Goal: Task Accomplishment & Management: Manage account settings

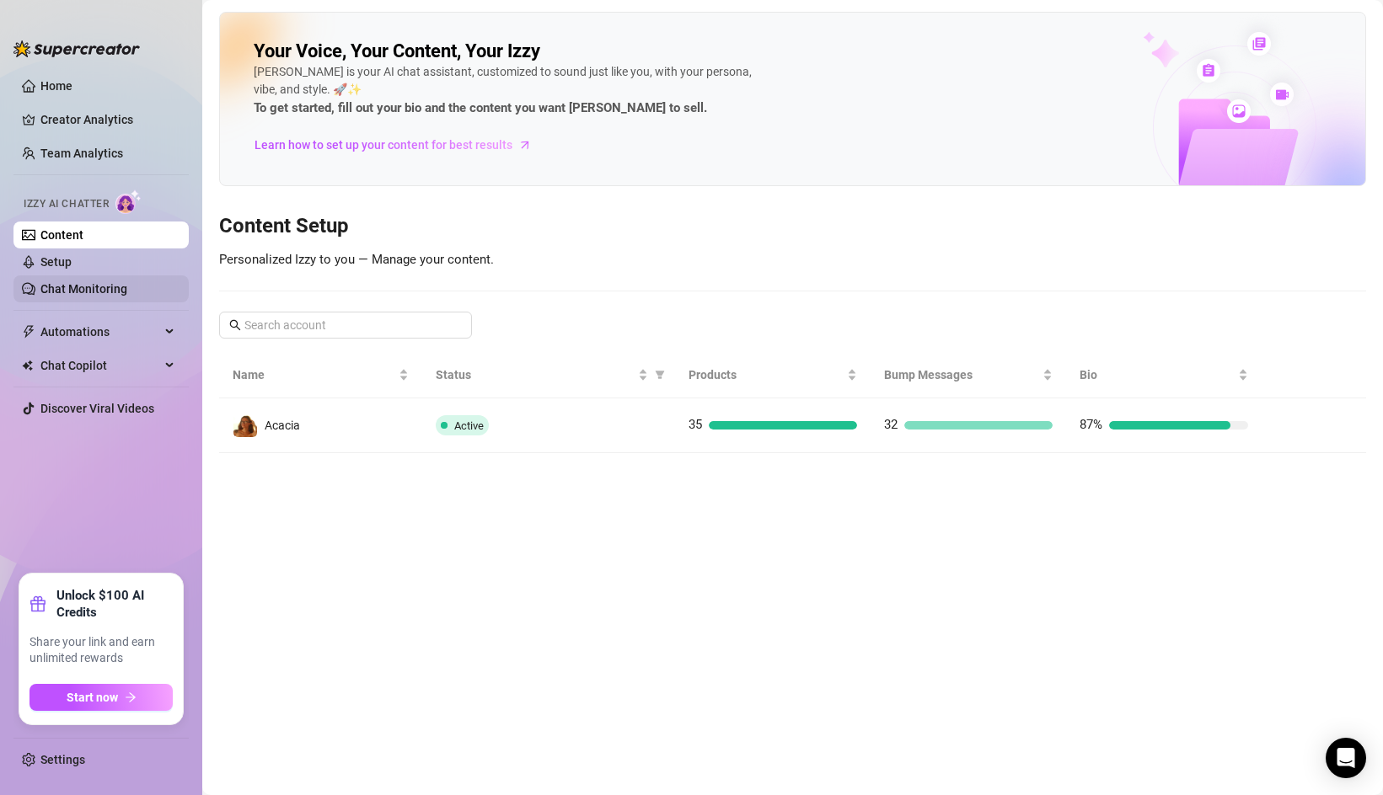
click at [106, 282] on link "Chat Monitoring" at bounding box center [83, 288] width 87 height 13
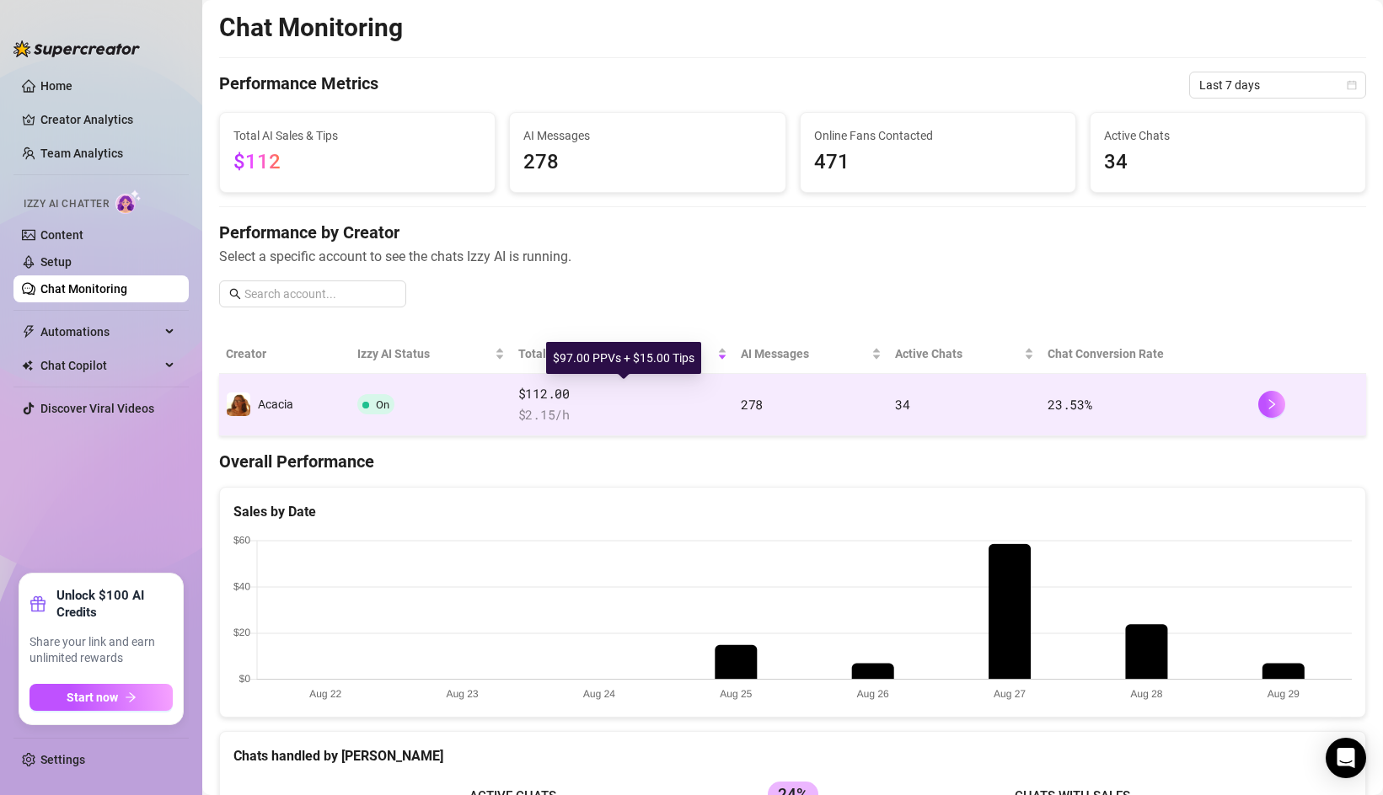
click at [655, 402] on span "$112.00" at bounding box center [622, 394] width 209 height 20
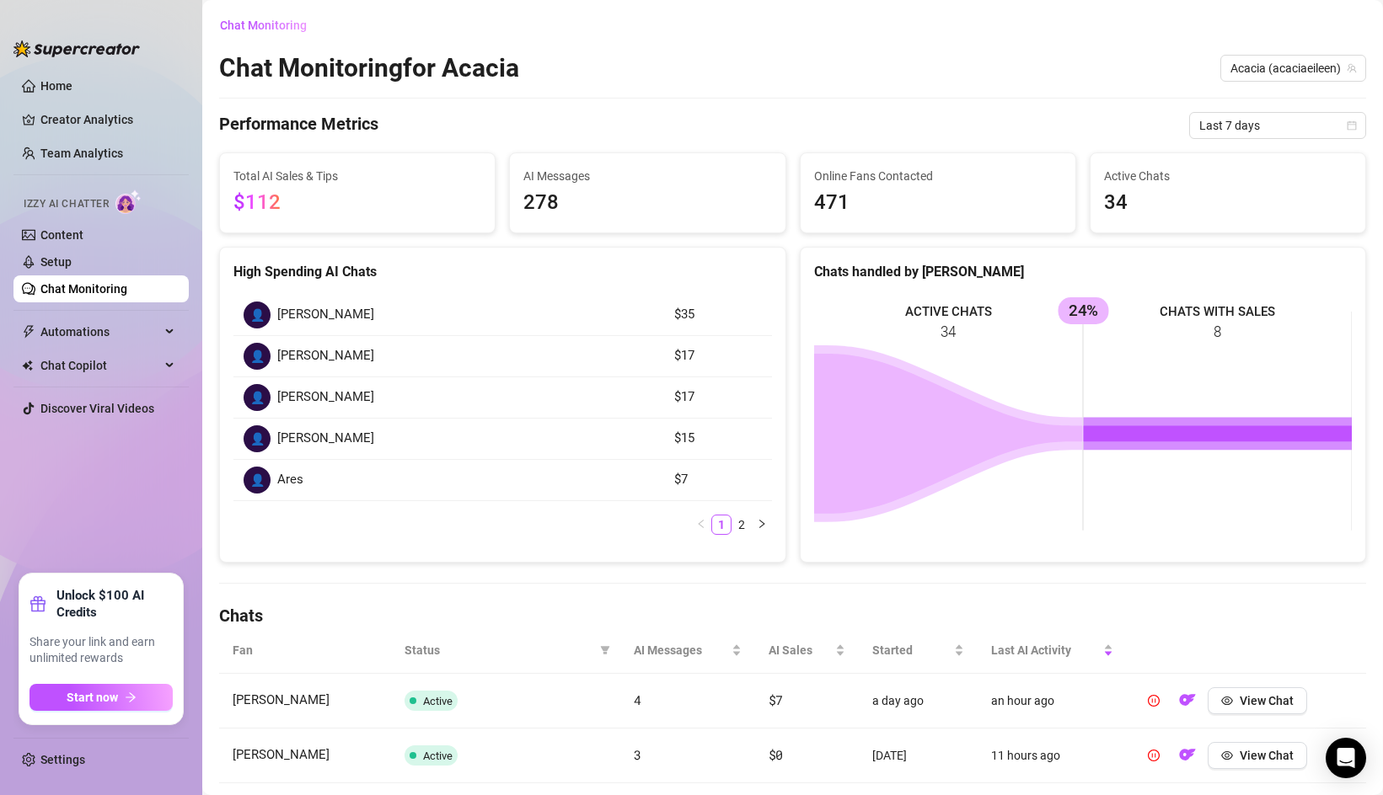
scroll to position [12, 0]
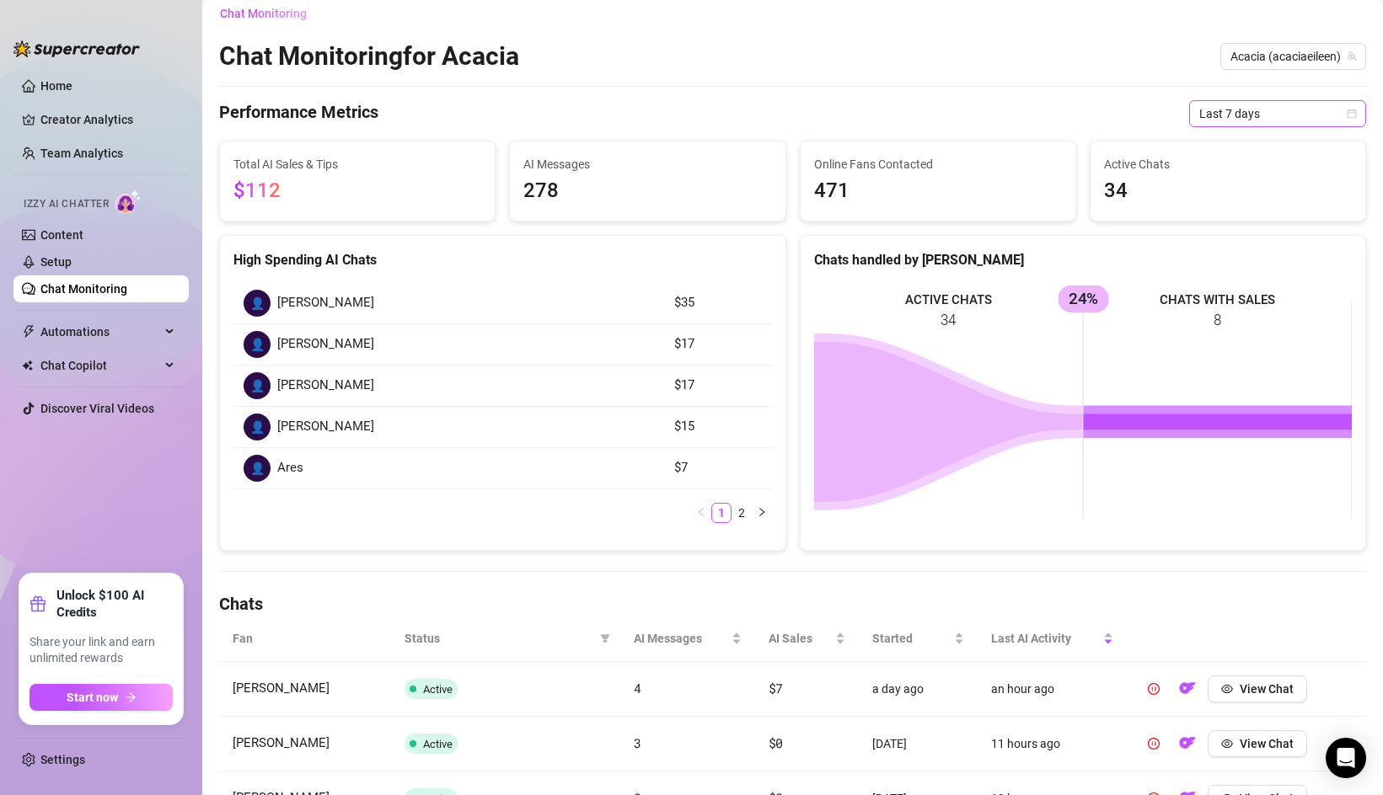
click at [1220, 116] on span "Last 7 days" at bounding box center [1277, 113] width 157 height 25
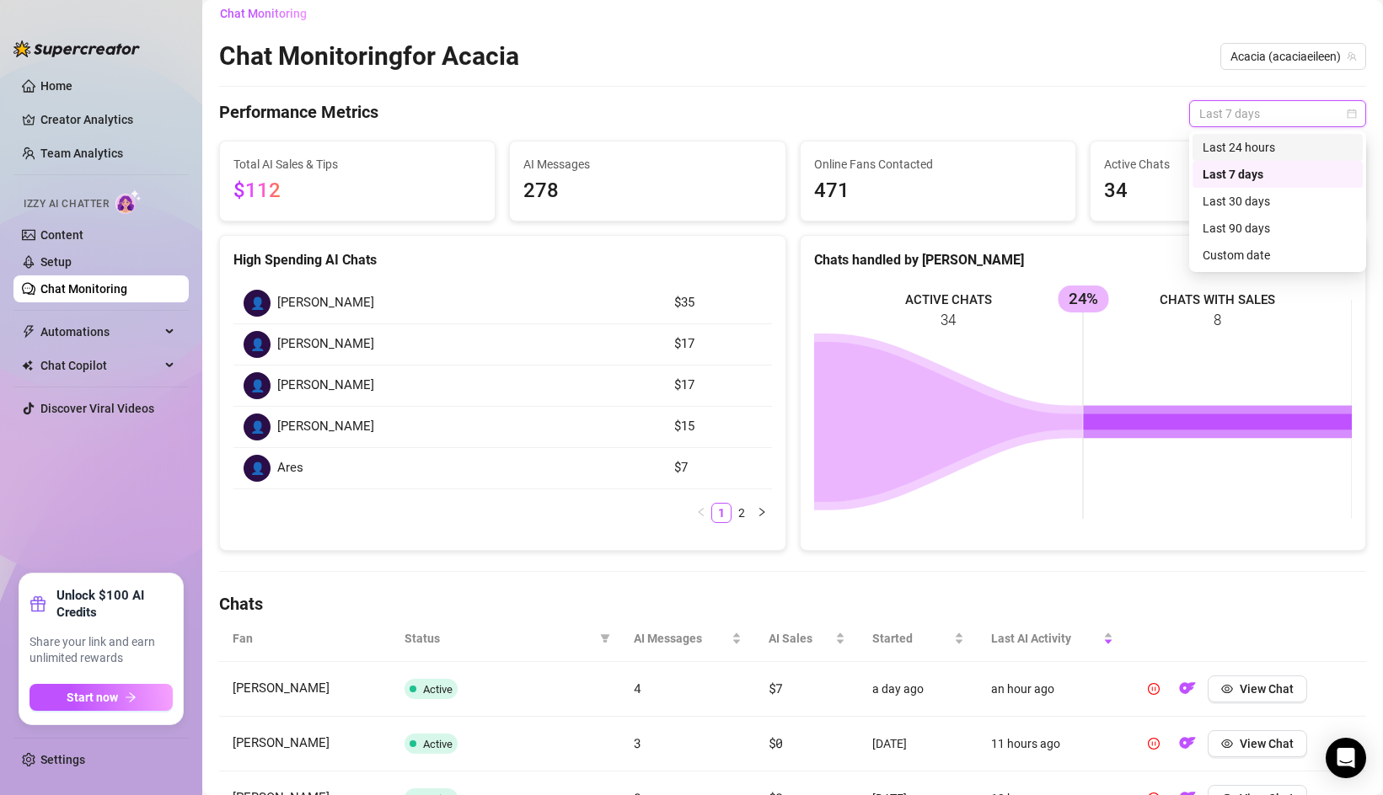
click at [1233, 153] on div "Last 24 hours" at bounding box center [1277, 147] width 150 height 19
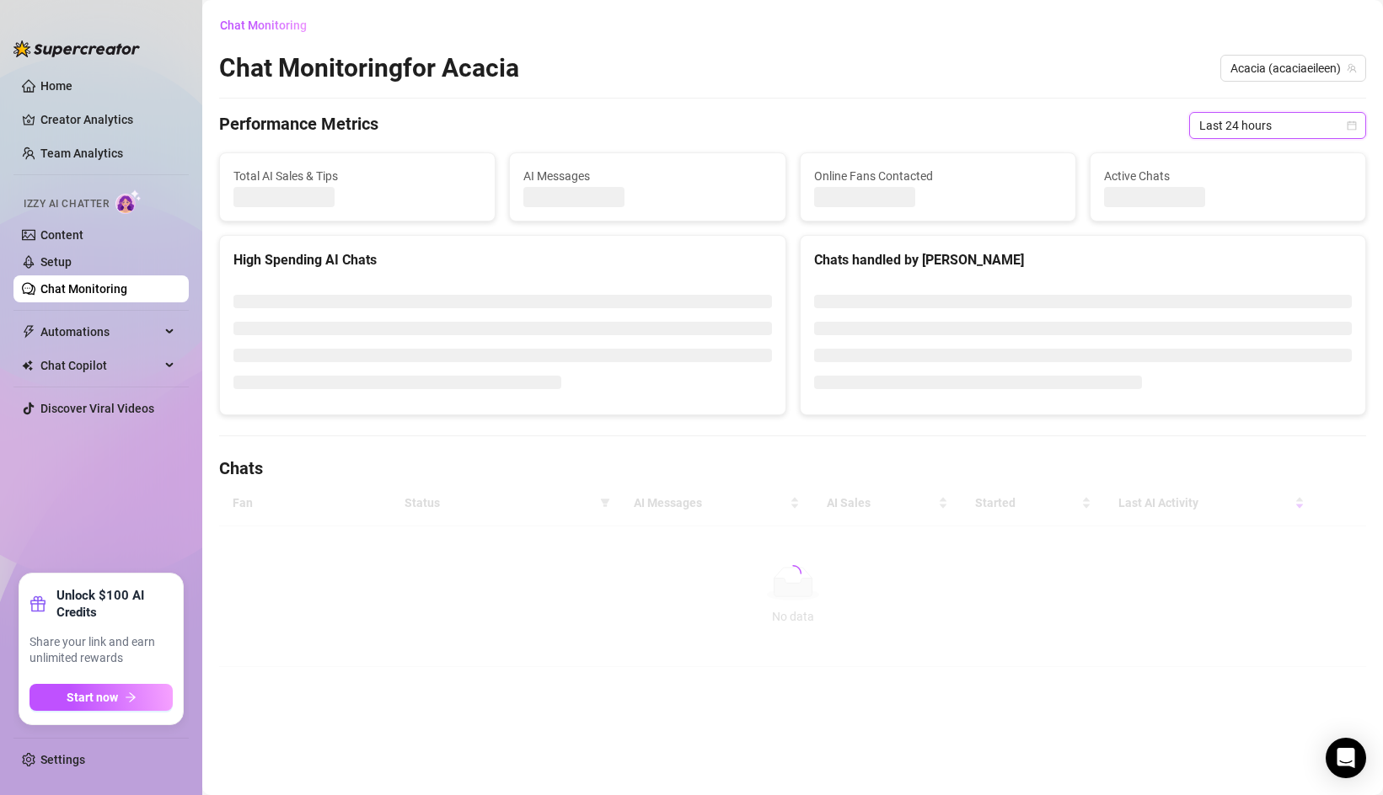
scroll to position [0, 0]
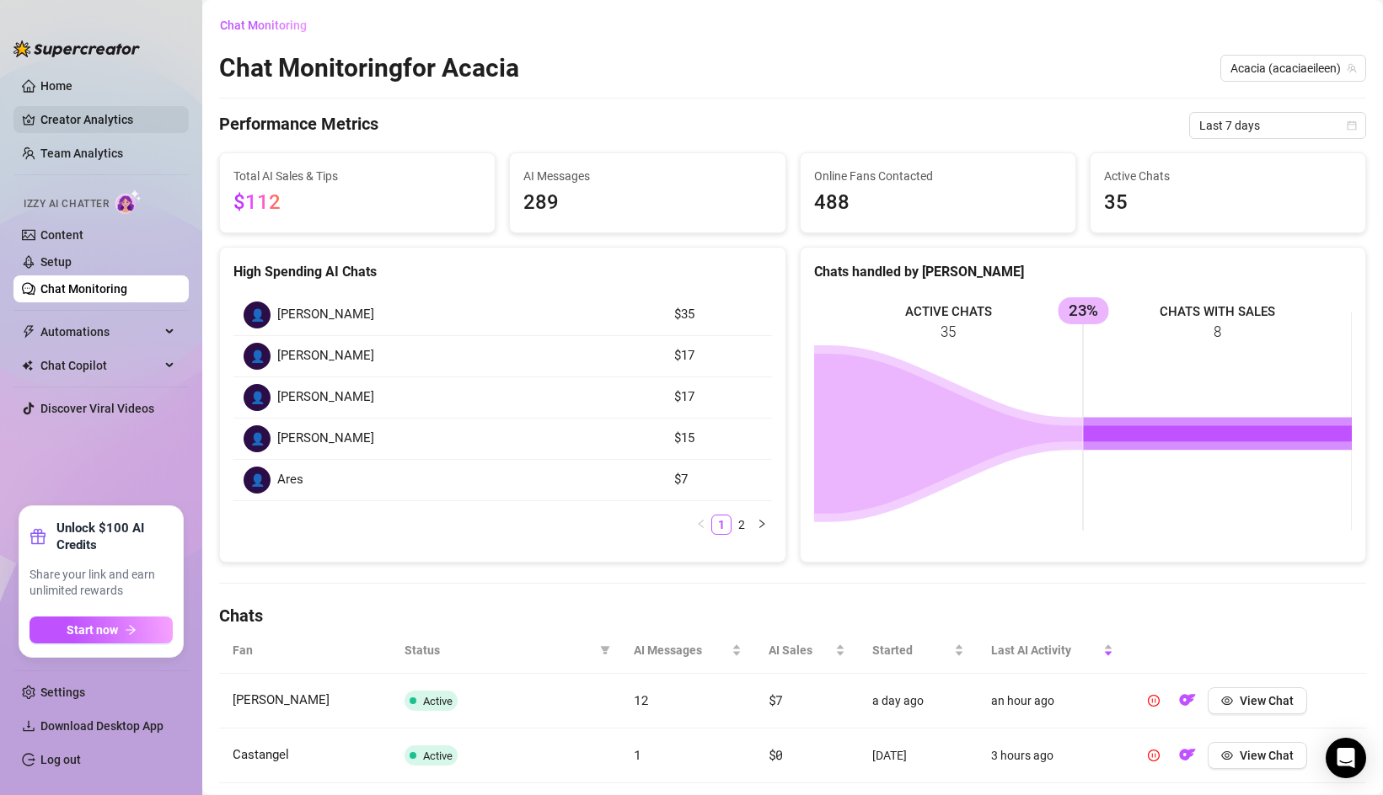
click at [72, 129] on link "Creator Analytics" at bounding box center [107, 119] width 135 height 27
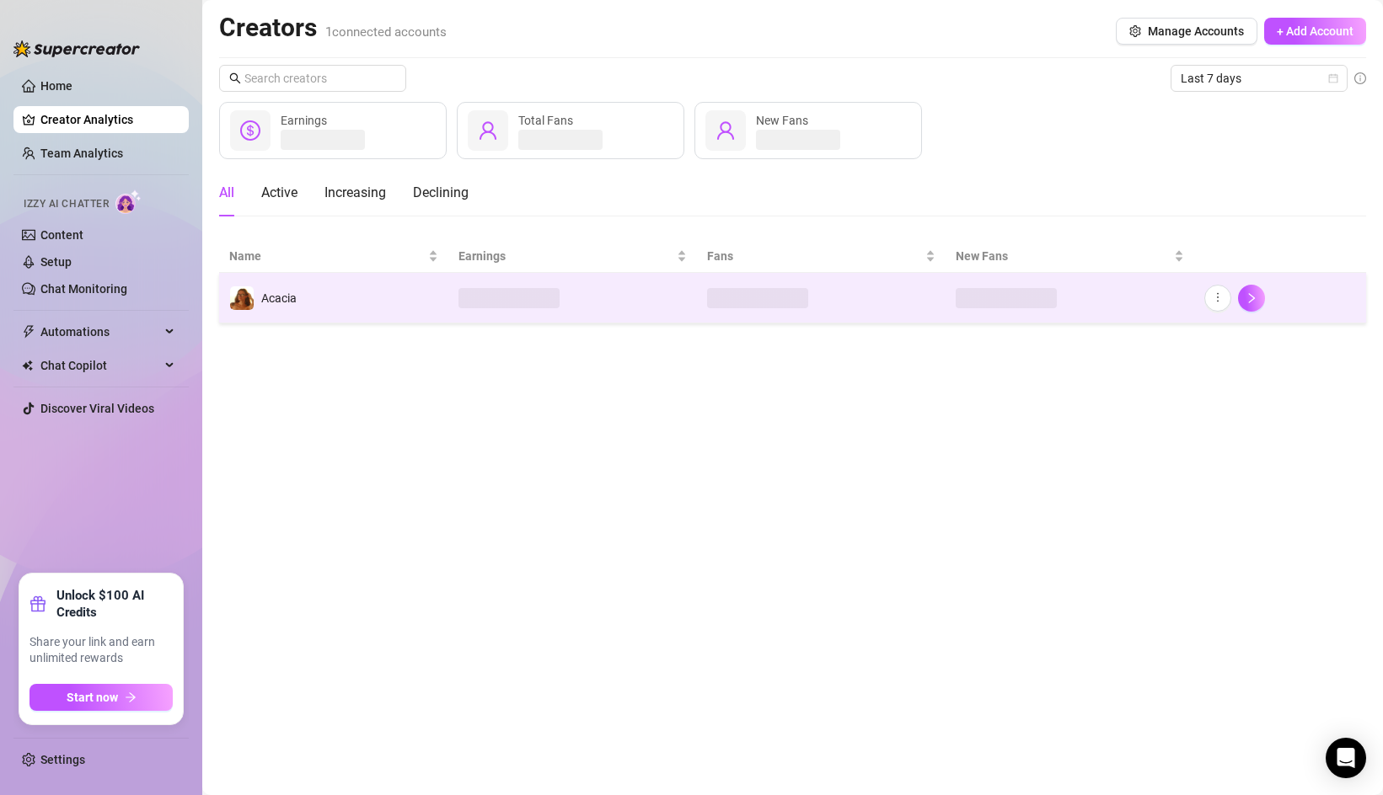
click at [537, 302] on span at bounding box center [508, 298] width 101 height 20
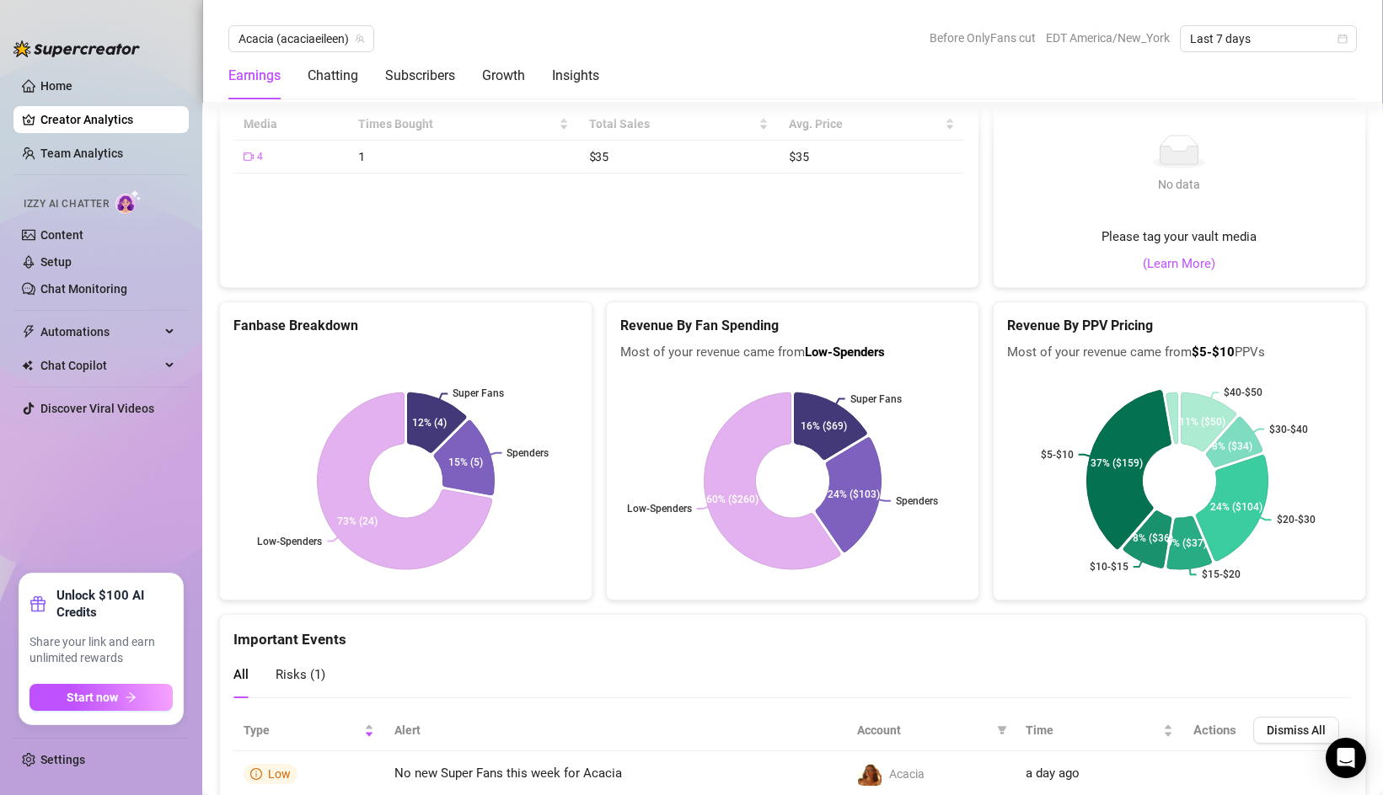
scroll to position [2833, 0]
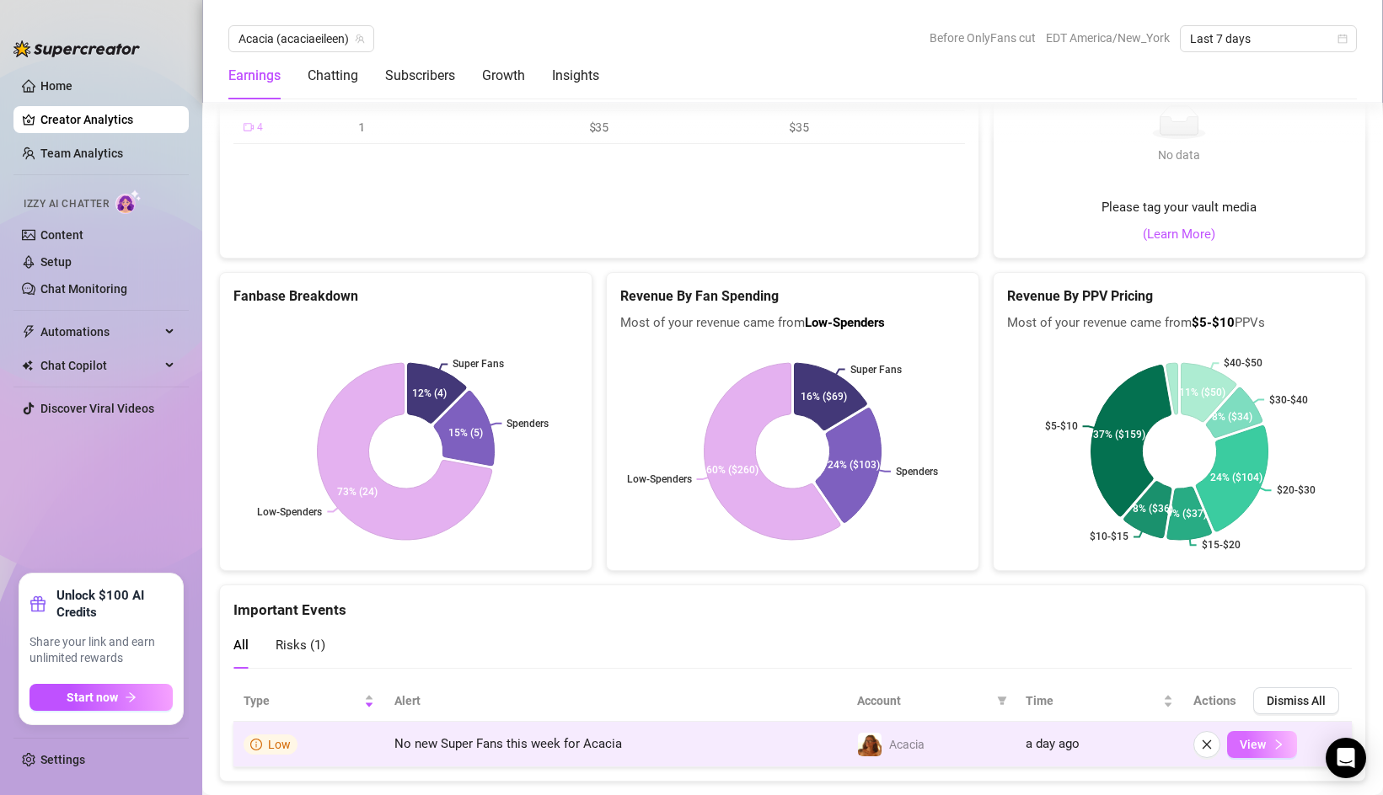
click at [1250, 738] on span "View" at bounding box center [1252, 744] width 26 height 13
click at [1253, 738] on span "View" at bounding box center [1252, 744] width 26 height 13
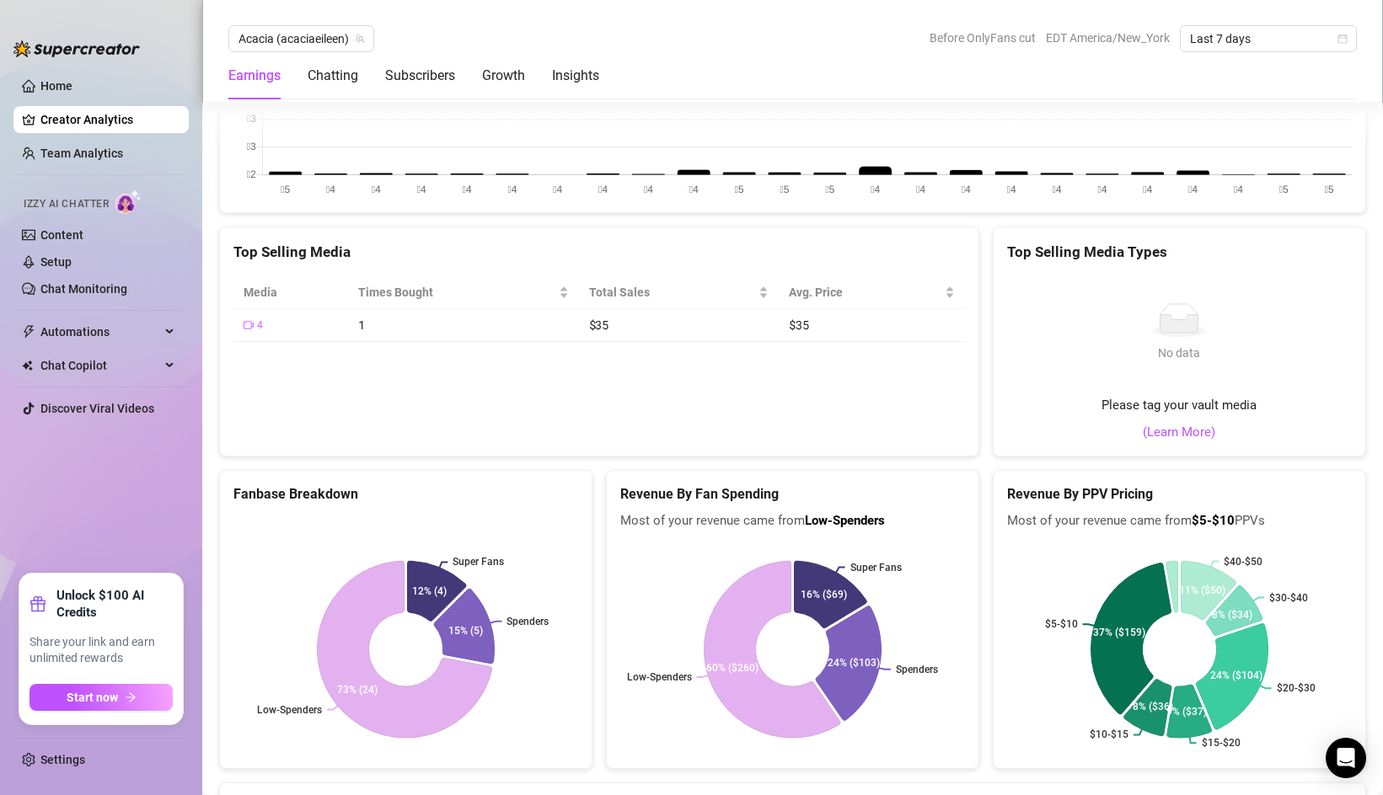
scroll to position [2630, 0]
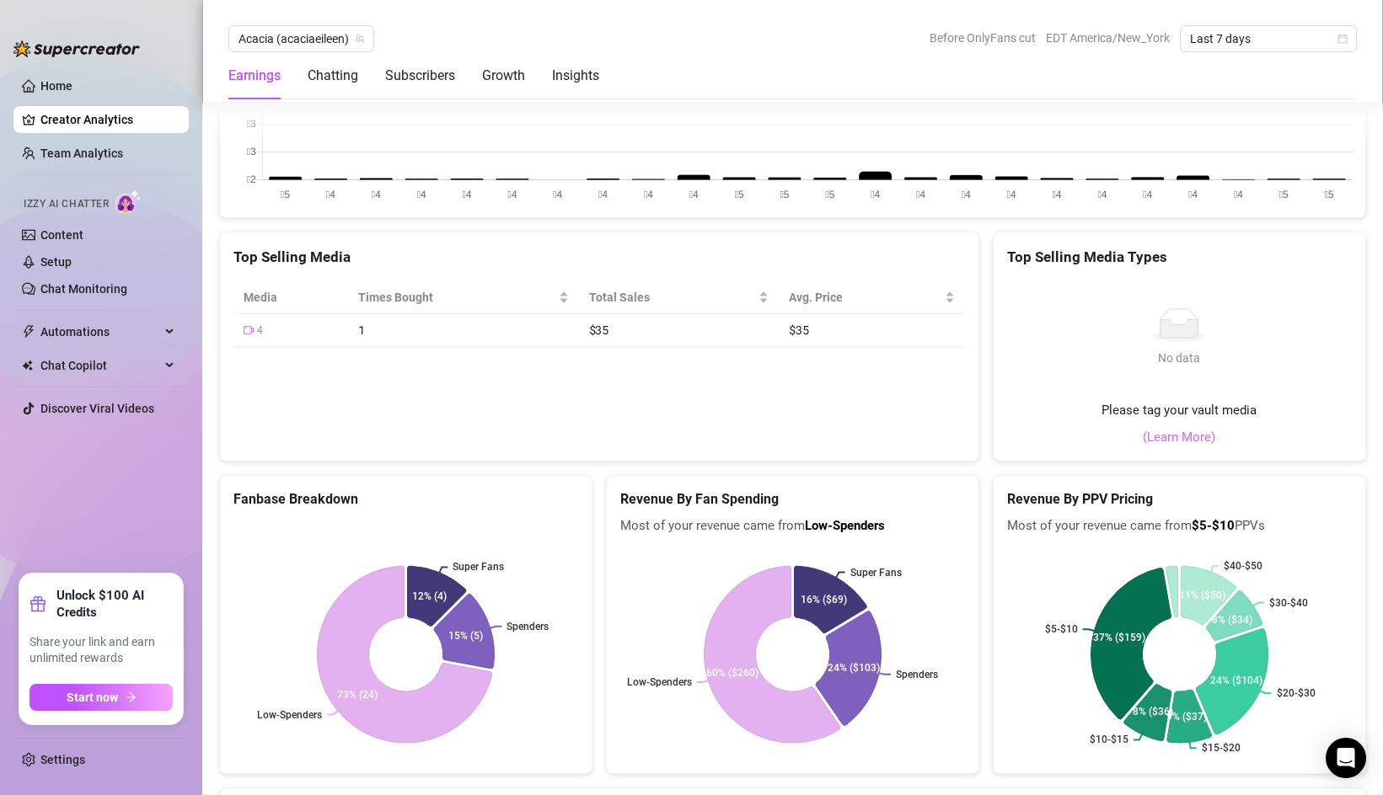
click at [1177, 428] on link "(Learn More)" at bounding box center [1179, 438] width 72 height 20
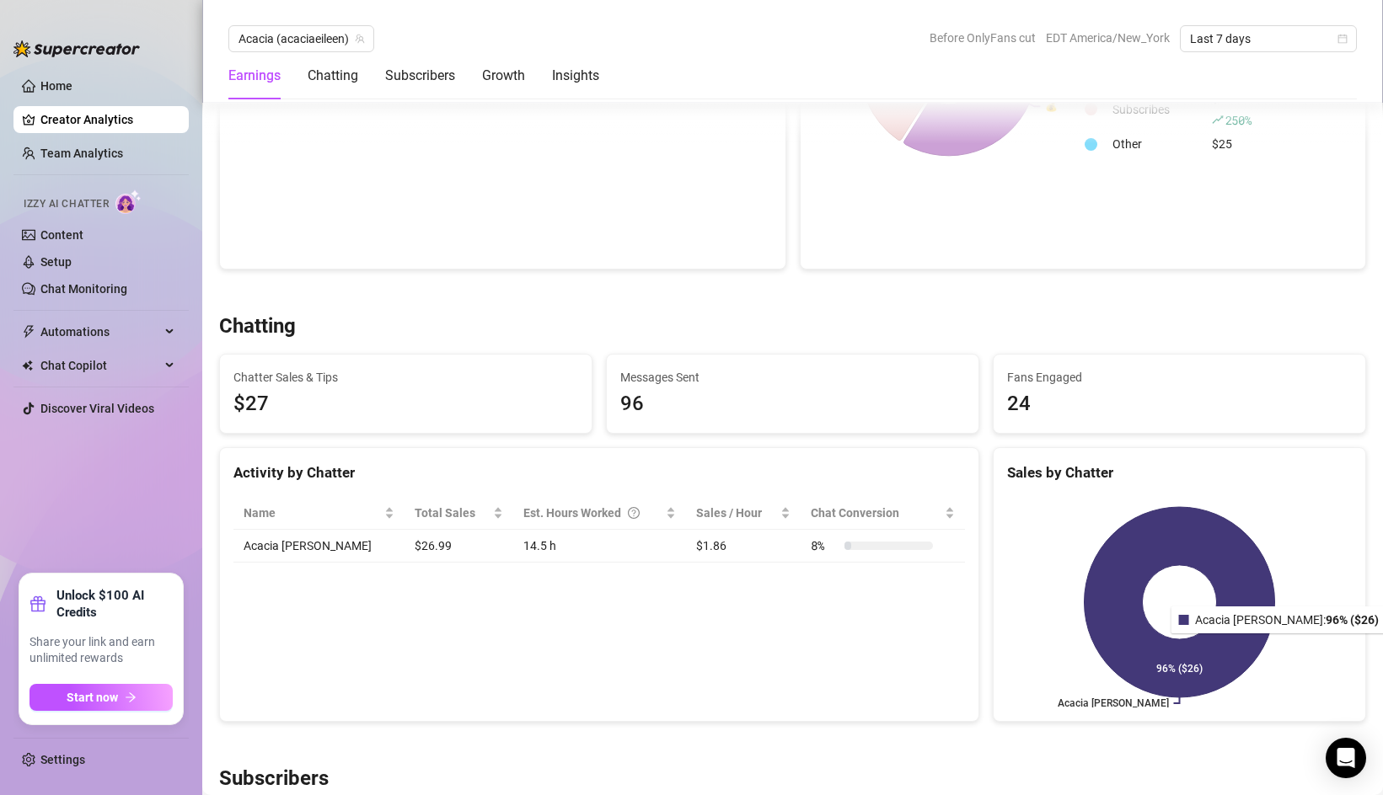
scroll to position [391, 0]
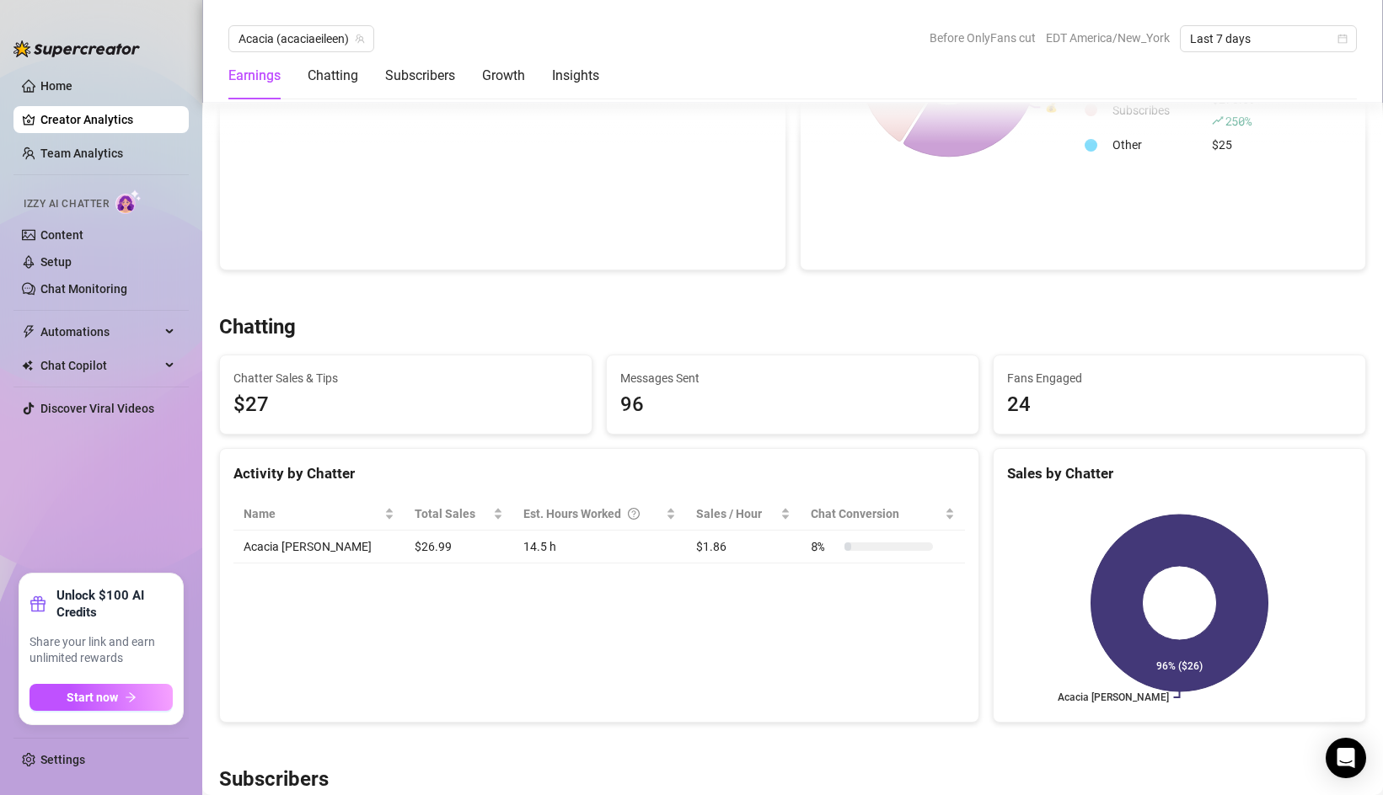
click at [739, 555] on td "$1.86" at bounding box center [743, 547] width 115 height 33
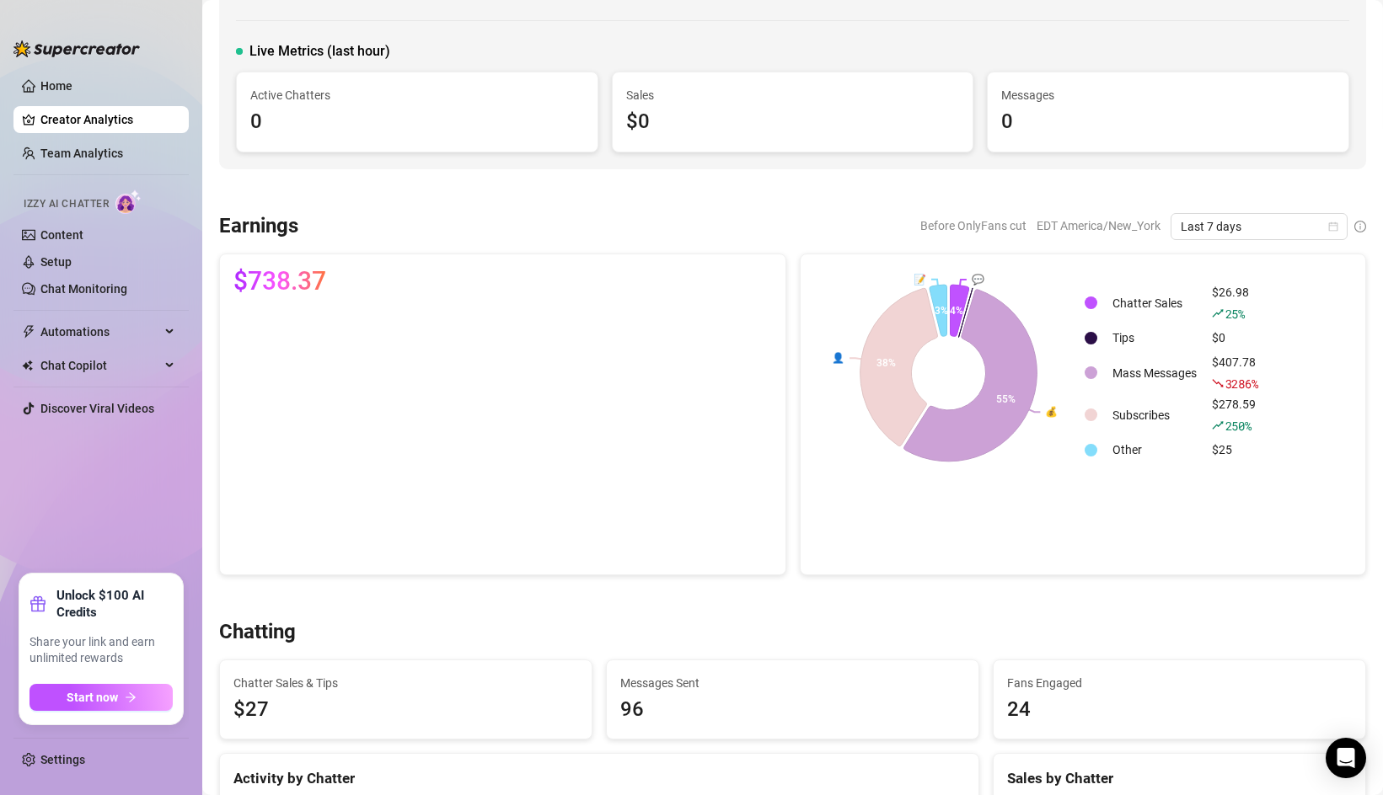
scroll to position [83, 0]
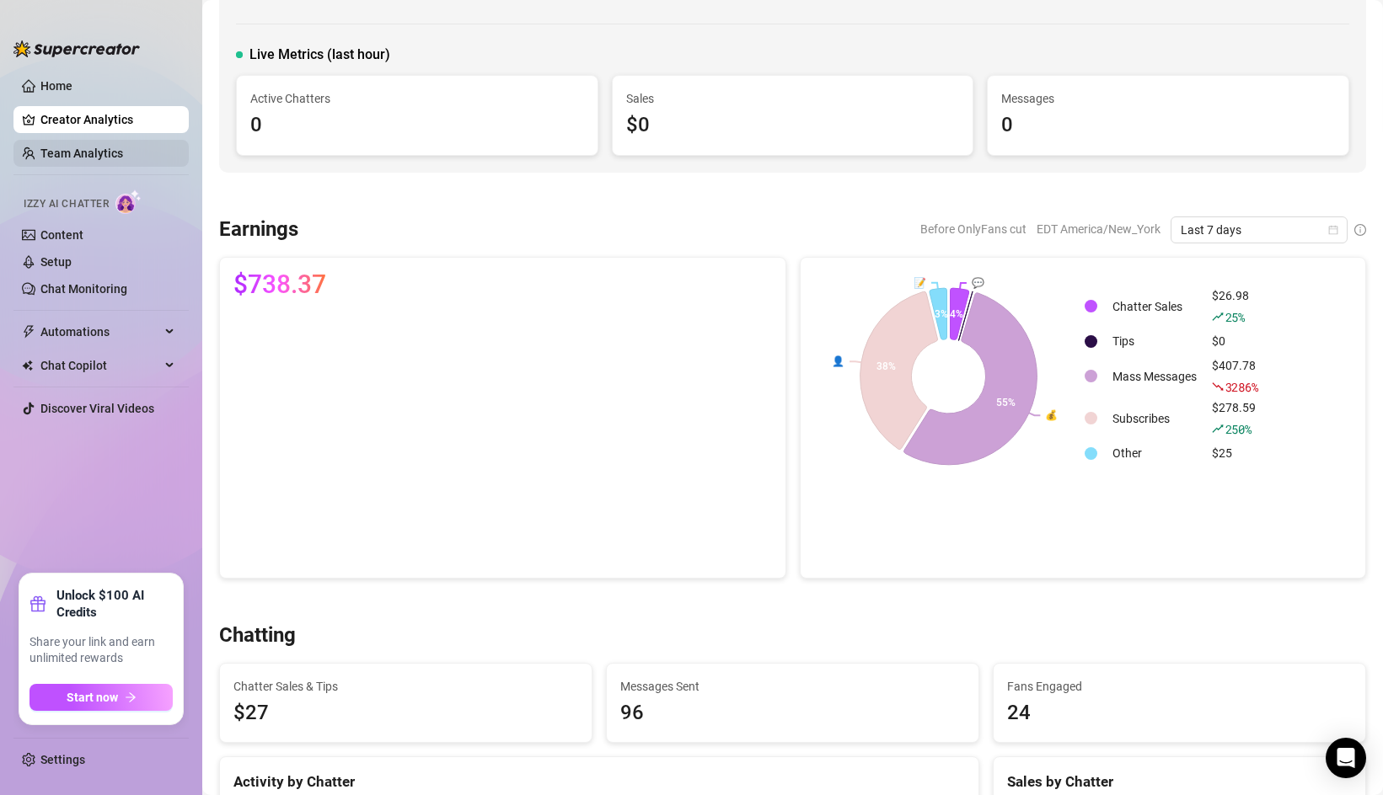
click at [123, 160] on link "Team Analytics" at bounding box center [81, 153] width 83 height 13
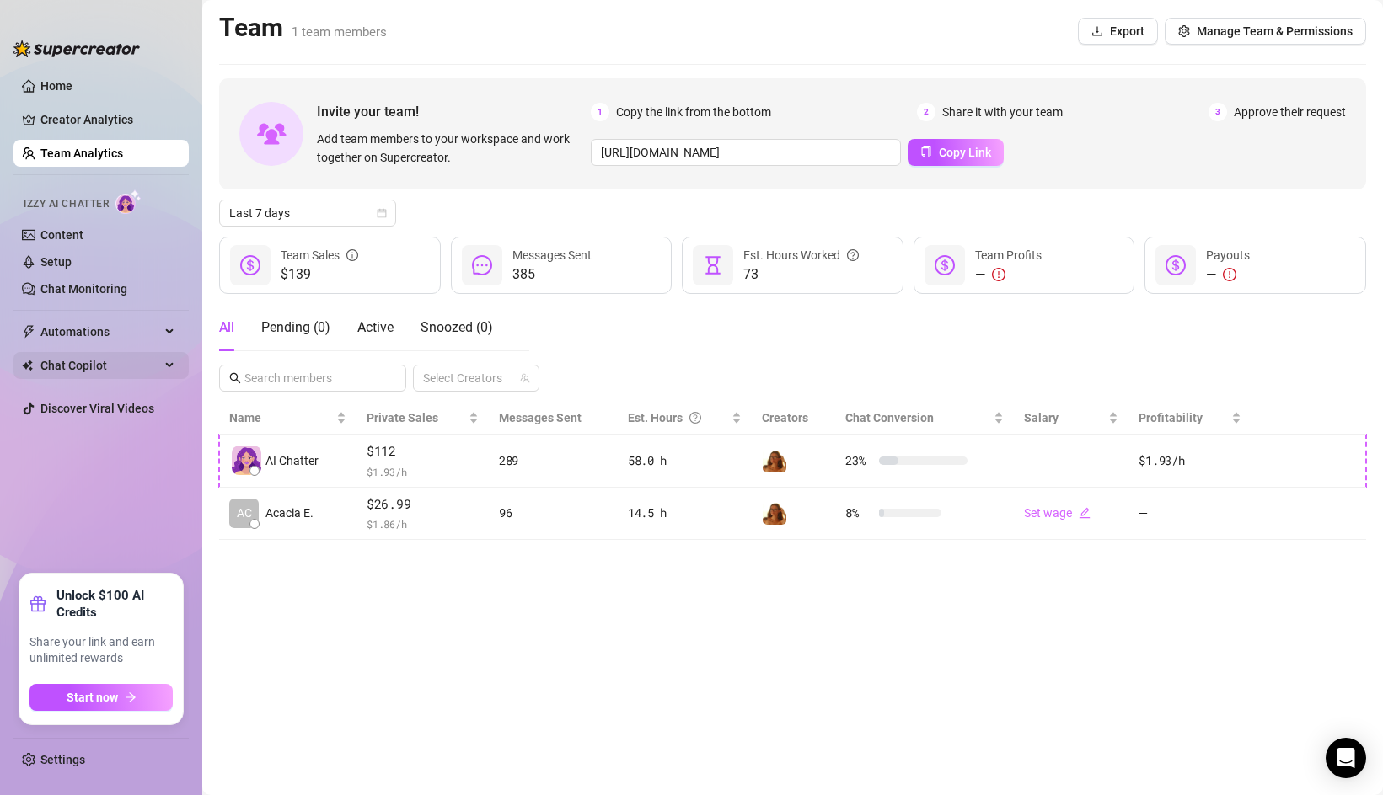
click at [125, 365] on span "Chat Copilot" at bounding box center [100, 365] width 120 height 27
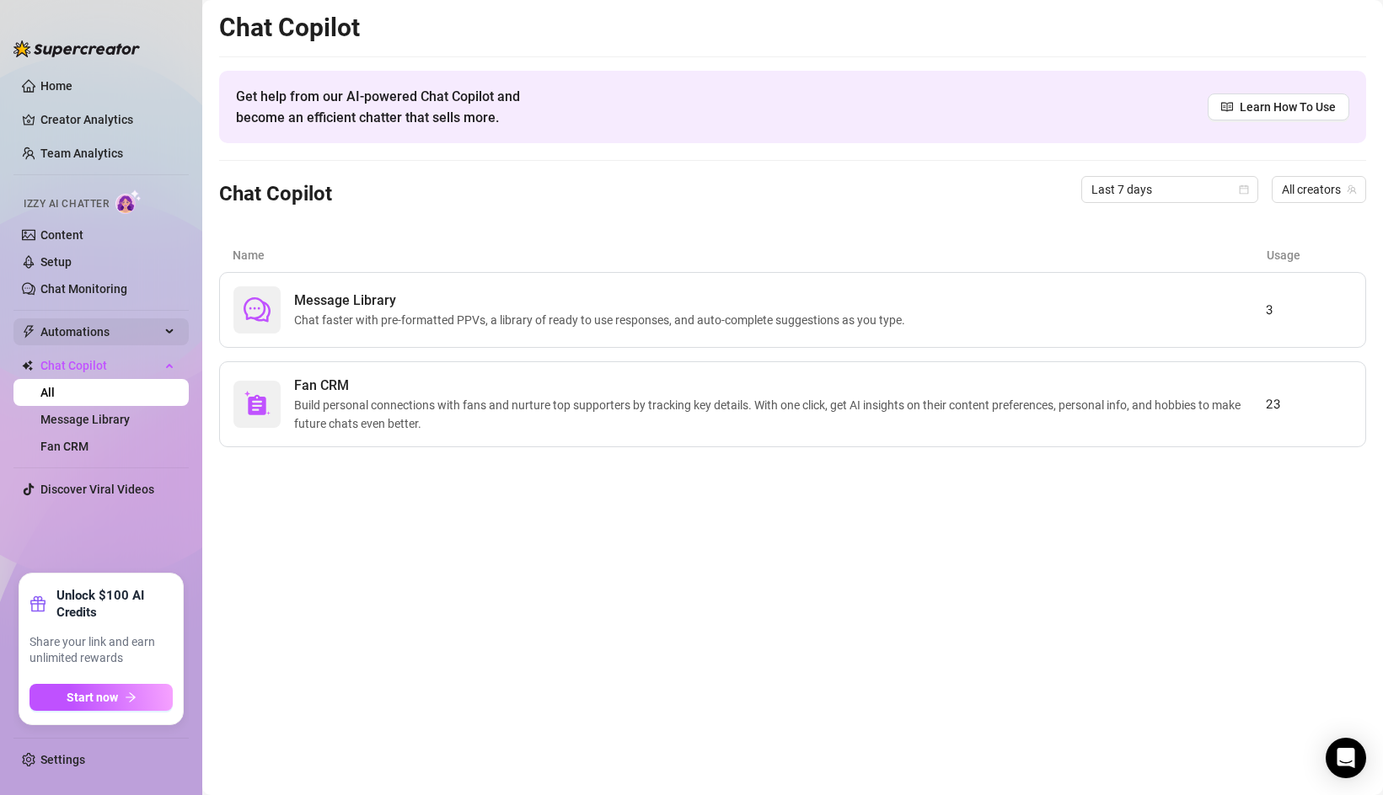
click at [111, 332] on span "Automations" at bounding box center [100, 331] width 120 height 27
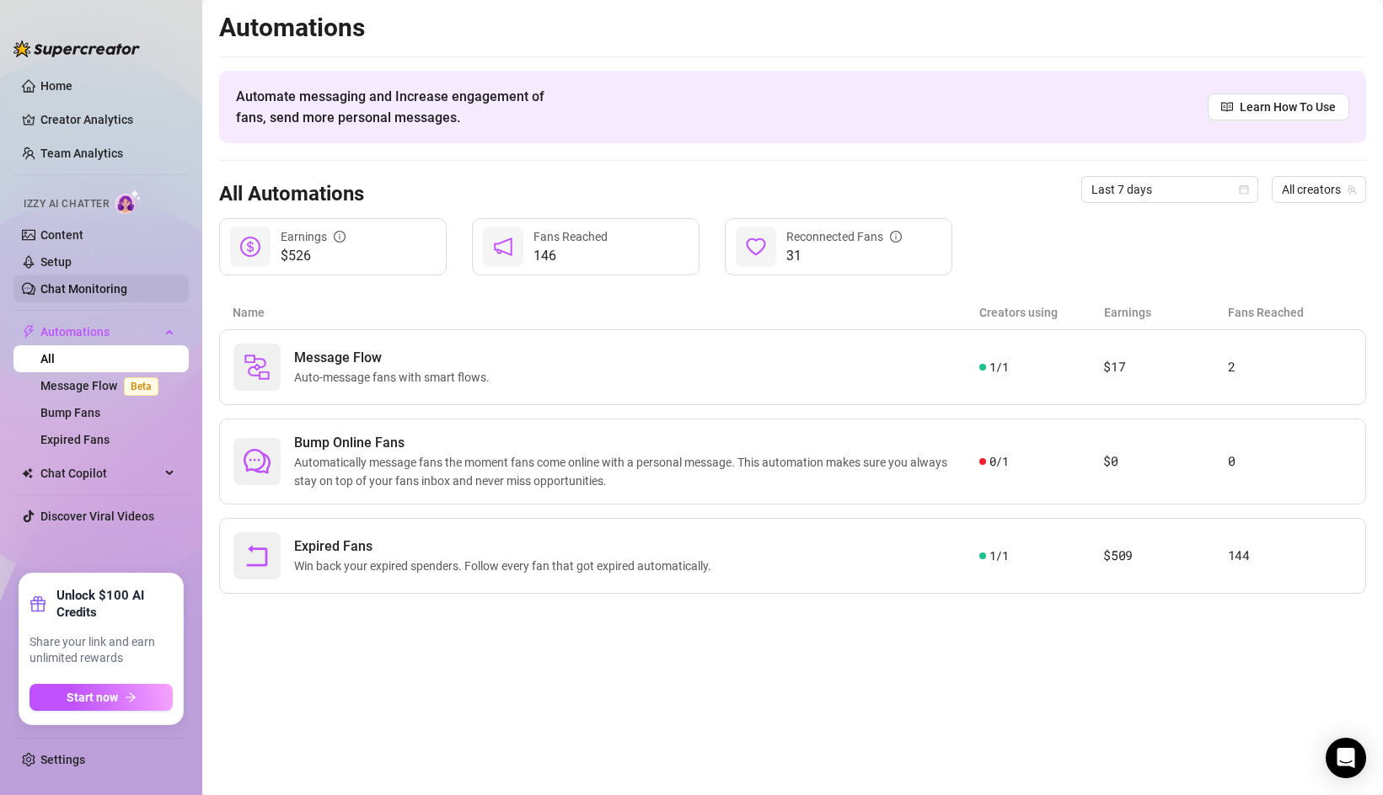
click at [70, 286] on link "Chat Monitoring" at bounding box center [83, 288] width 87 height 13
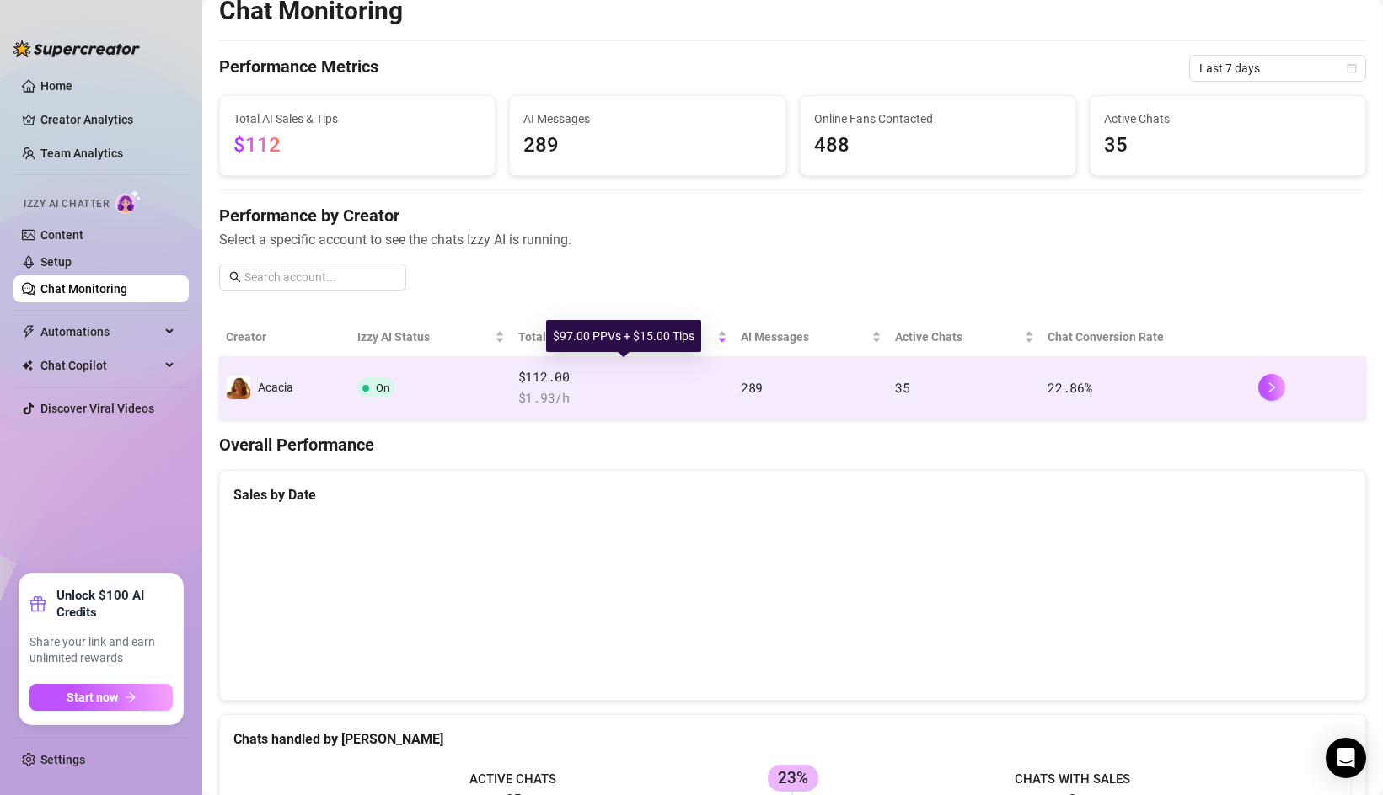
scroll to position [22, 0]
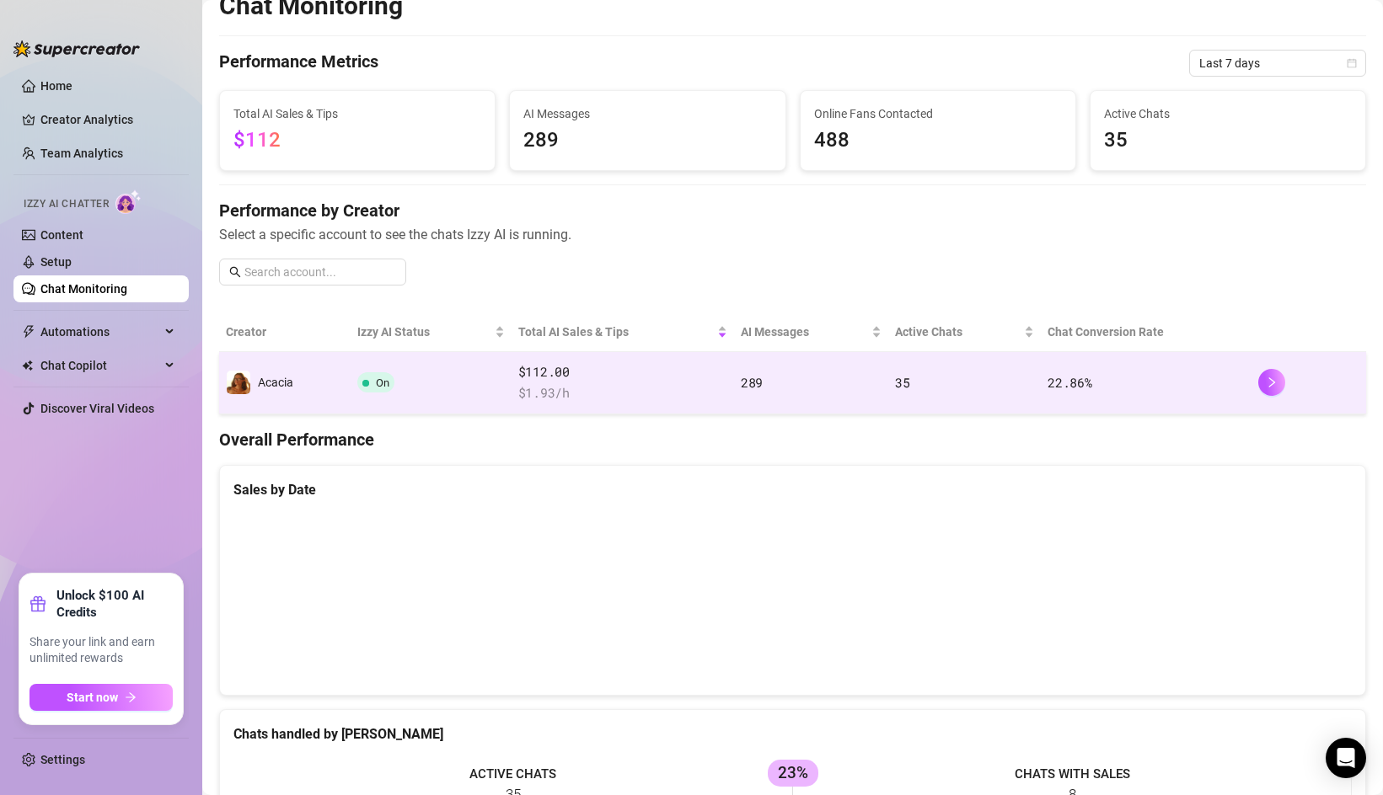
click at [689, 390] on span "$ 1.93 /h" at bounding box center [622, 393] width 209 height 20
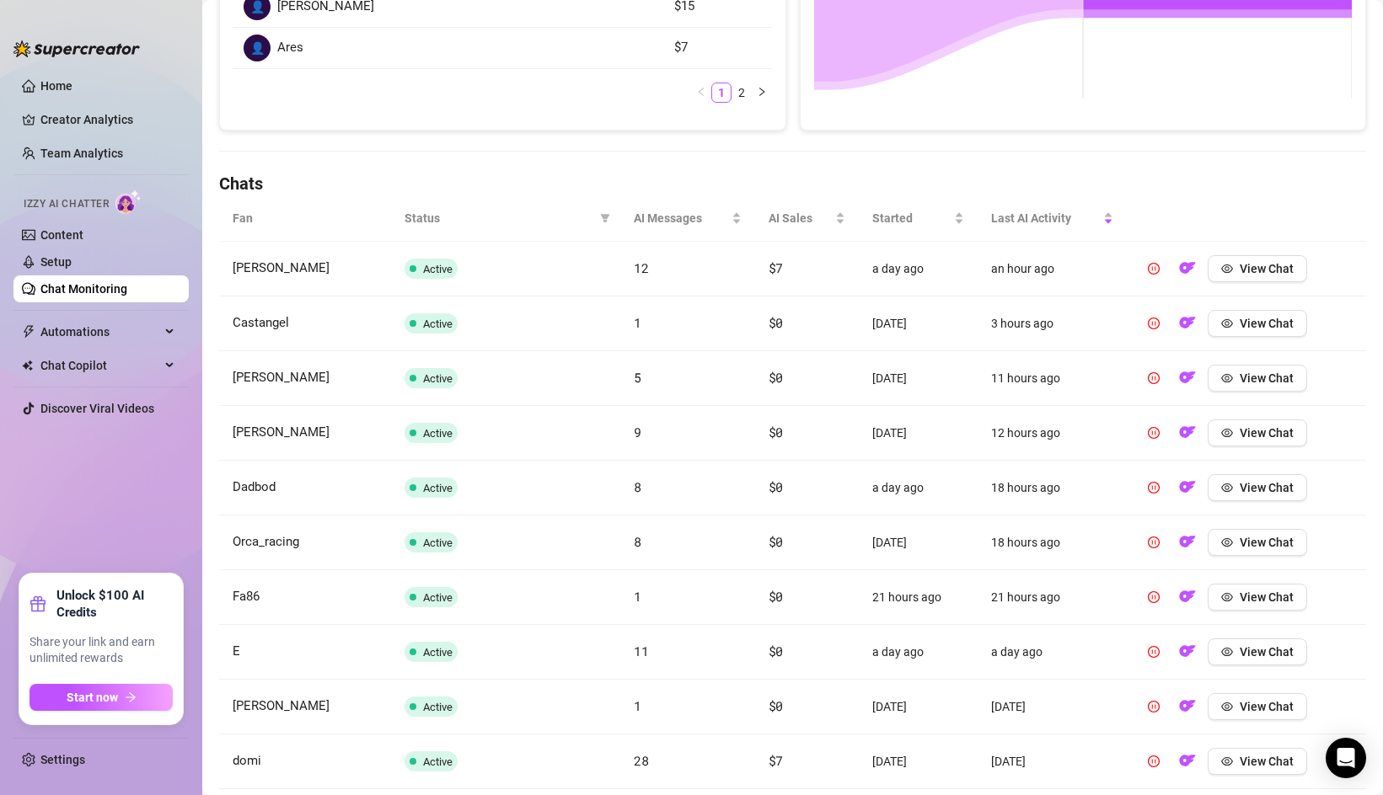
scroll to position [531, 0]
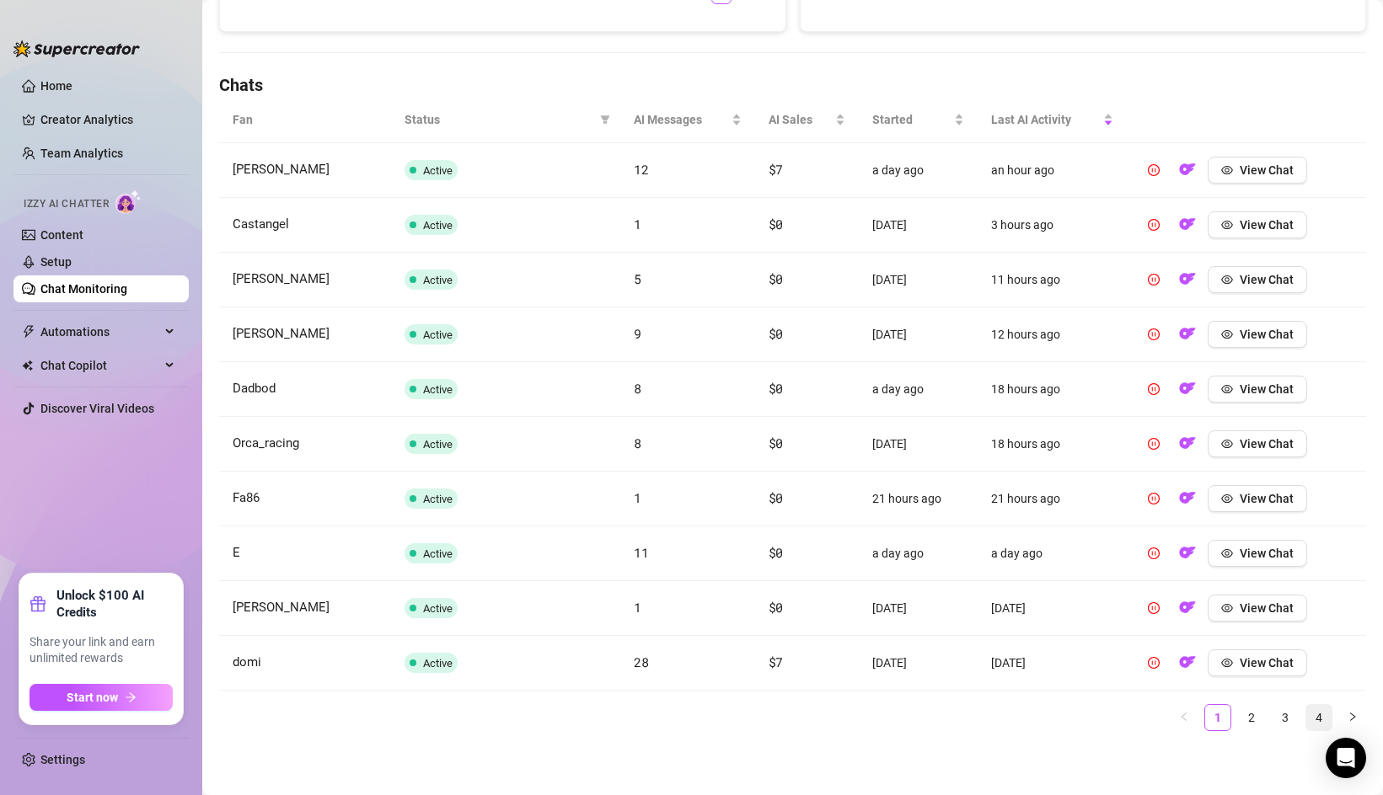
click at [1322, 719] on link "4" at bounding box center [1318, 717] width 25 height 25
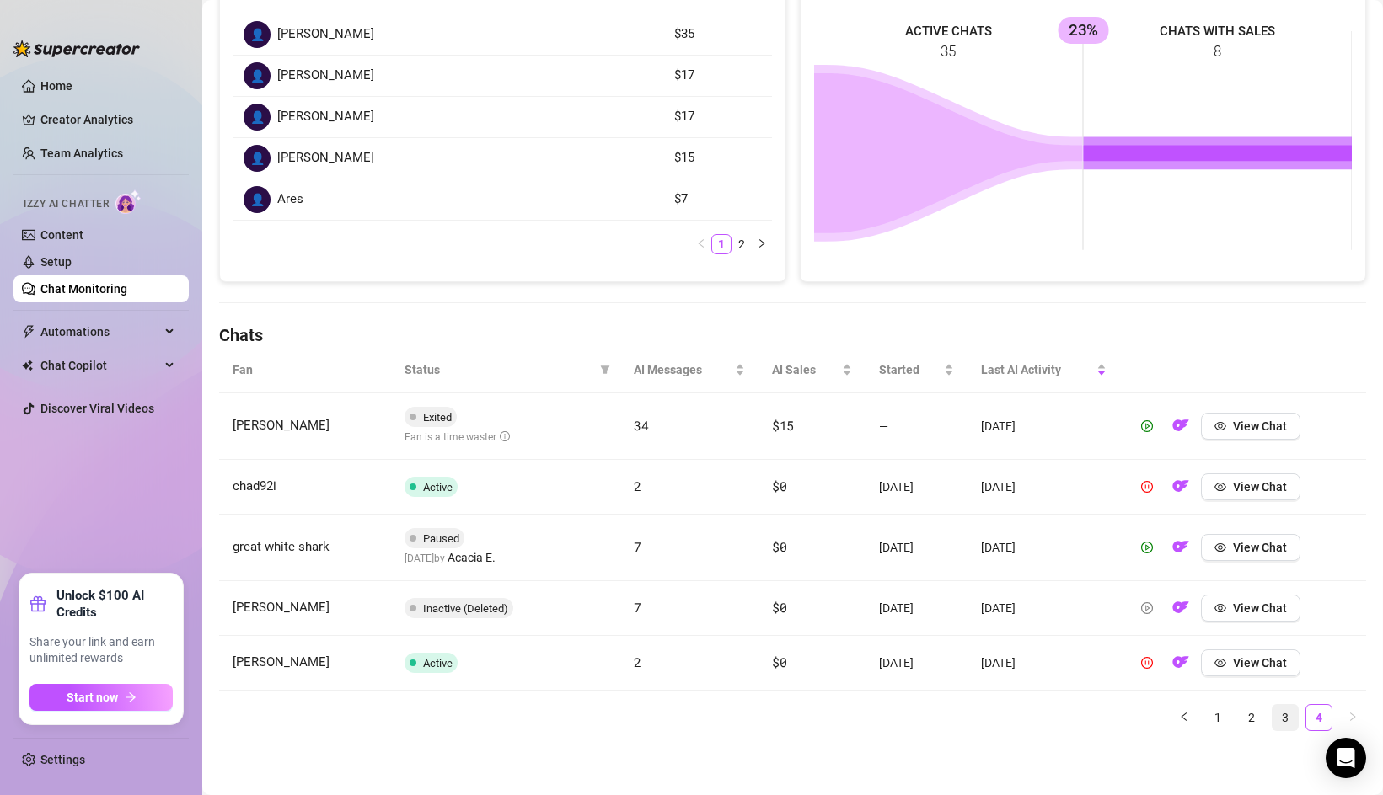
click at [1290, 715] on link "3" at bounding box center [1284, 717] width 25 height 25
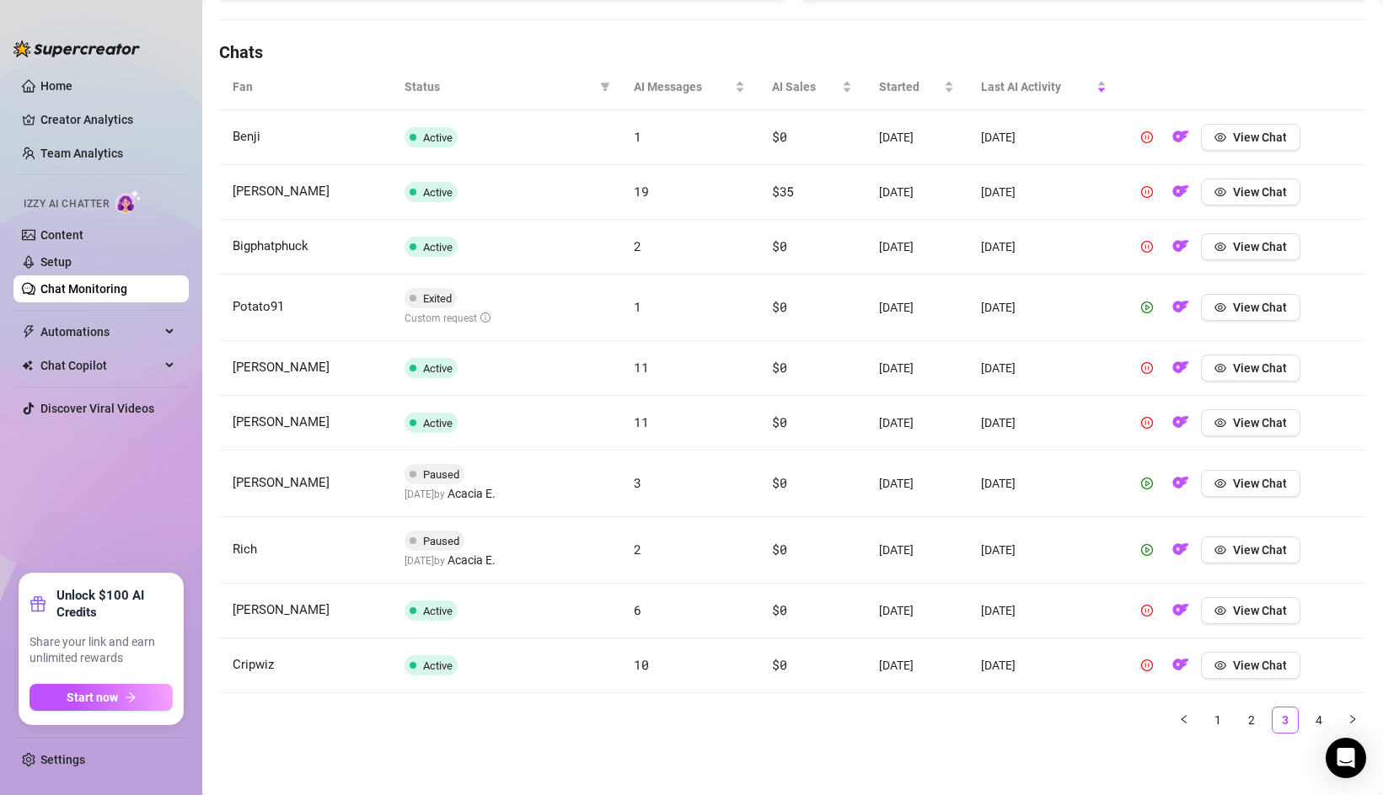
scroll to position [566, 0]
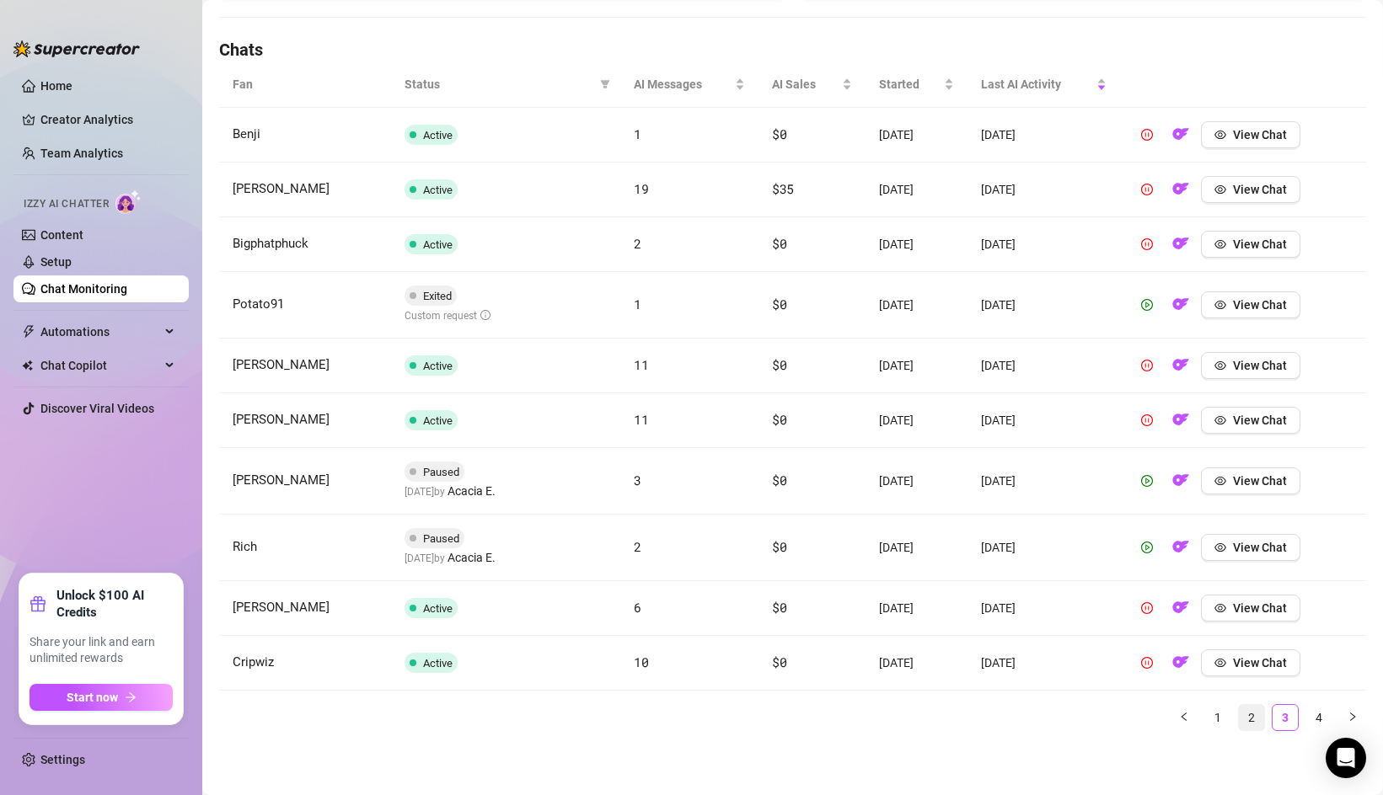
click at [1251, 719] on link "2" at bounding box center [1251, 717] width 25 height 25
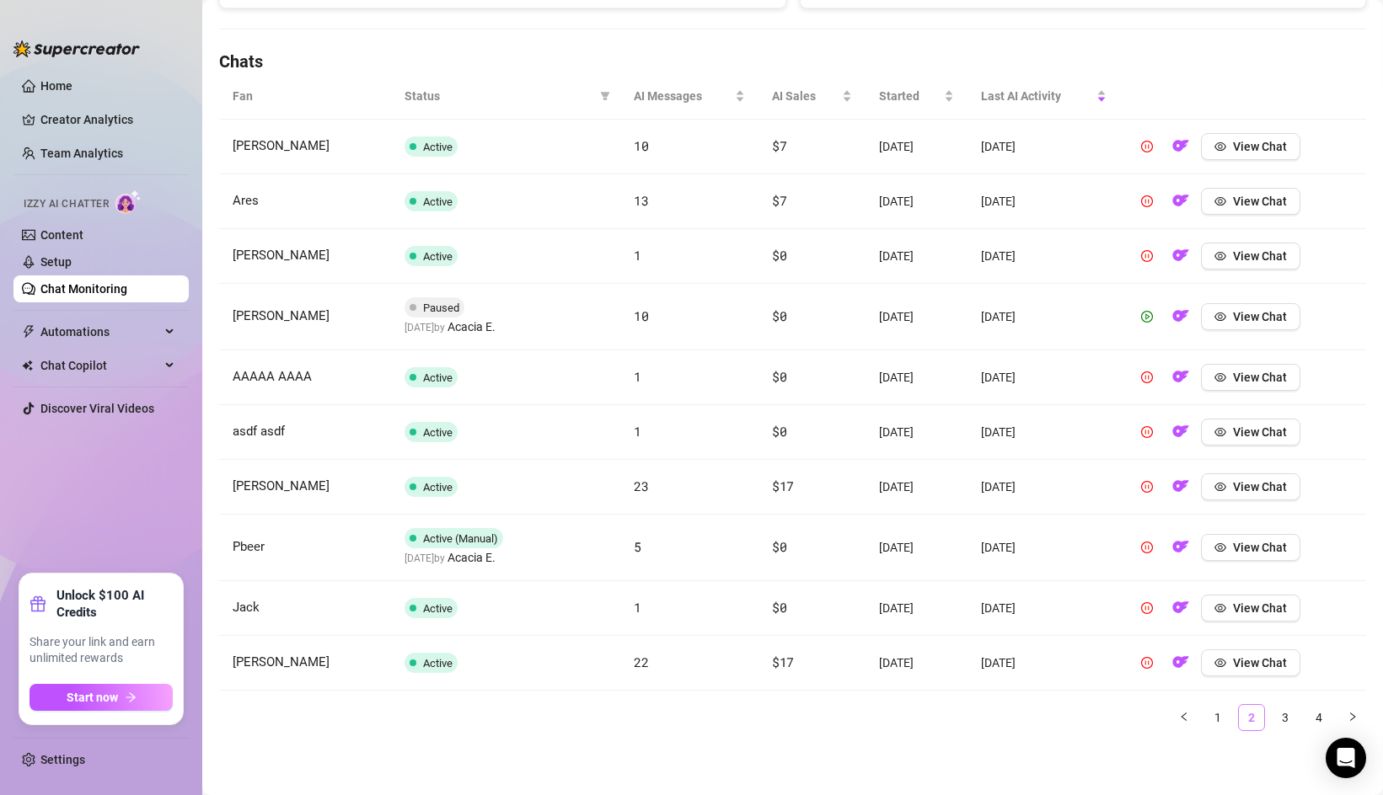
scroll to position [554, 0]
click at [1220, 723] on link "1" at bounding box center [1217, 717] width 25 height 25
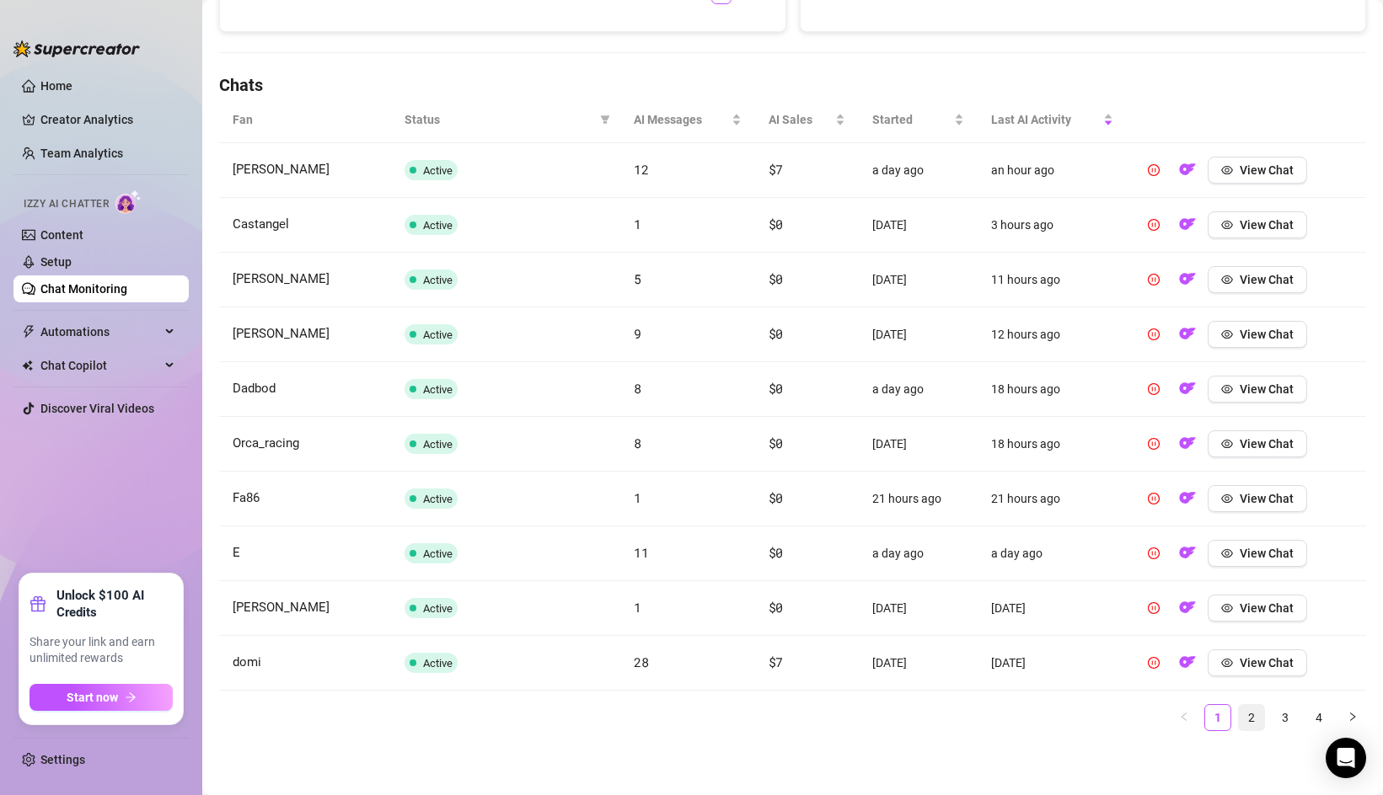
click at [1239, 719] on link "2" at bounding box center [1251, 717] width 25 height 25
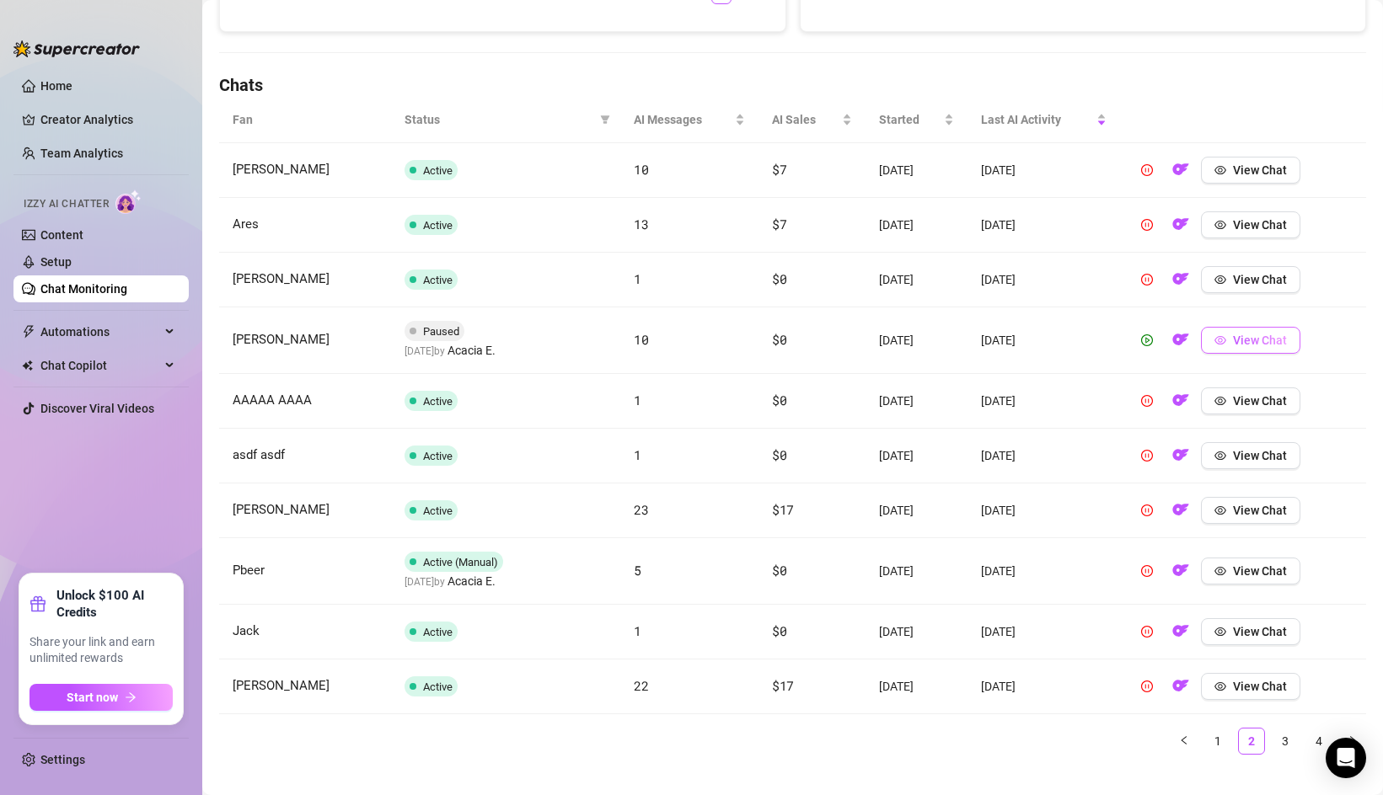
click at [1249, 345] on span "View Chat" at bounding box center [1260, 340] width 54 height 13
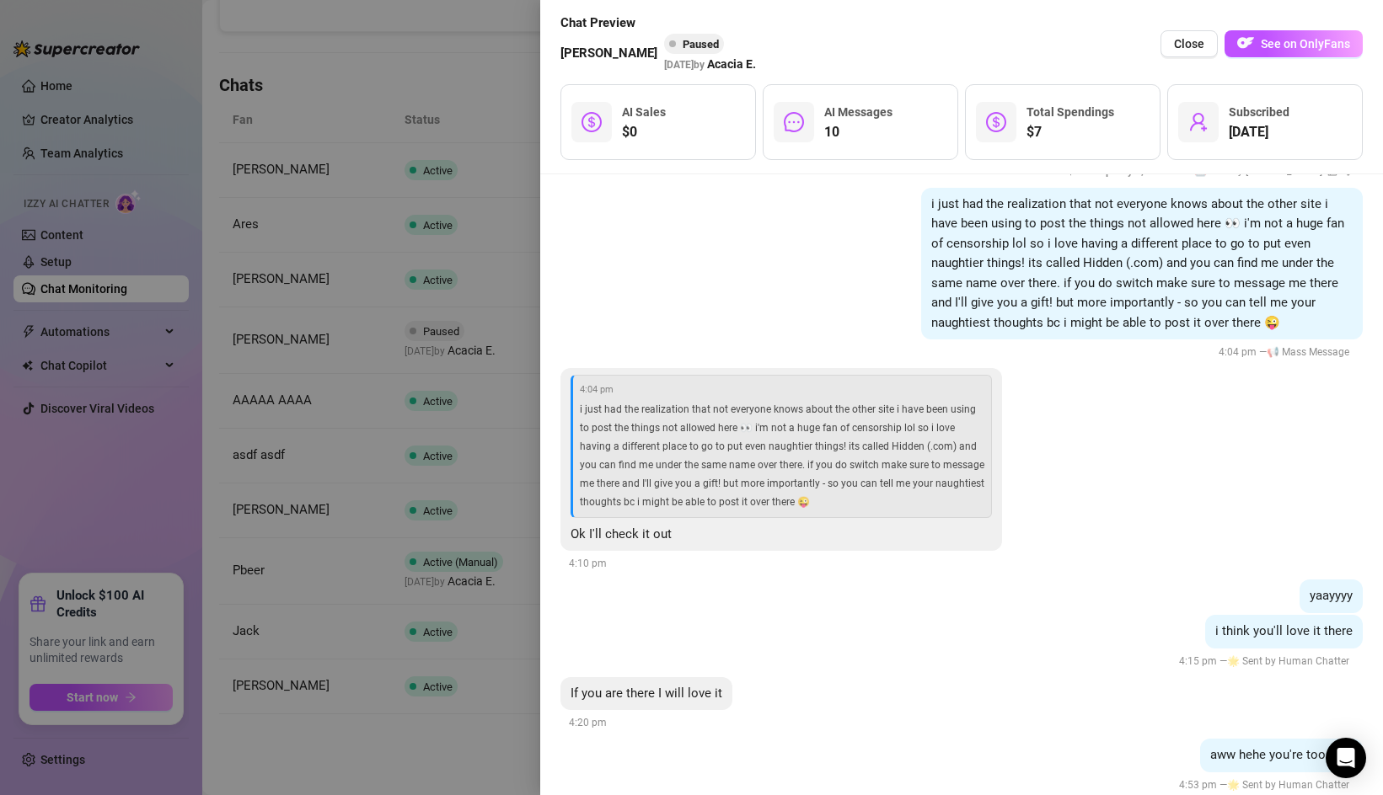
scroll to position [2537, 0]
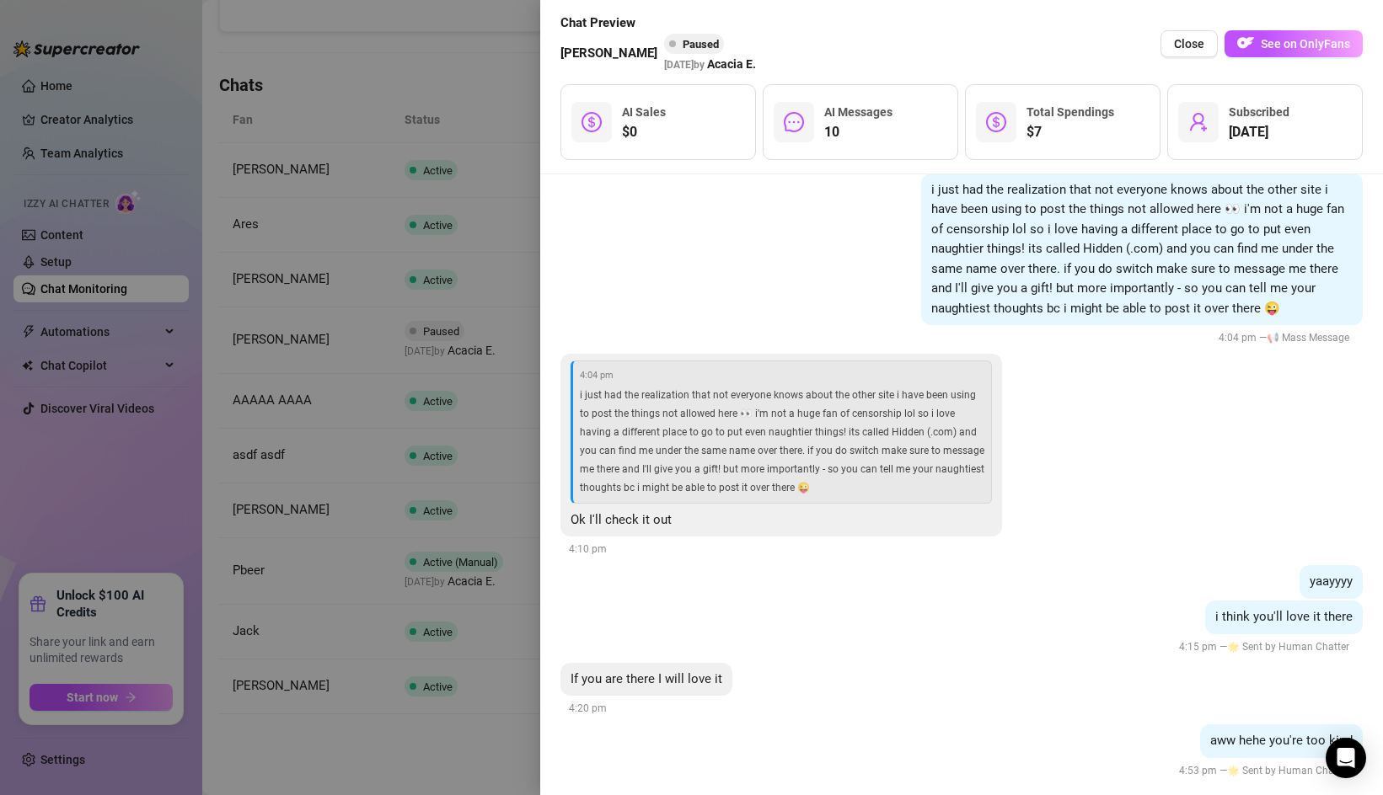
click at [506, 752] on div at bounding box center [691, 397] width 1383 height 795
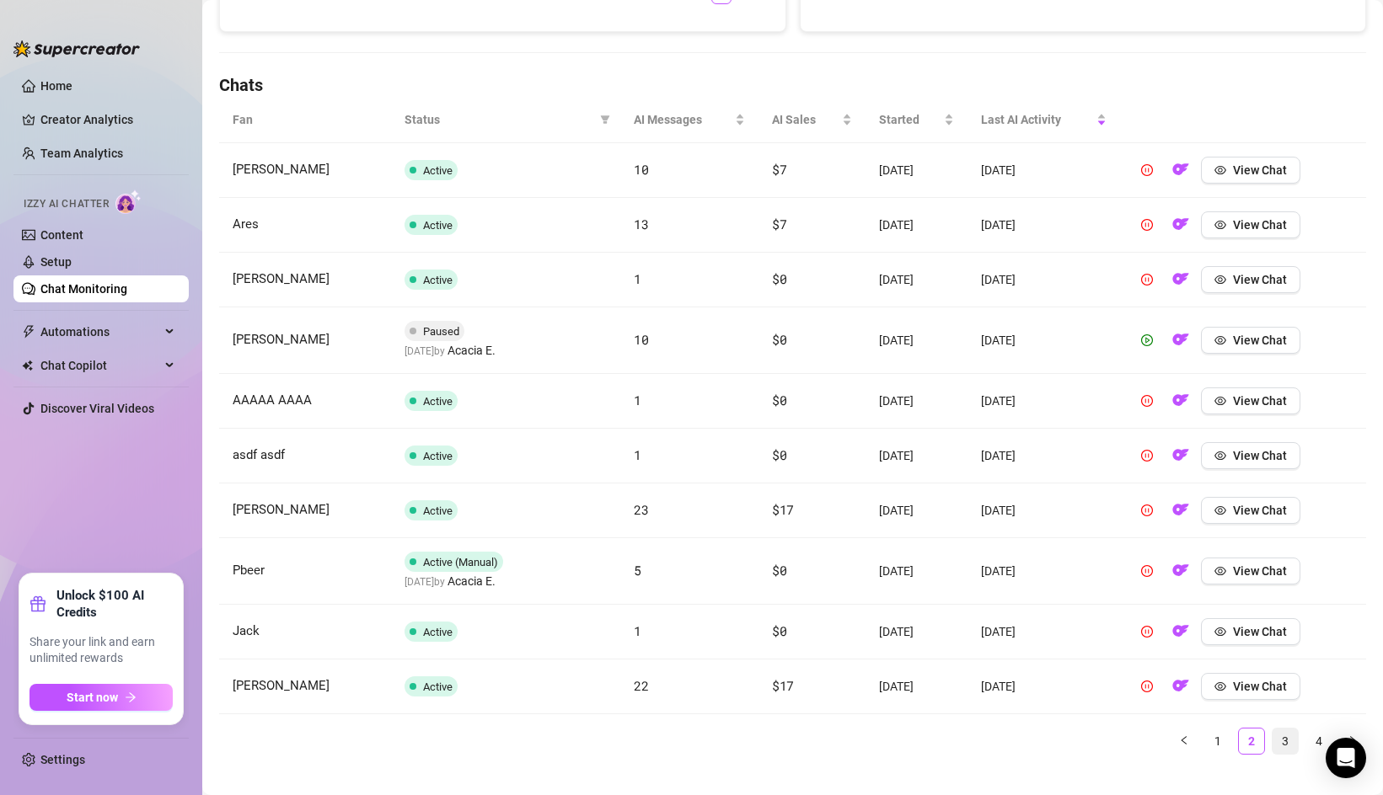
click at [1285, 738] on link "3" at bounding box center [1284, 741] width 25 height 25
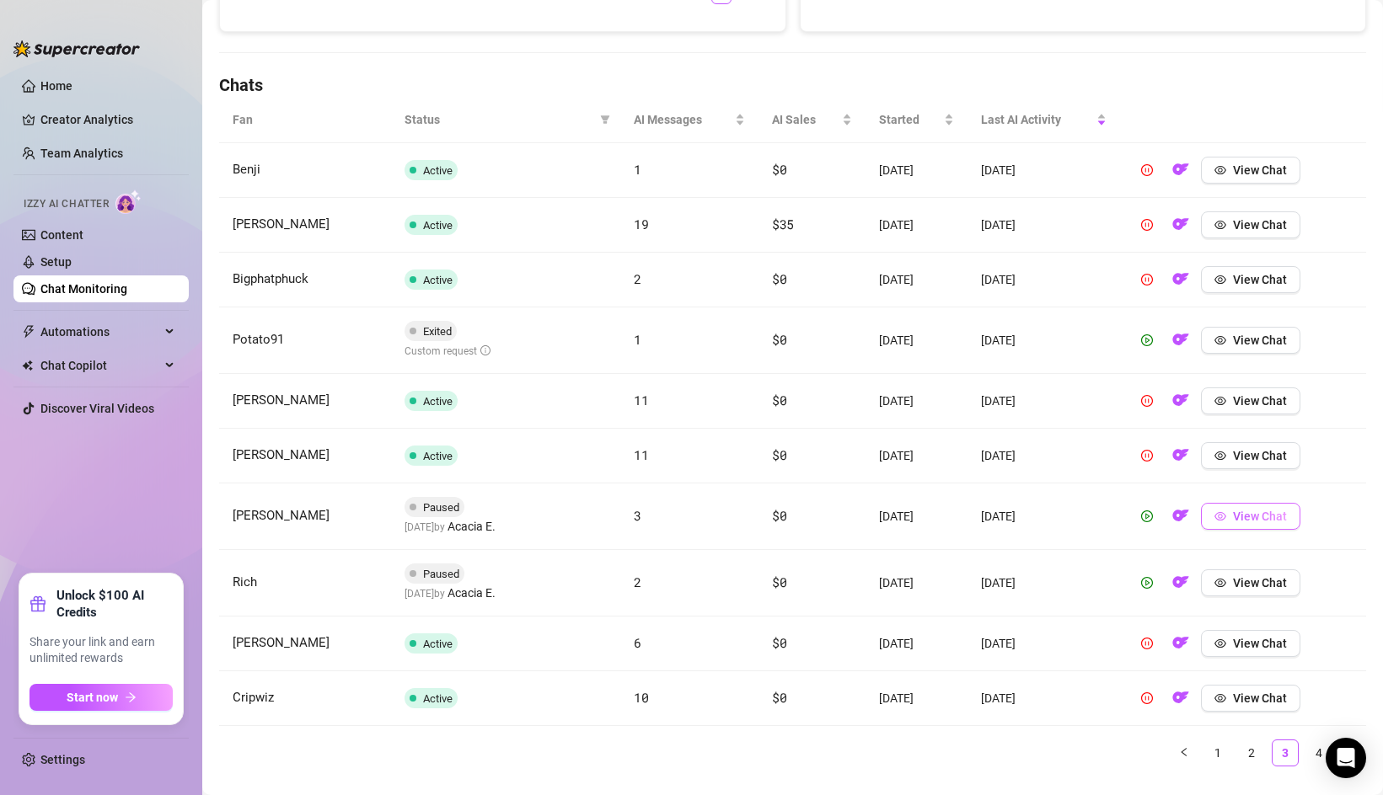
click at [1234, 509] on button "View Chat" at bounding box center [1250, 516] width 99 height 27
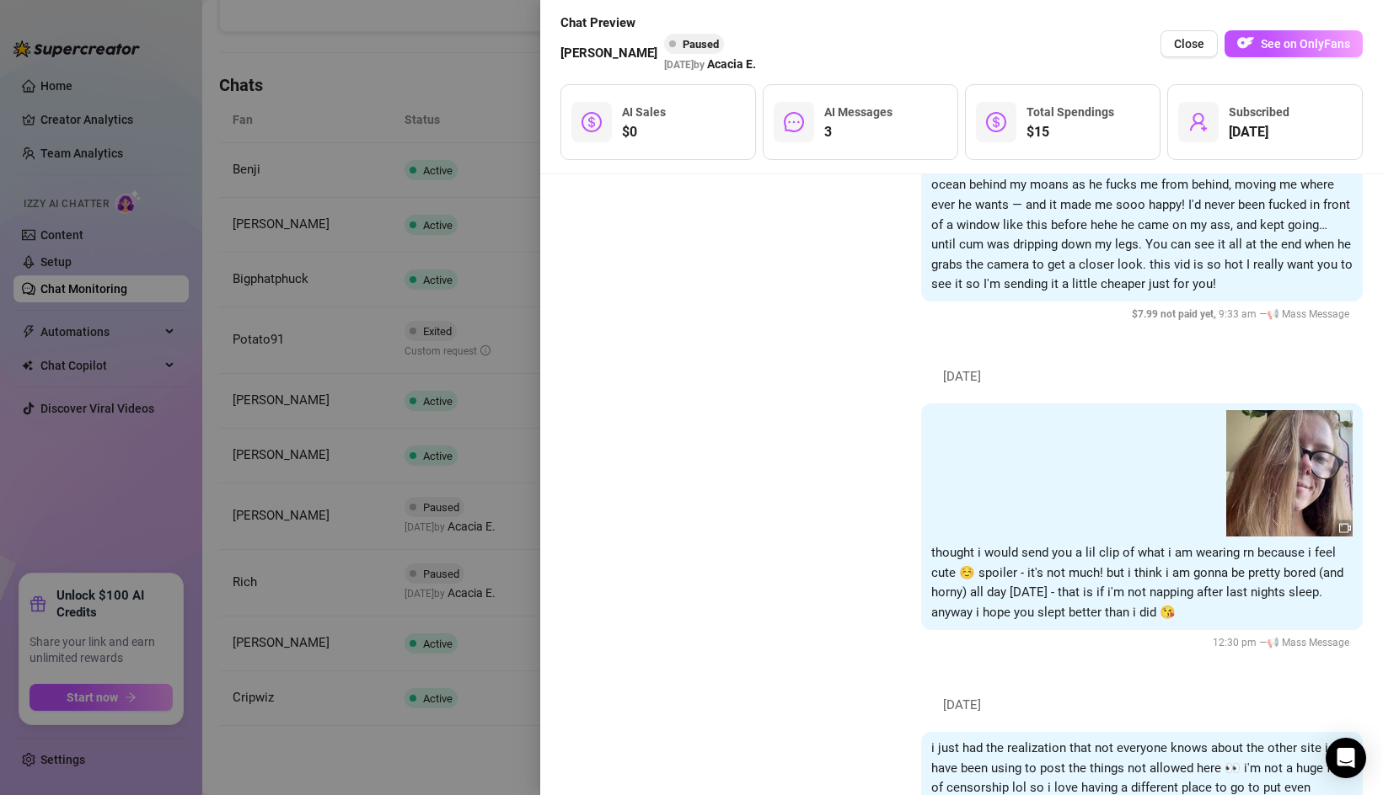
scroll to position [1139, 0]
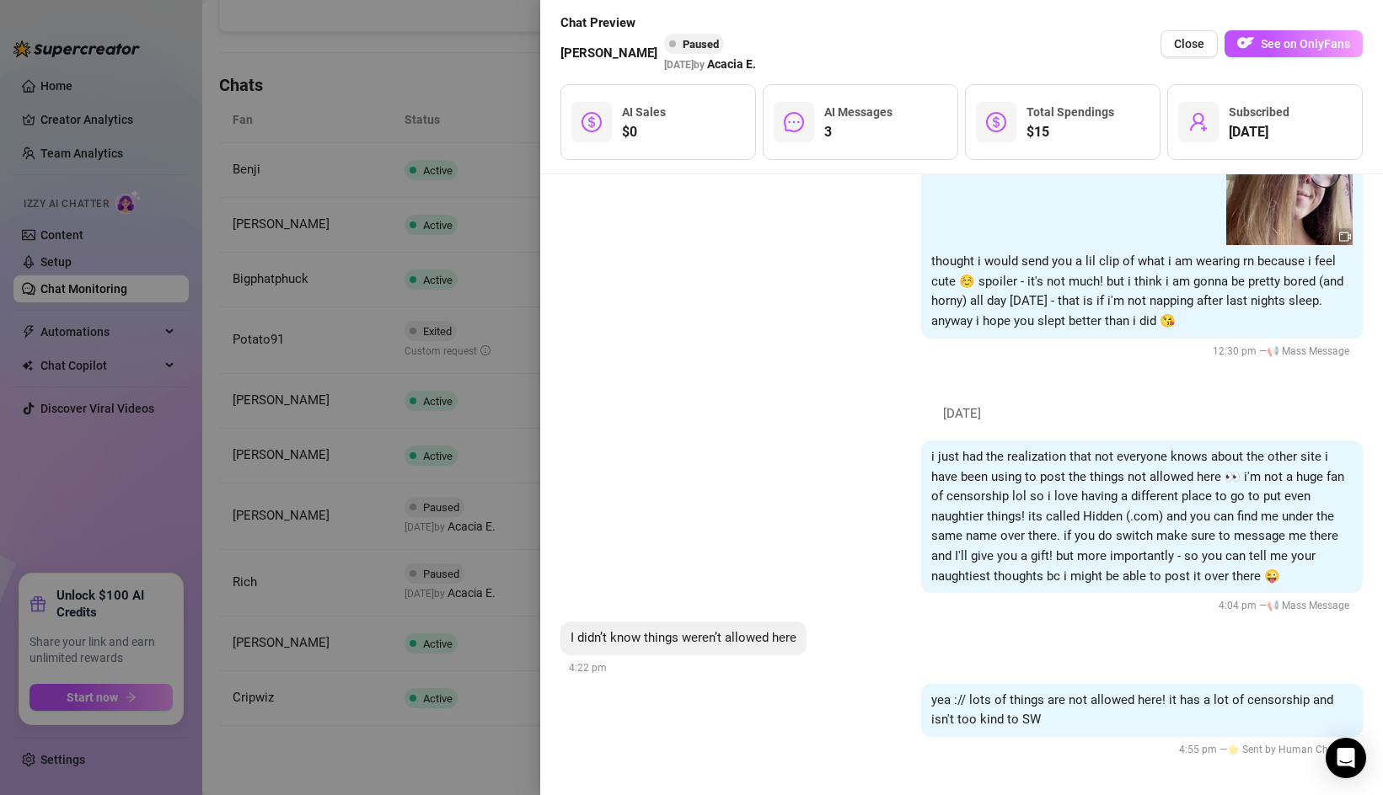
click at [377, 601] on div at bounding box center [691, 397] width 1383 height 795
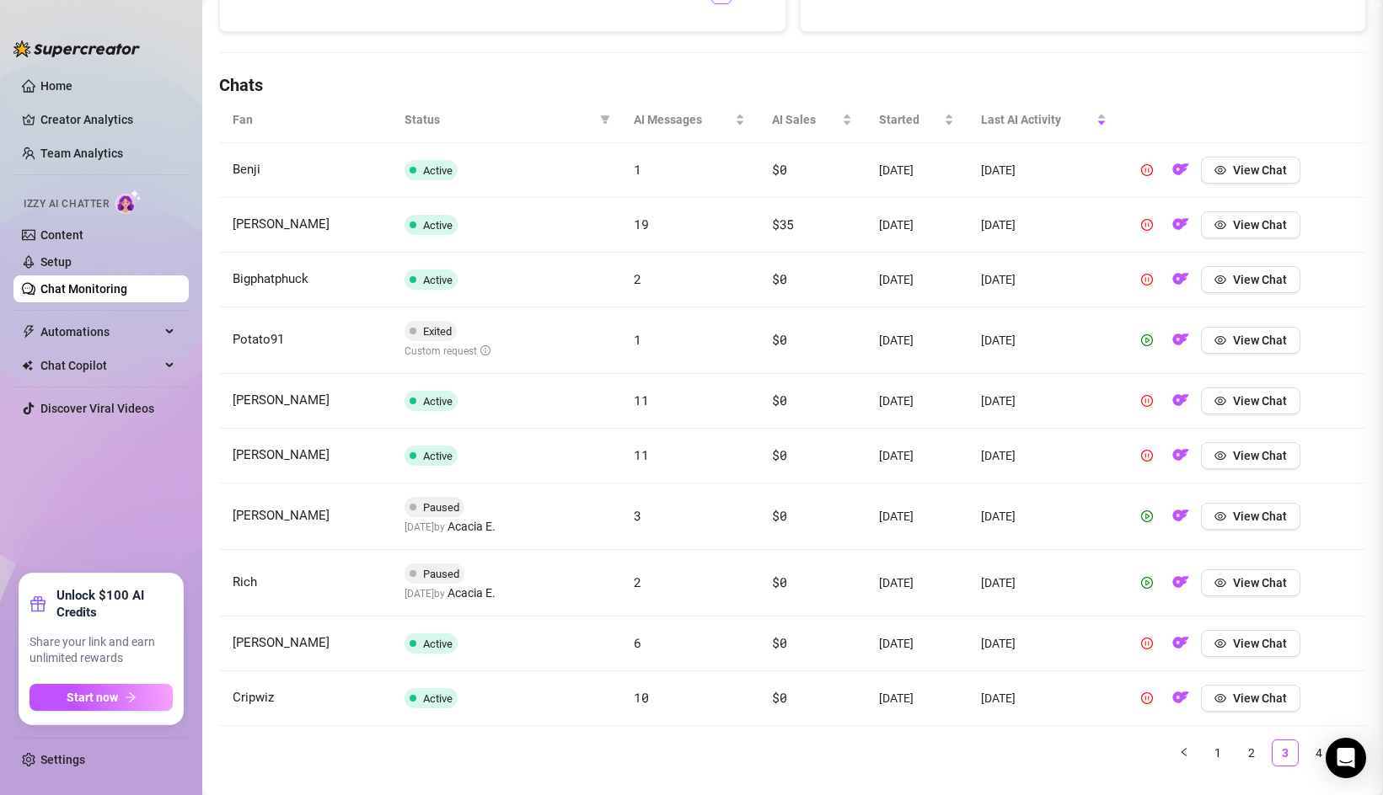
scroll to position [0, 0]
click at [1275, 586] on span "View Chat" at bounding box center [1260, 582] width 54 height 13
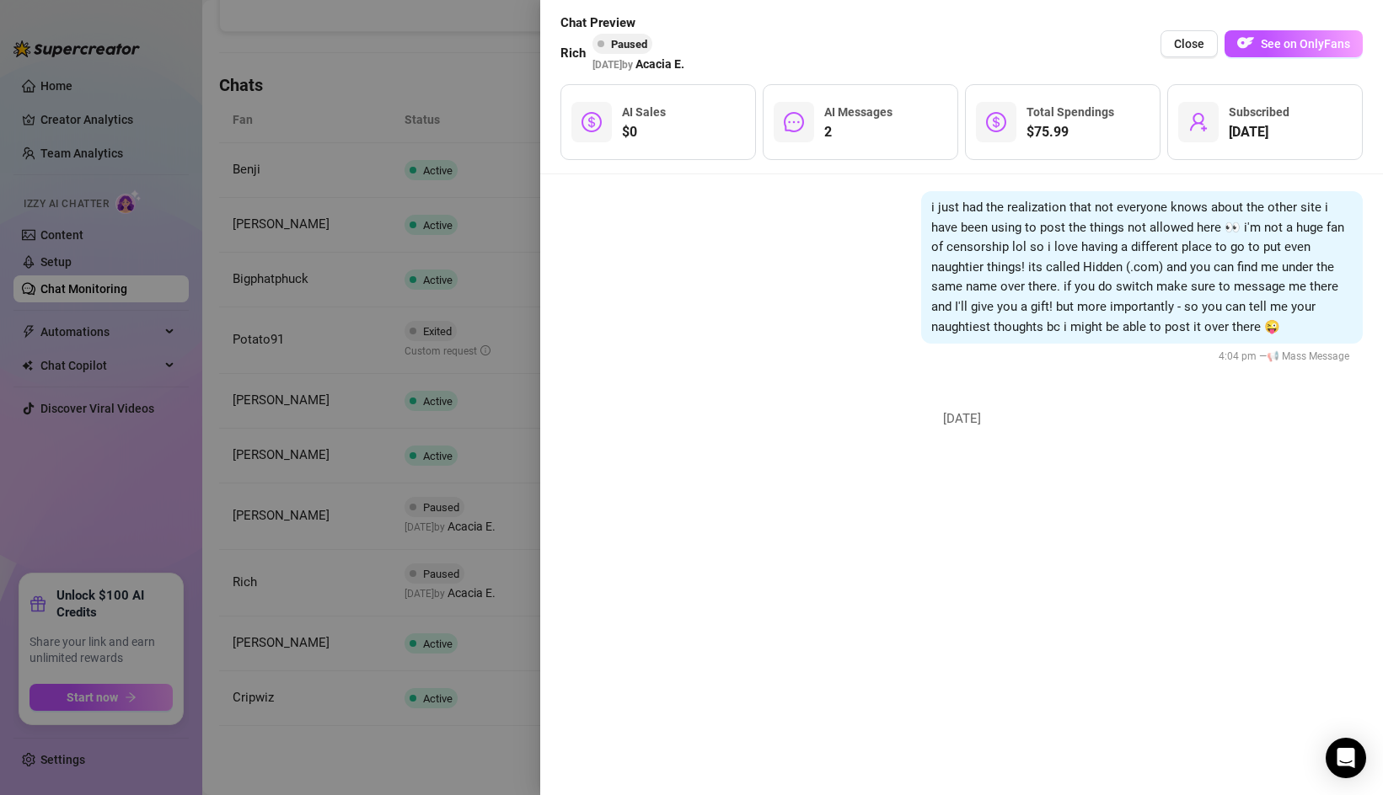
scroll to position [6710, 0]
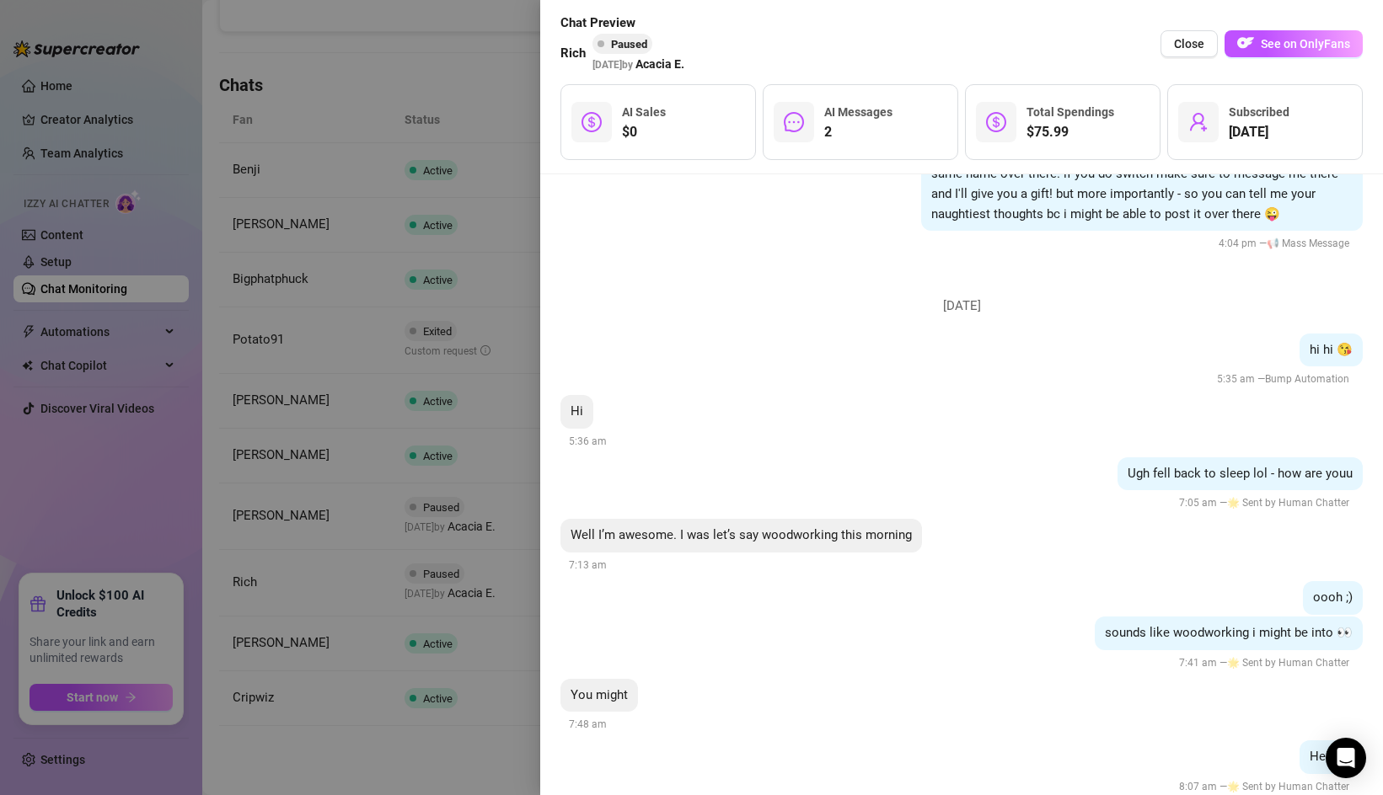
click at [377, 570] on div at bounding box center [691, 397] width 1383 height 795
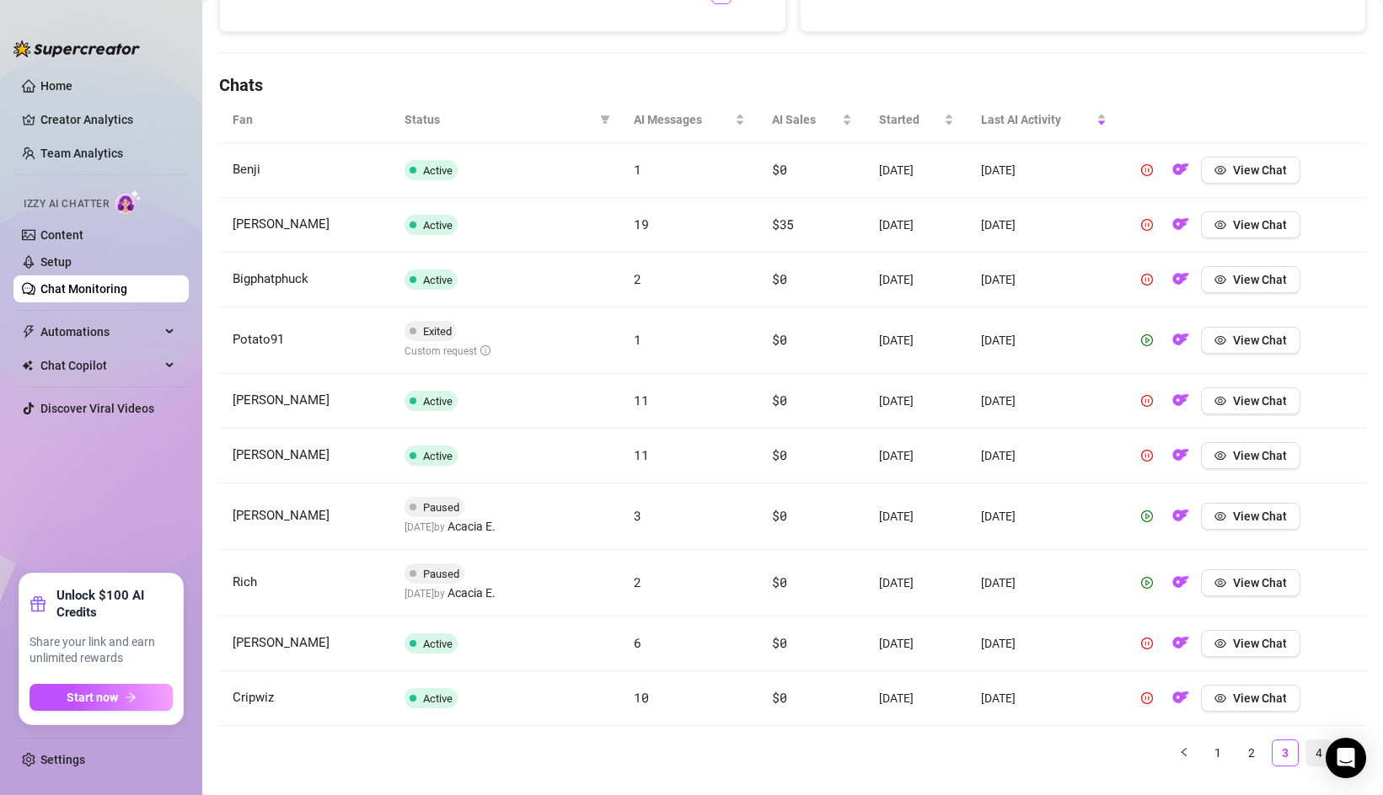
click at [1315, 752] on link "4" at bounding box center [1318, 753] width 25 height 25
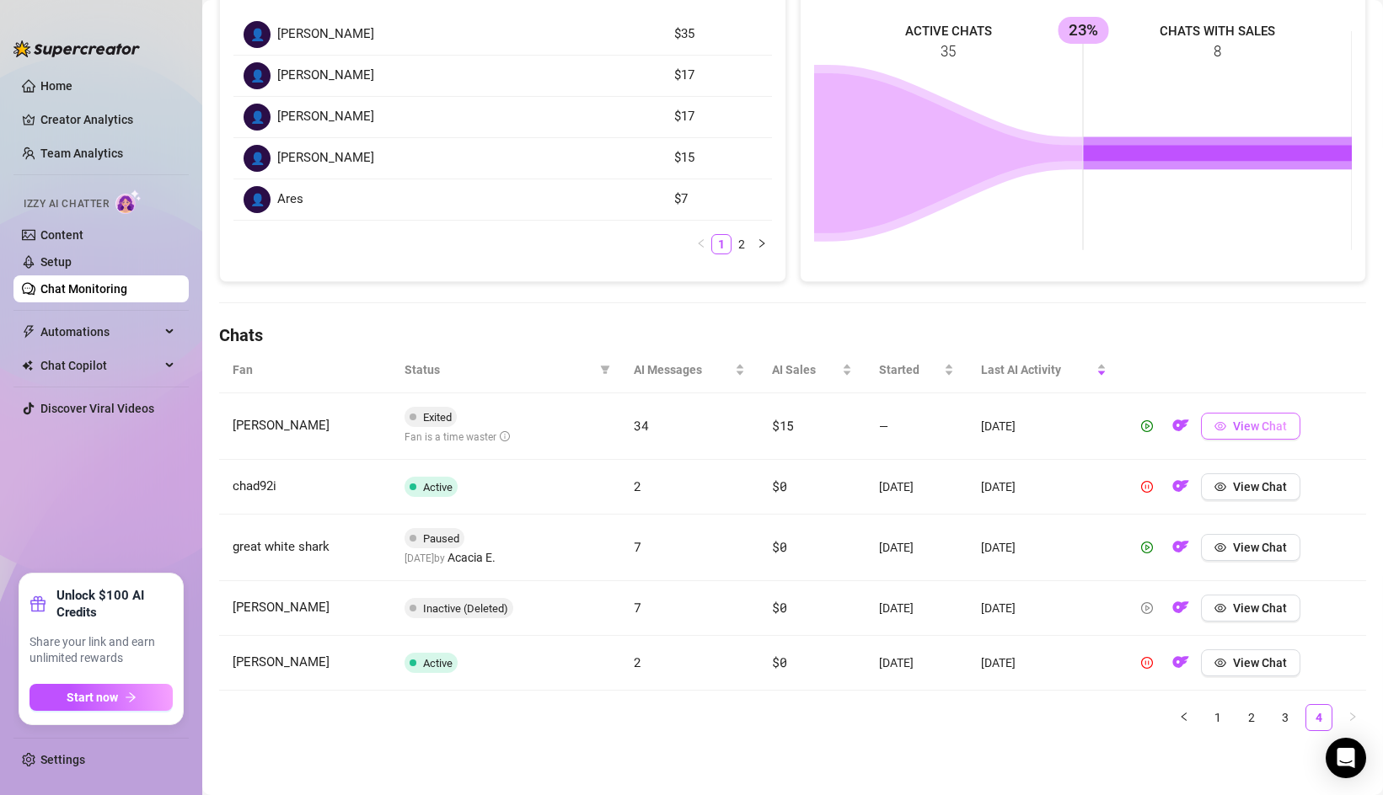
click at [1248, 430] on span "View Chat" at bounding box center [1260, 426] width 54 height 13
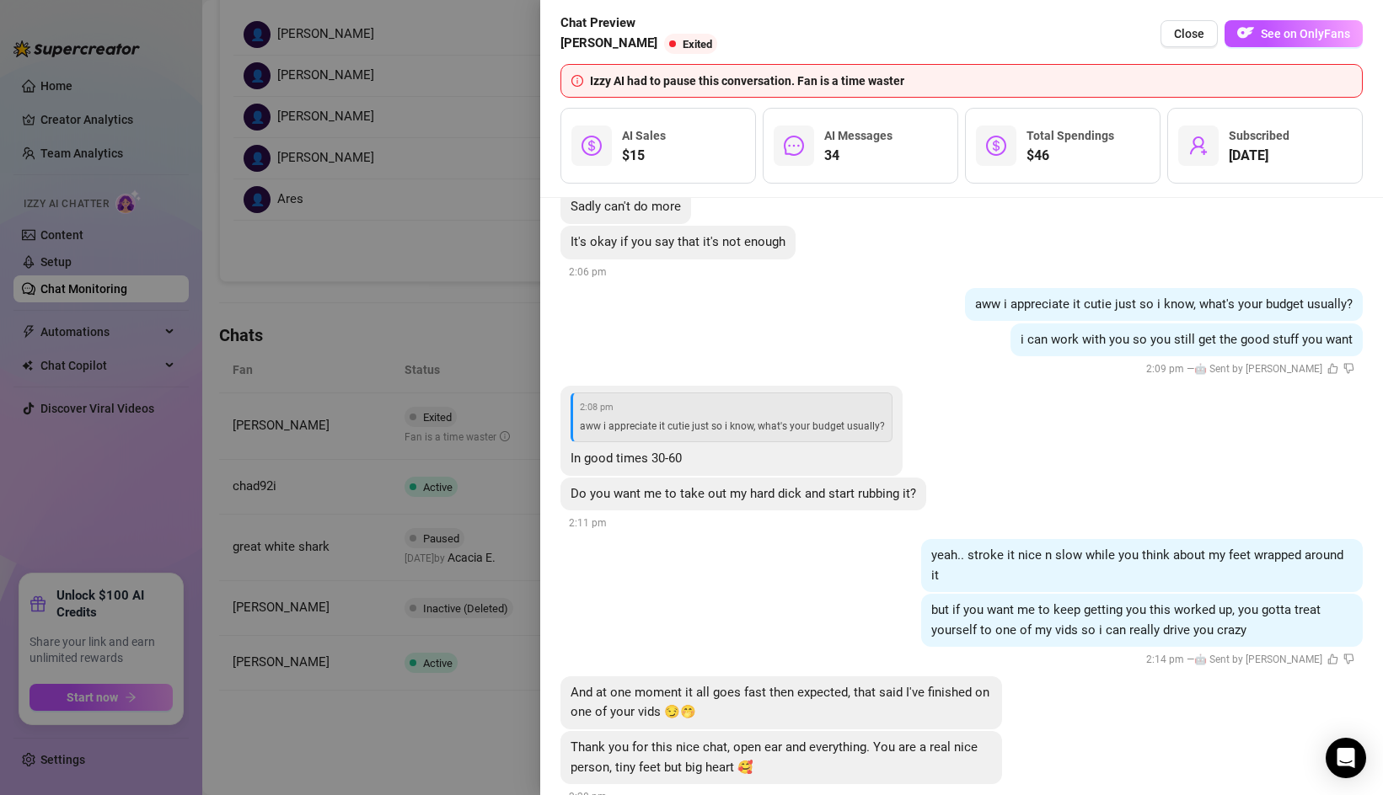
scroll to position [6415, 0]
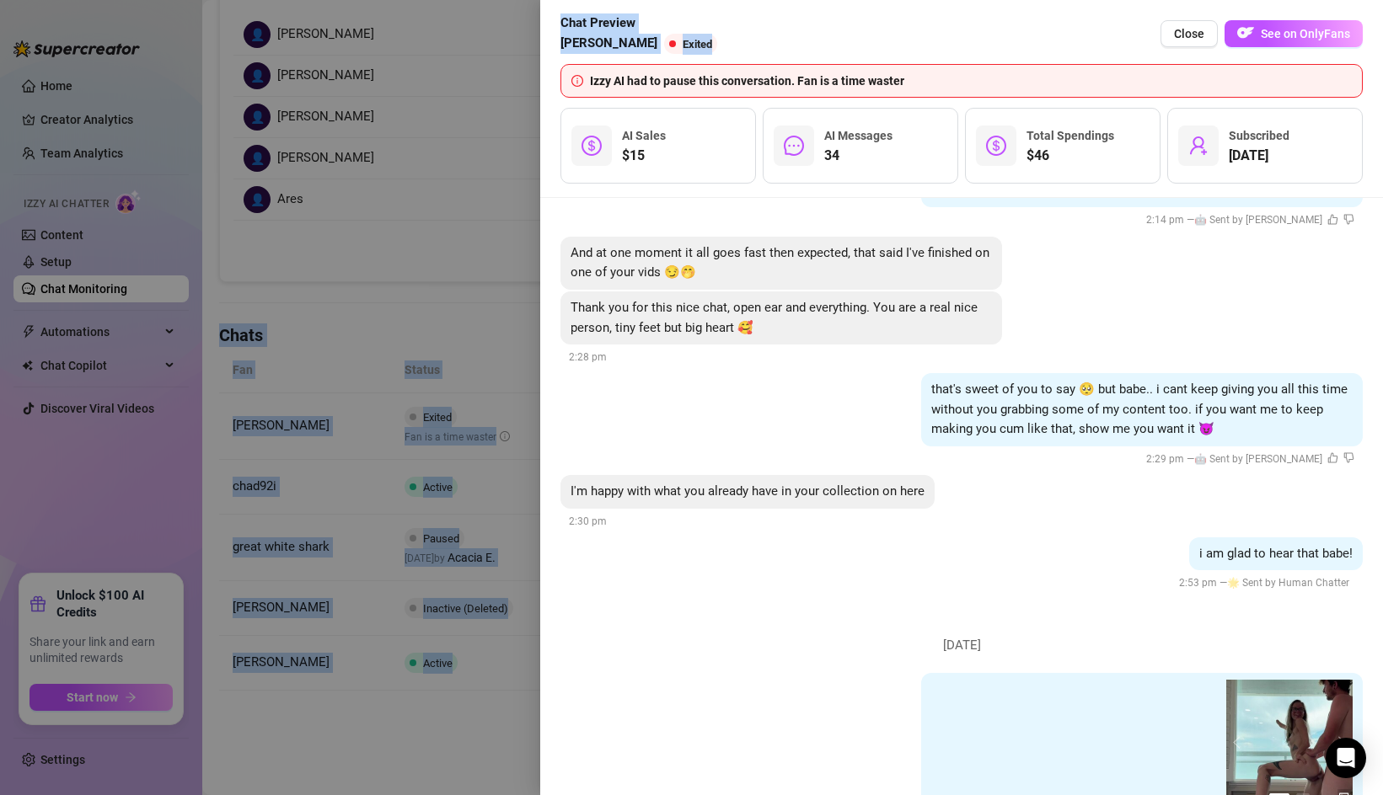
drag, startPoint x: 1013, startPoint y: 32, endPoint x: 1013, endPoint y: -2, distance: 33.7
click at [1013, 0] on html "Home Creator Analytics Team Analytics Izzy AI Chatter Content Setup Chat Monito…" at bounding box center [691, 397] width 1383 height 795
click at [501, 175] on div at bounding box center [691, 397] width 1383 height 795
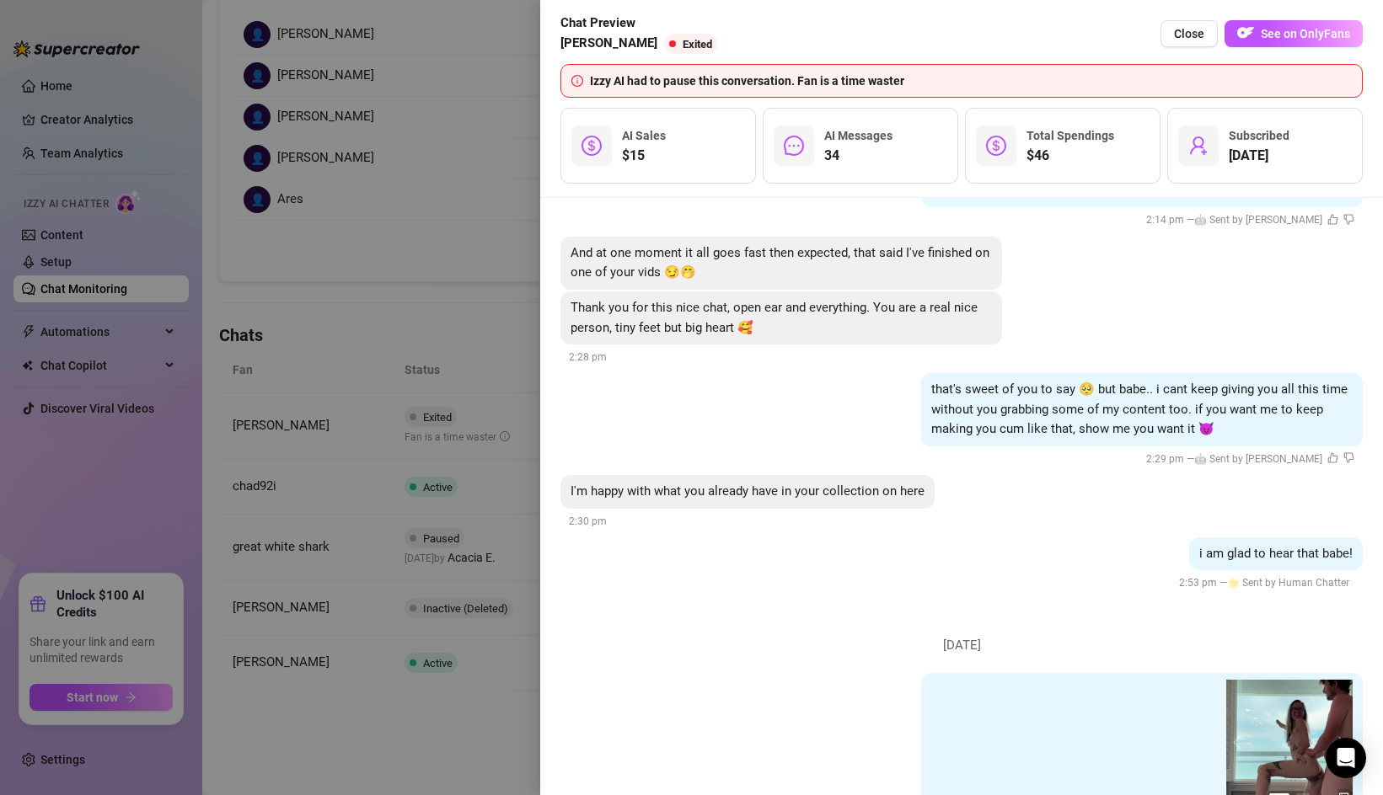
scroll to position [0, 0]
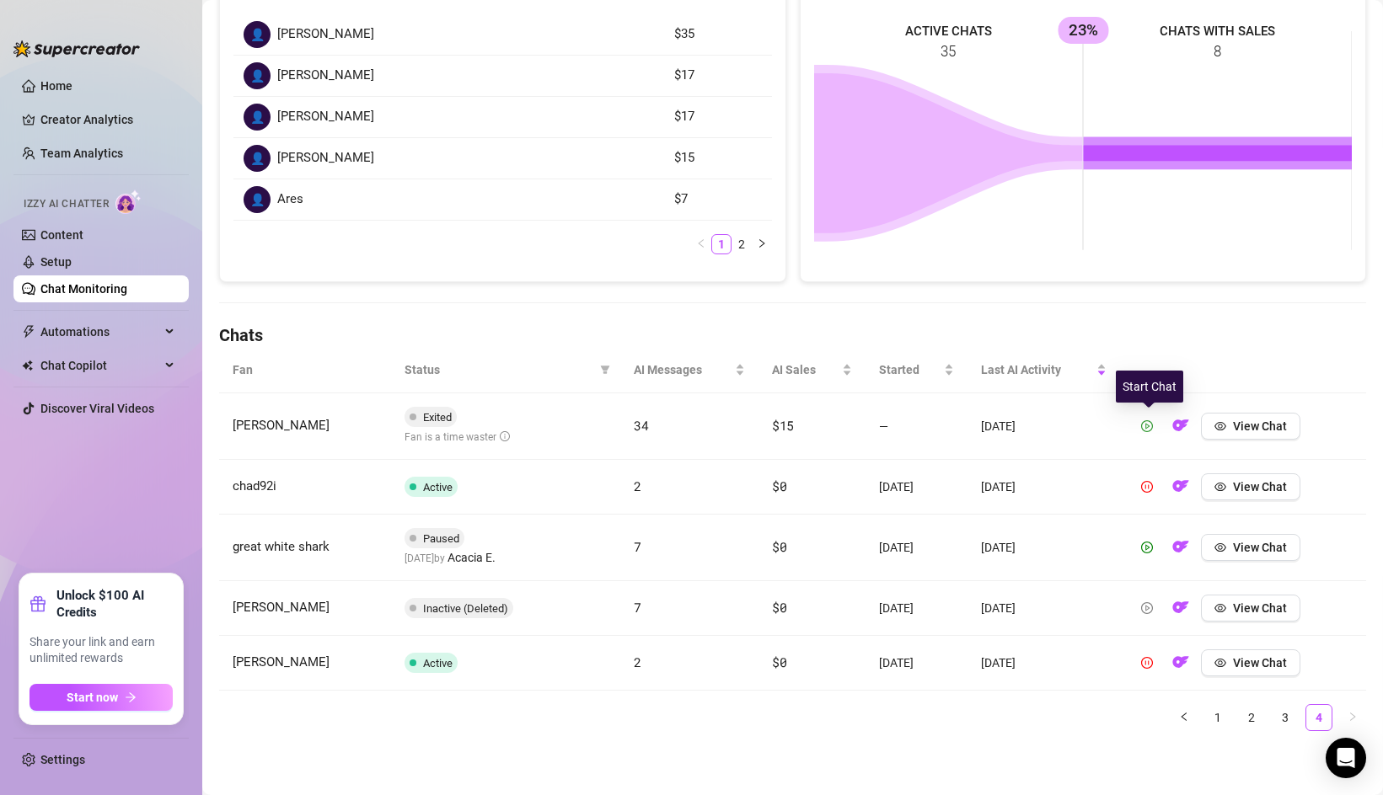
click at [1144, 431] on icon "play-circle" at bounding box center [1147, 426] width 12 height 12
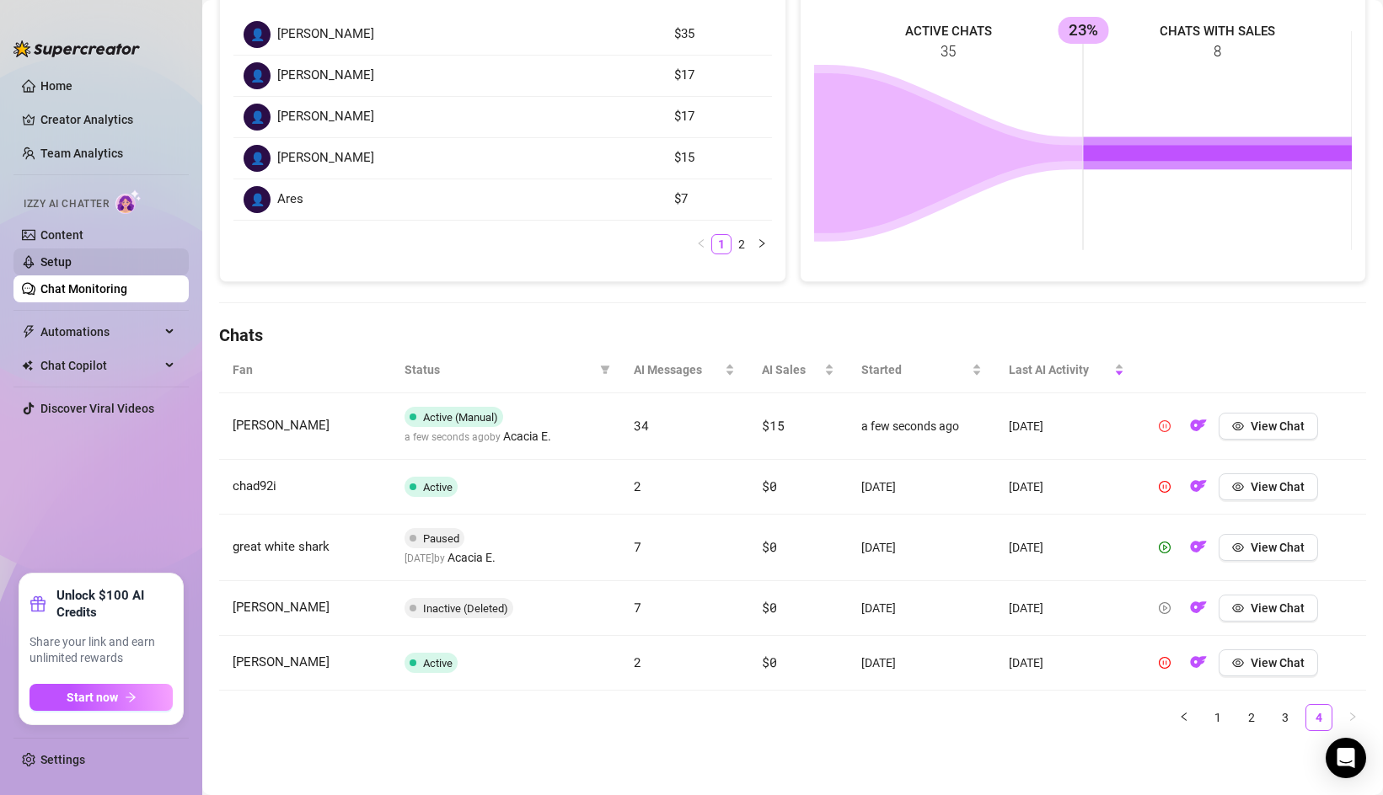
click at [72, 260] on link "Setup" at bounding box center [55, 261] width 31 height 13
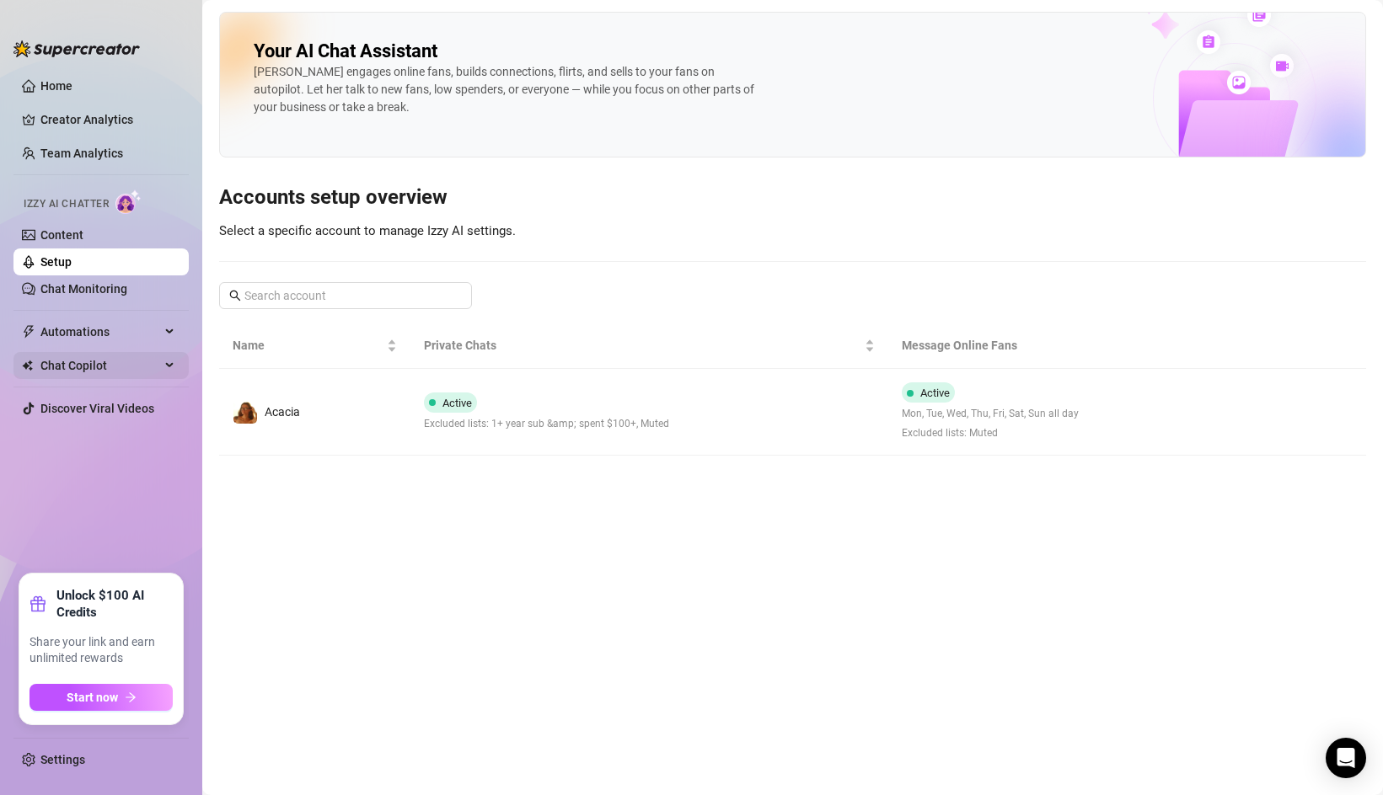
click at [118, 367] on span "Chat Copilot" at bounding box center [100, 365] width 120 height 27
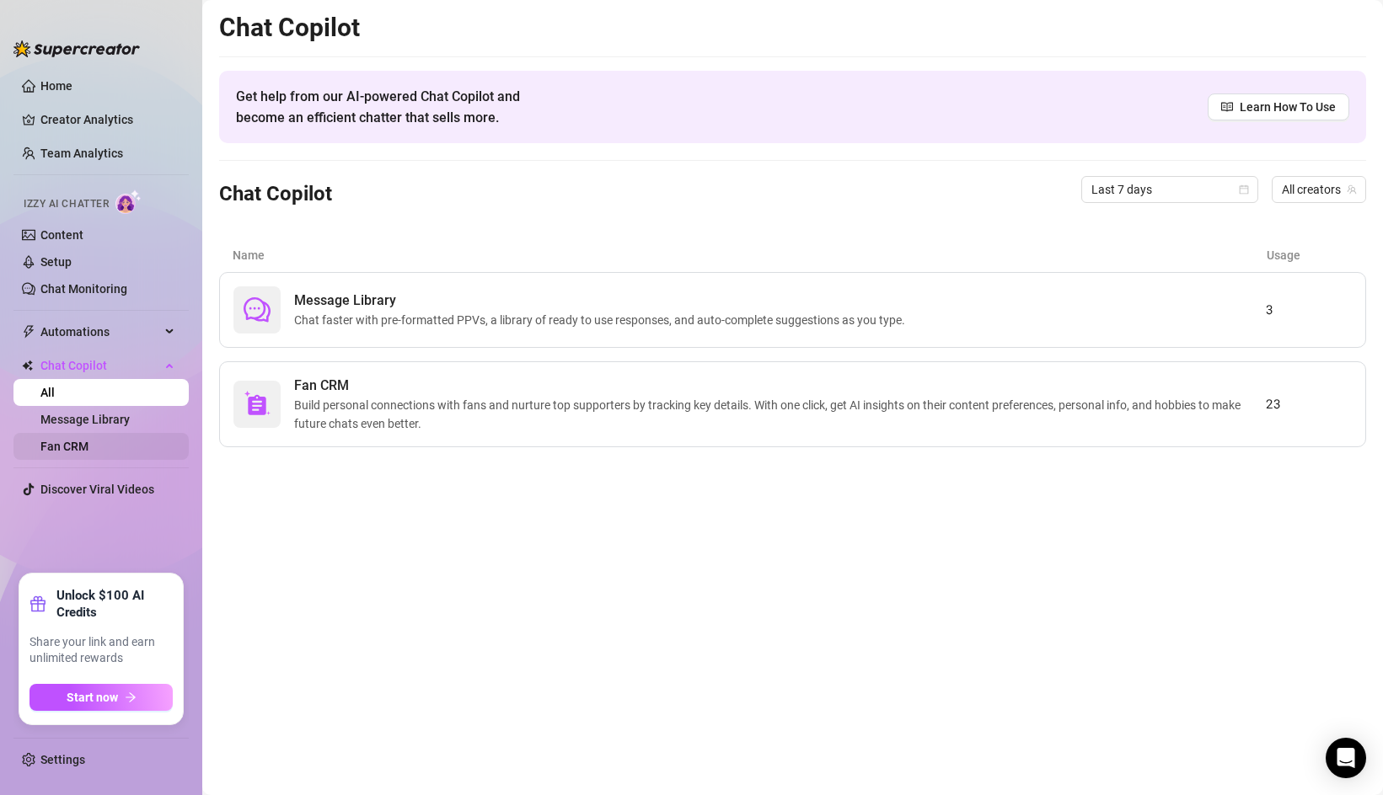
click at [88, 447] on link "Fan CRM" at bounding box center [64, 446] width 48 height 13
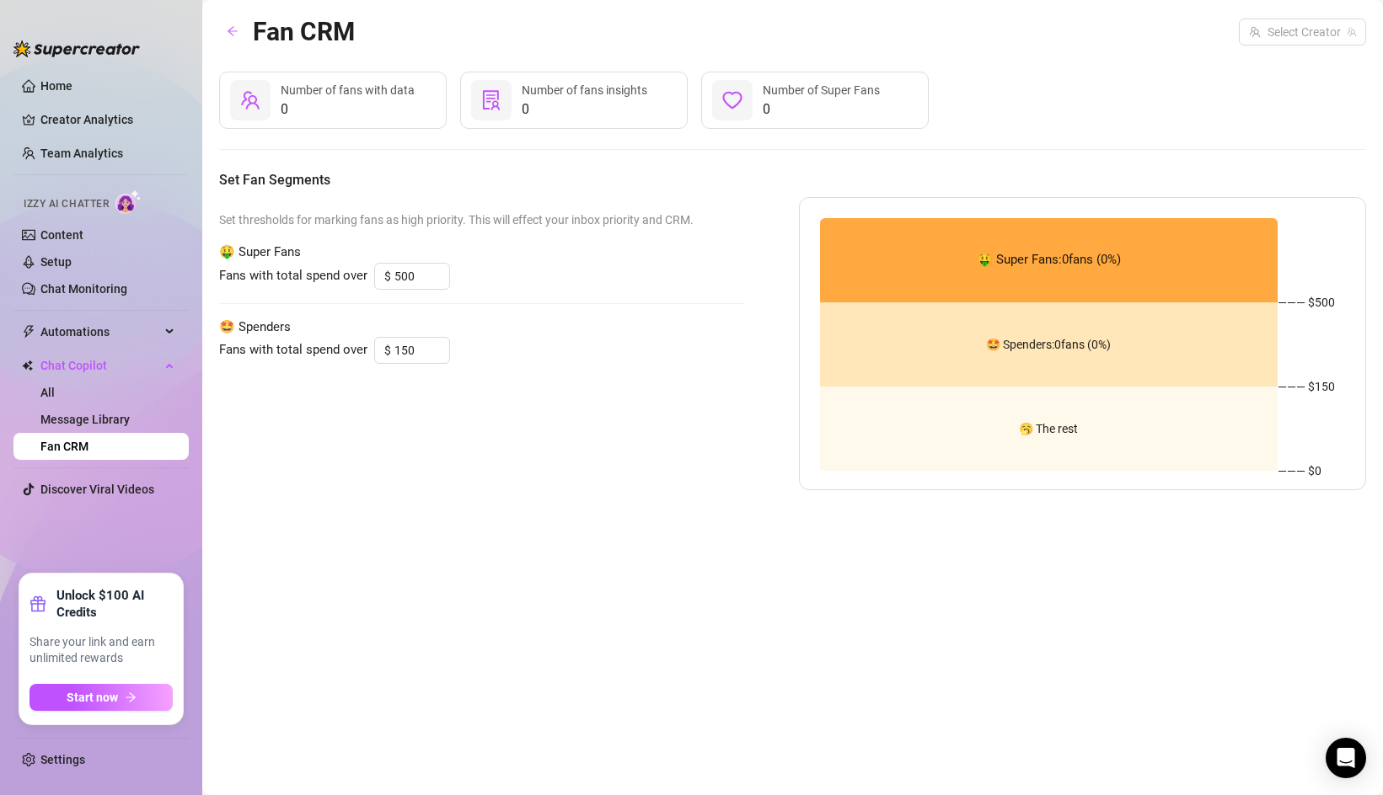
type input "150"
type input "50"
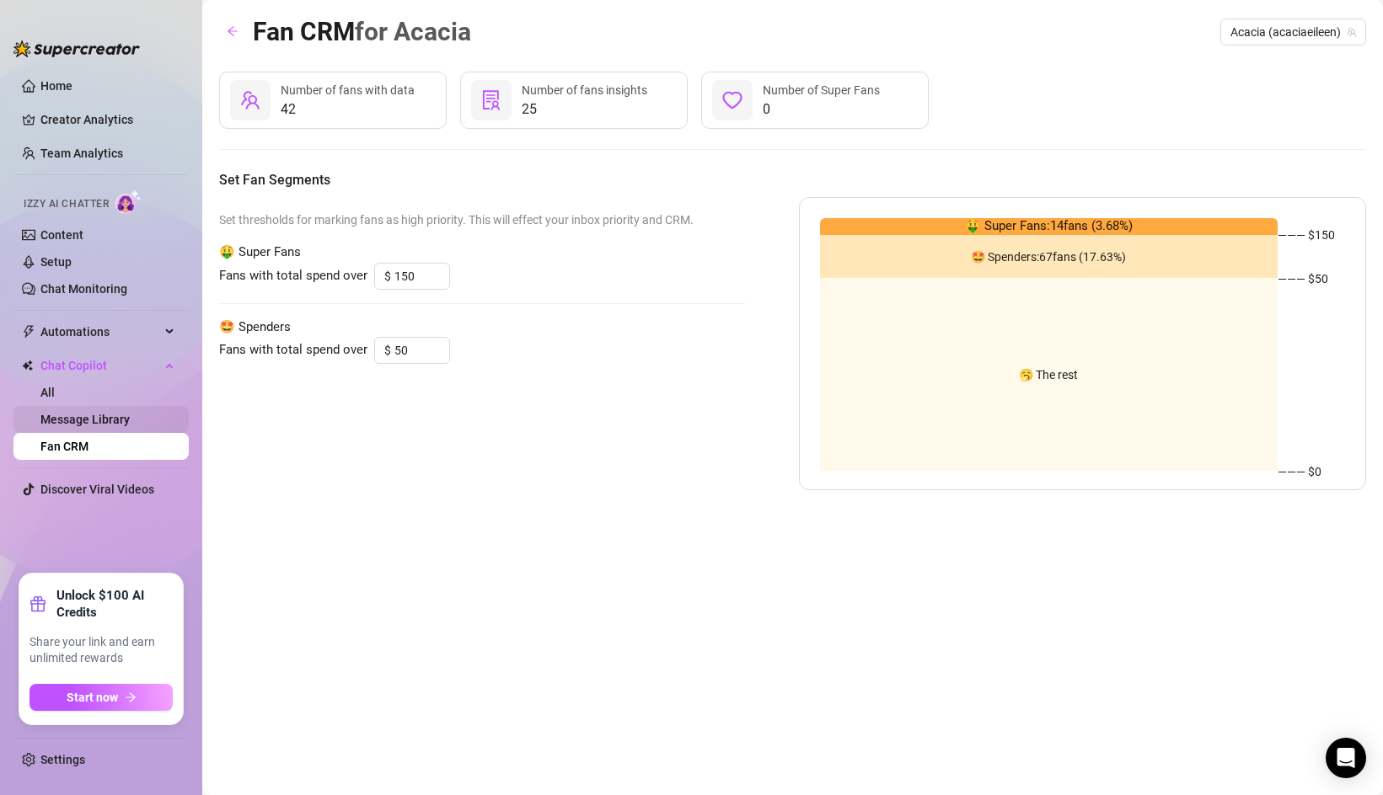
click at [113, 425] on link "Message Library" at bounding box center [84, 419] width 89 height 13
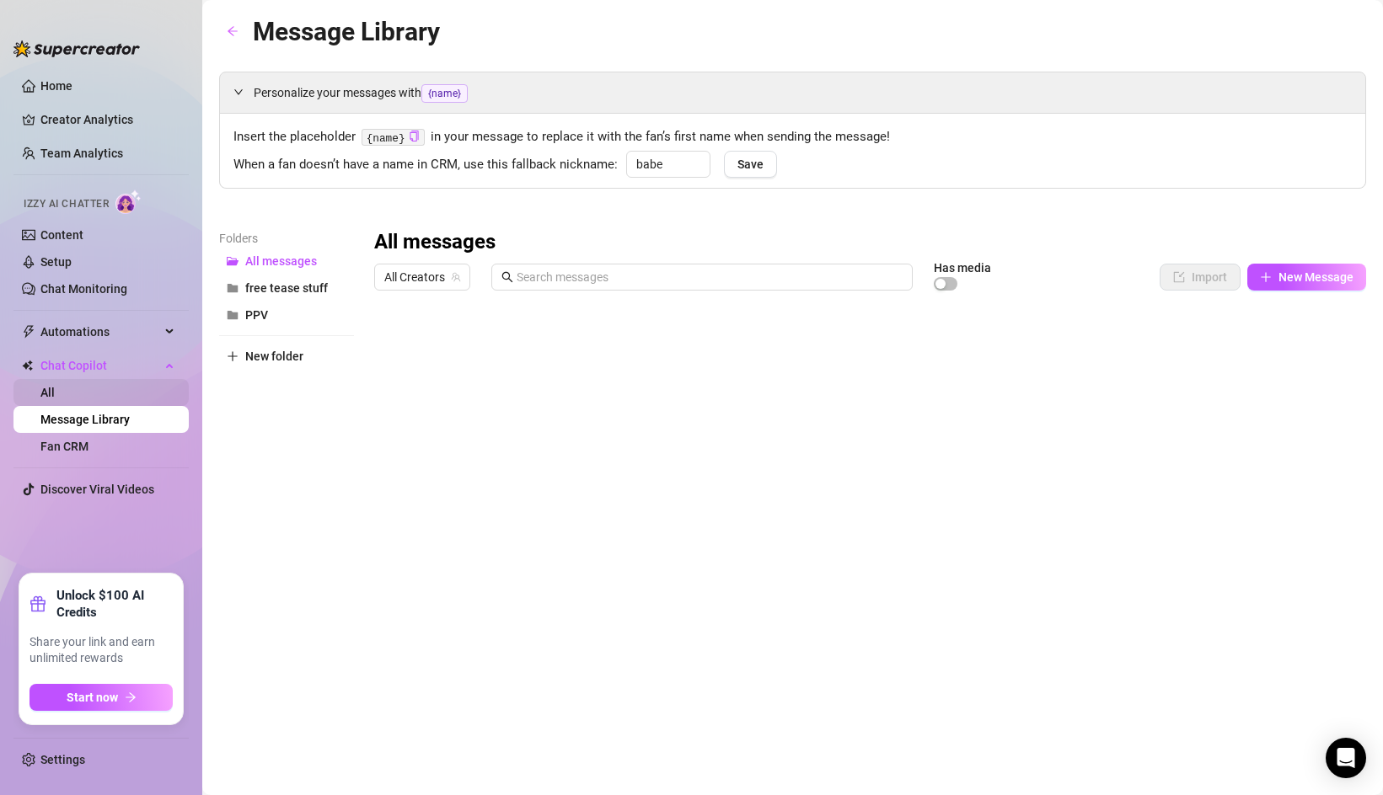
click at [55, 398] on link "All" at bounding box center [47, 392] width 14 height 13
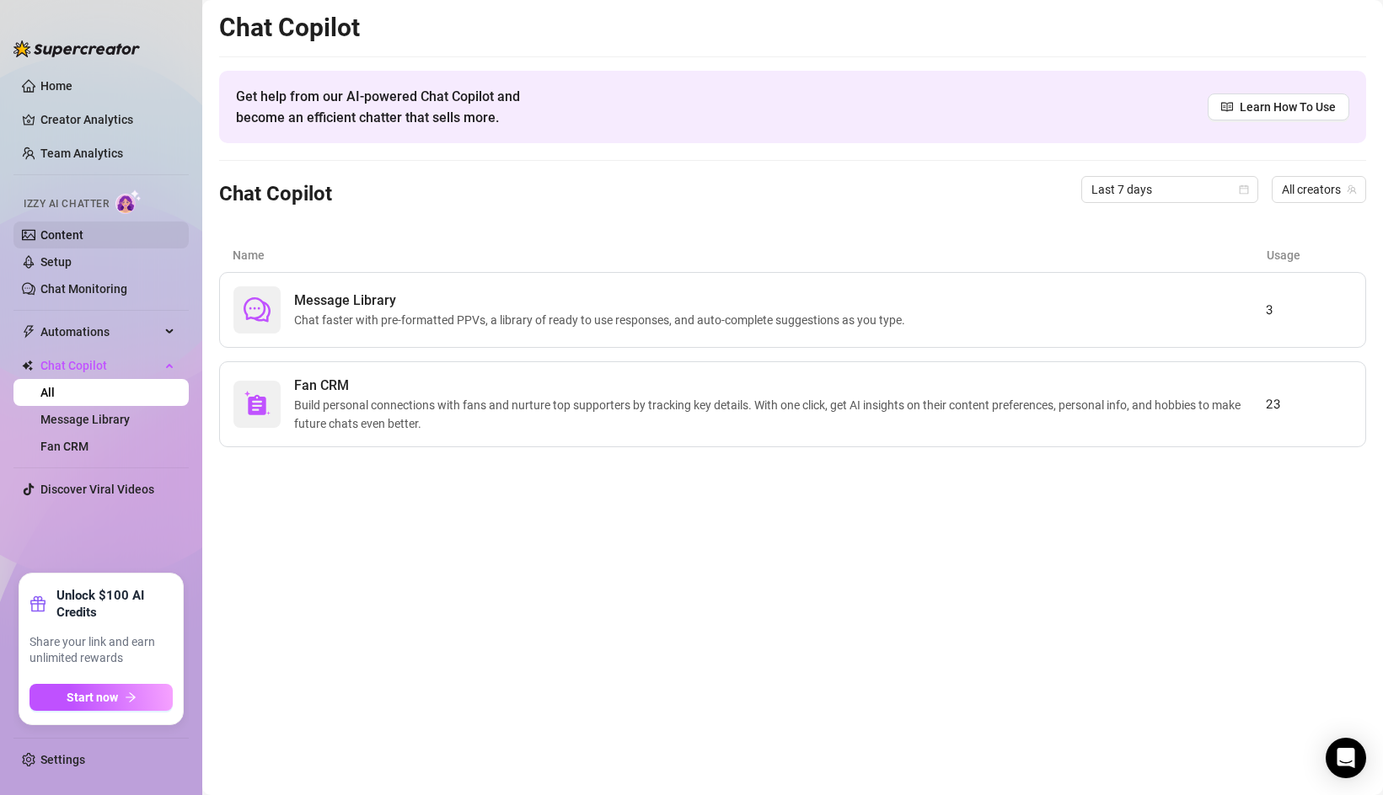
click at [78, 228] on link "Content" at bounding box center [61, 234] width 43 height 13
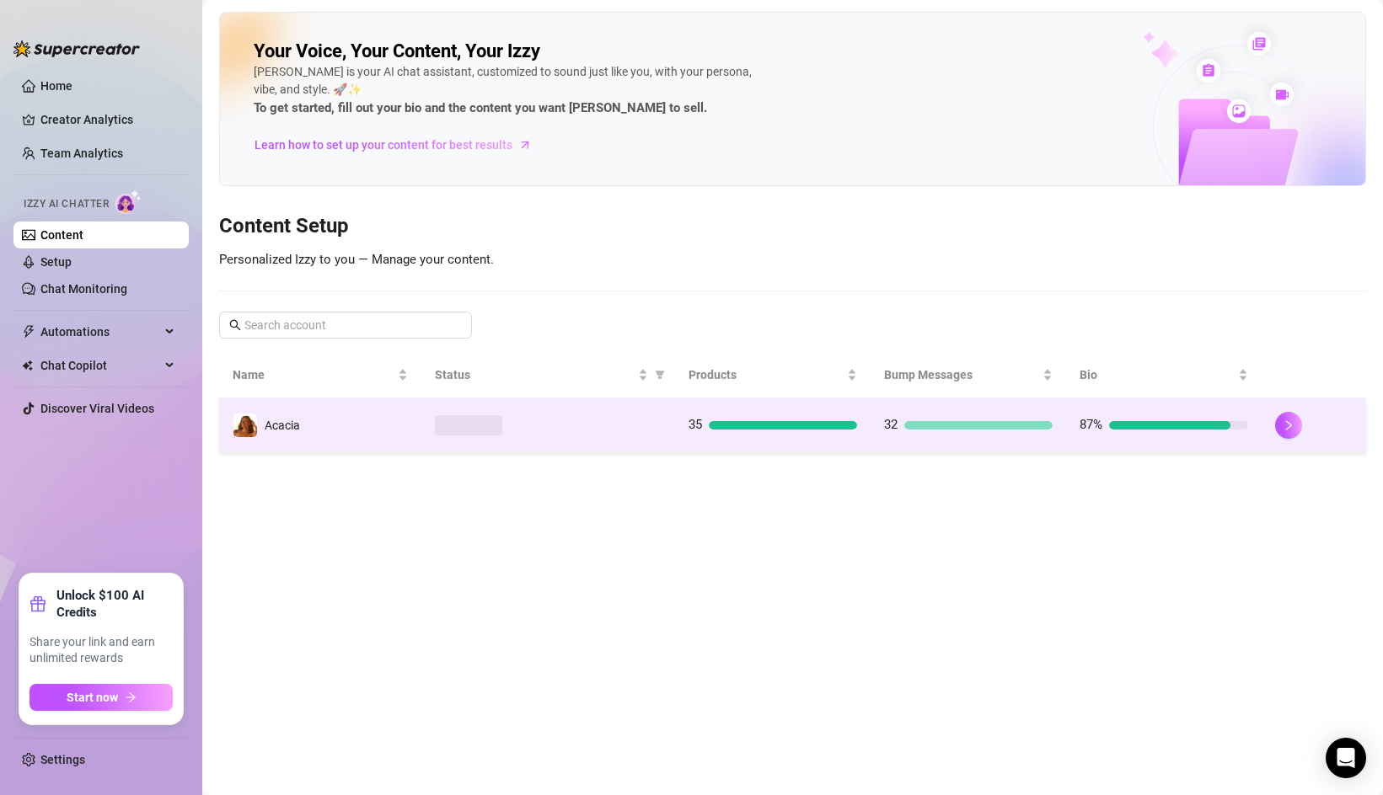
click at [452, 427] on span at bounding box center [468, 425] width 67 height 20
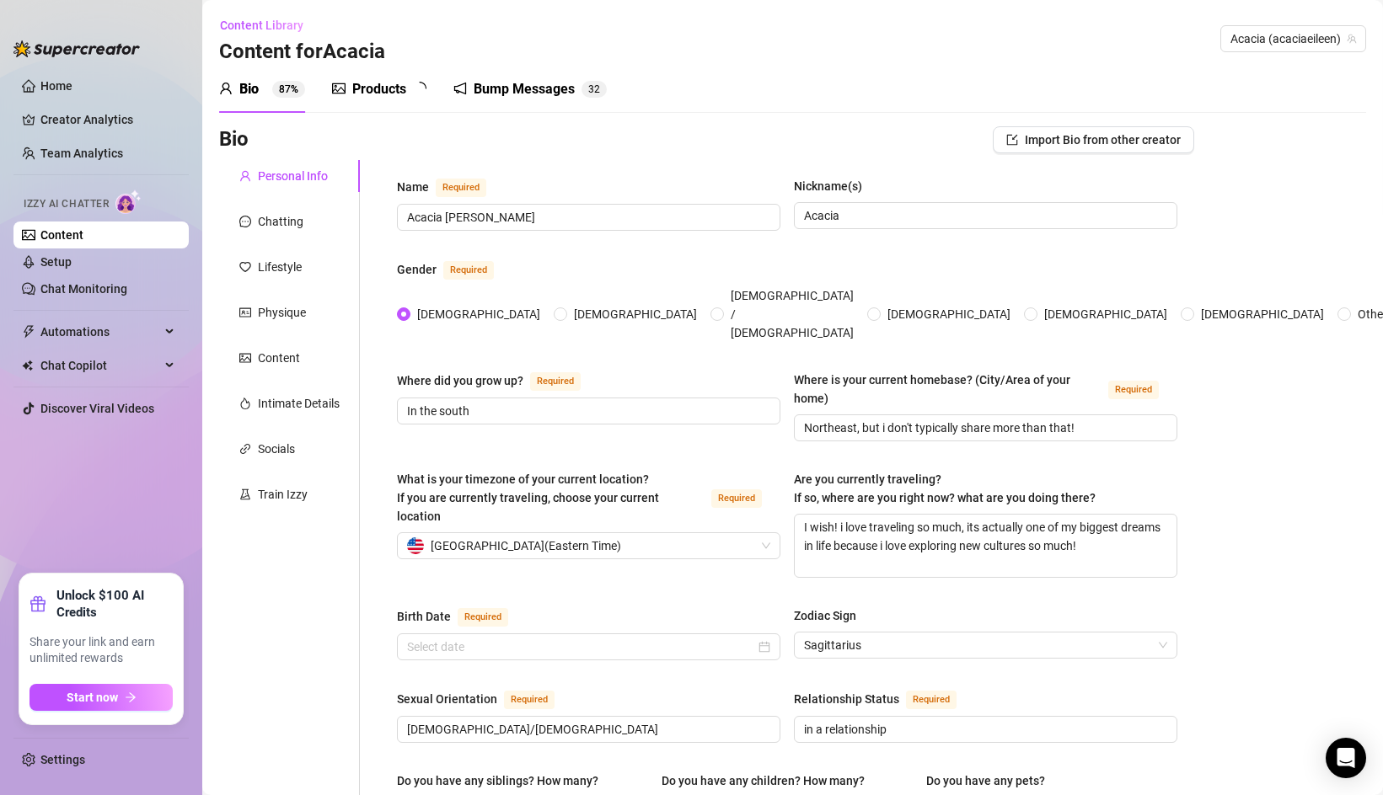
radio input "true"
type input "November 22nd, 2001"
click at [388, 85] on div "Products" at bounding box center [379, 89] width 54 height 20
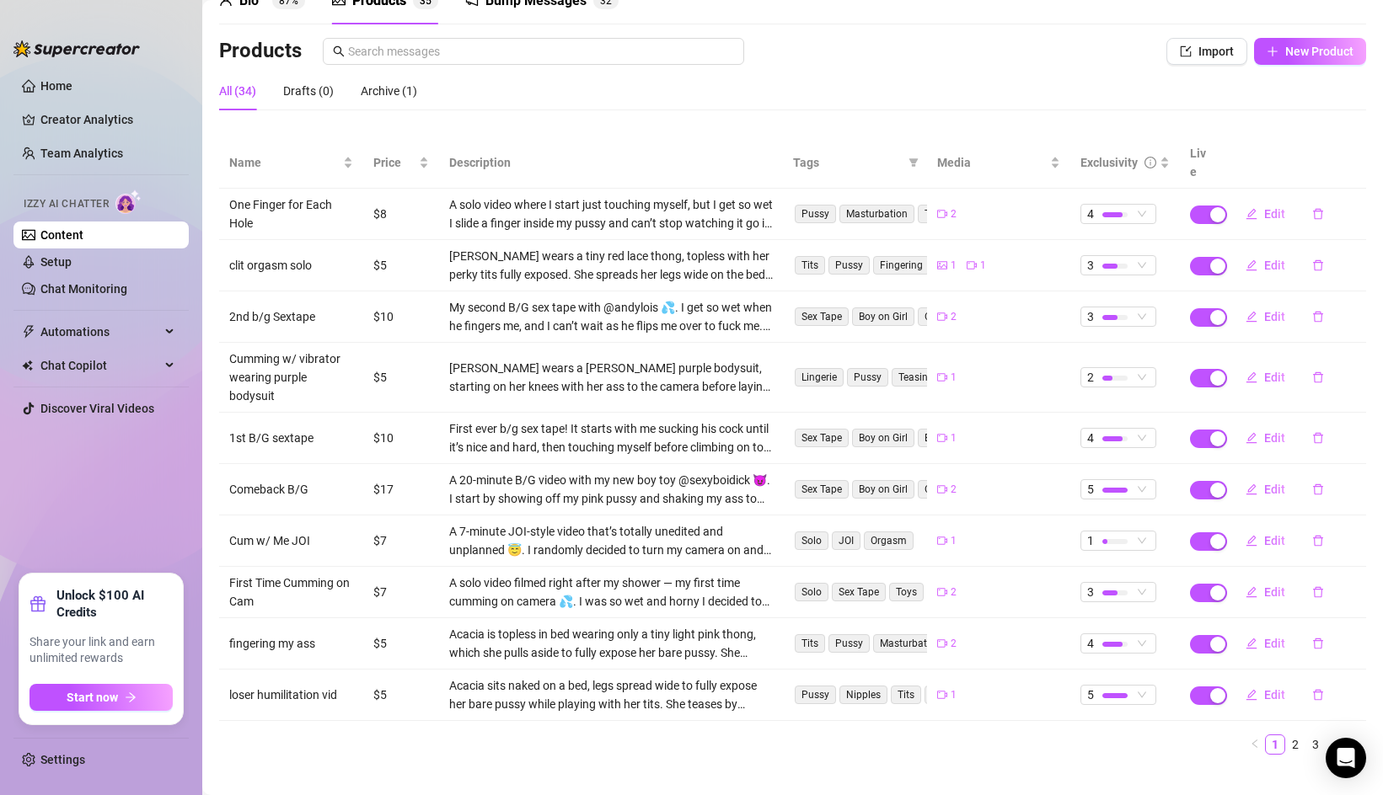
scroll to position [94, 0]
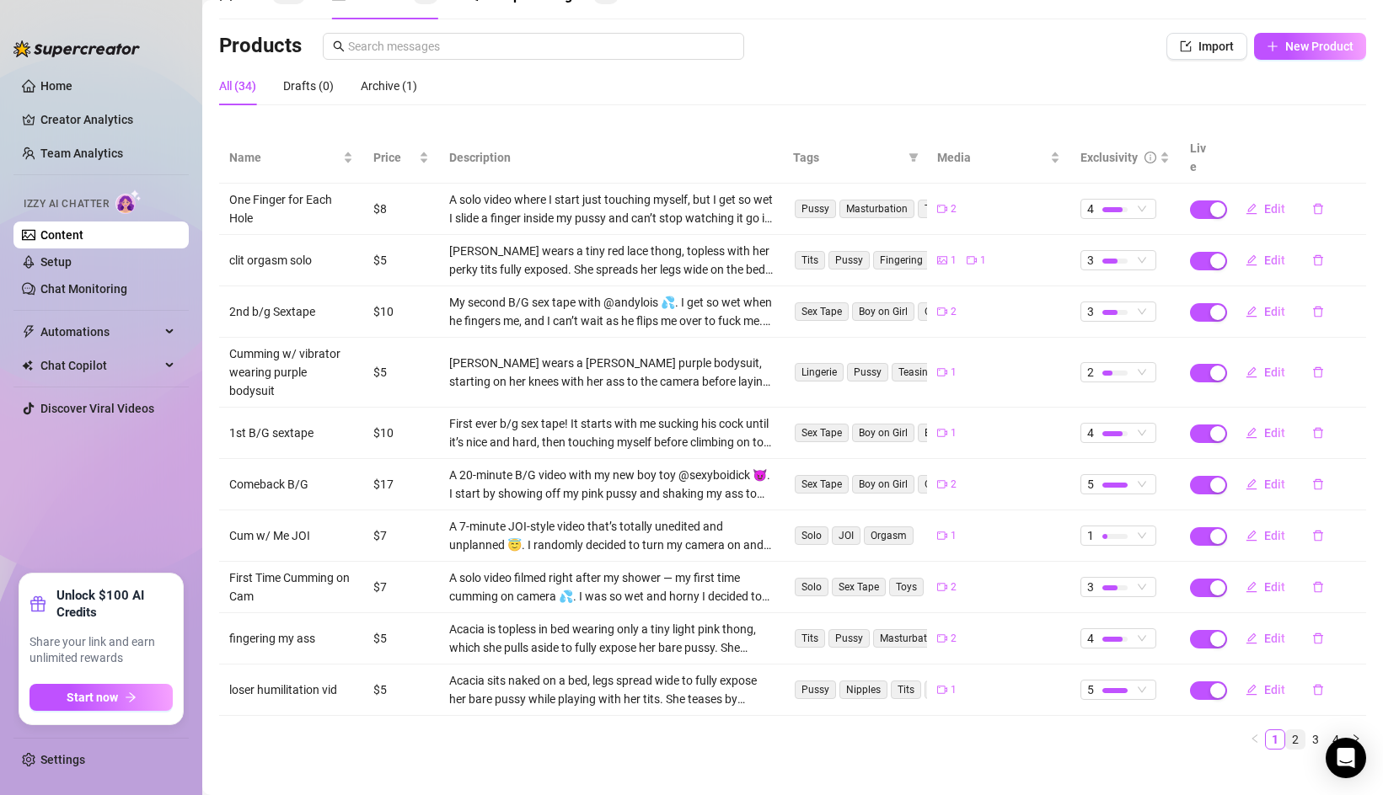
click at [1298, 730] on link "2" at bounding box center [1295, 739] width 19 height 19
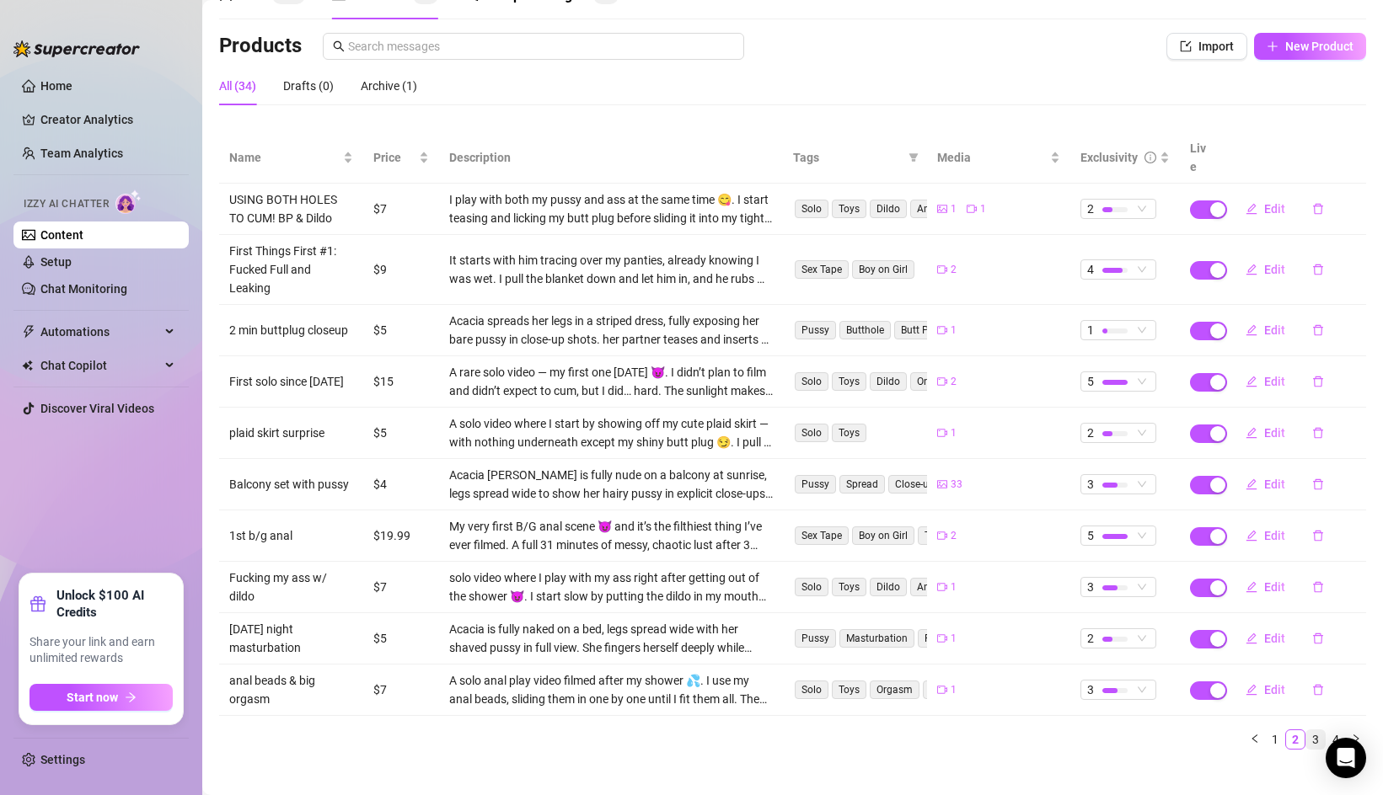
click at [1311, 730] on link "3" at bounding box center [1315, 739] width 19 height 19
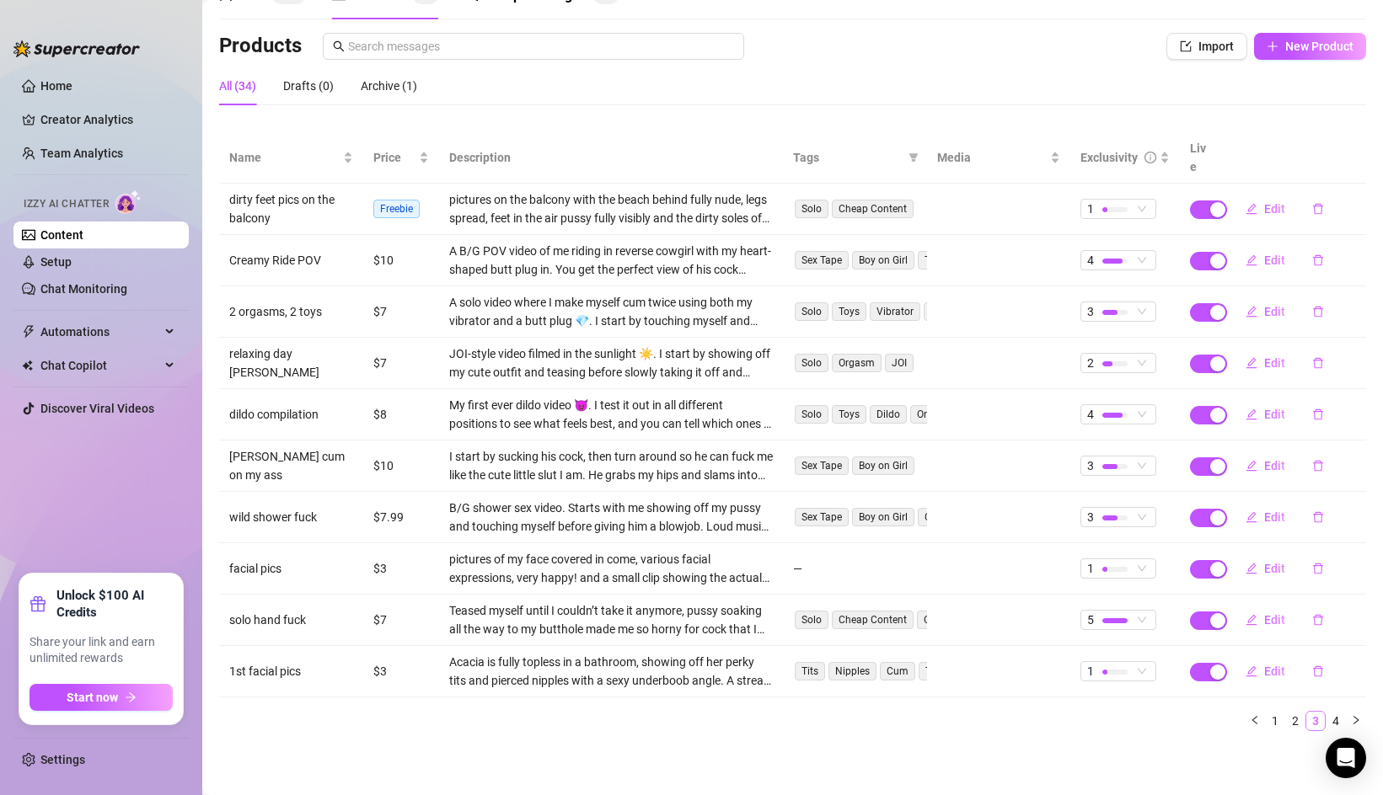
scroll to position [75, 0]
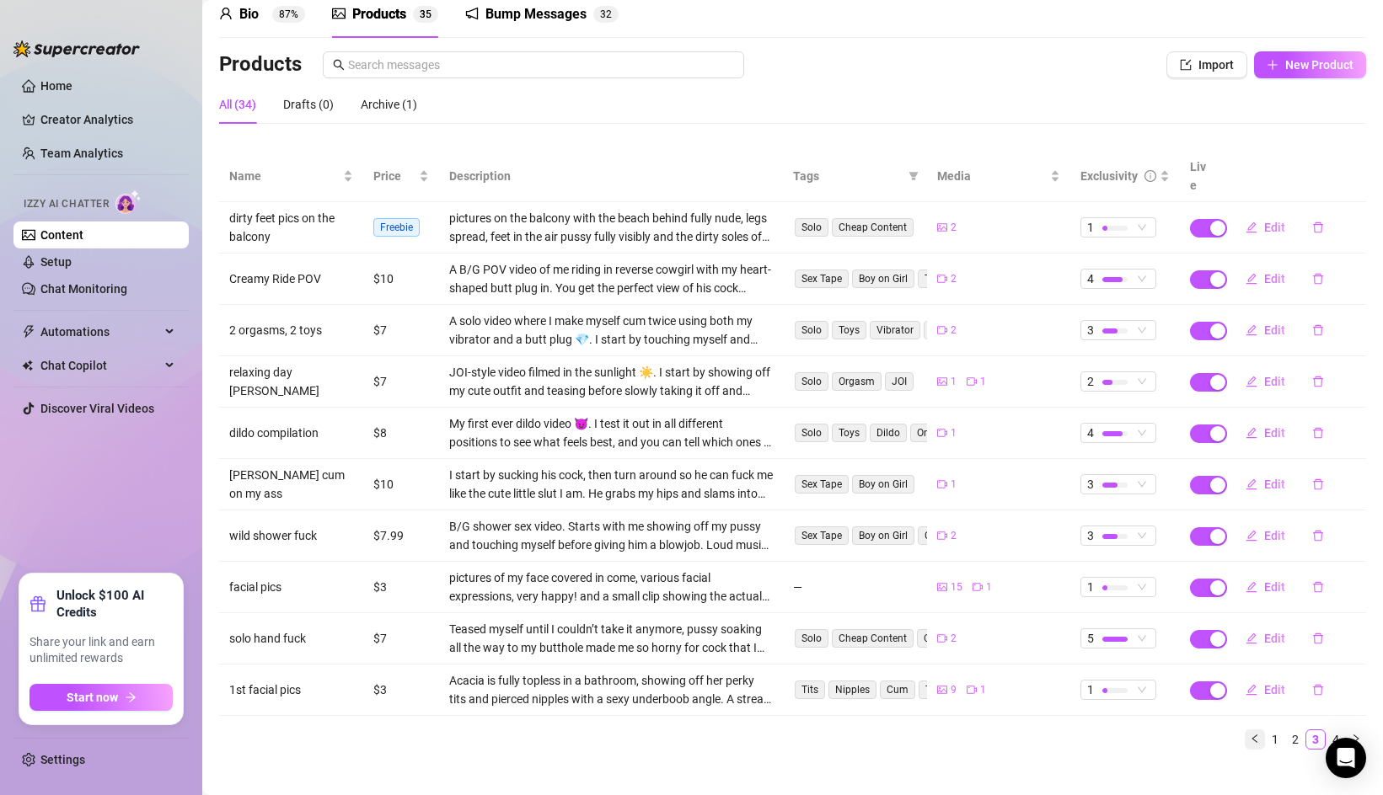
click at [1252, 734] on icon "left" at bounding box center [1255, 739] width 10 height 10
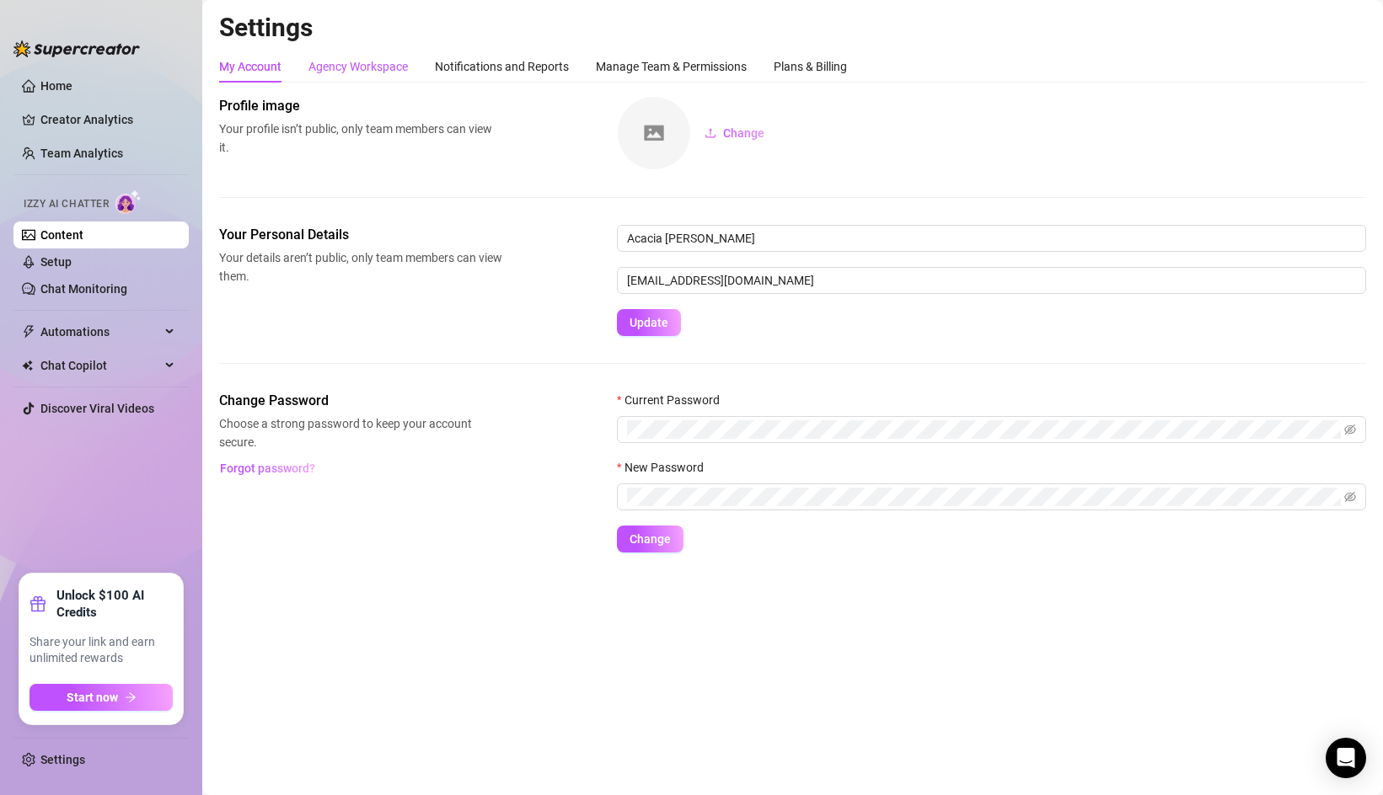
click at [361, 57] on div "Agency Workspace" at bounding box center [357, 66] width 99 height 19
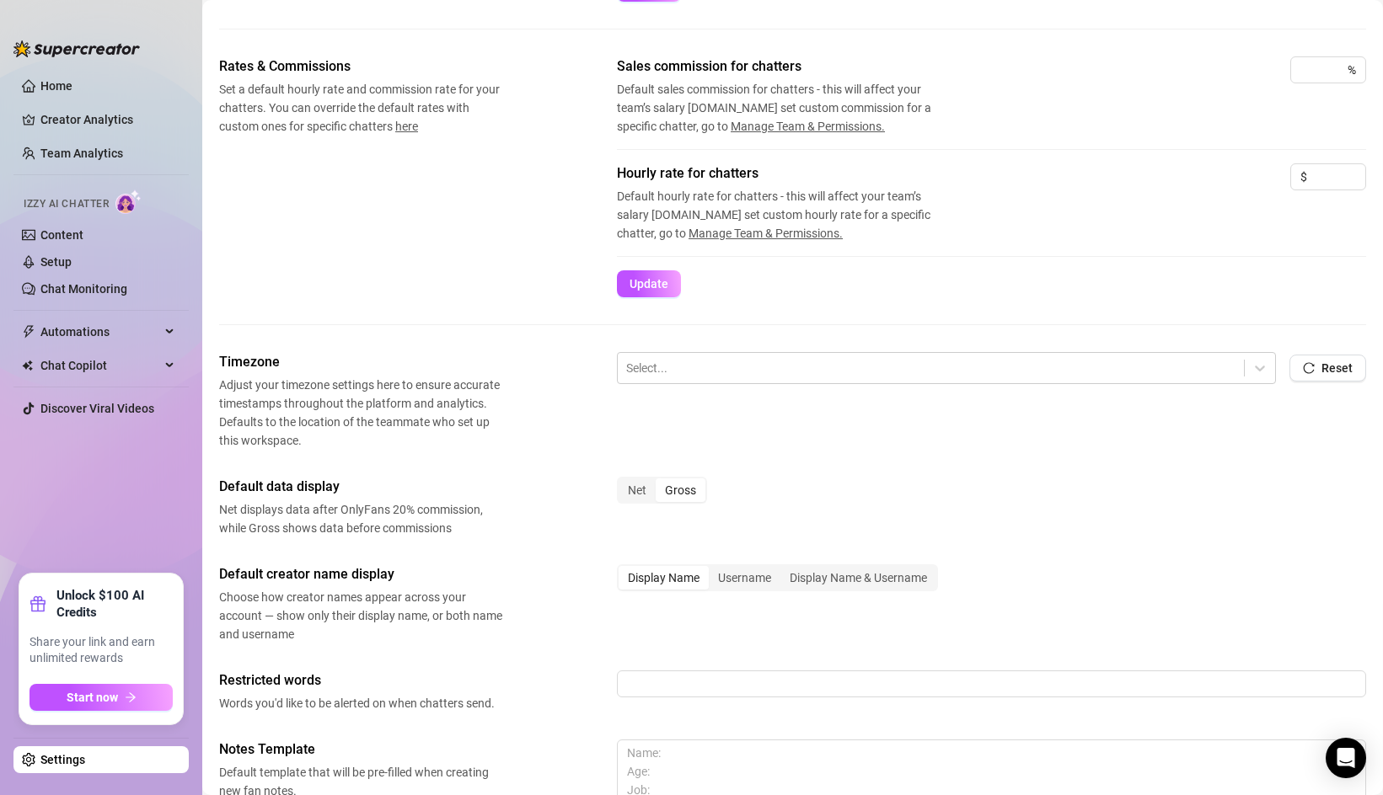
scroll to position [260, 0]
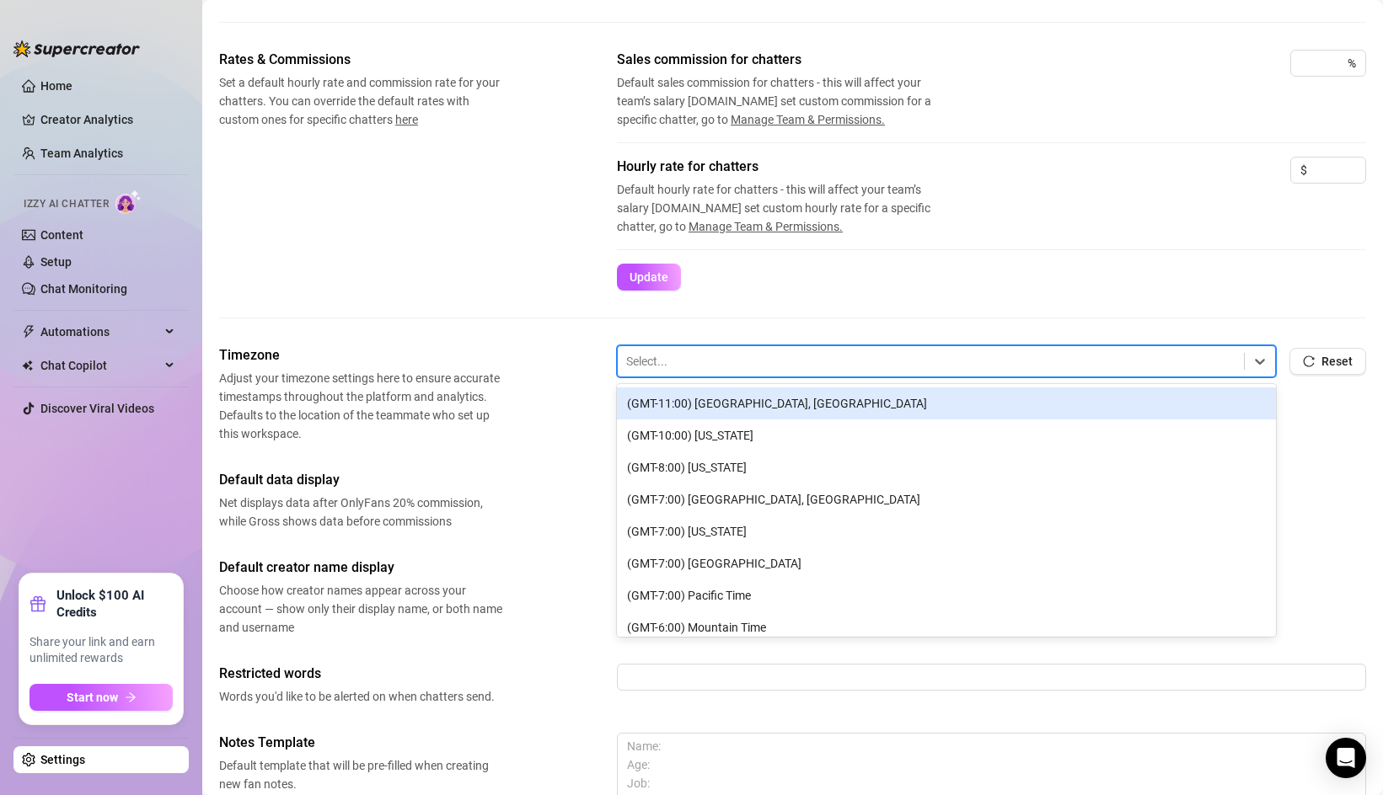
click at [671, 354] on div at bounding box center [930, 362] width 609 height 22
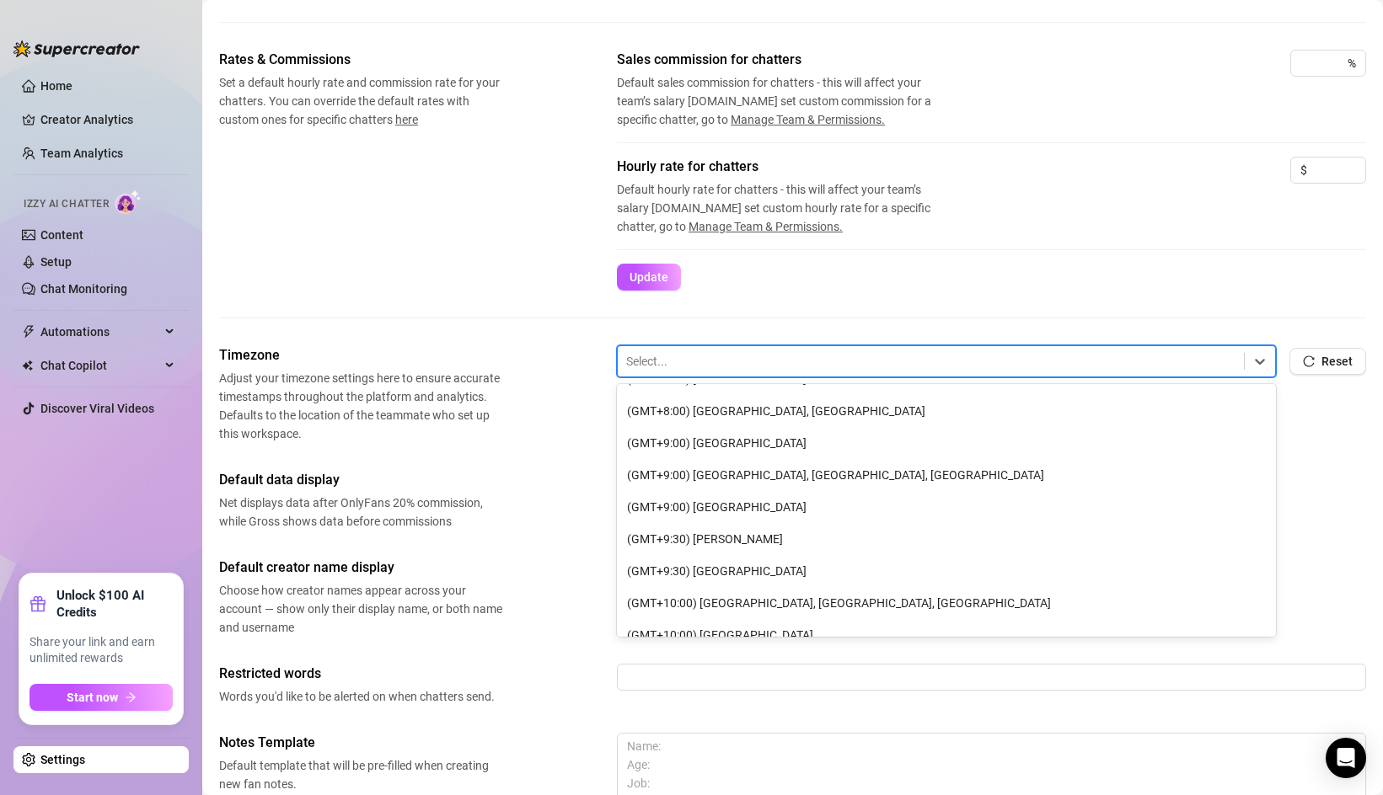
scroll to position [2061, 0]
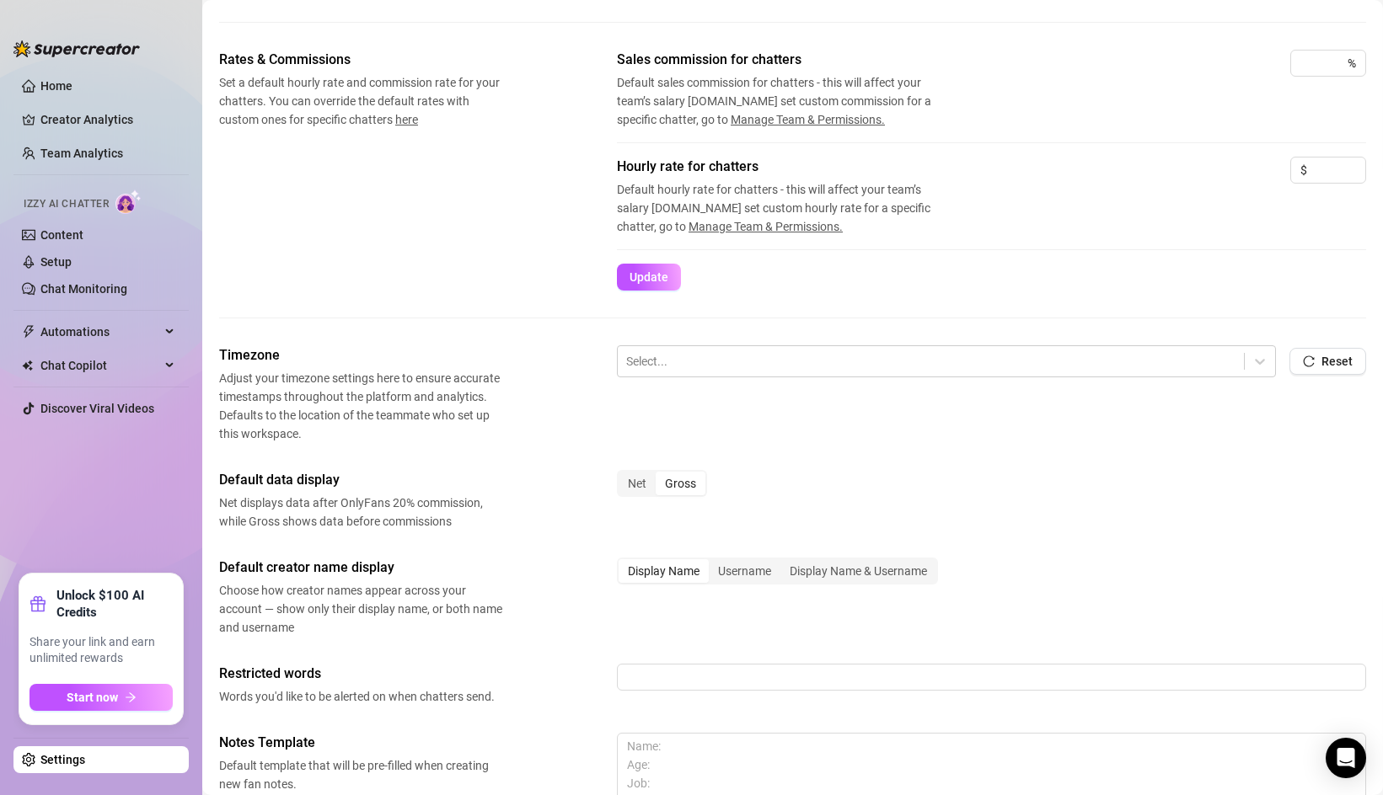
click at [463, 393] on span "Adjust your timezone settings here to ensure accurate timestamps throughout the…" at bounding box center [360, 406] width 283 height 74
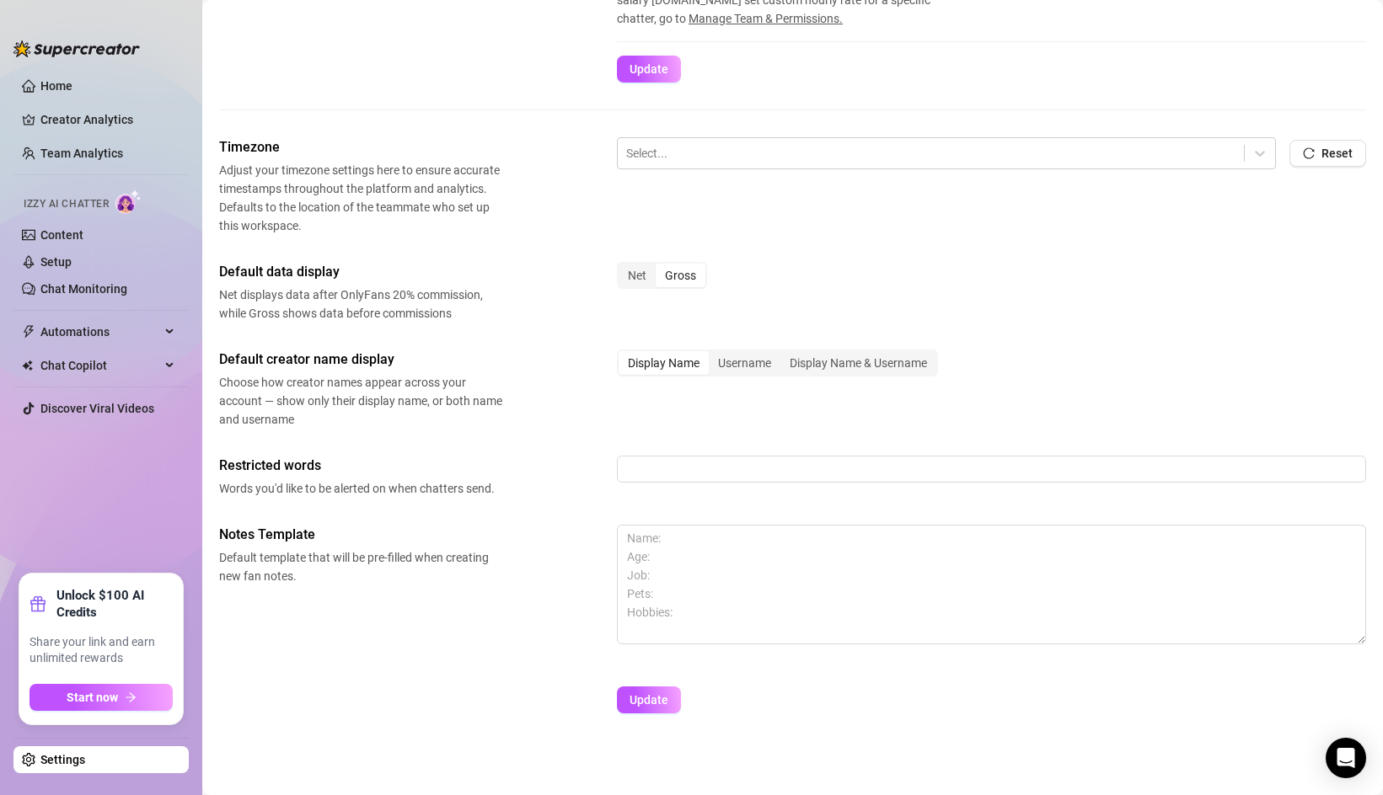
scroll to position [472, 0]
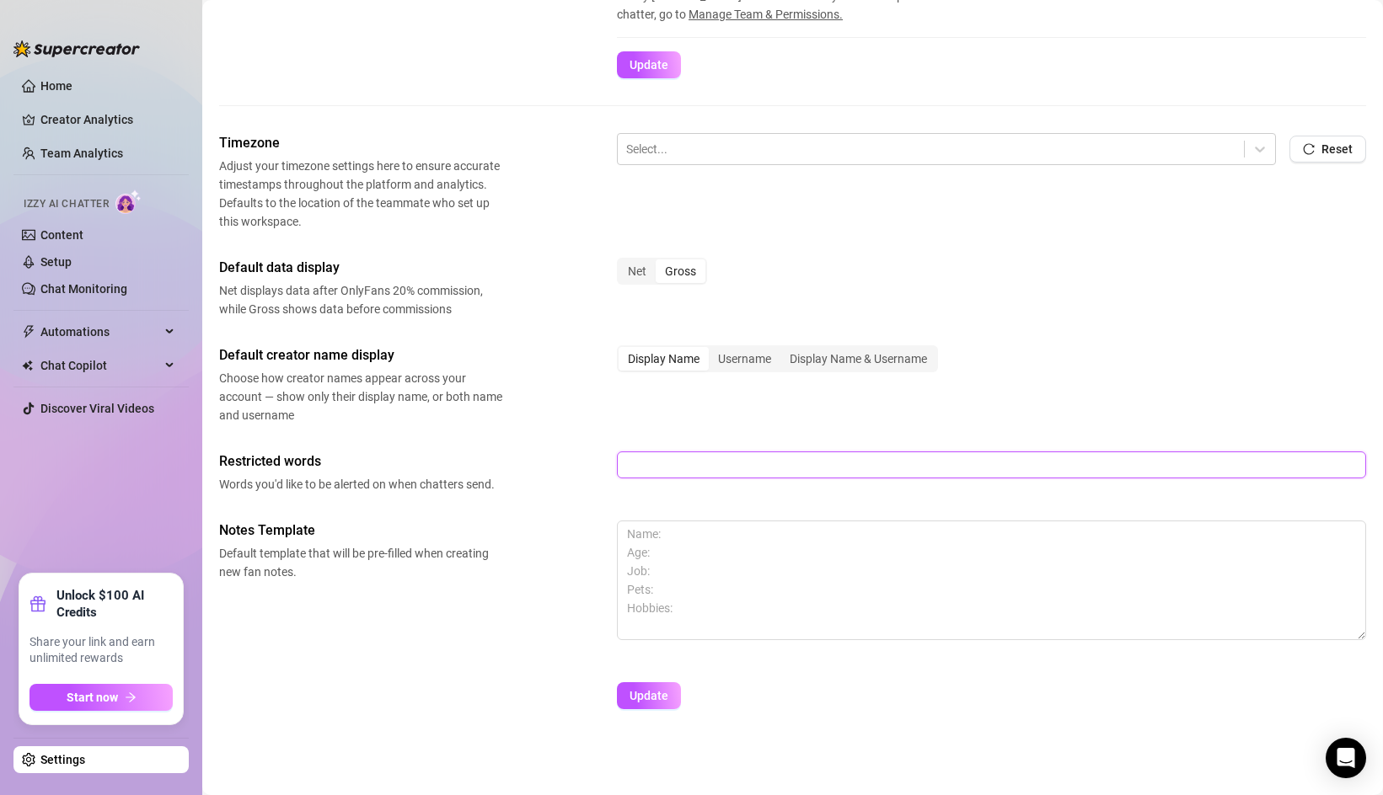
click at [658, 472] on input "text" at bounding box center [991, 465] width 749 height 27
type input "stump, nub"
click at [695, 525] on textarea at bounding box center [991, 581] width 749 height 120
drag, startPoint x: 699, startPoint y: 469, endPoint x: 619, endPoint y: 469, distance: 80.0
click at [619, 471] on input "stump, nub" at bounding box center [991, 465] width 749 height 27
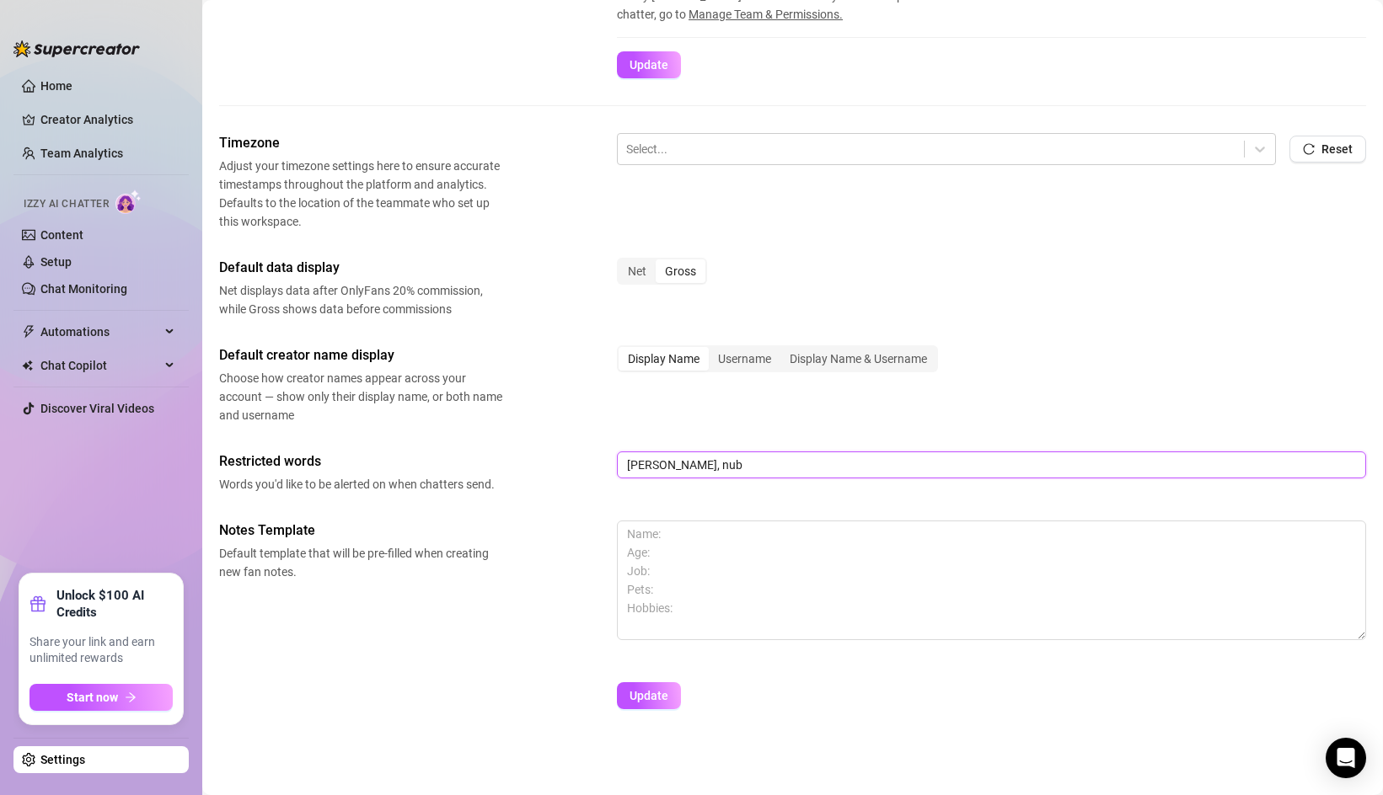
click at [713, 458] on input "stump, nub" at bounding box center [991, 465] width 749 height 27
click at [663, 605] on textarea at bounding box center [991, 581] width 749 height 120
click at [672, 609] on textarea at bounding box center [991, 581] width 749 height 120
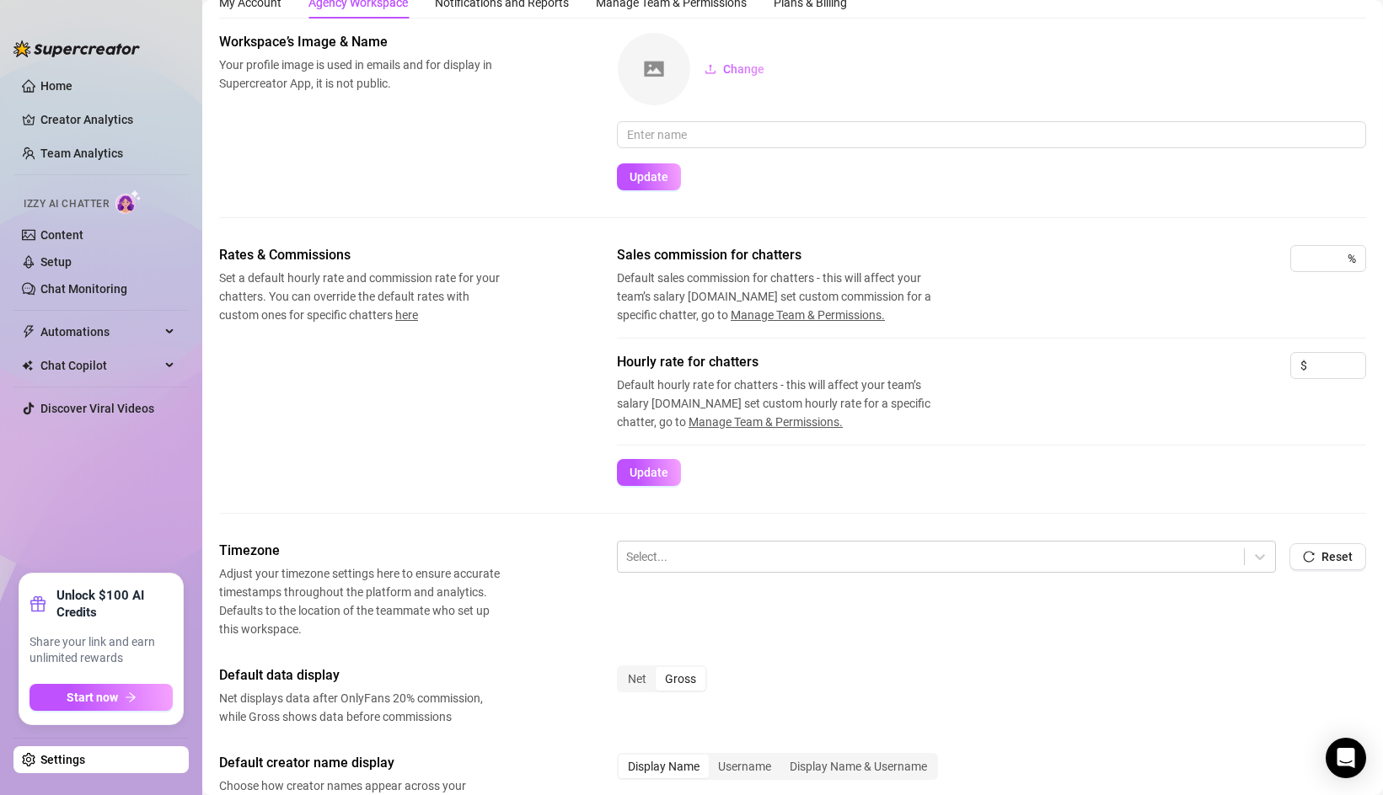
scroll to position [0, 0]
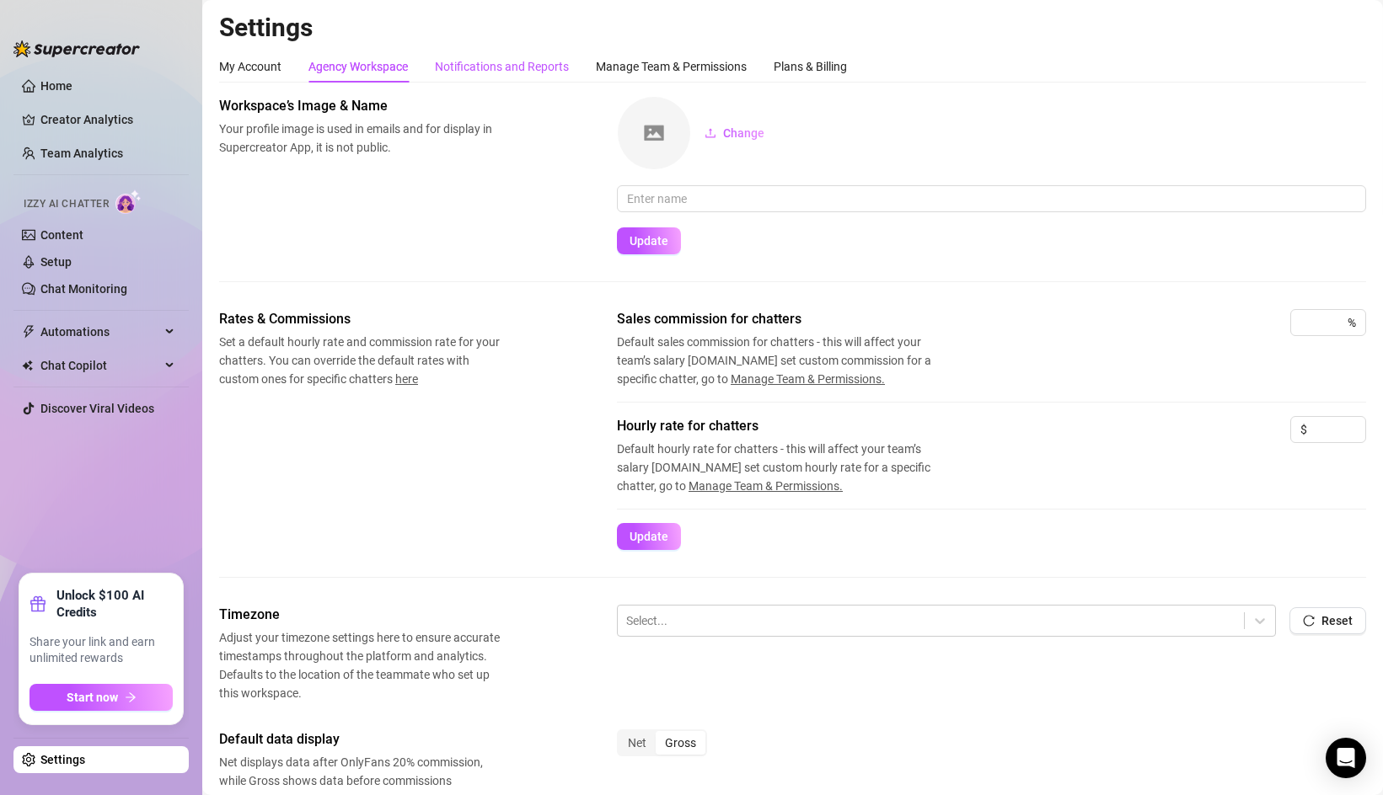
click at [482, 72] on div "Notifications and Reports" at bounding box center [502, 66] width 134 height 19
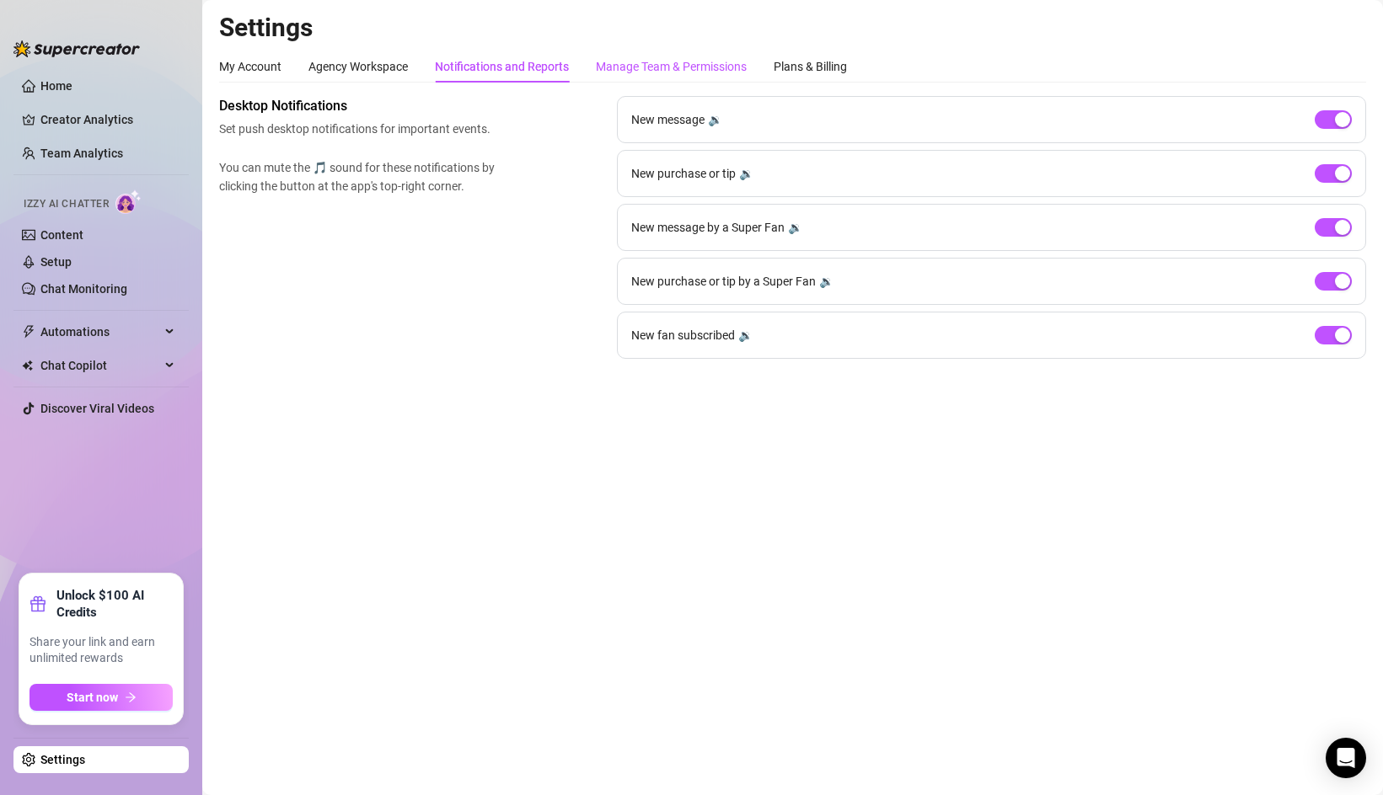
click at [607, 60] on div "Manage Team & Permissions" at bounding box center [671, 66] width 151 height 19
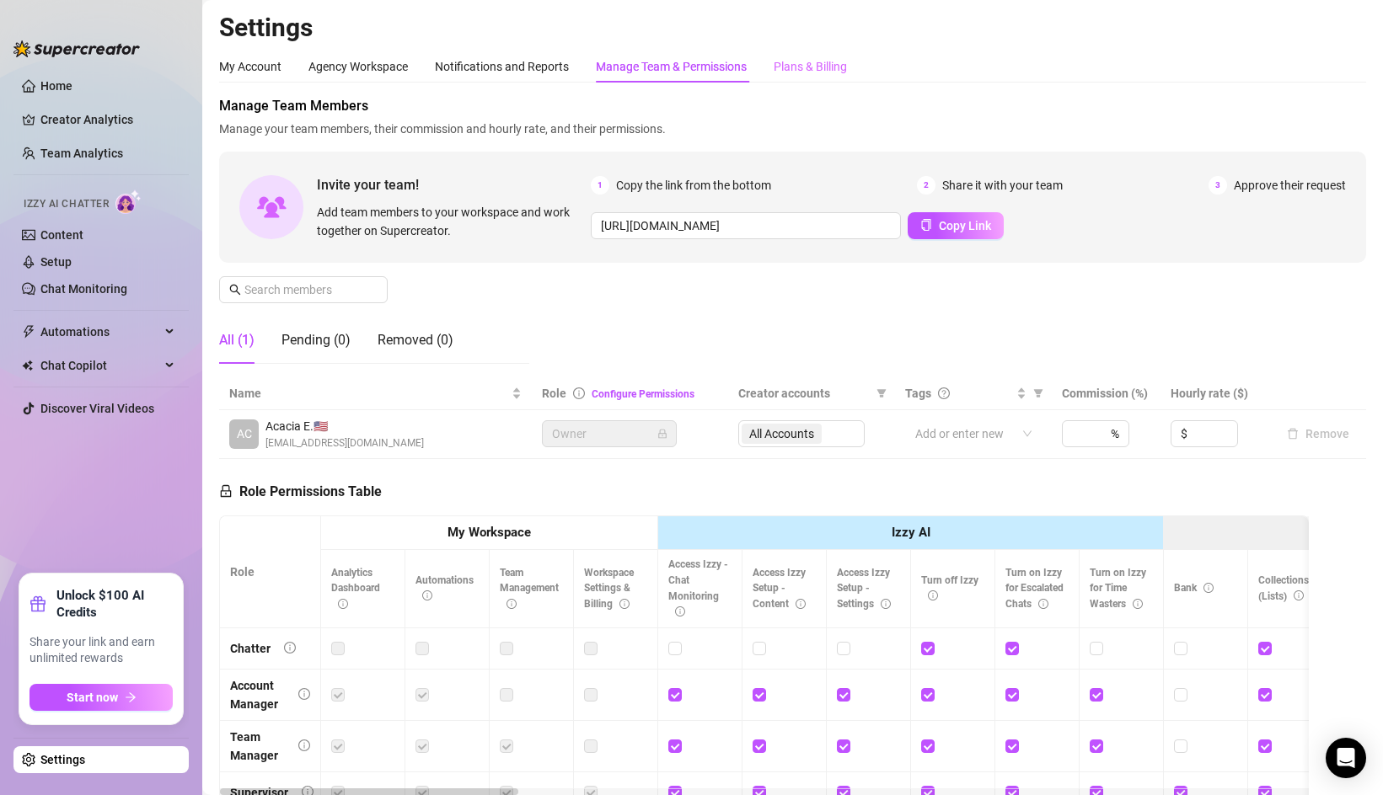
click at [784, 56] on div "Plans & Billing" at bounding box center [809, 67] width 73 height 32
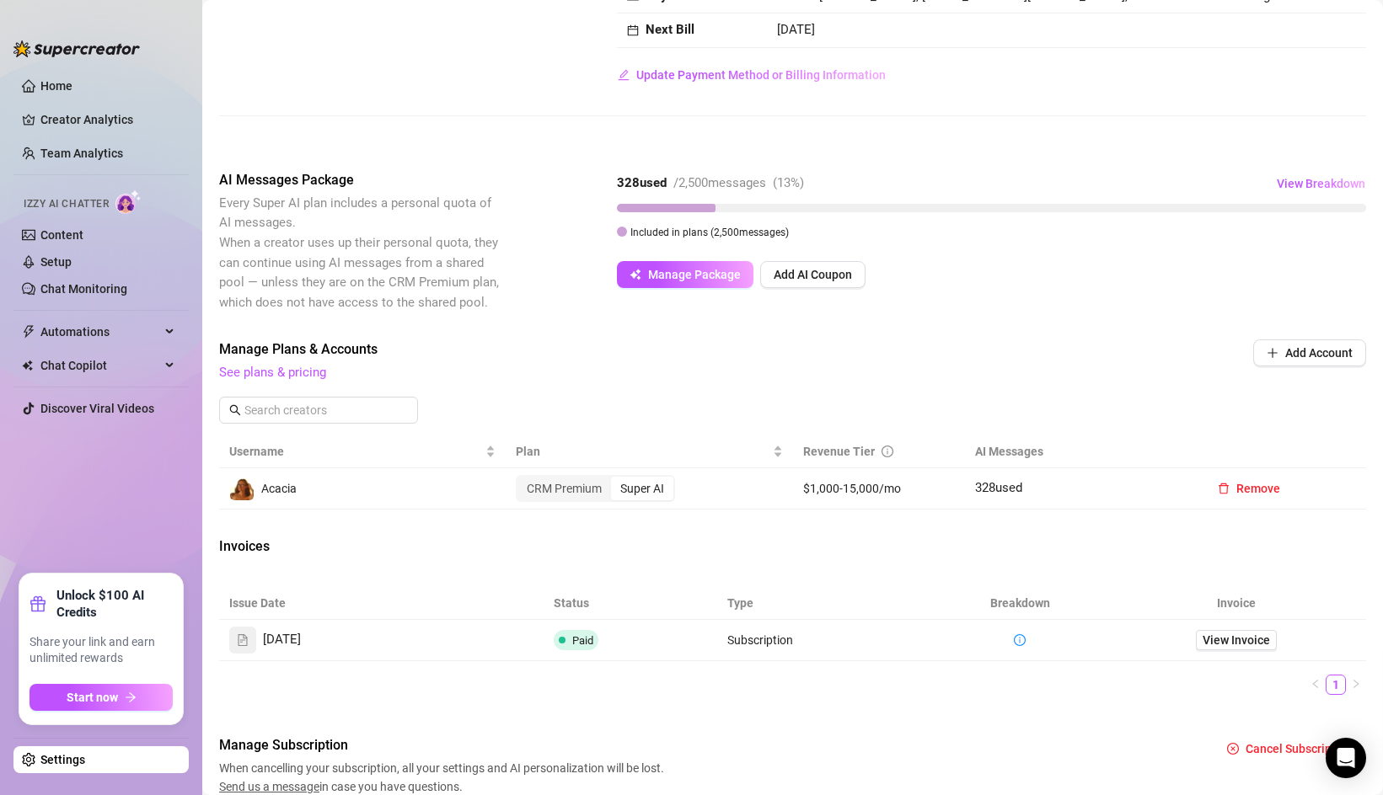
scroll to position [203, 0]
click at [1312, 191] on span "View Breakdown" at bounding box center [1320, 185] width 88 height 13
click at [976, 335] on div "Billing Overview Creator Plans 1 x Super AI, 0 x CRM Premium AI Message Package…" at bounding box center [792, 345] width 1147 height 905
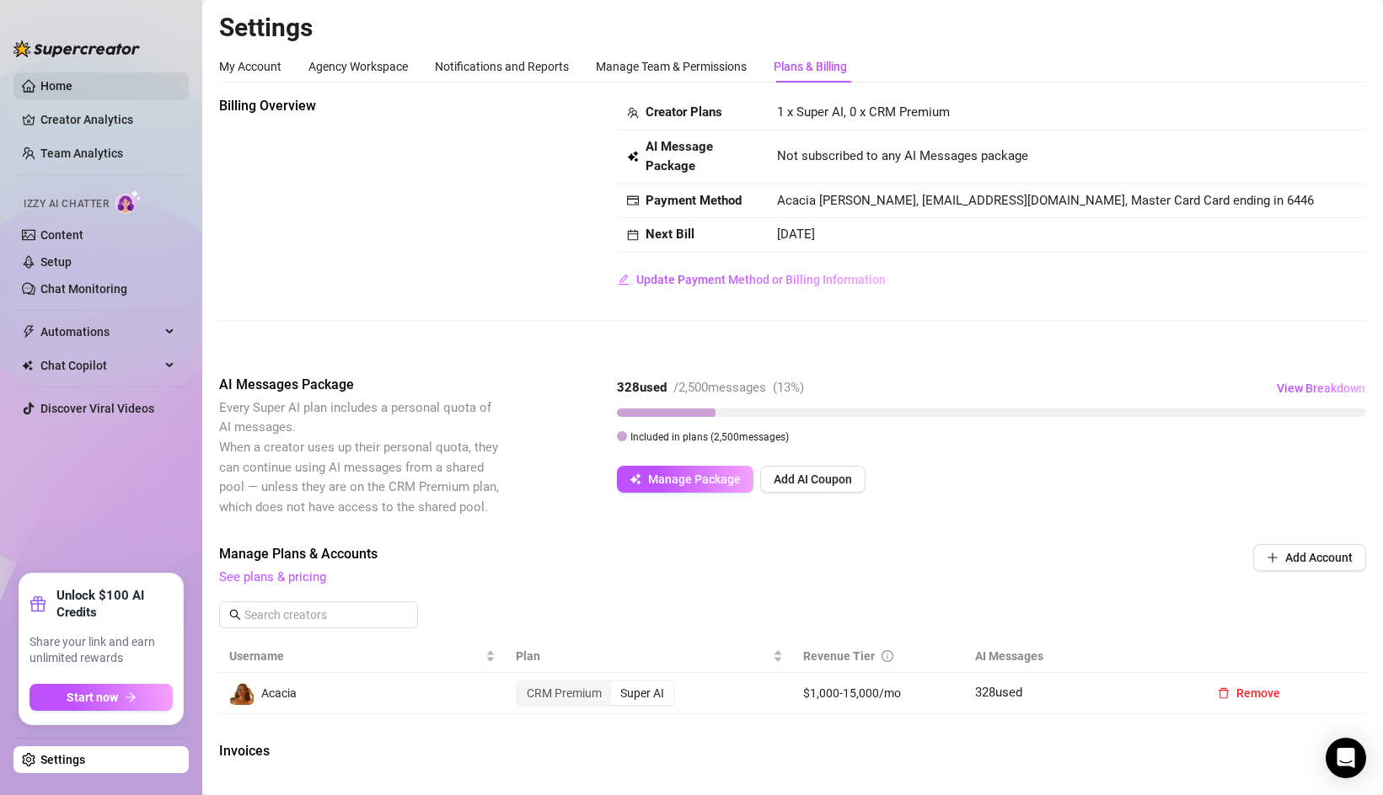
click at [44, 88] on link "Home" at bounding box center [56, 85] width 32 height 13
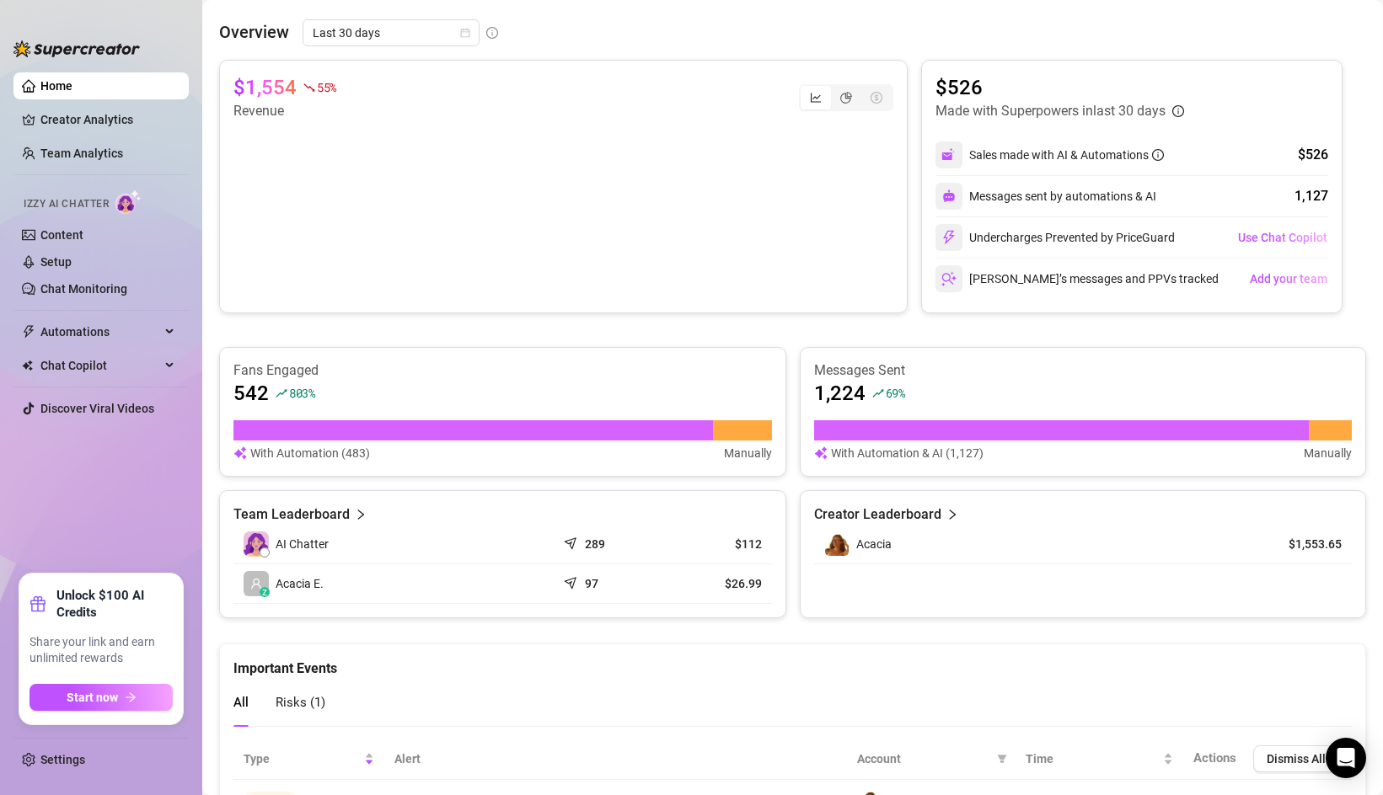
scroll to position [243, 0]
click at [1245, 239] on span "Use Chat Copilot" at bounding box center [1282, 238] width 89 height 13
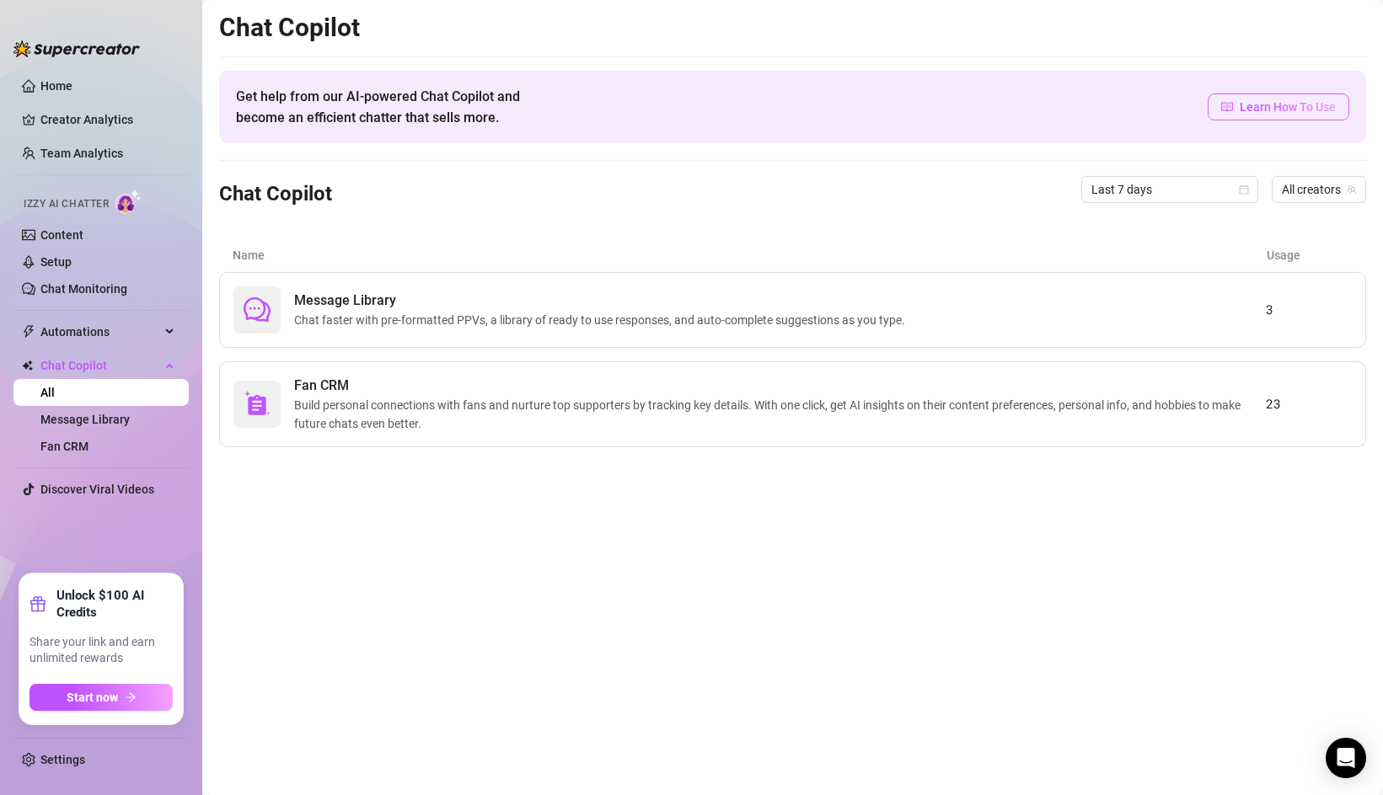
click at [1277, 112] on span "Learn How To Use" at bounding box center [1287, 107] width 96 height 19
click at [837, 382] on span "Fan CRM" at bounding box center [779, 386] width 971 height 20
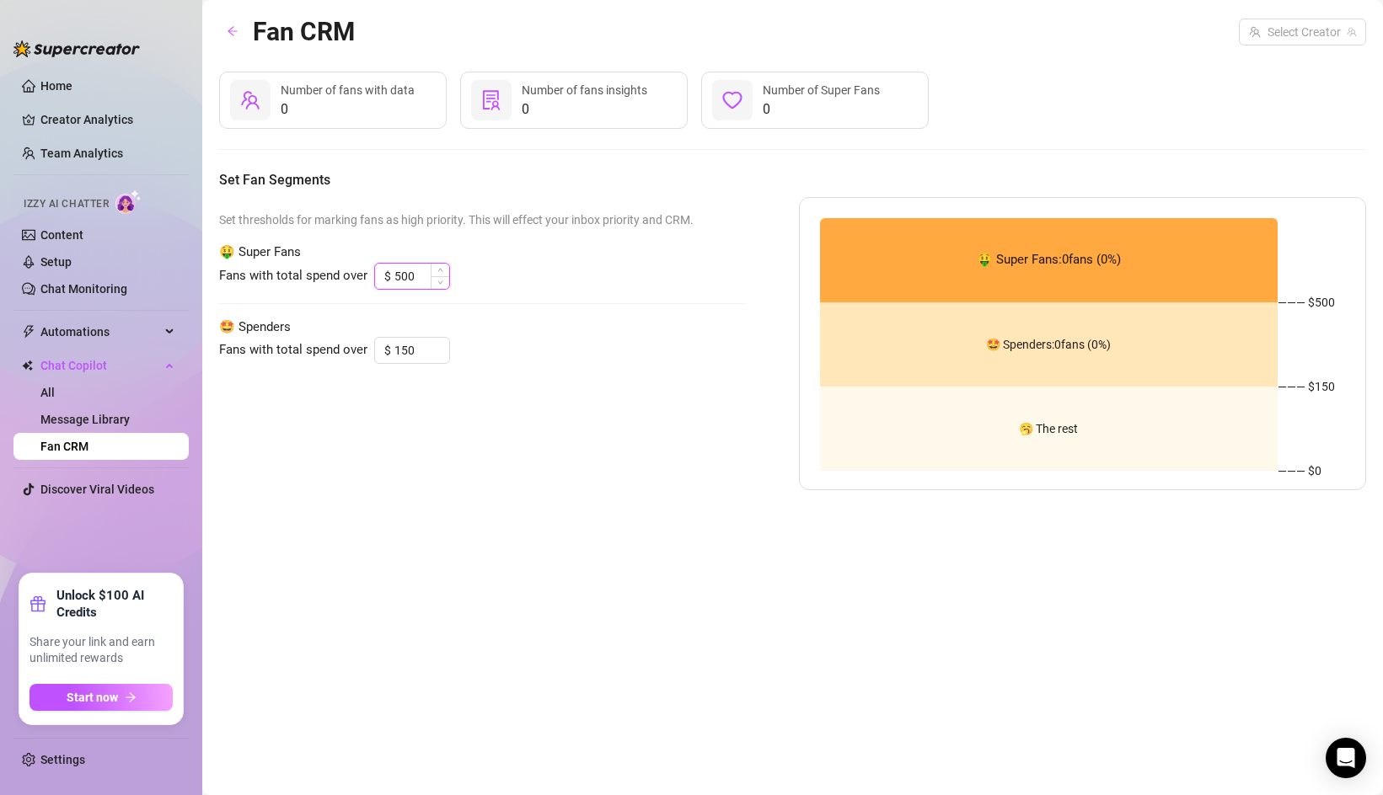
click at [414, 275] on input "500" at bounding box center [421, 276] width 55 height 25
type input "5"
type input "500"
click at [410, 346] on input "150" at bounding box center [421, 350] width 55 height 25
type input "1"
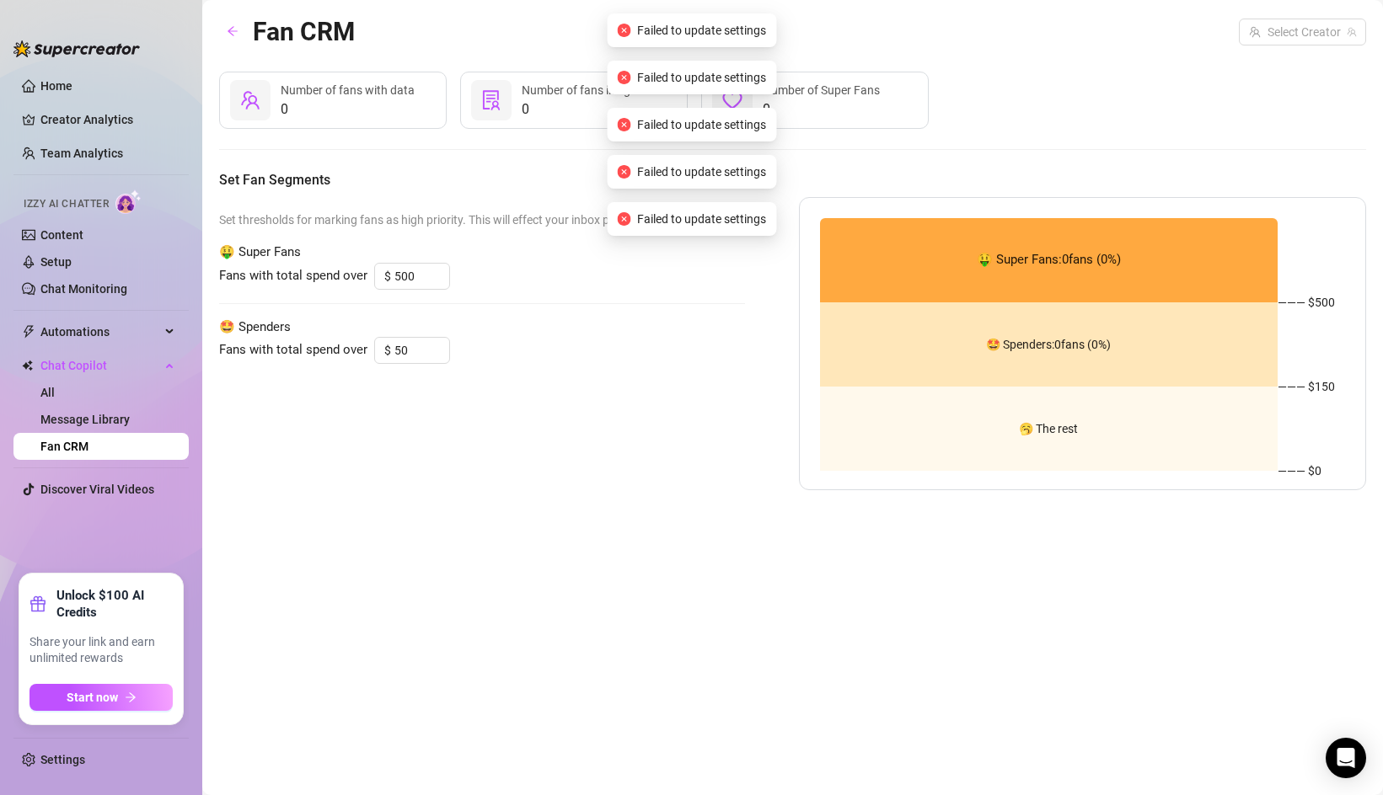
type input "150"
click at [500, 377] on div "Set thresholds for marking fans as high priority. This will effect your inbox p…" at bounding box center [482, 343] width 526 height 293
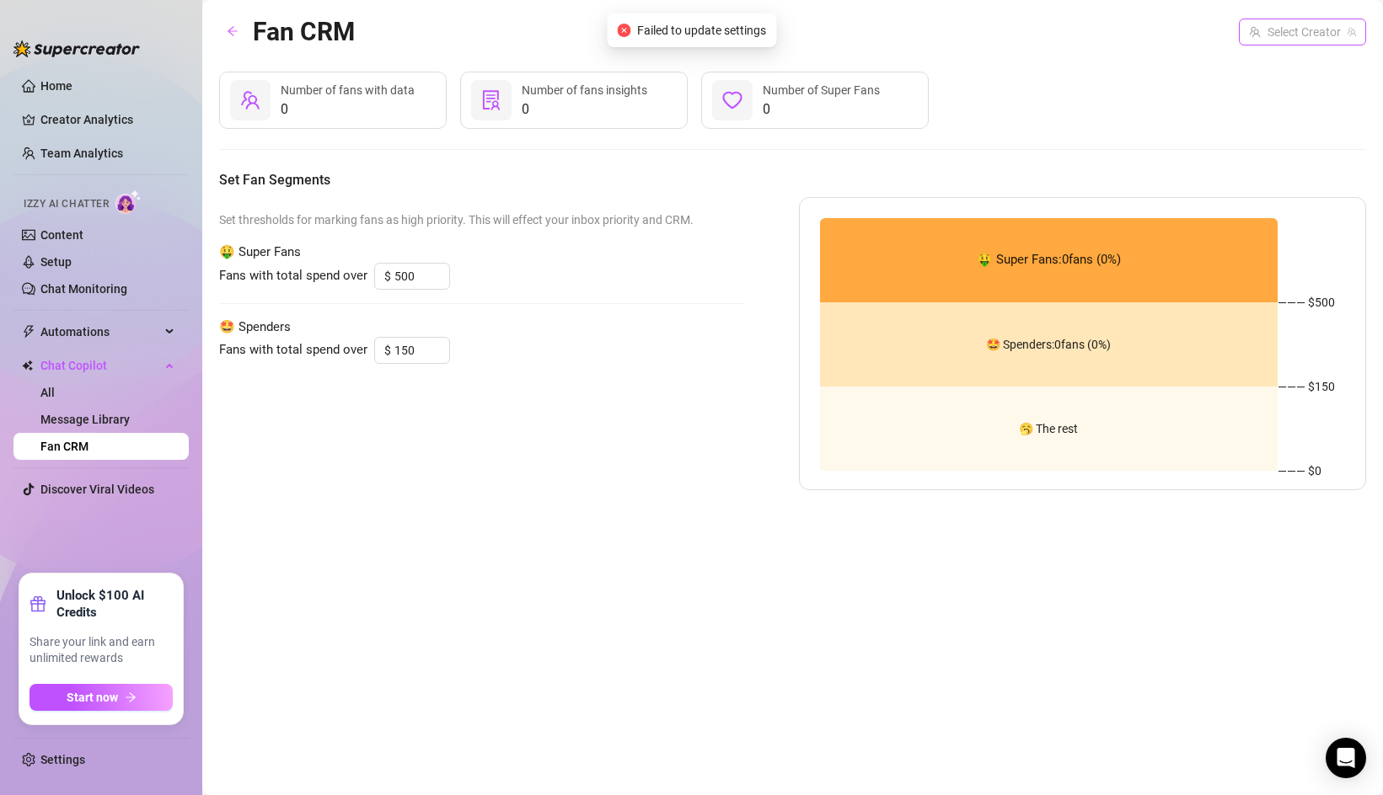
click at [1321, 33] on input "search" at bounding box center [1295, 31] width 92 height 25
click at [1288, 70] on span "( acaciaeileen )" at bounding box center [1316, 66] width 72 height 19
type input "150"
type input "50"
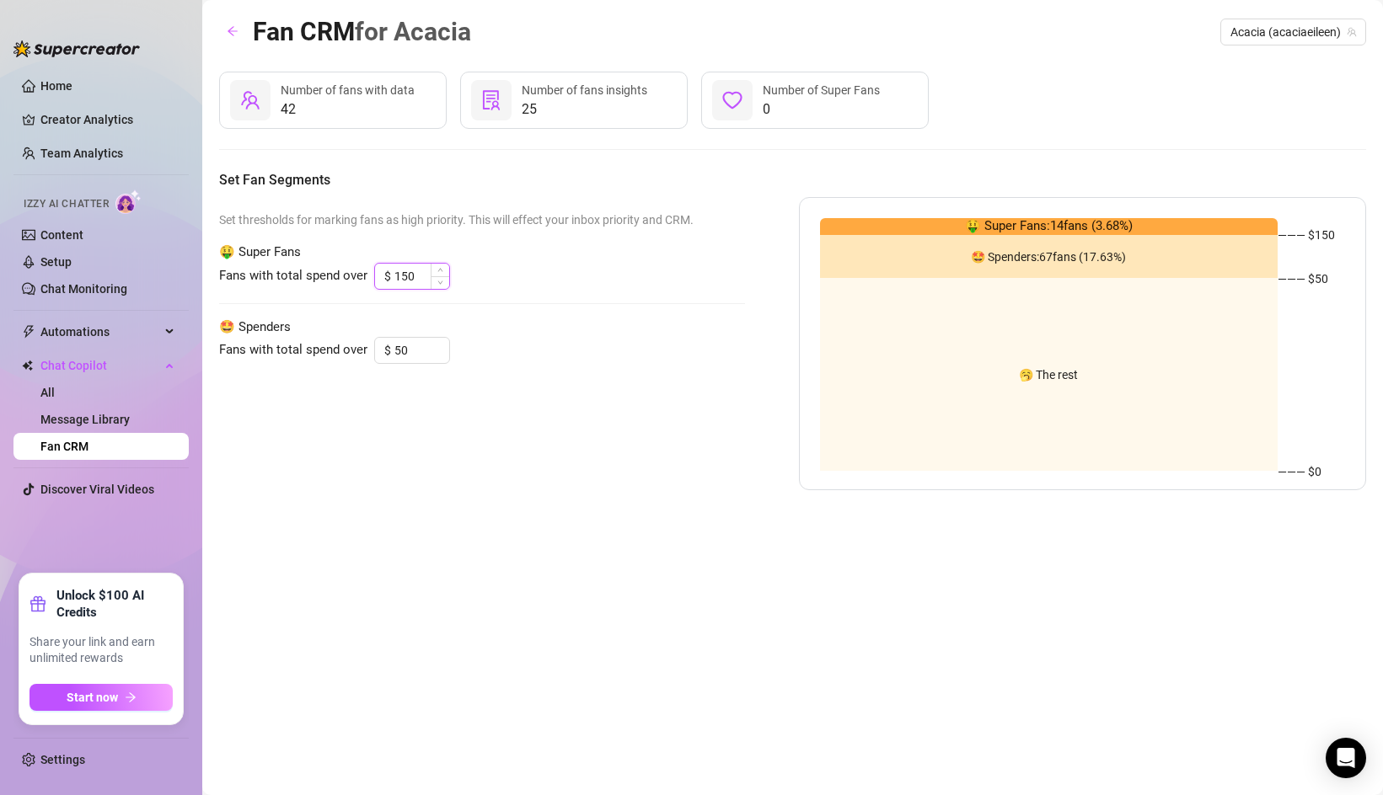
click at [420, 279] on input "150" at bounding box center [421, 276] width 55 height 25
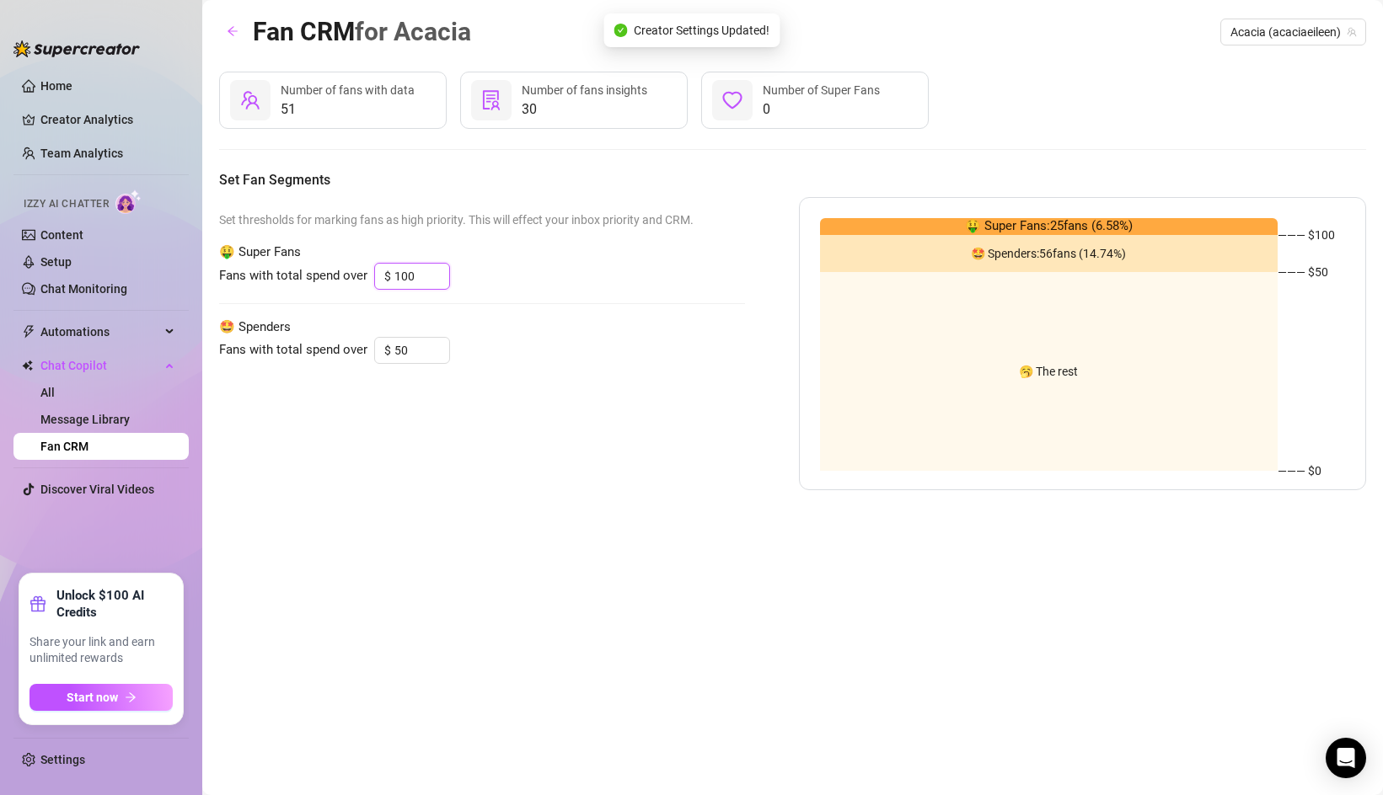
type input "100"
click at [499, 379] on div "Set thresholds for marking fans as high priority. This will effect your inbox p…" at bounding box center [482, 343] width 526 height 293
click at [227, 29] on icon "arrow-left" at bounding box center [233, 31] width 12 height 12
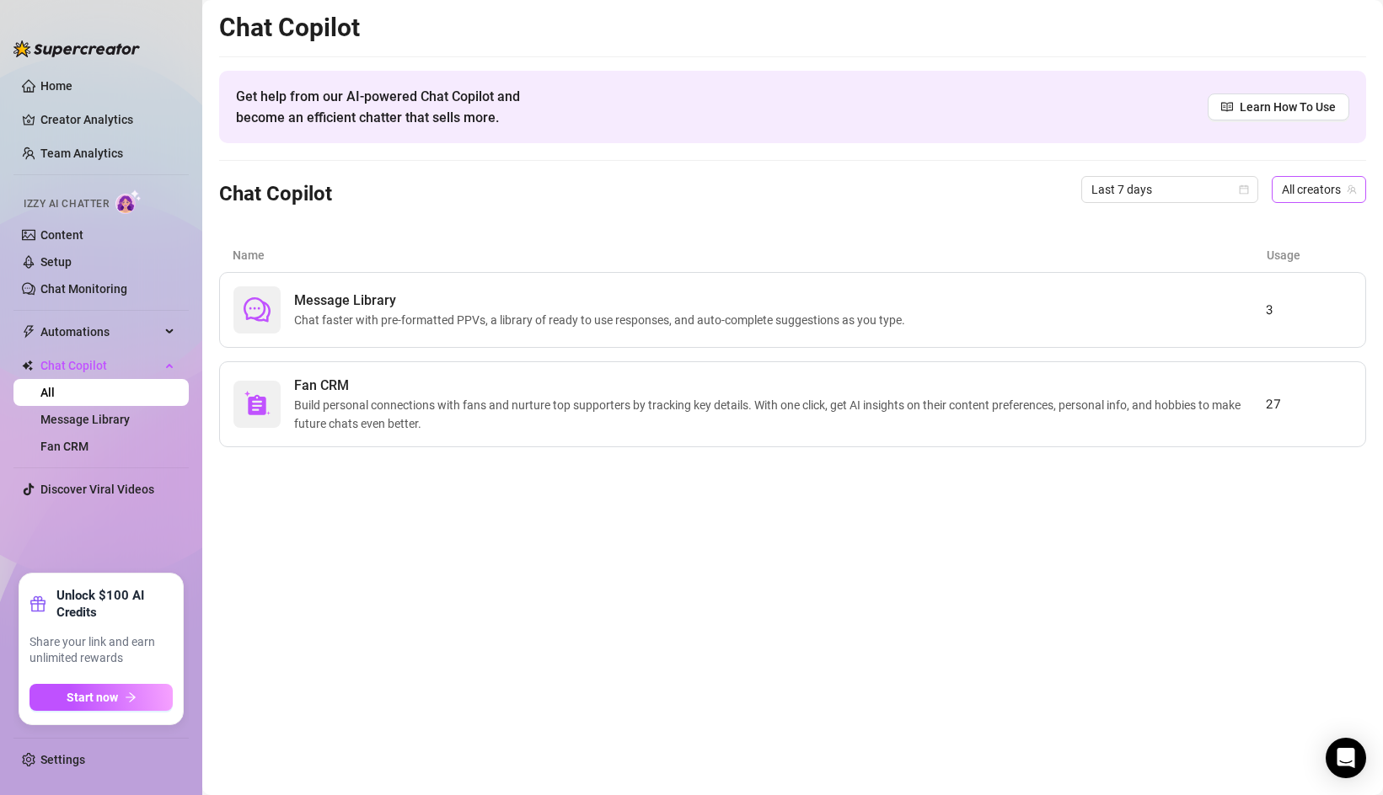
click at [1295, 188] on span "All creators" at bounding box center [1319, 189] width 74 height 25
click at [1248, 245] on span "Acacia" at bounding box center [1255, 251] width 35 height 19
click at [760, 388] on span "Fan CRM" at bounding box center [779, 386] width 971 height 20
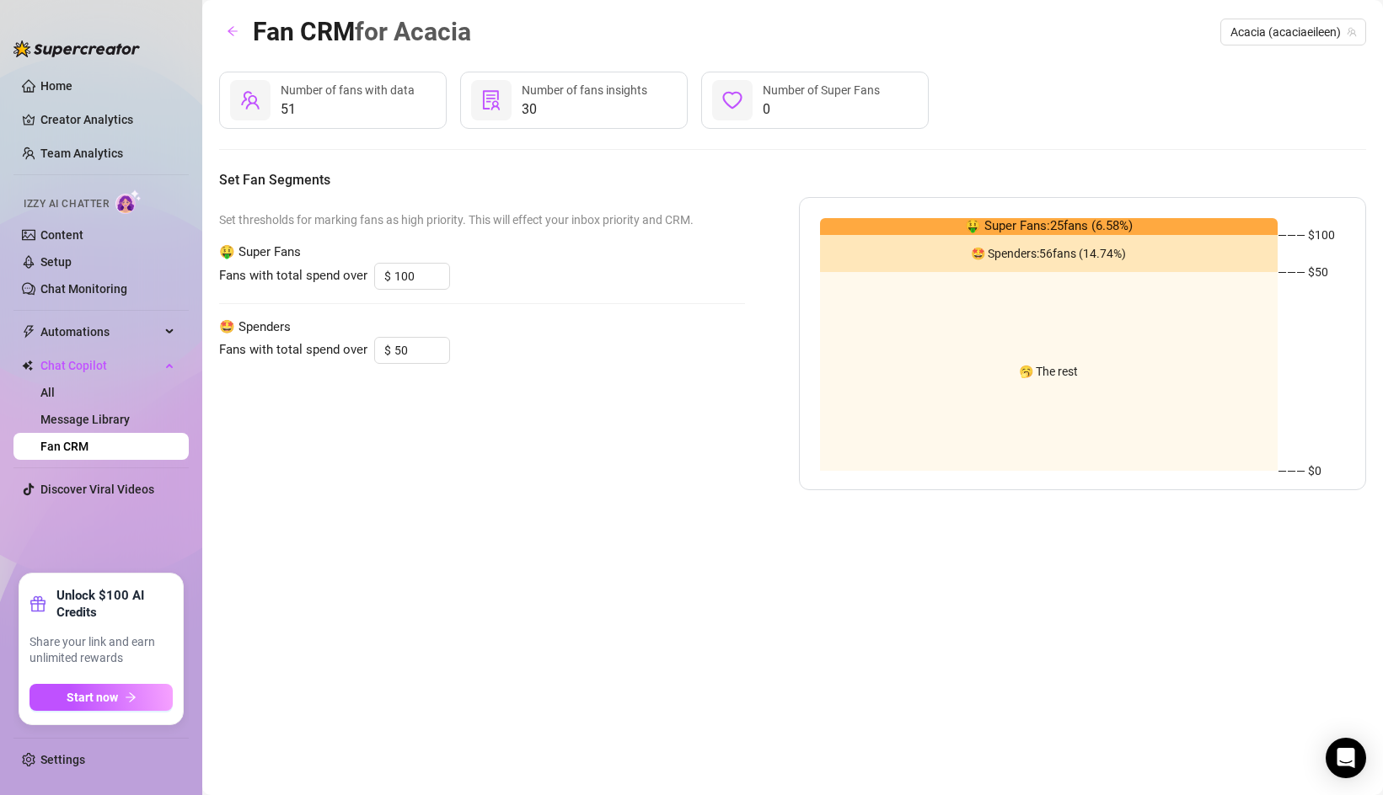
click at [396, 108] on span "51" at bounding box center [348, 109] width 134 height 20
click at [565, 102] on span "30" at bounding box center [585, 109] width 126 height 20
click at [789, 99] on span "0" at bounding box center [821, 109] width 117 height 20
click at [227, 29] on icon "arrow-left" at bounding box center [233, 31] width 12 height 12
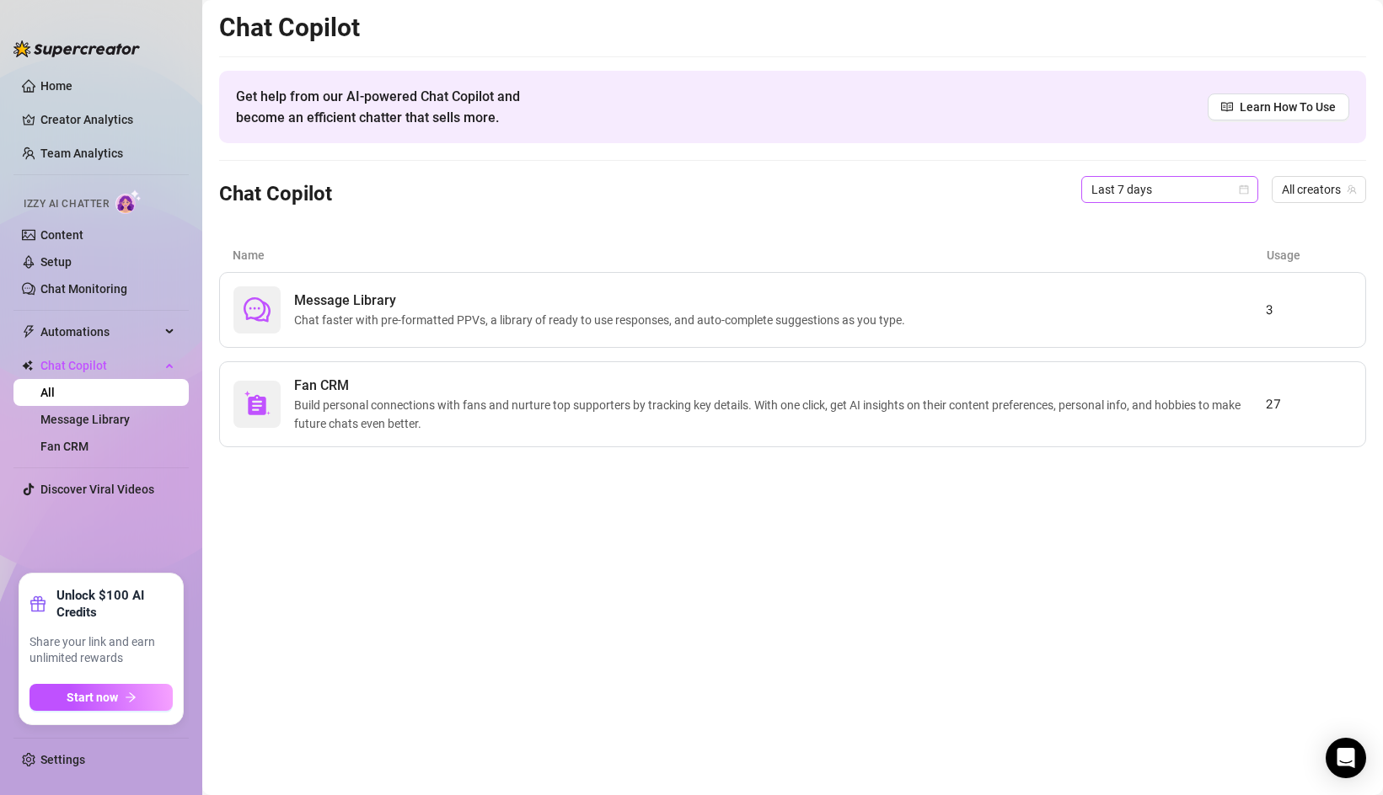
click at [1140, 188] on span "Last 7 days" at bounding box center [1169, 189] width 157 height 25
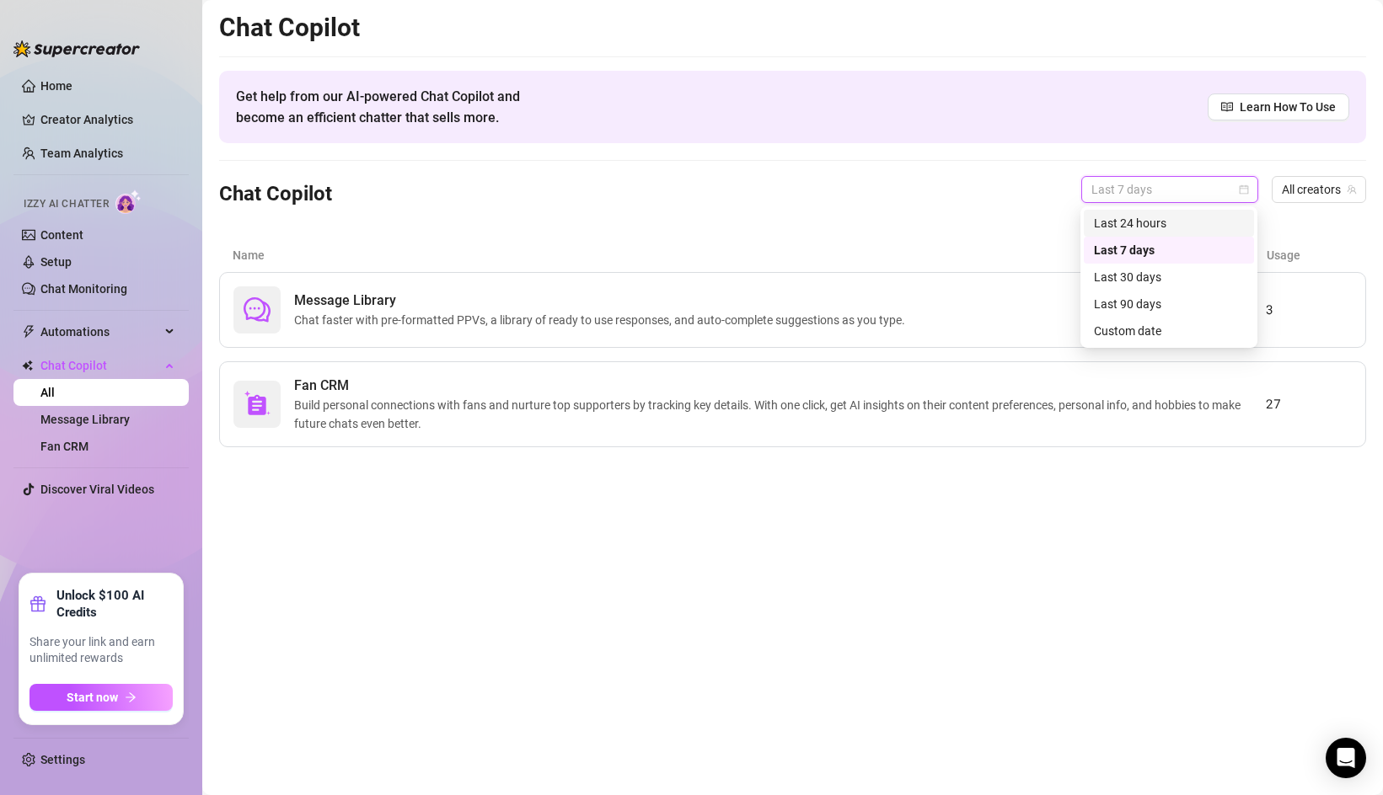
click at [1132, 218] on div "Last 24 hours" at bounding box center [1169, 223] width 150 height 19
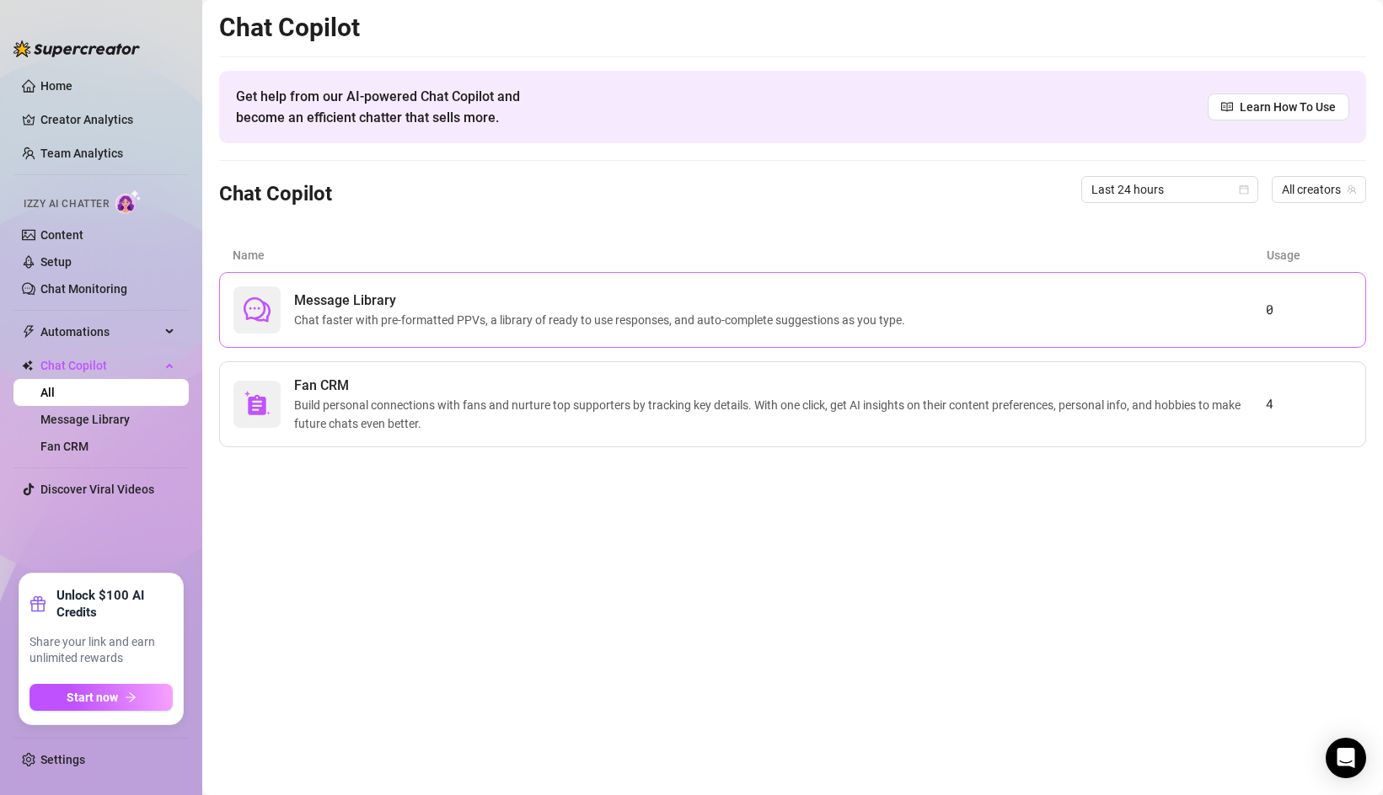
click at [698, 313] on span "Chat faster with pre-formatted PPVs, a library of ready to use responses, and a…" at bounding box center [603, 320] width 618 height 19
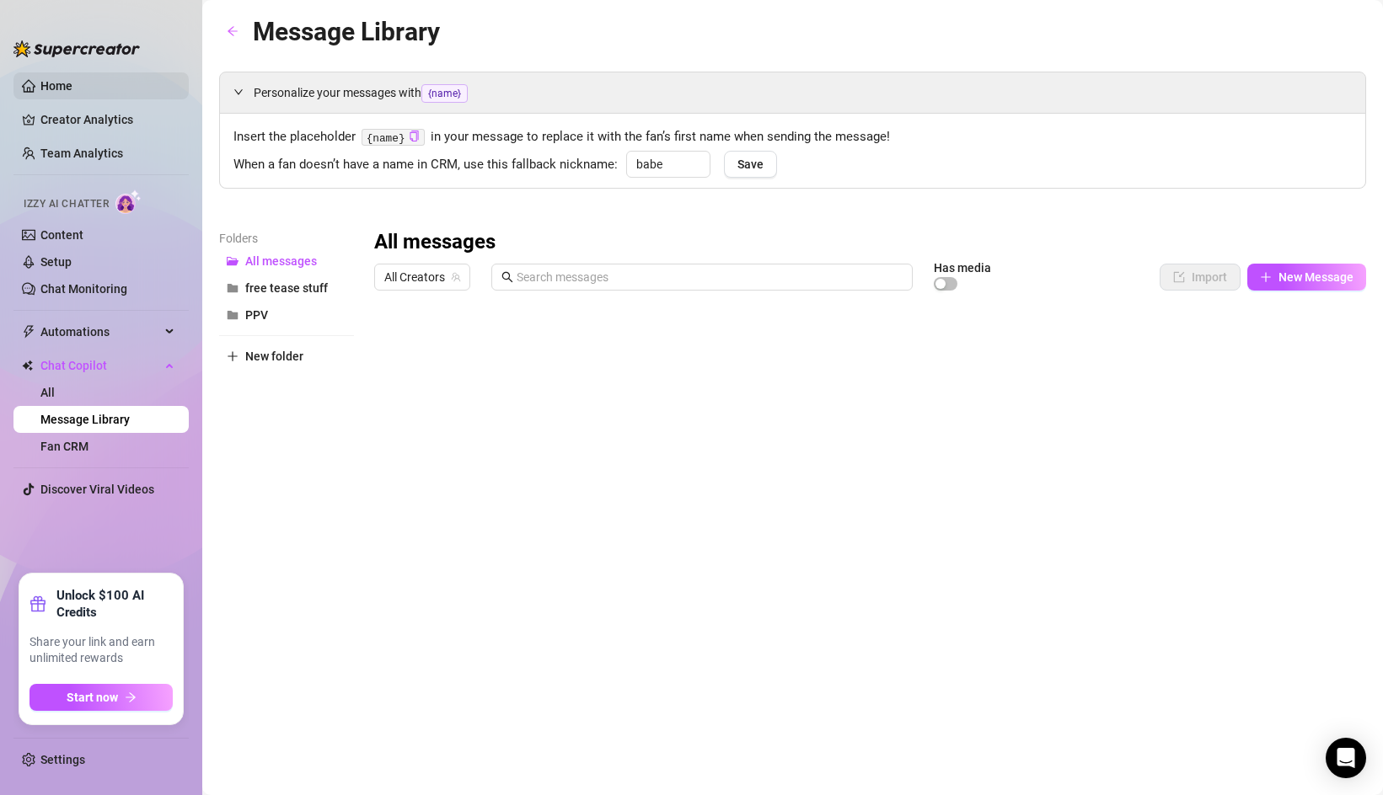
click at [72, 90] on link "Home" at bounding box center [56, 85] width 32 height 13
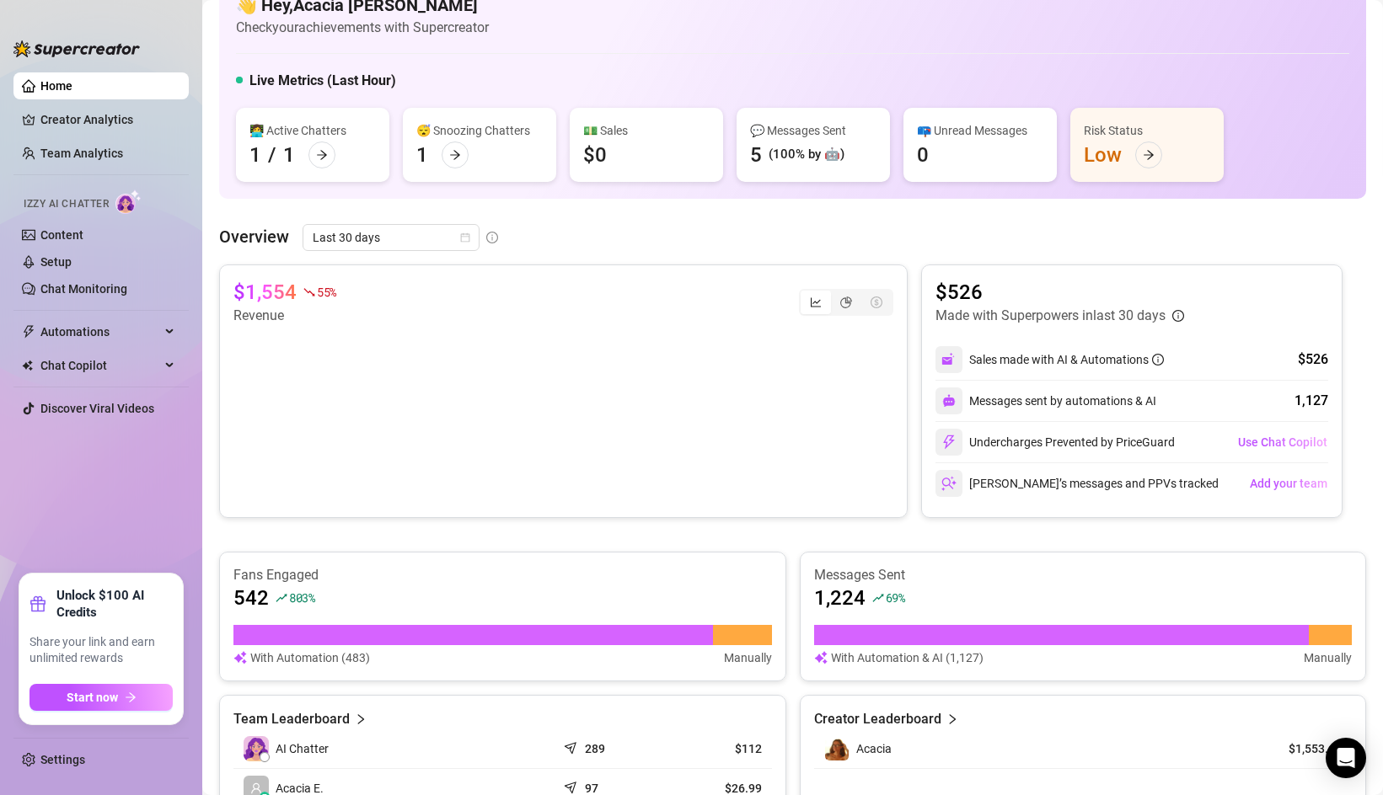
scroll to position [41, 0]
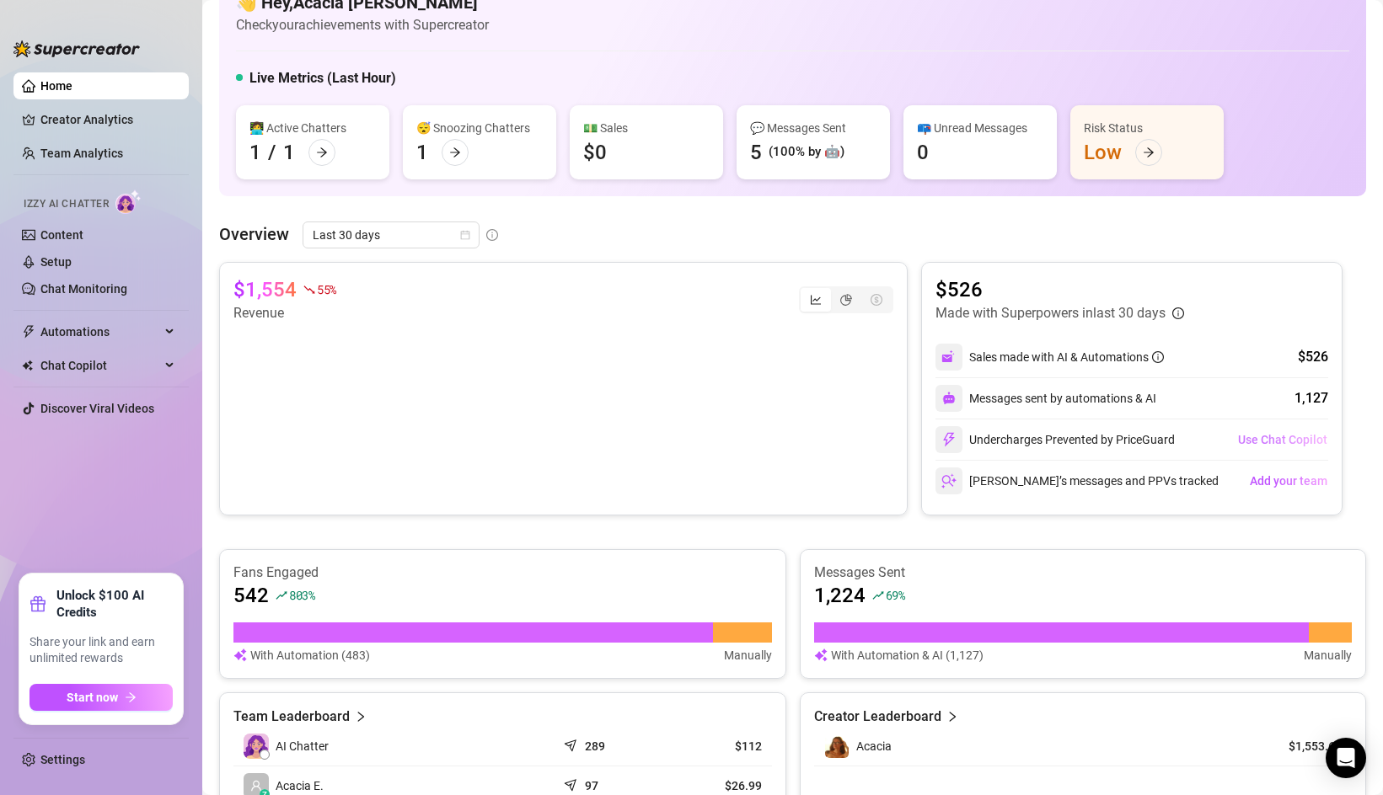
click at [1253, 436] on span "Use Chat Copilot" at bounding box center [1282, 439] width 89 height 13
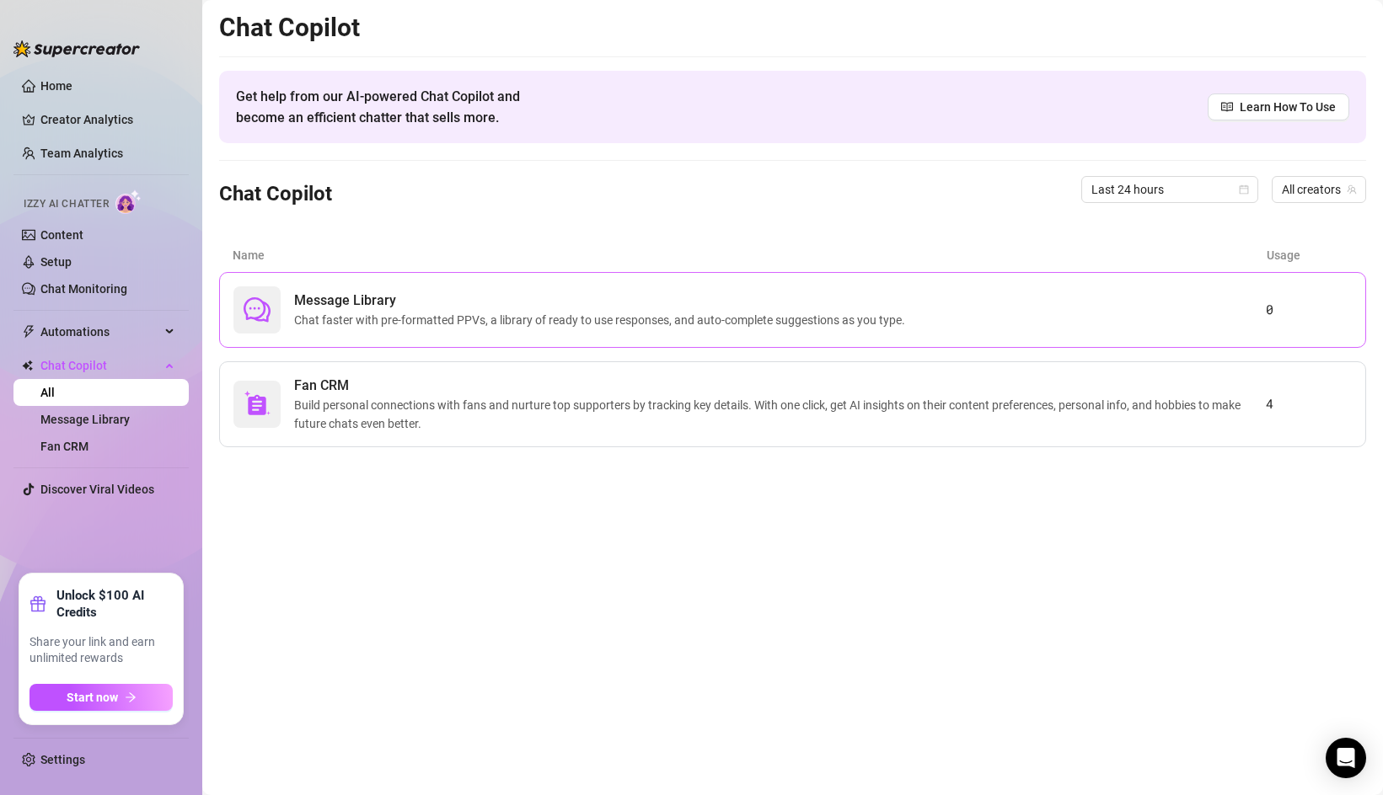
click at [1049, 307] on div "Message Library Chat faster with pre-formatted PPVs, a library of ready to use …" at bounding box center [749, 309] width 1032 height 47
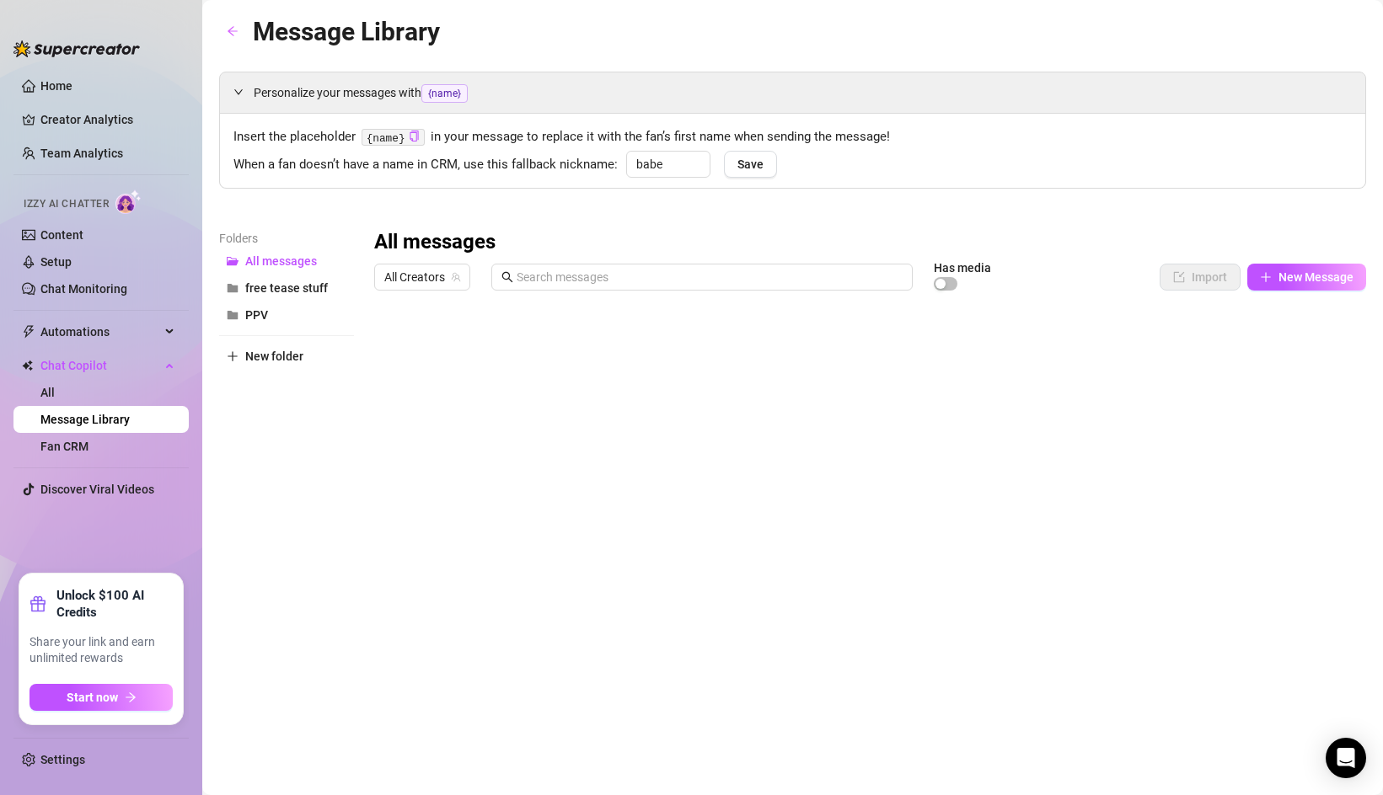
click at [1146, 345] on div at bounding box center [870, 486] width 992 height 376
click at [452, 276] on icon "team" at bounding box center [456, 277] width 10 height 10
click at [429, 279] on span "All Creators" at bounding box center [422, 277] width 76 height 25
click at [442, 335] on span "Acacia" at bounding box center [432, 338] width 35 height 19
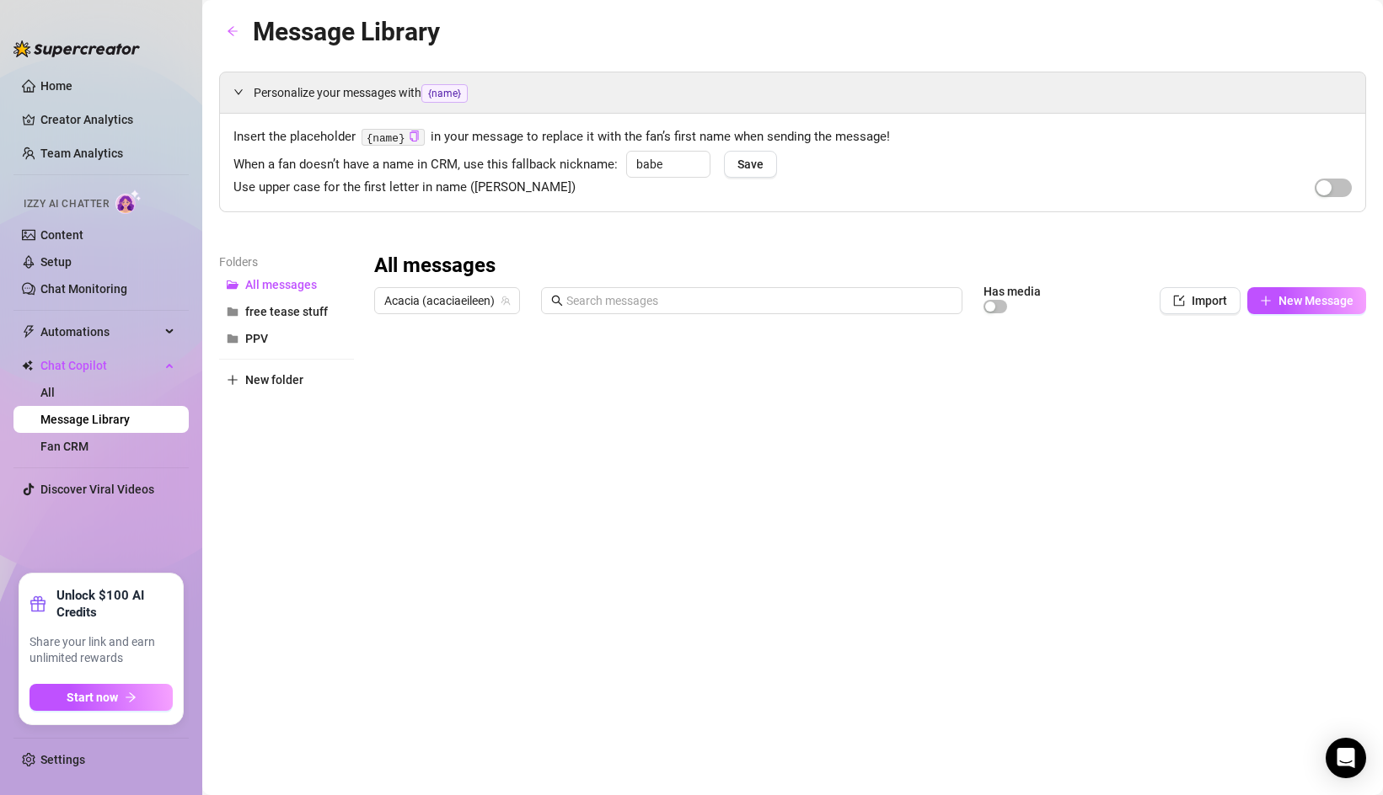
click at [965, 362] on div at bounding box center [870, 510] width 992 height 376
click at [518, 334] on div at bounding box center [870, 510] width 992 height 376
click at [432, 334] on div at bounding box center [870, 510] width 992 height 376
click at [1139, 341] on div at bounding box center [870, 510] width 992 height 376
click at [1230, 340] on div at bounding box center [870, 510] width 992 height 376
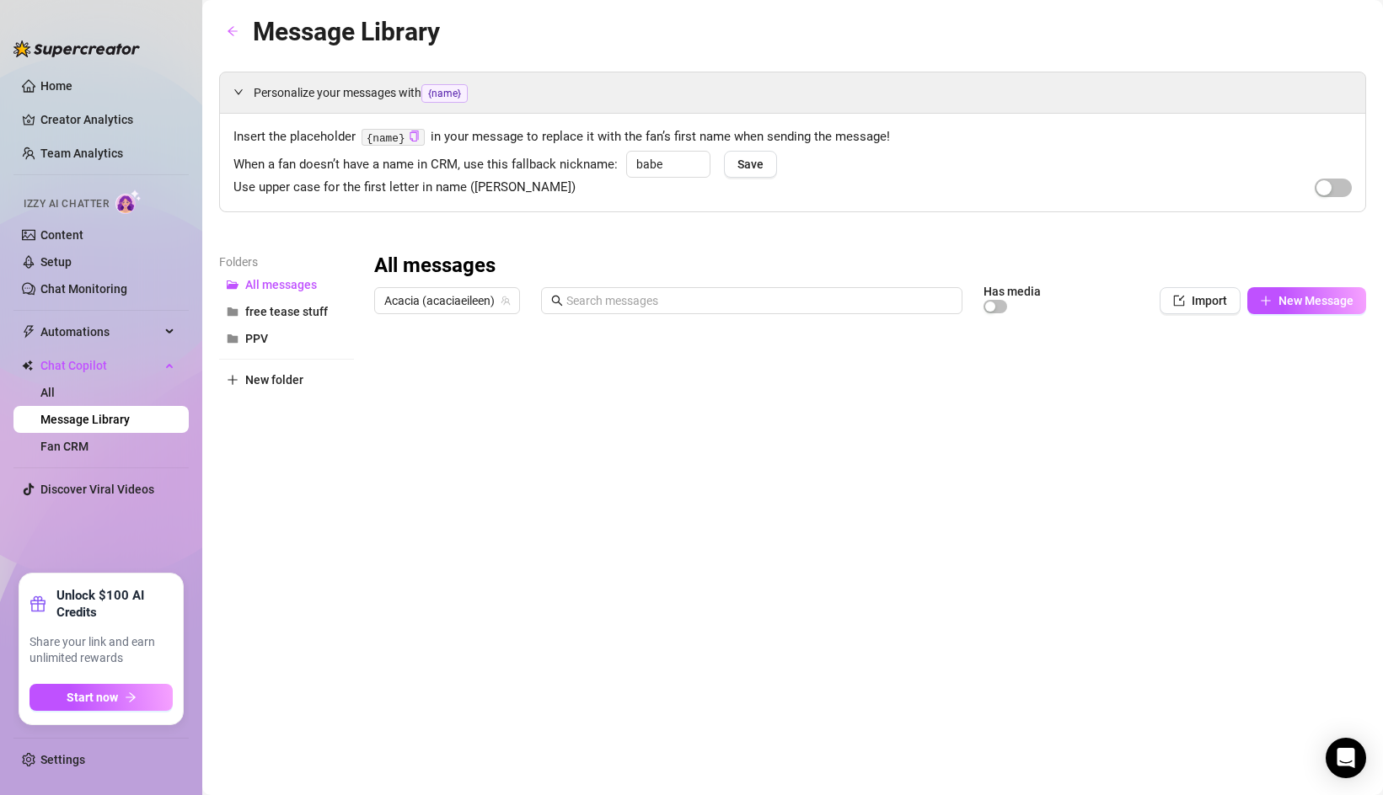
click at [1146, 241] on div "Personalize your messages with {name} Insert the placeholder {name} in your mes…" at bounding box center [792, 385] width 1147 height 626
click at [53, 83] on link "Home" at bounding box center [56, 85] width 32 height 13
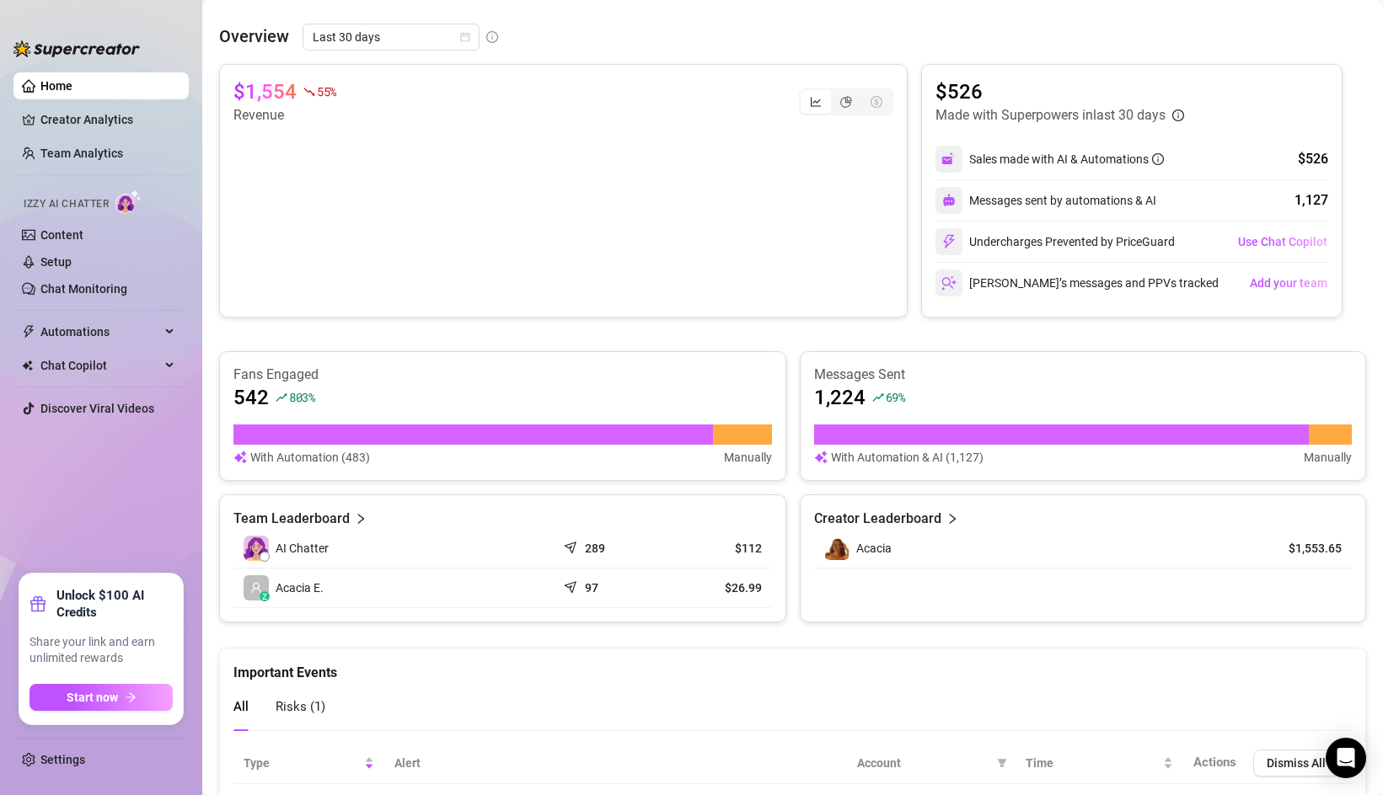
scroll to position [338, 0]
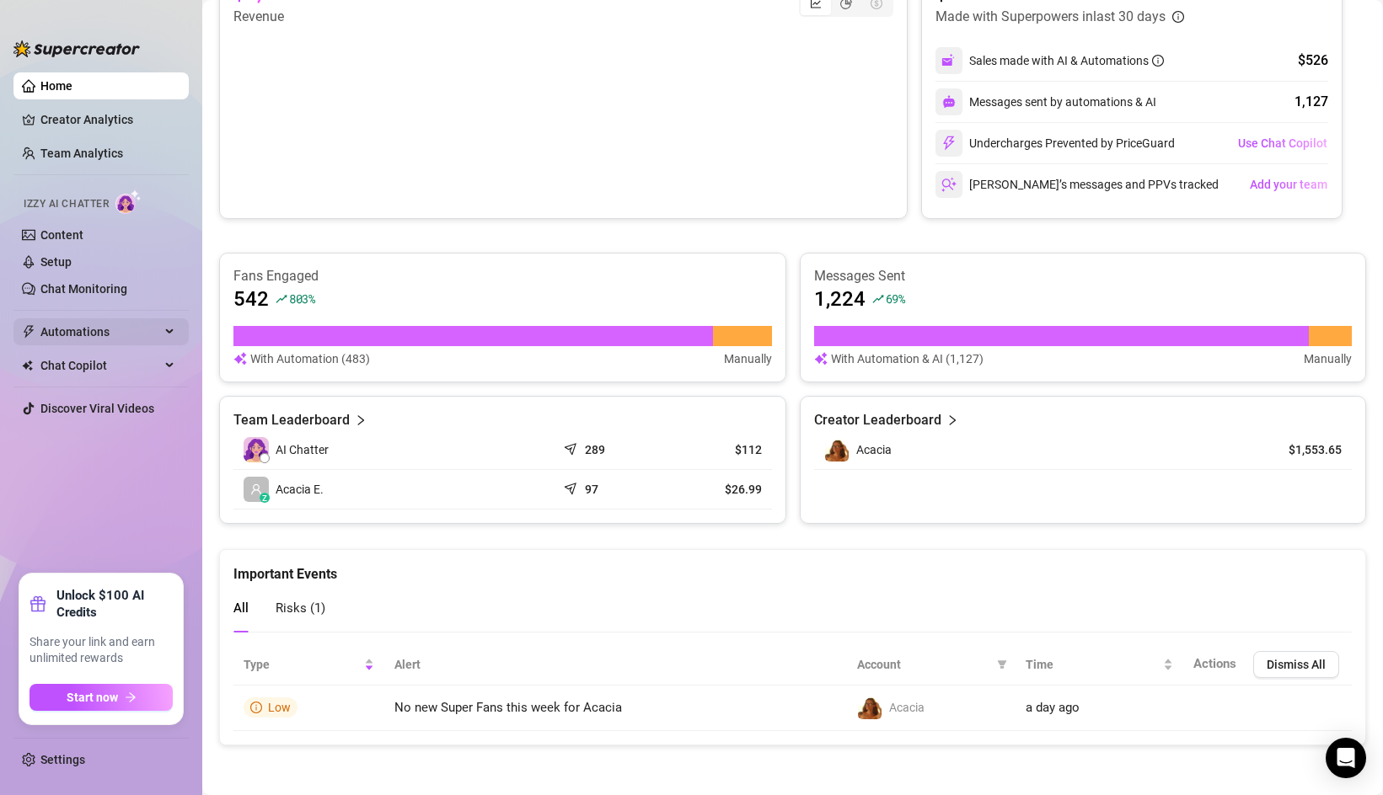
click at [139, 327] on span "Automations" at bounding box center [100, 331] width 120 height 27
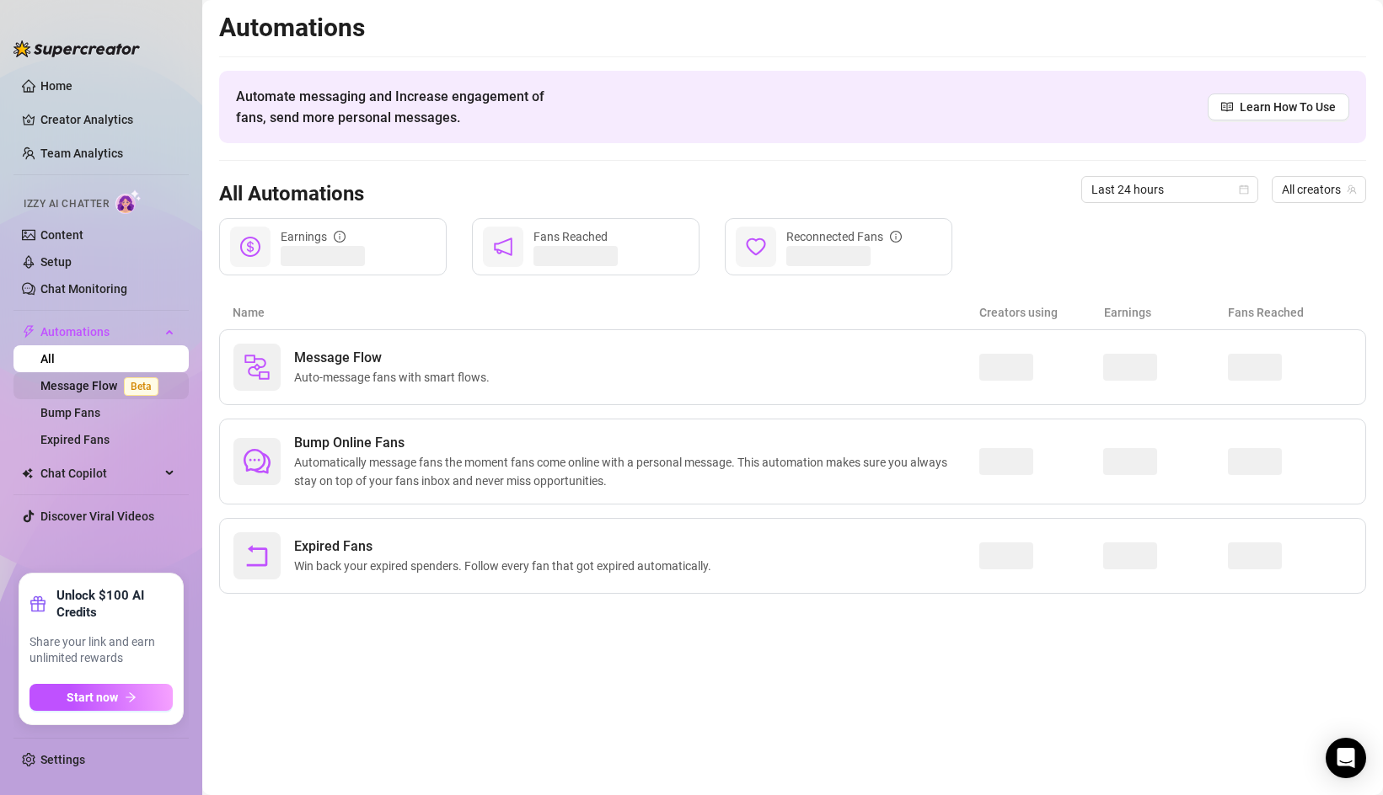
click at [98, 381] on link "Message Flow Beta" at bounding box center [102, 385] width 125 height 13
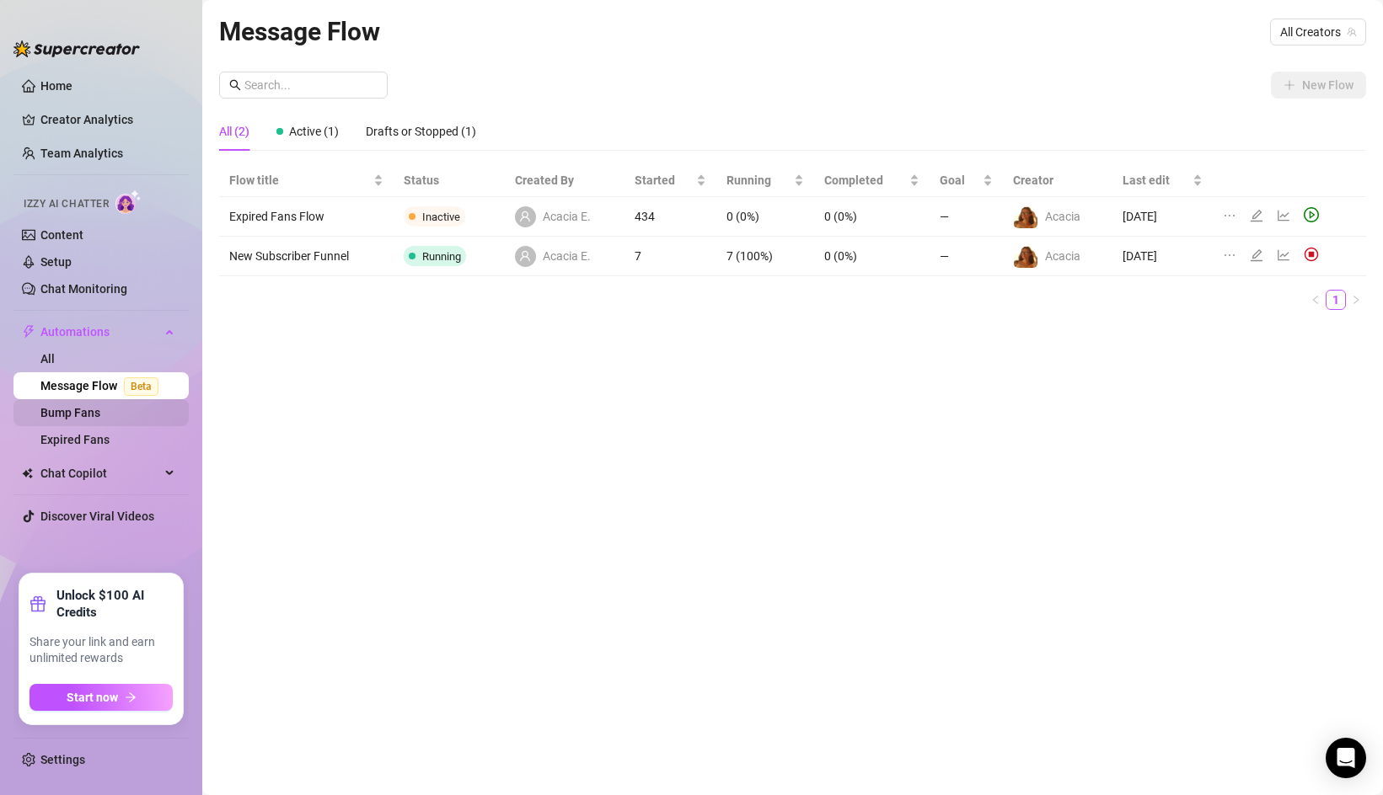
click at [100, 410] on link "Bump Fans" at bounding box center [70, 412] width 60 height 13
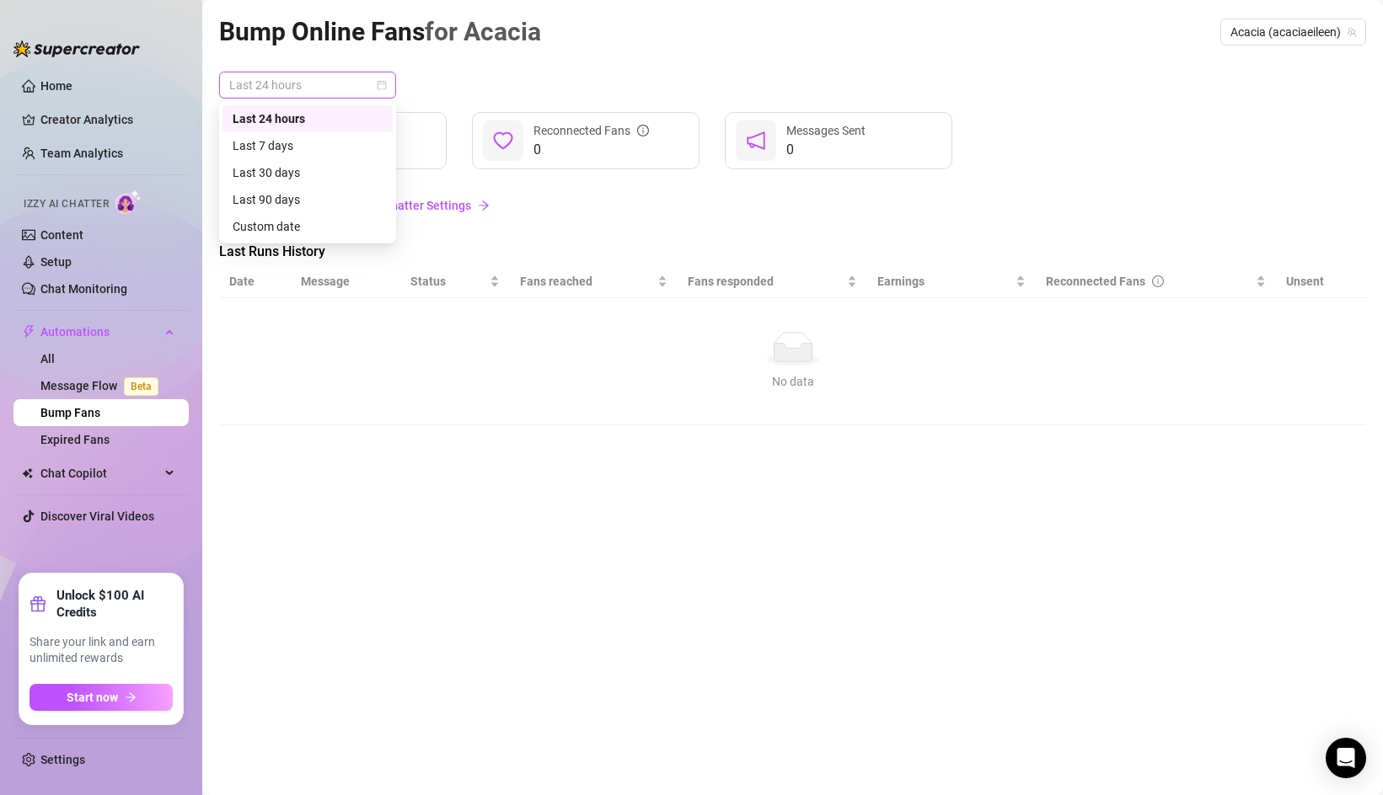
click at [372, 85] on span "Last 24 hours" at bounding box center [307, 84] width 157 height 25
click at [336, 142] on div "Last 7 days" at bounding box center [308, 145] width 150 height 19
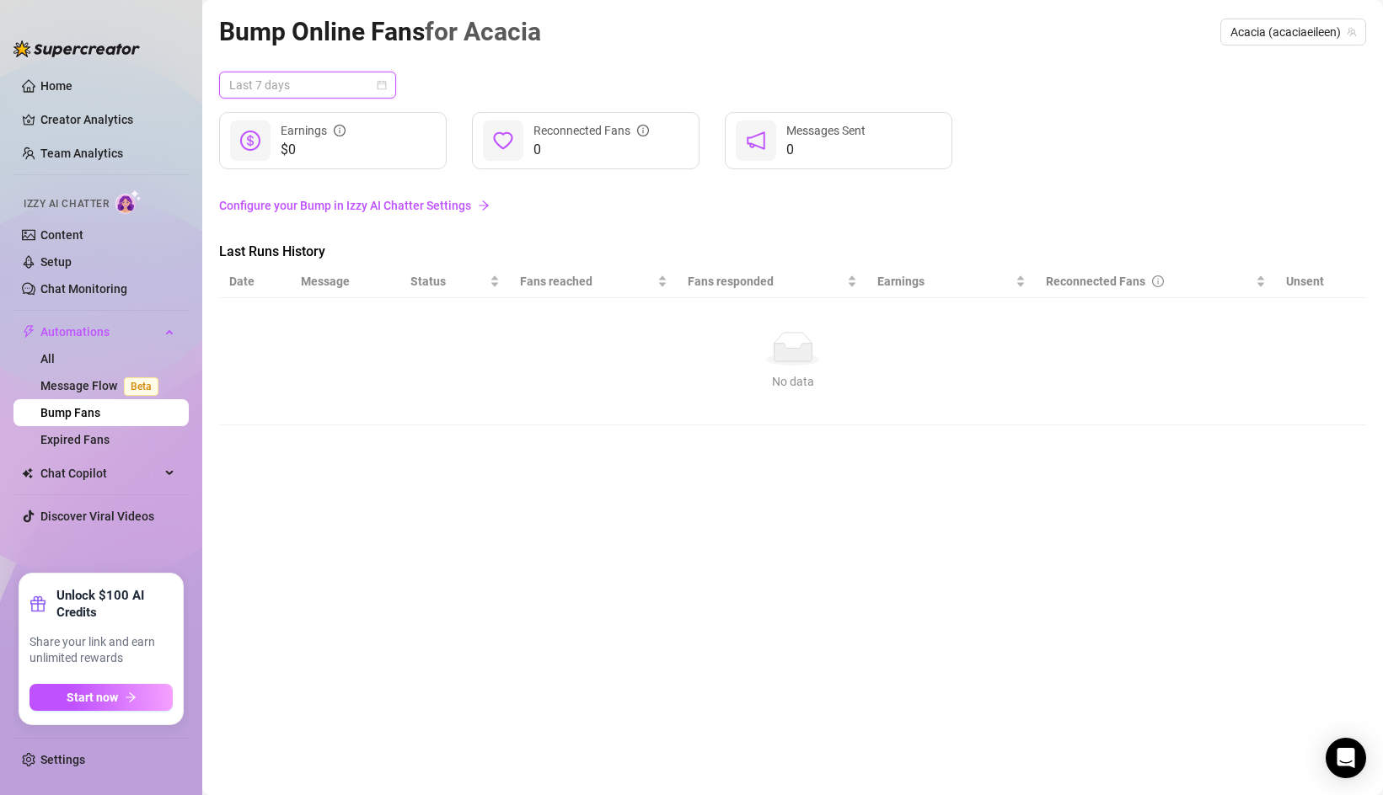
click at [361, 83] on span "Last 7 days" at bounding box center [307, 84] width 157 height 25
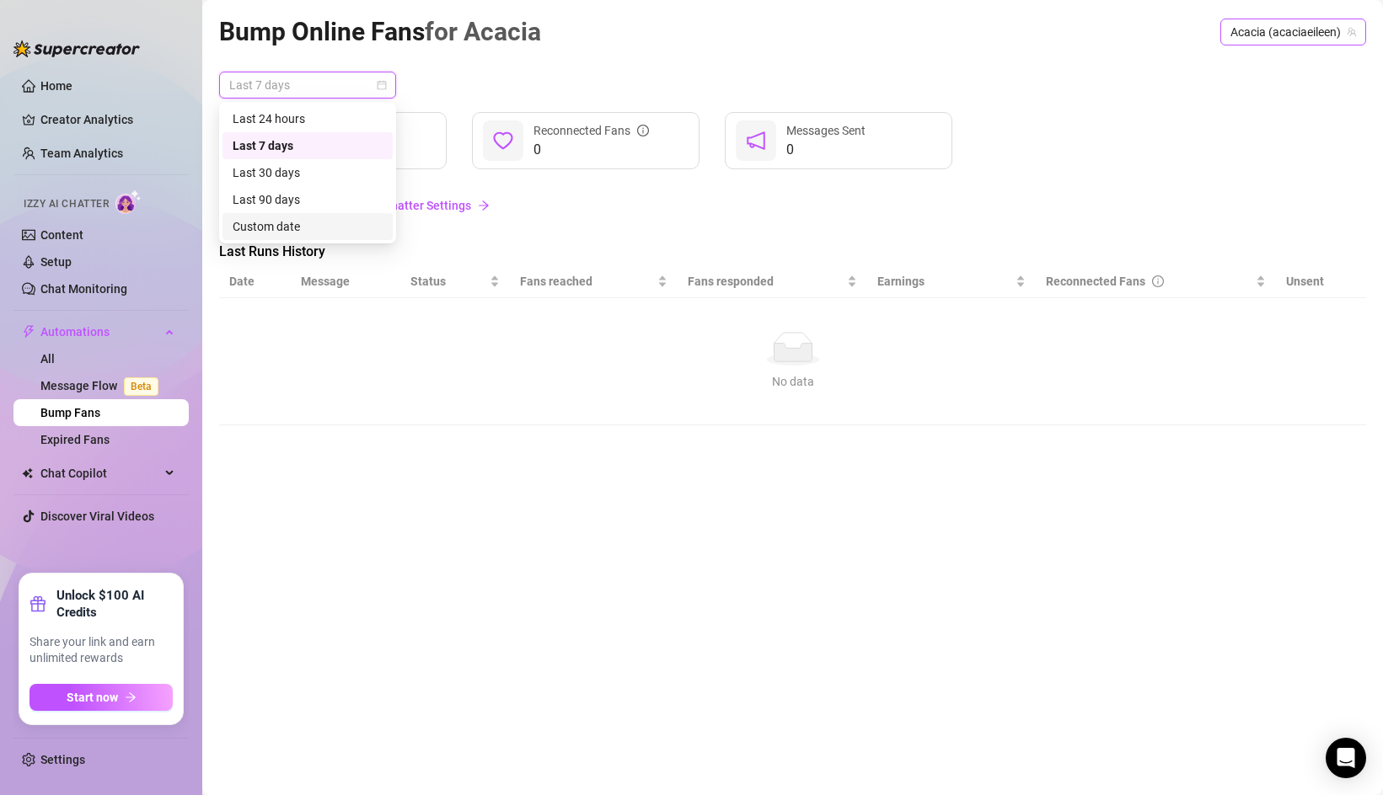
click at [1267, 24] on span "Acacia (acaciaeileen)" at bounding box center [1293, 31] width 126 height 25
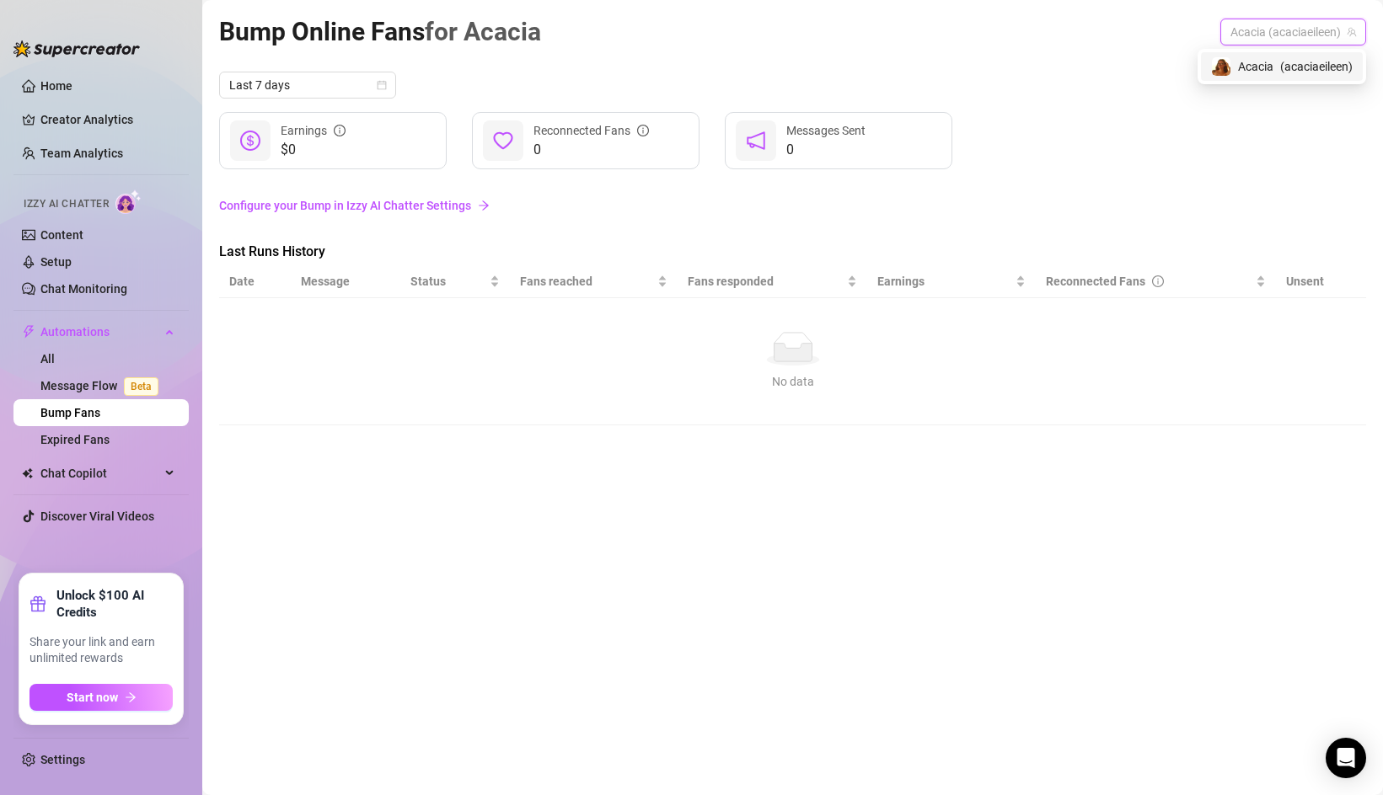
click at [1263, 72] on span "Acacia" at bounding box center [1255, 66] width 35 height 19
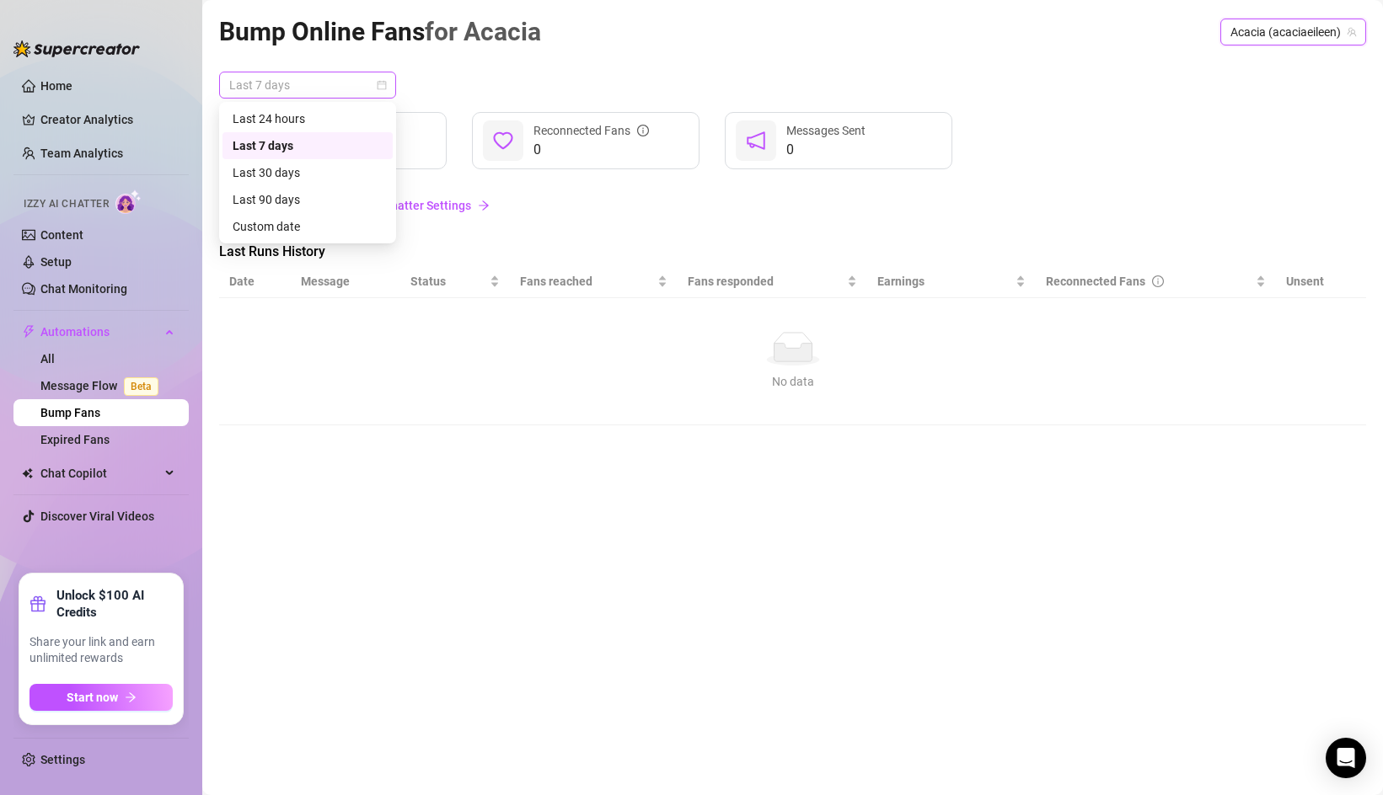
click at [367, 87] on span "Last 7 days" at bounding box center [307, 84] width 157 height 25
click at [359, 122] on div "Last 24 hours" at bounding box center [308, 119] width 150 height 19
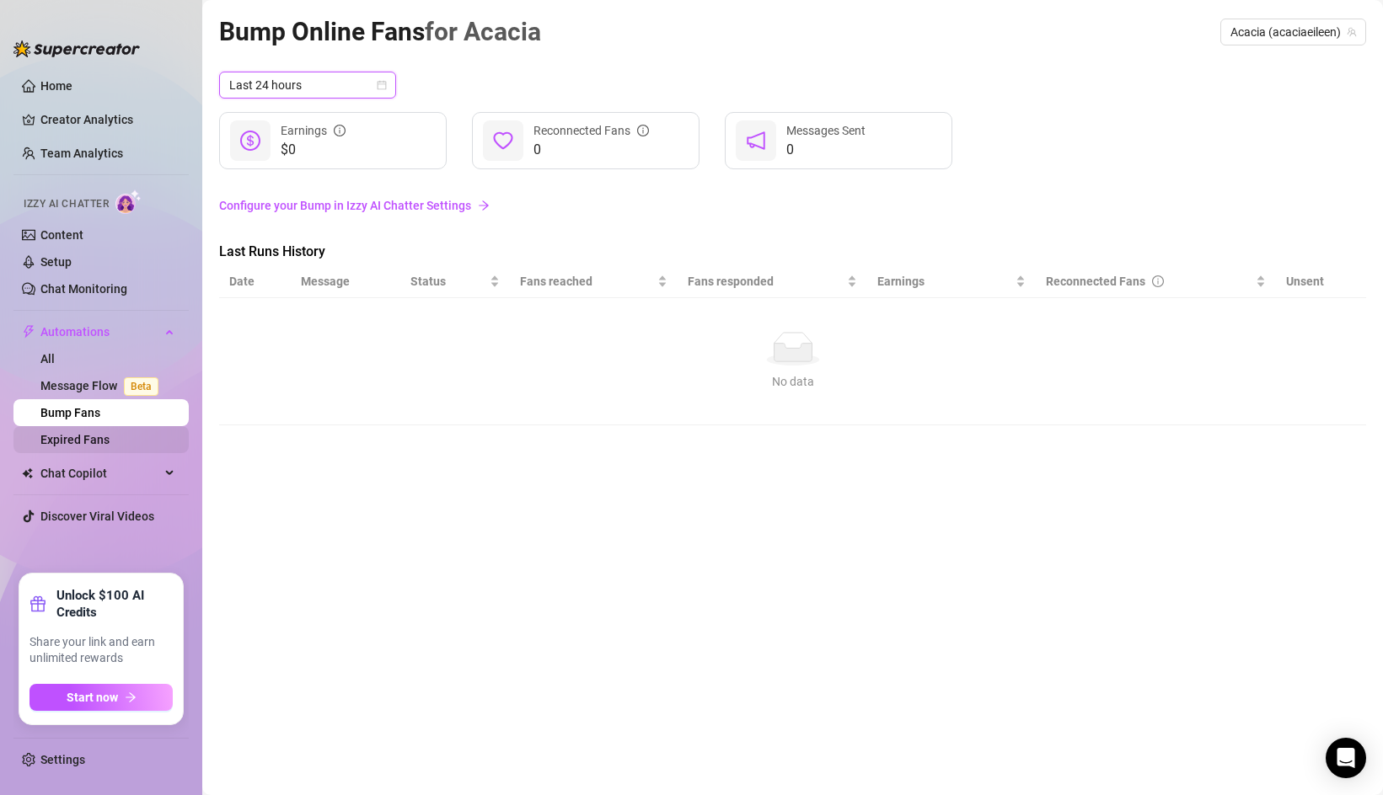
click at [103, 441] on link "Expired Fans" at bounding box center [74, 439] width 69 height 13
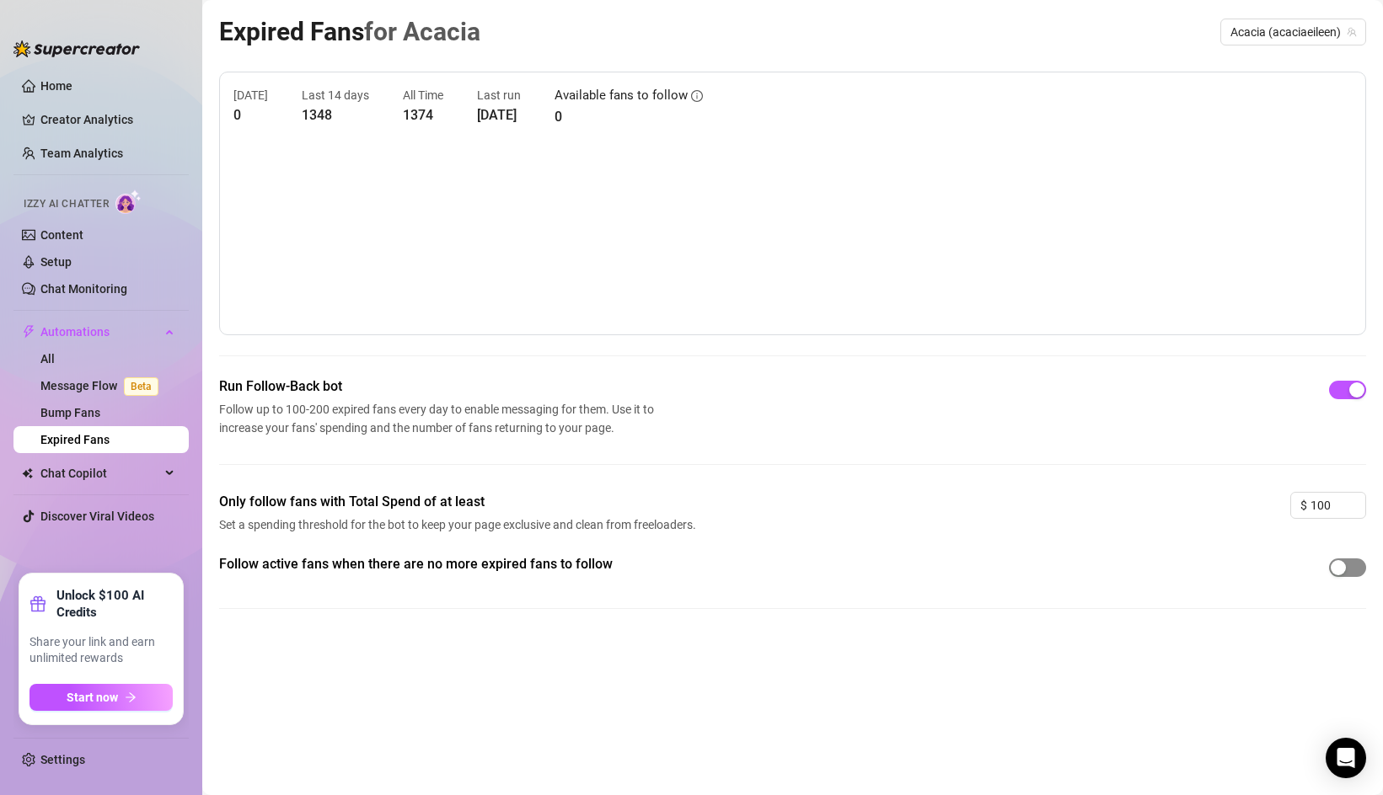
click at [1335, 569] on div "button" at bounding box center [1337, 567] width 15 height 15
click at [1332, 509] on input "100" at bounding box center [1337, 505] width 55 height 25
drag, startPoint x: 1336, startPoint y: 509, endPoint x: 1310, endPoint y: 509, distance: 26.1
click at [1310, 509] on input "100" at bounding box center [1337, 505] width 55 height 25
type input "0"
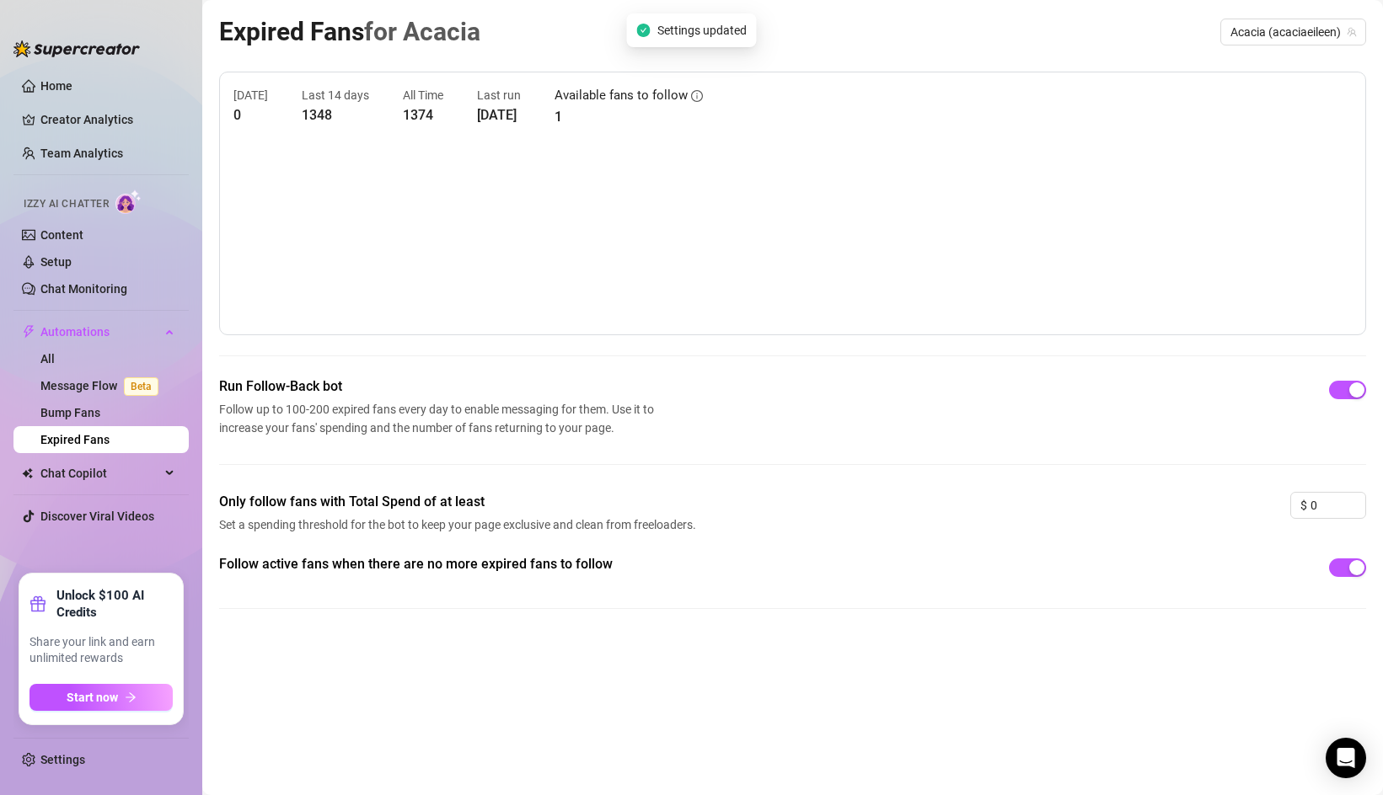
click at [1170, 618] on div "Follow active fans when there are no more expired fans to follow" at bounding box center [792, 595] width 1147 height 82
click at [45, 91] on link "Home" at bounding box center [56, 85] width 32 height 13
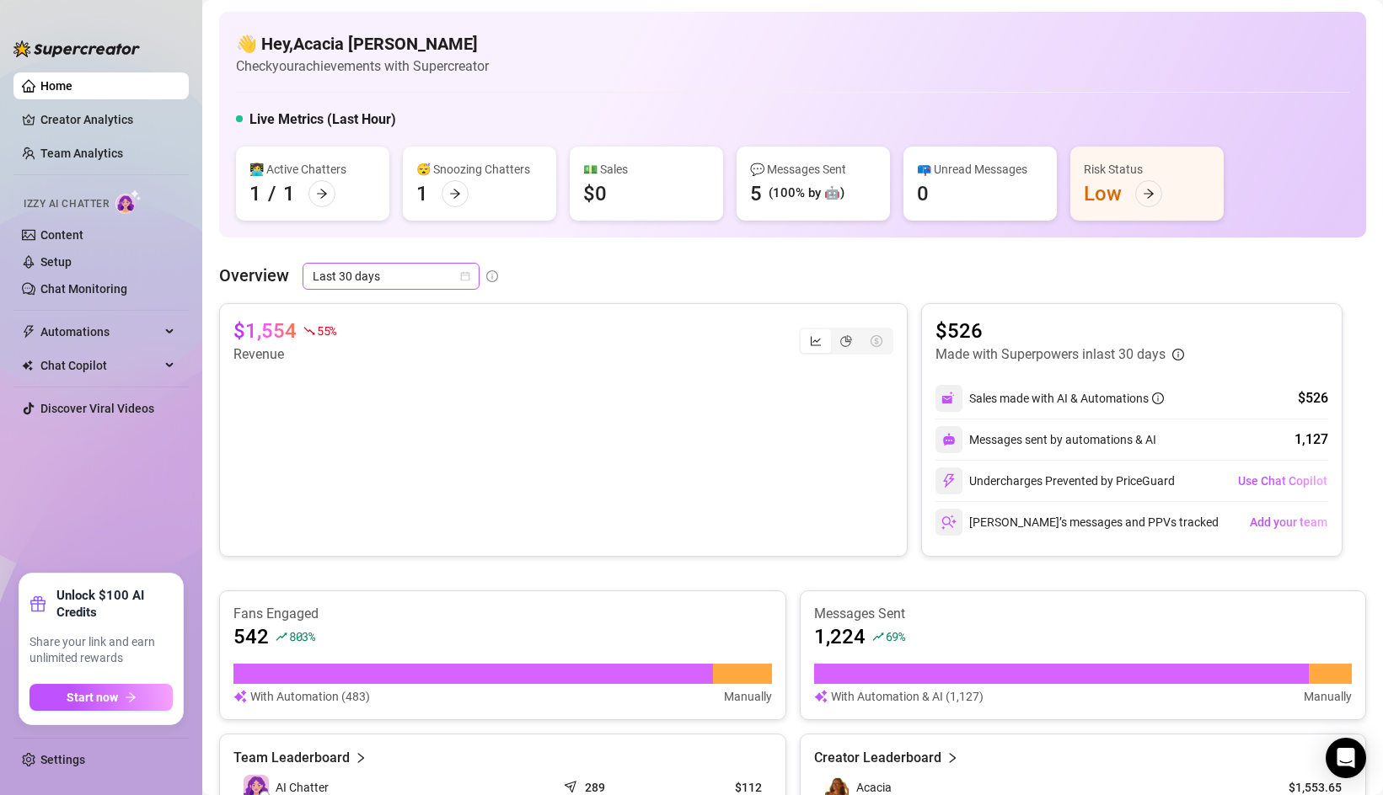
click at [421, 280] on span "Last 30 days" at bounding box center [391, 276] width 157 height 25
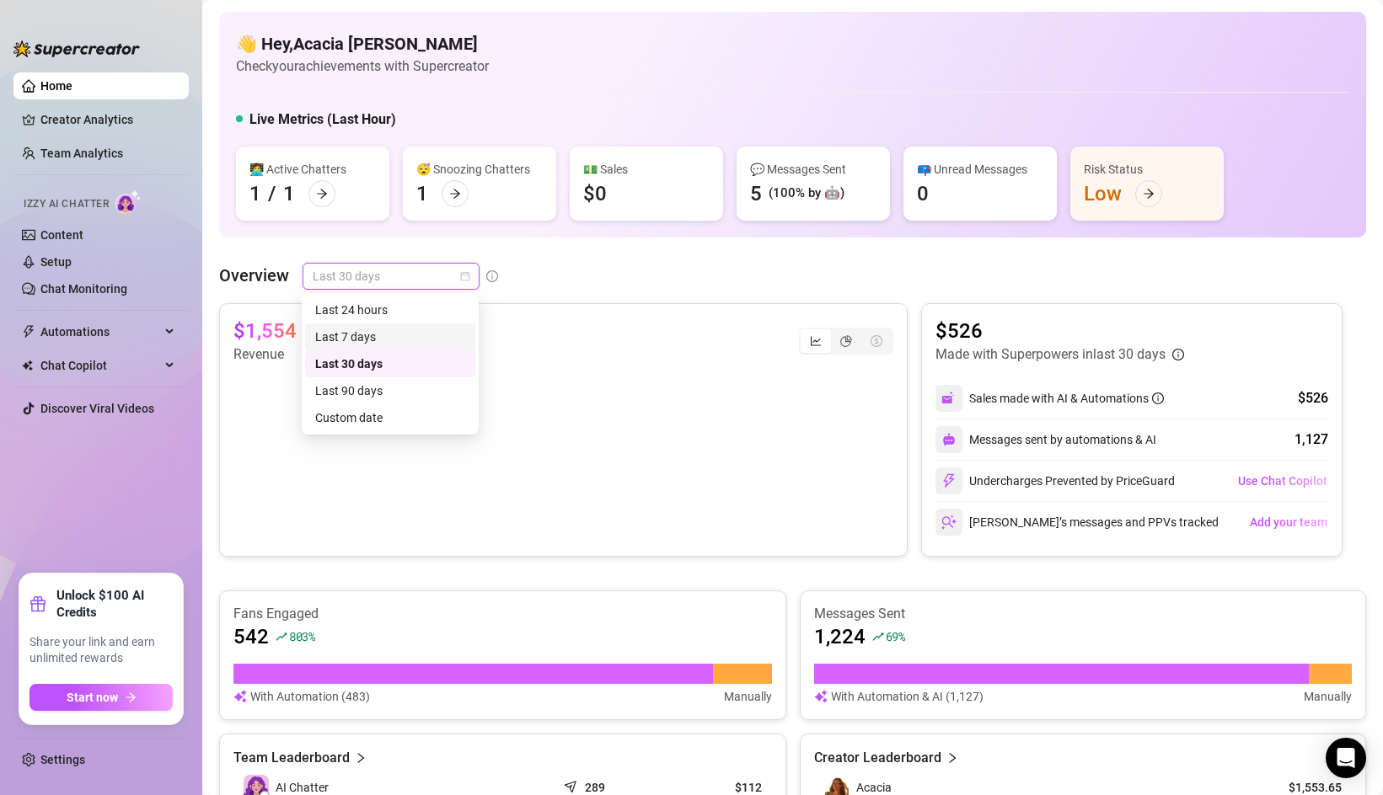
click at [414, 336] on div "Last 7 days" at bounding box center [390, 337] width 150 height 19
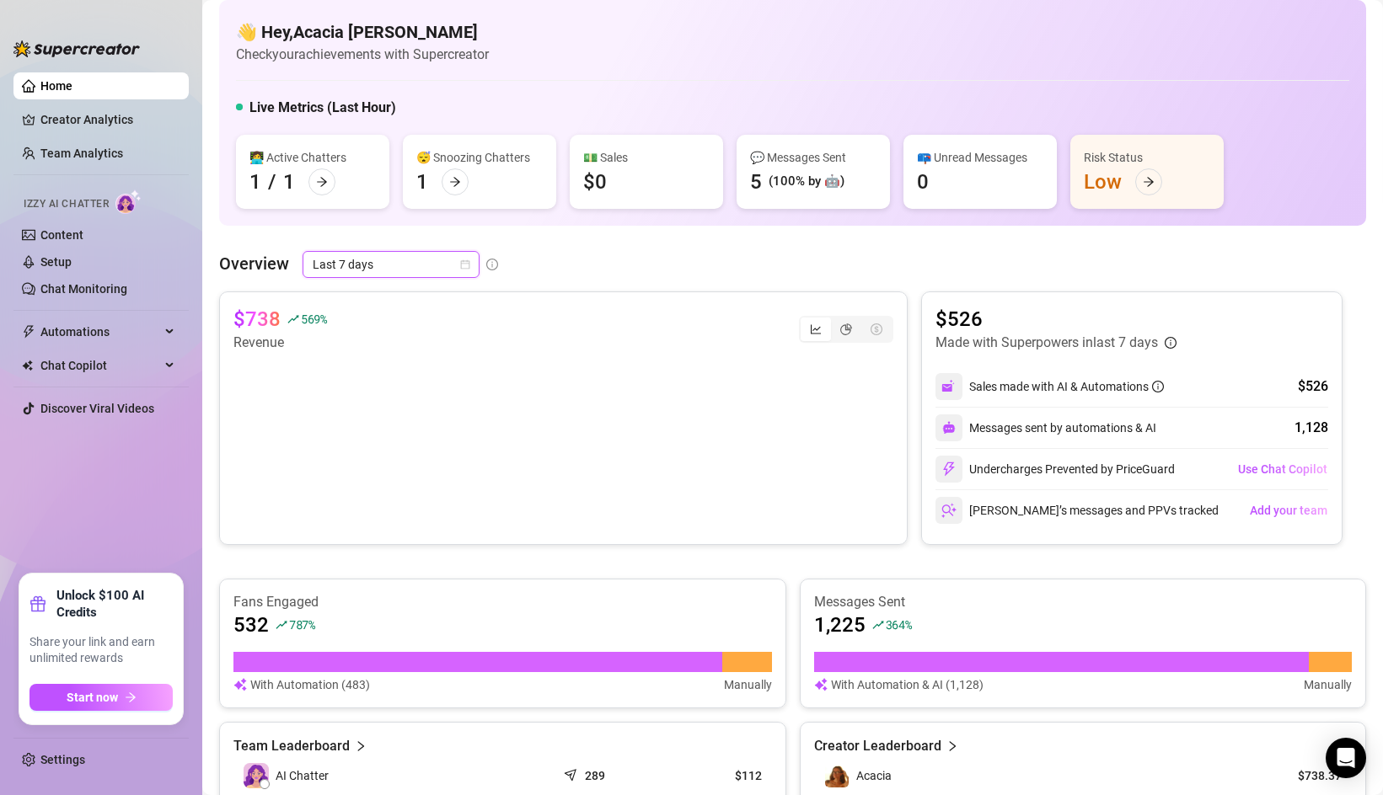
scroll to position [17, 0]
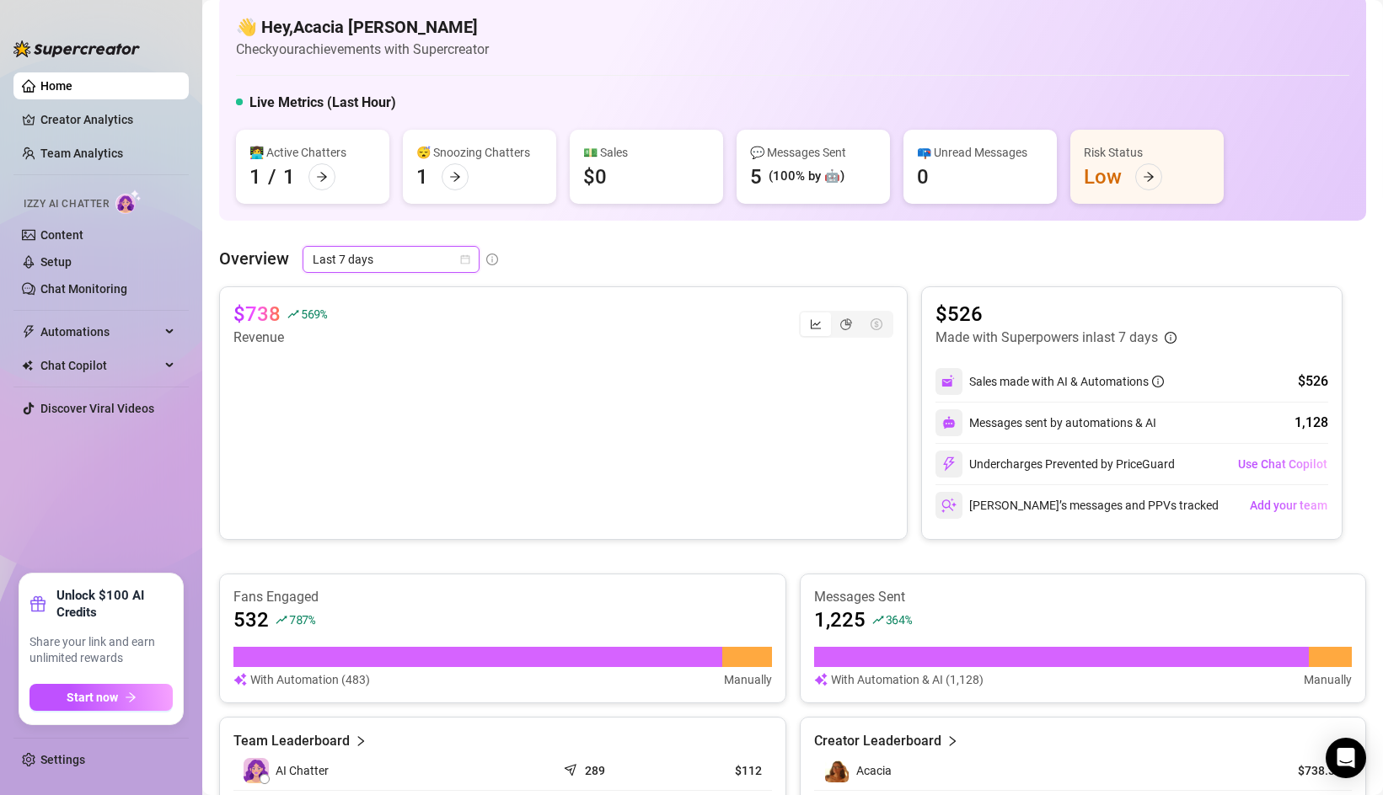
click at [437, 256] on span "Last 7 days" at bounding box center [391, 259] width 157 height 25
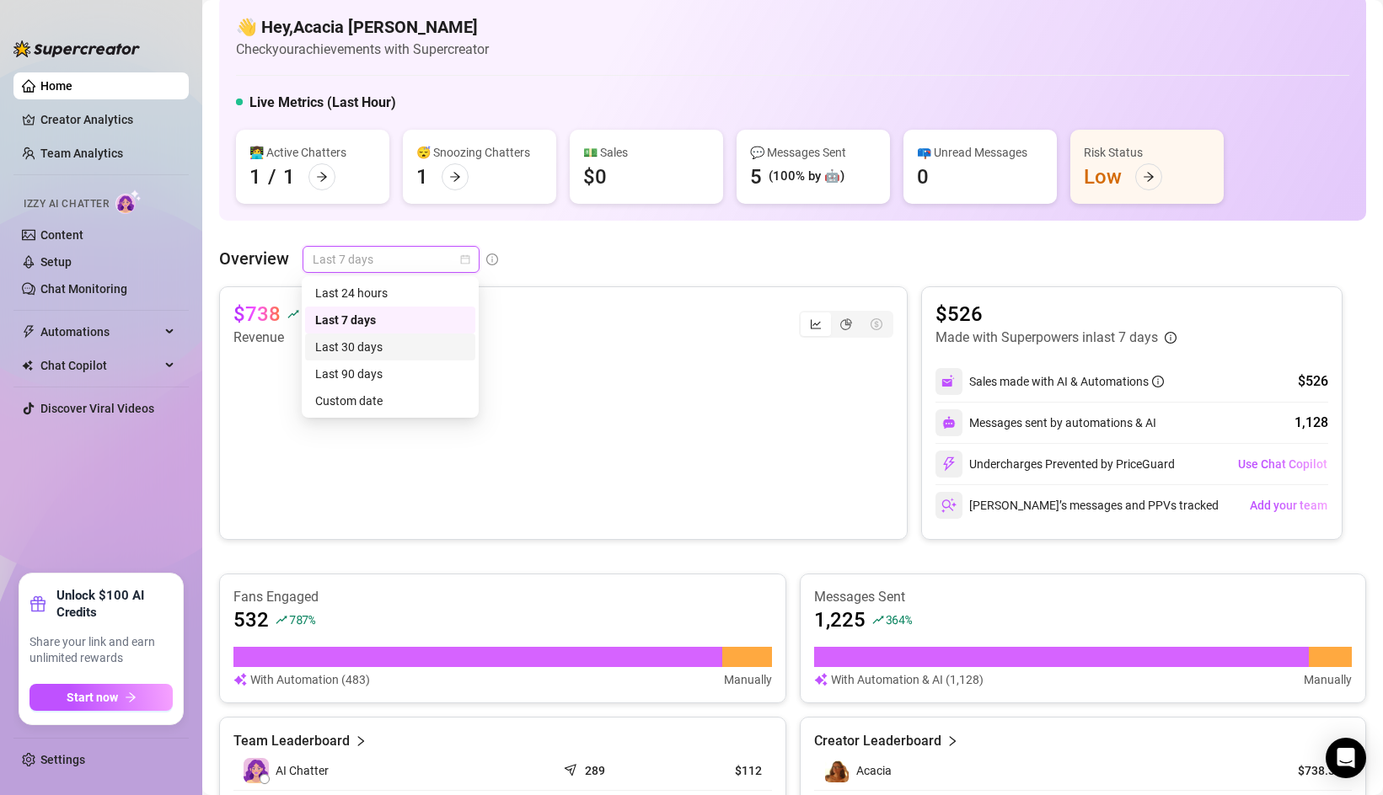
click at [409, 346] on div "Last 30 days" at bounding box center [390, 347] width 150 height 19
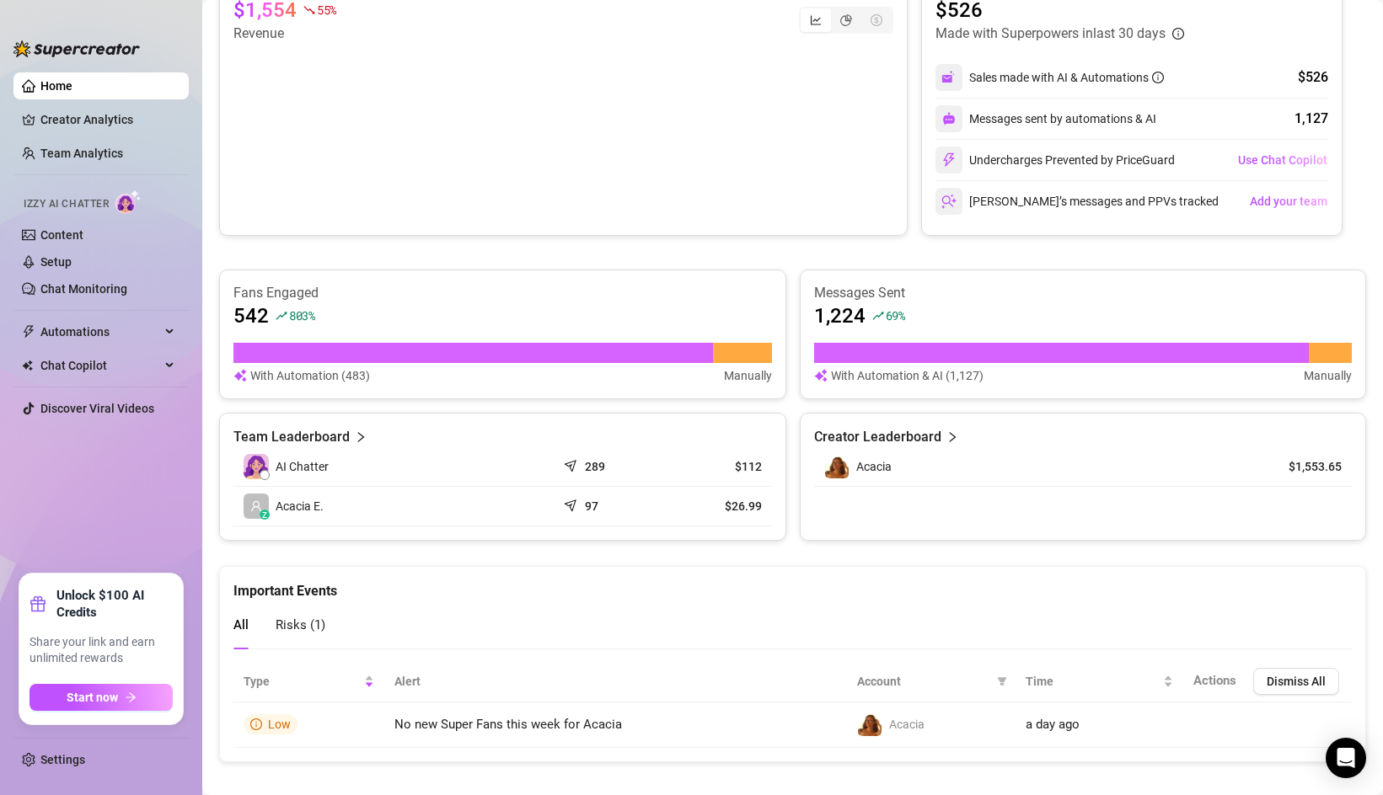
scroll to position [338, 0]
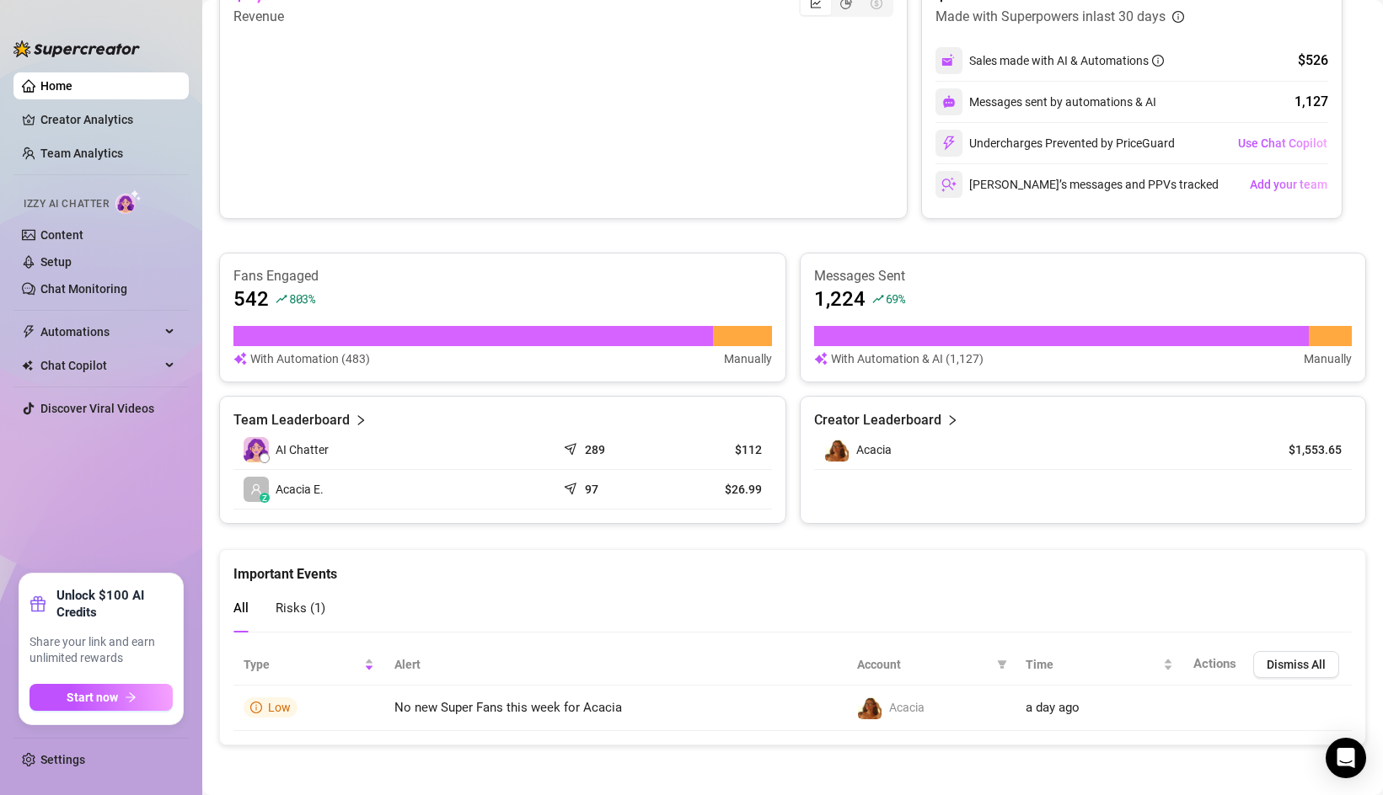
click at [942, 445] on div "Acacia" at bounding box center [1034, 449] width 421 height 25
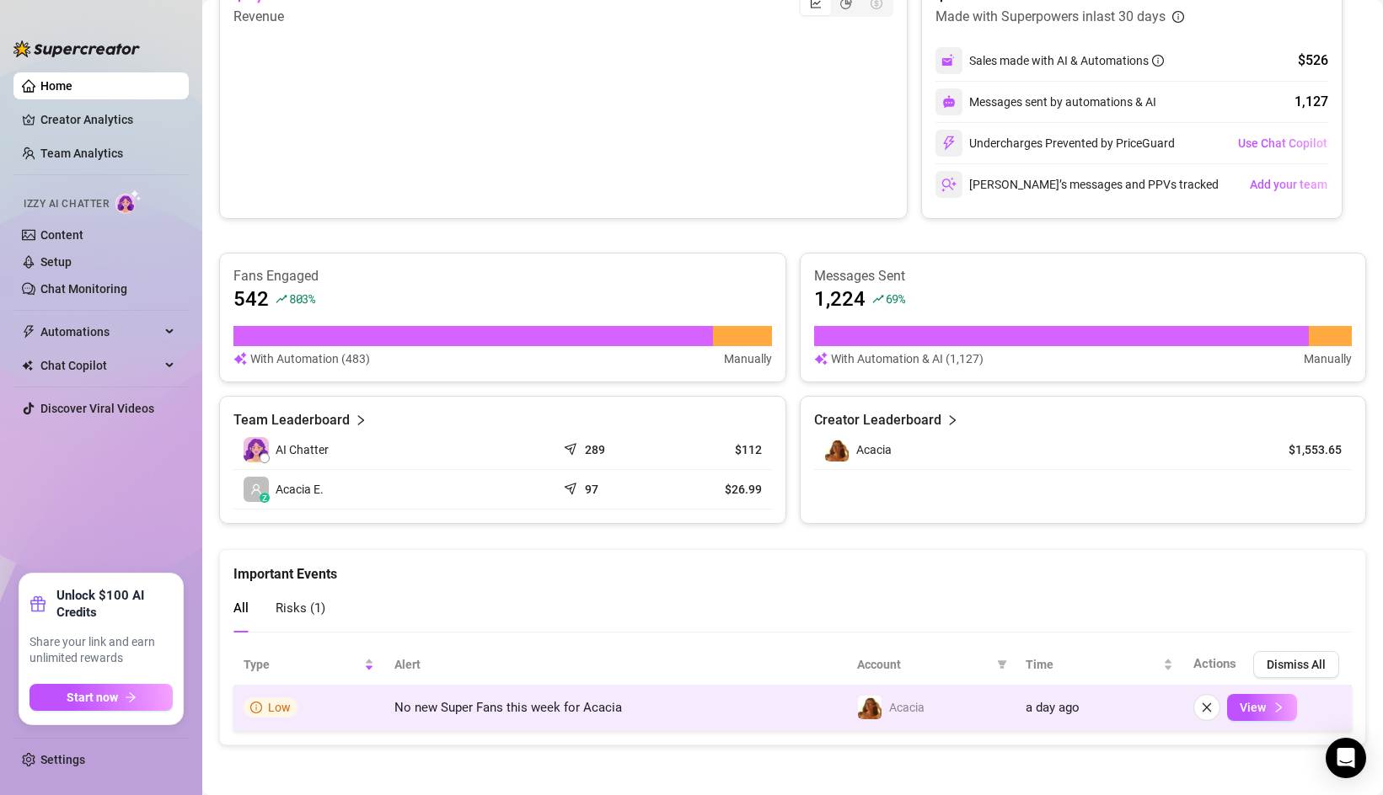
click at [348, 719] on td "Low" at bounding box center [308, 708] width 151 height 45
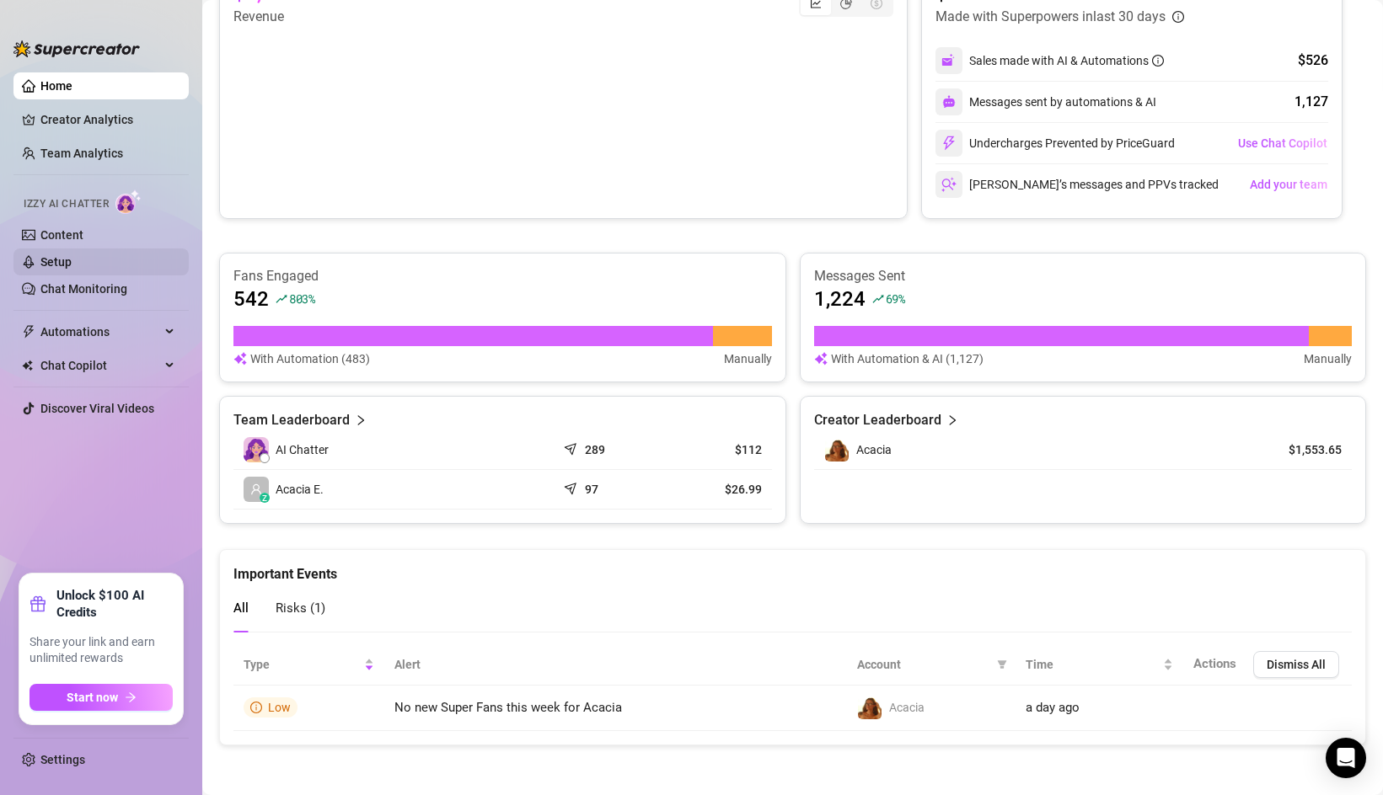
click at [72, 256] on link "Setup" at bounding box center [55, 261] width 31 height 13
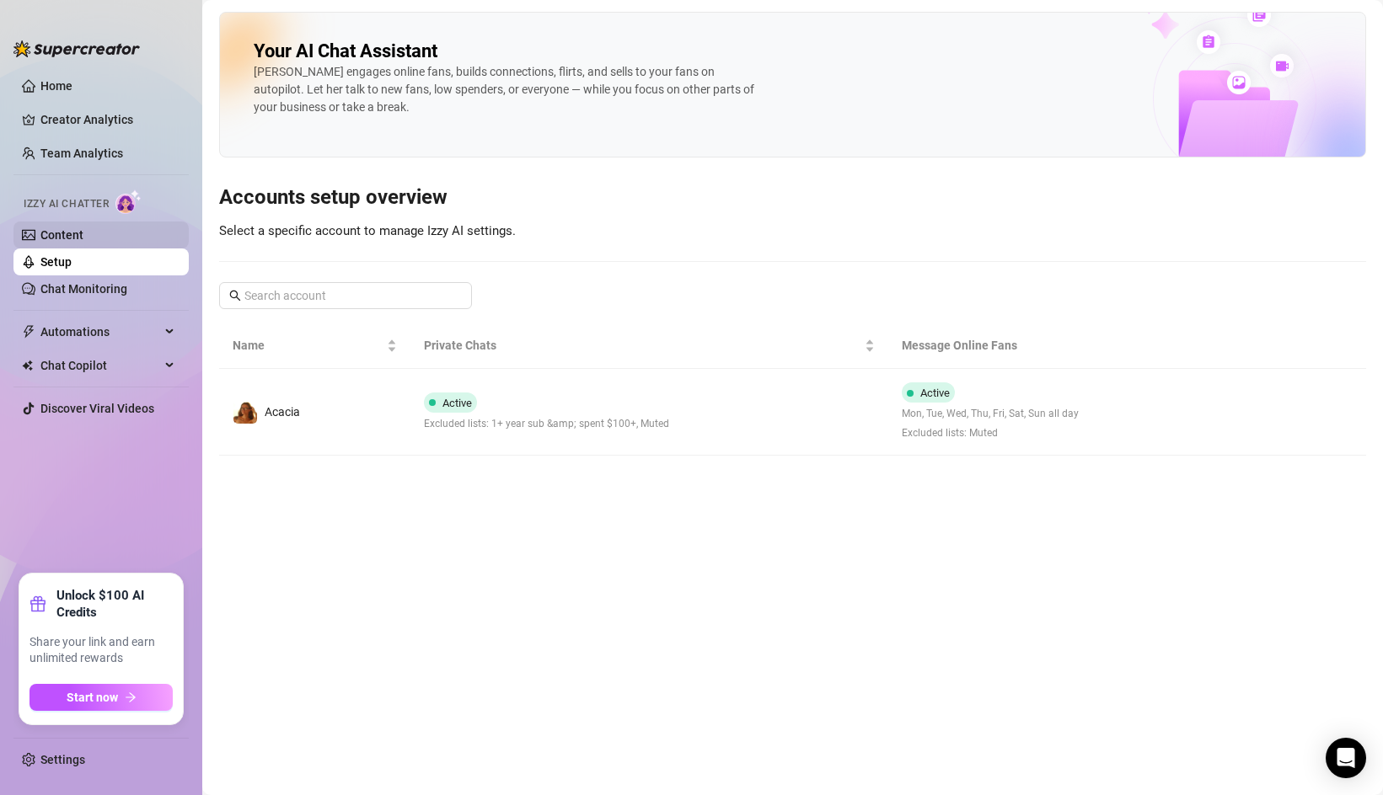
click at [83, 242] on link "Content" at bounding box center [61, 234] width 43 height 13
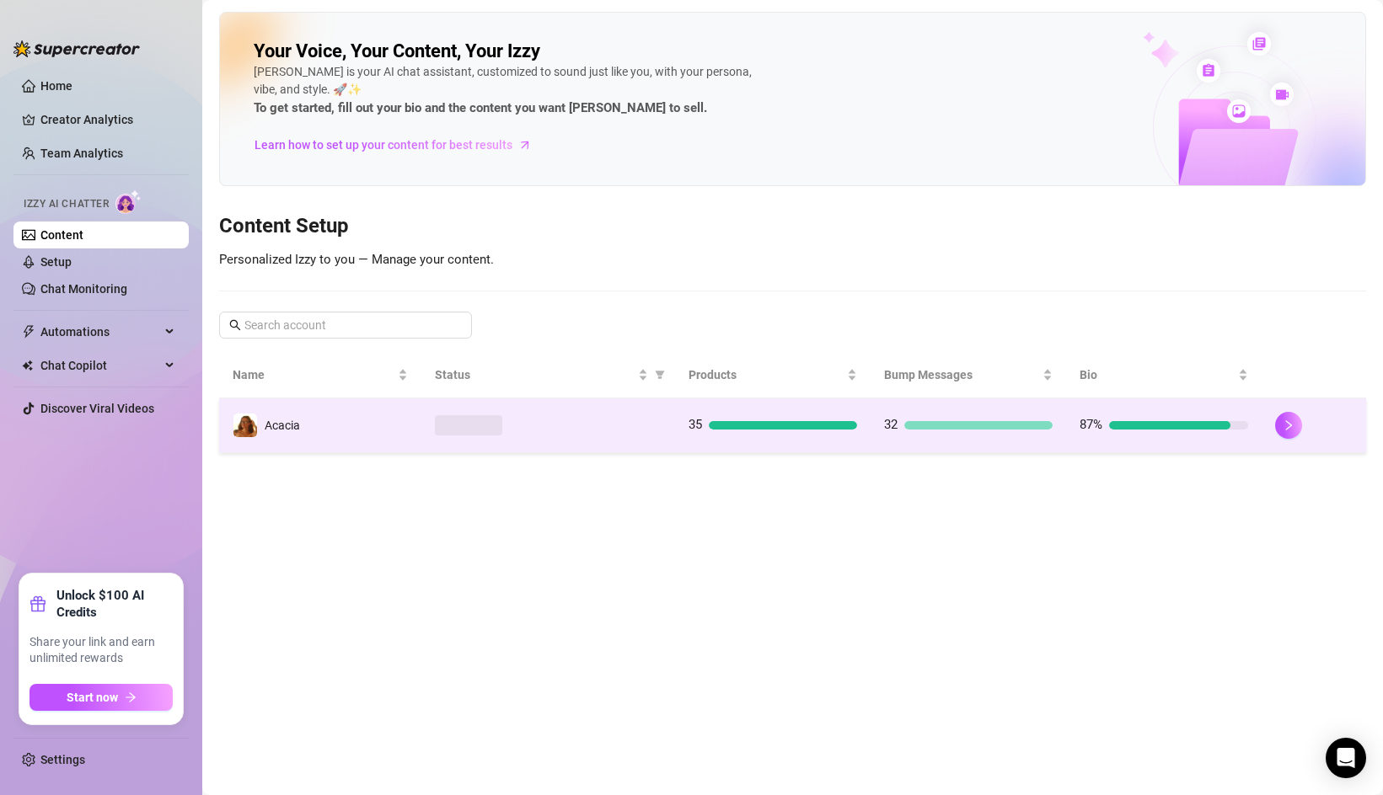
click at [422, 439] on td at bounding box center [548, 426] width 254 height 55
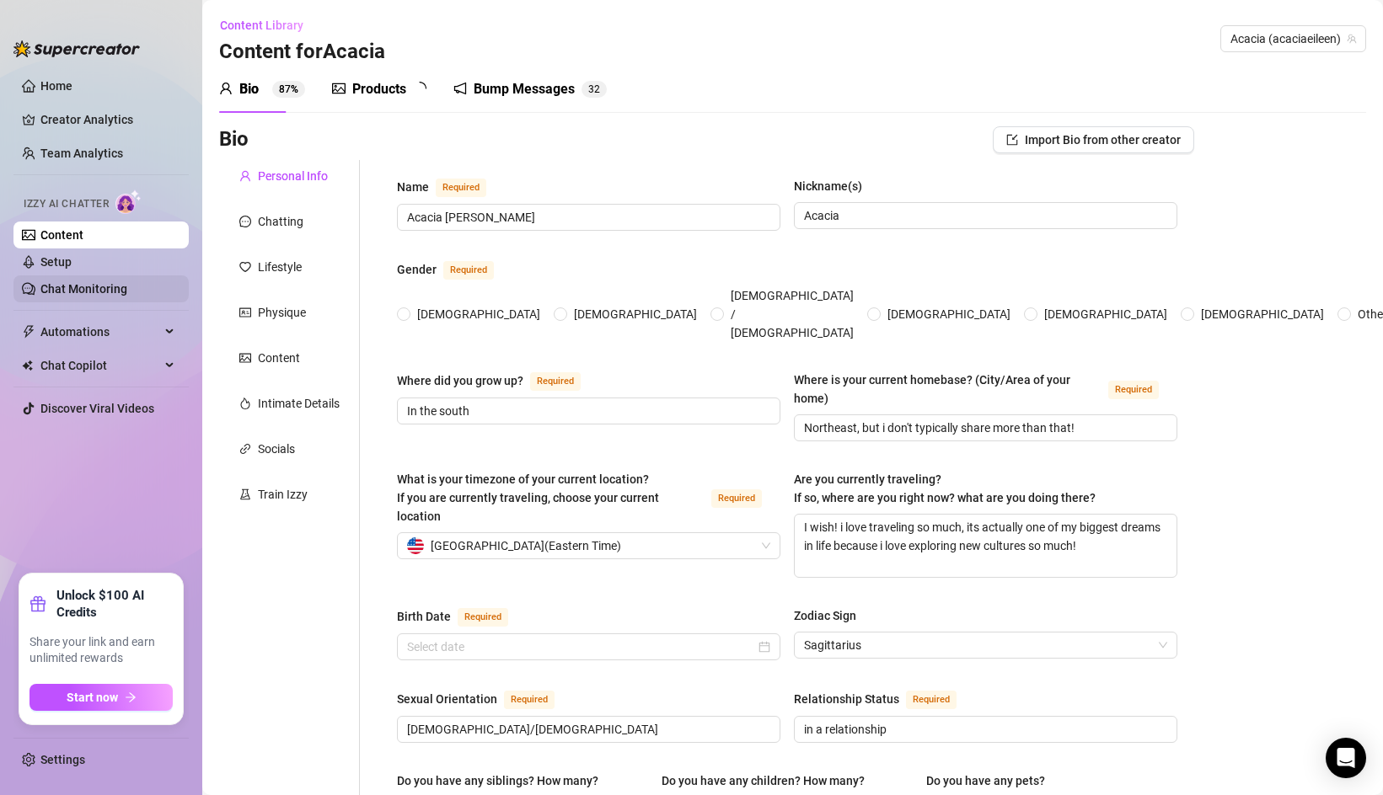
radio input "true"
type input "November 22nd, 2001"
click at [72, 269] on link "Setup" at bounding box center [55, 261] width 31 height 13
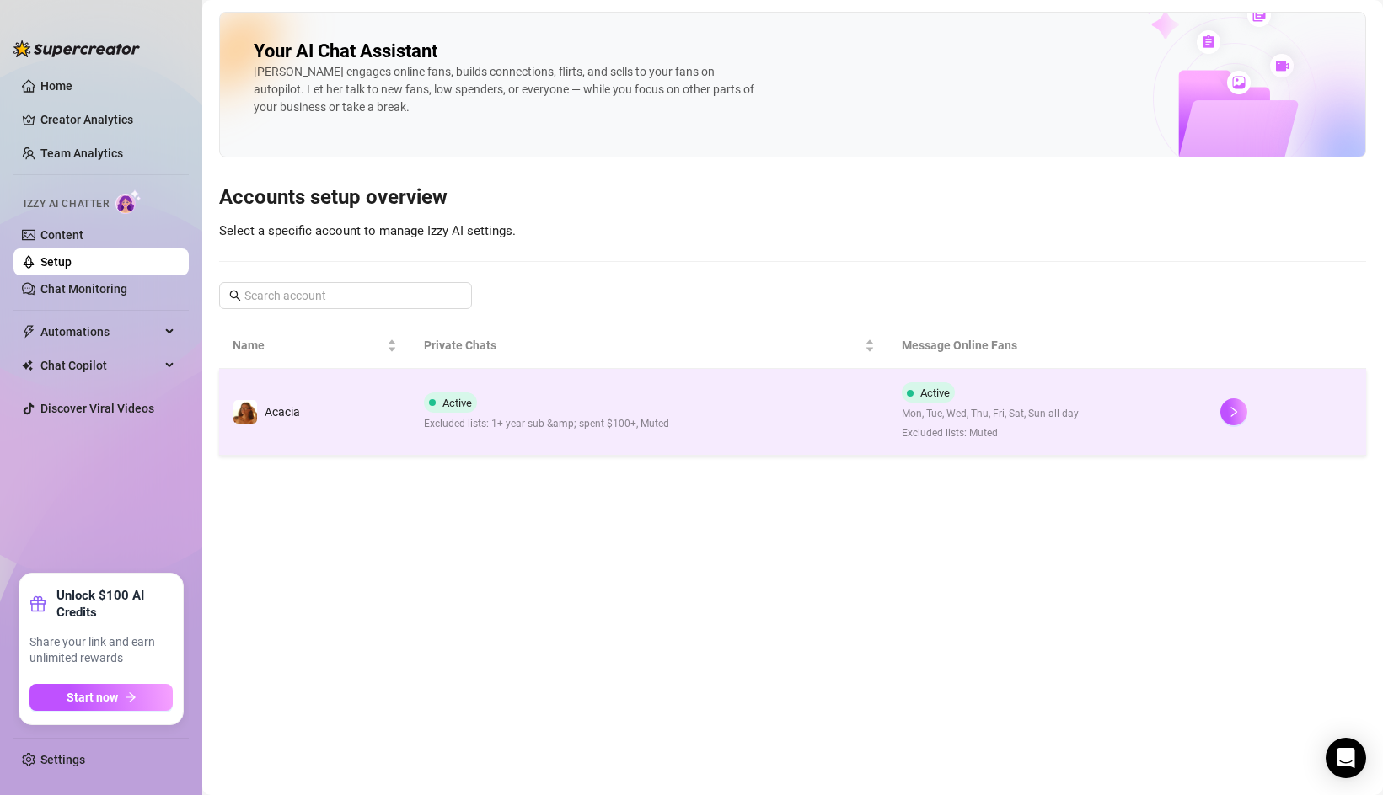
click at [465, 425] on span "Excluded lists: 1+ year sub &amp; spent $100+, Muted" at bounding box center [546, 424] width 245 height 16
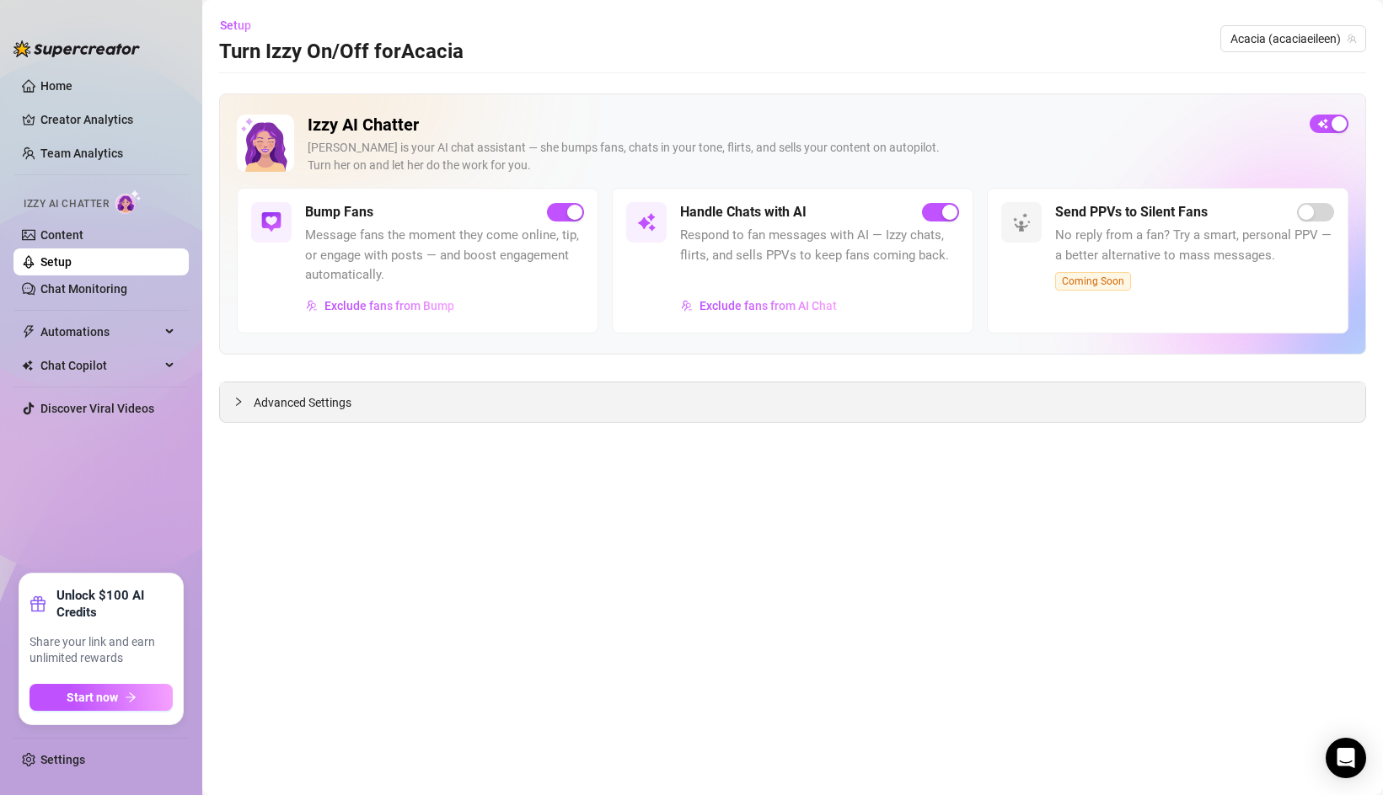
click at [634, 394] on div "Advanced Settings" at bounding box center [792, 403] width 1145 height 40
click at [242, 405] on icon "collapsed" at bounding box center [238, 402] width 10 height 10
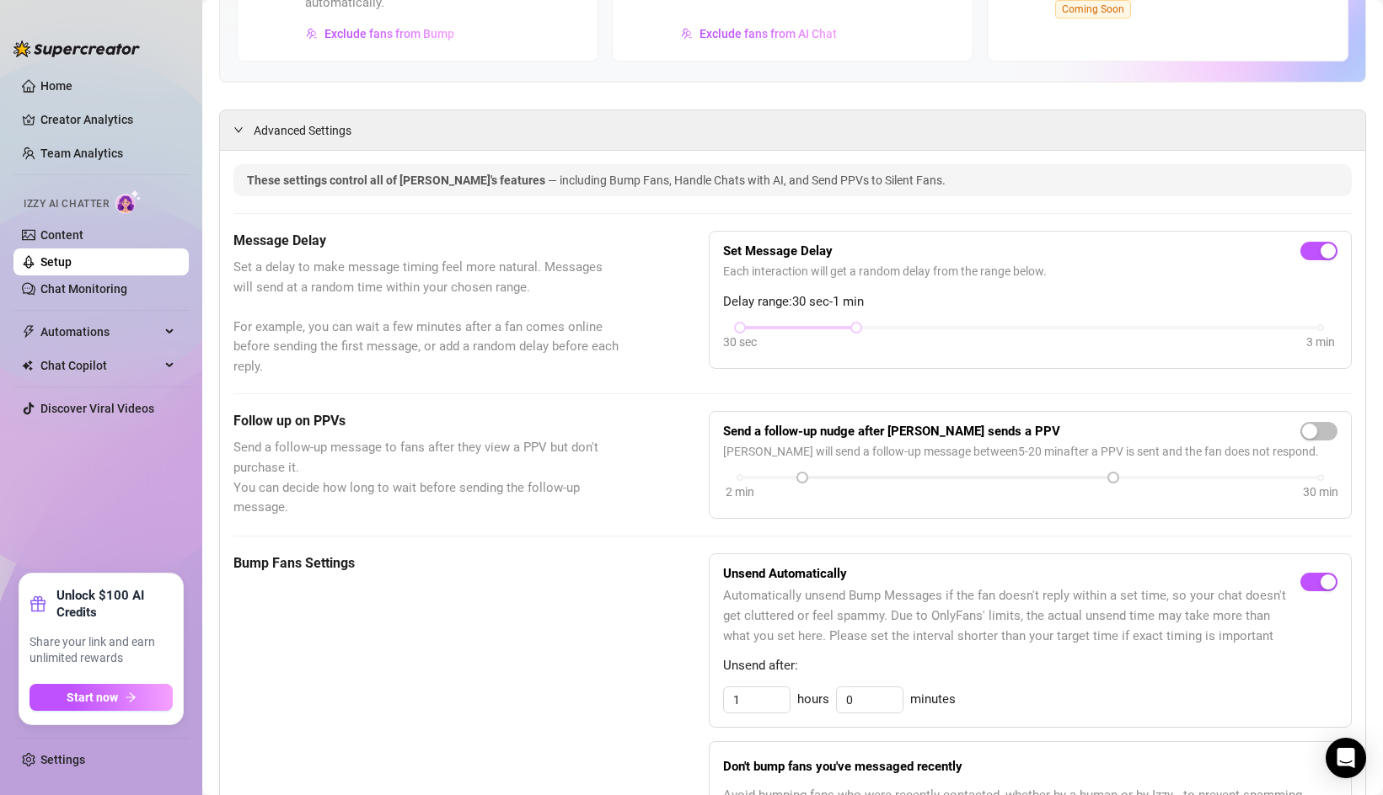
scroll to position [273, 0]
click at [1308, 429] on div "button" at bounding box center [1309, 430] width 15 height 15
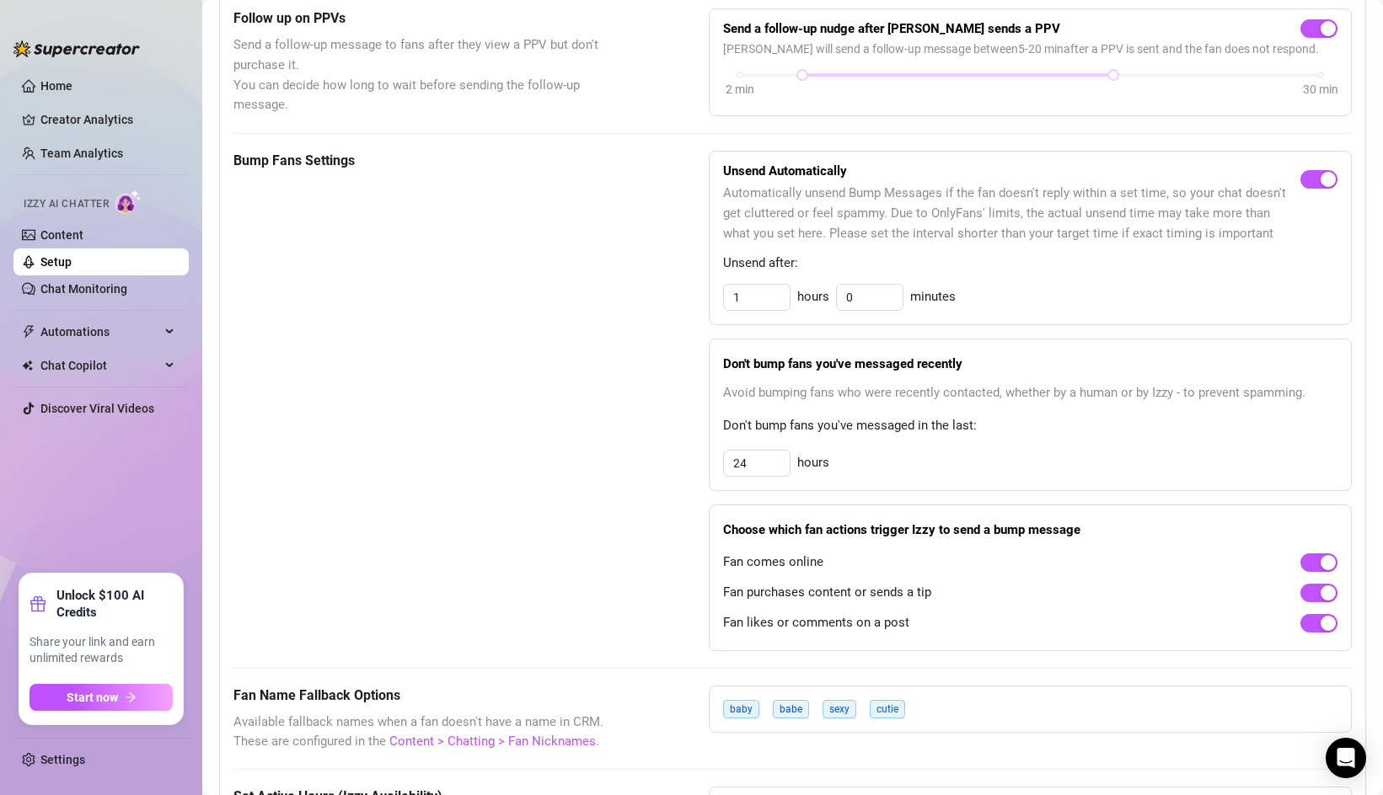
scroll to position [677, 0]
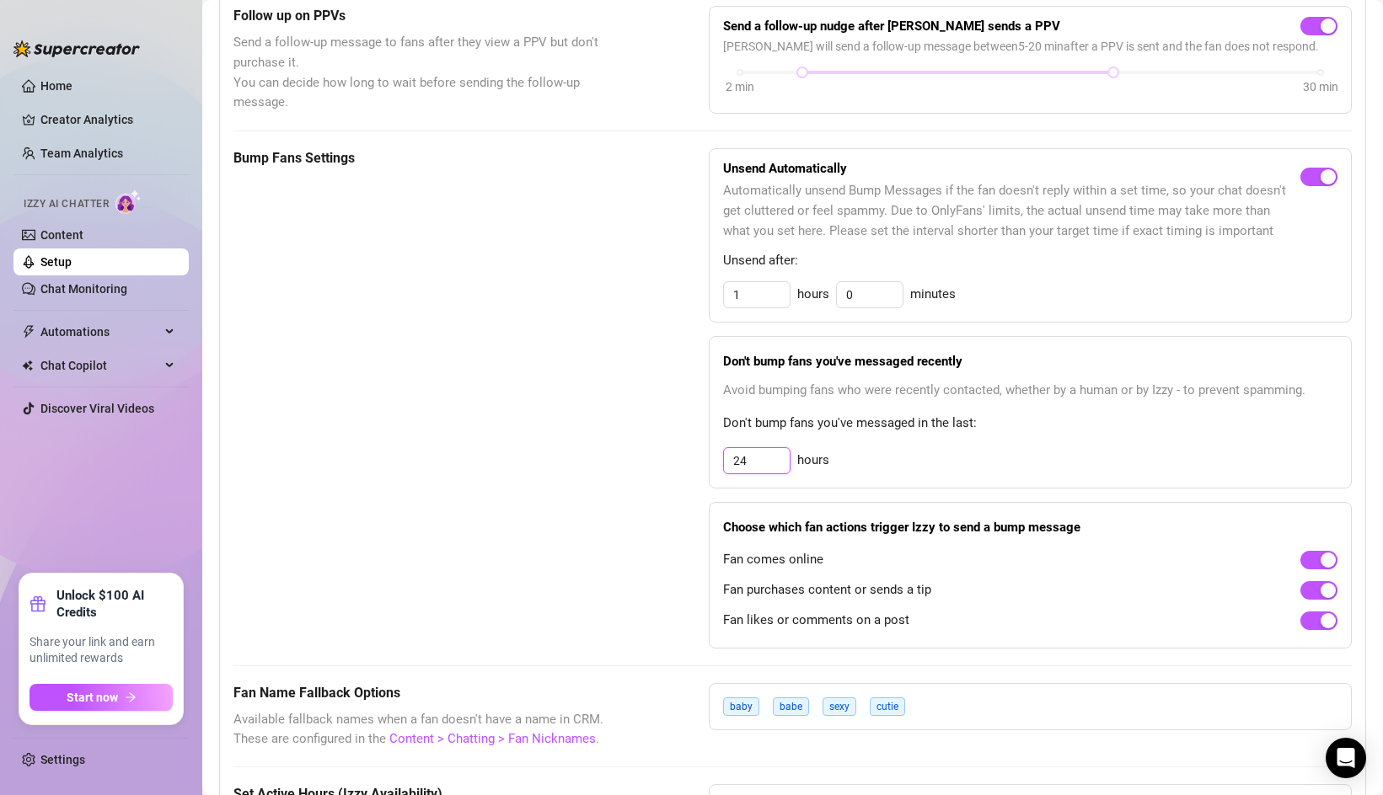
click at [749, 463] on input "24" at bounding box center [757, 460] width 66 height 25
type input "2"
type input "8"
click at [580, 508] on div "Bump Fans Settings" at bounding box center [428, 398] width 391 height 500
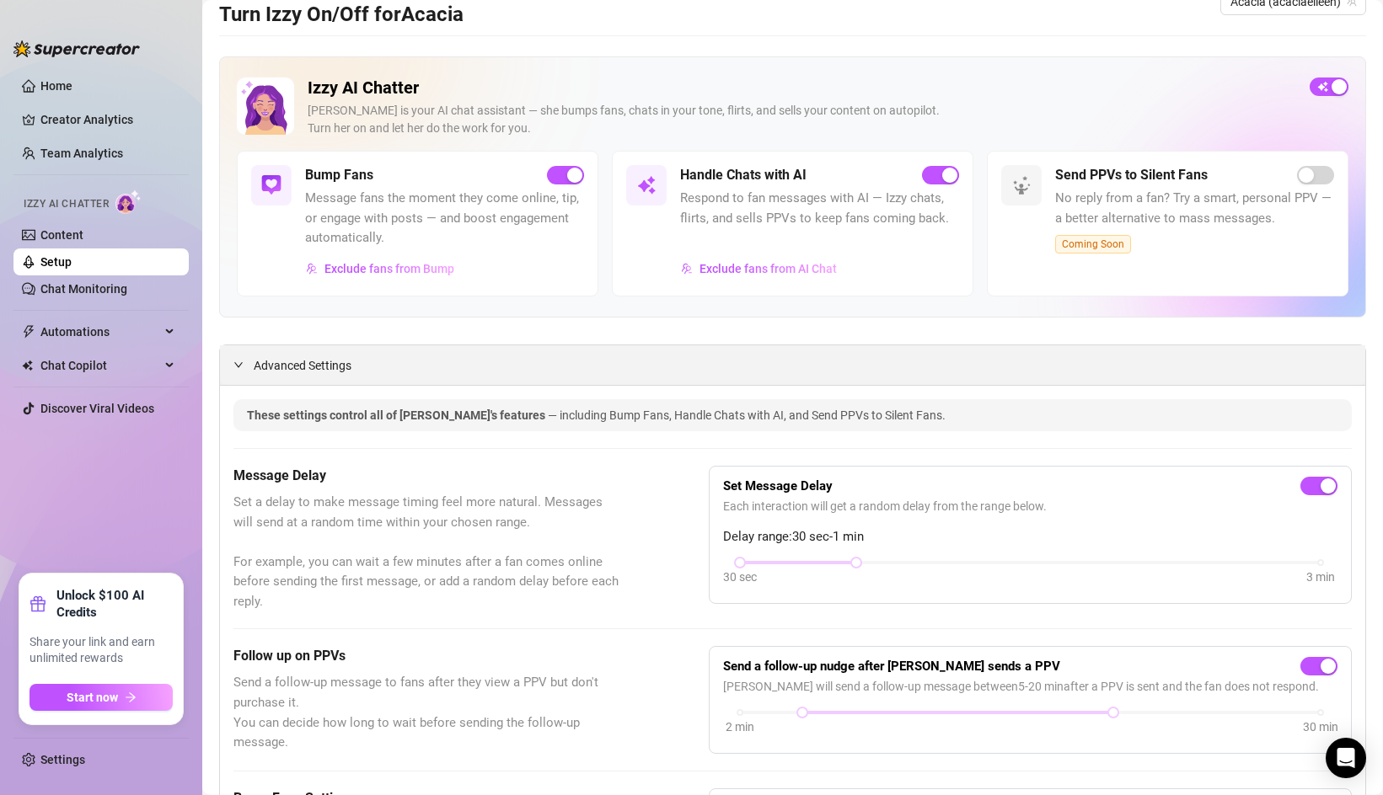
scroll to position [0, 0]
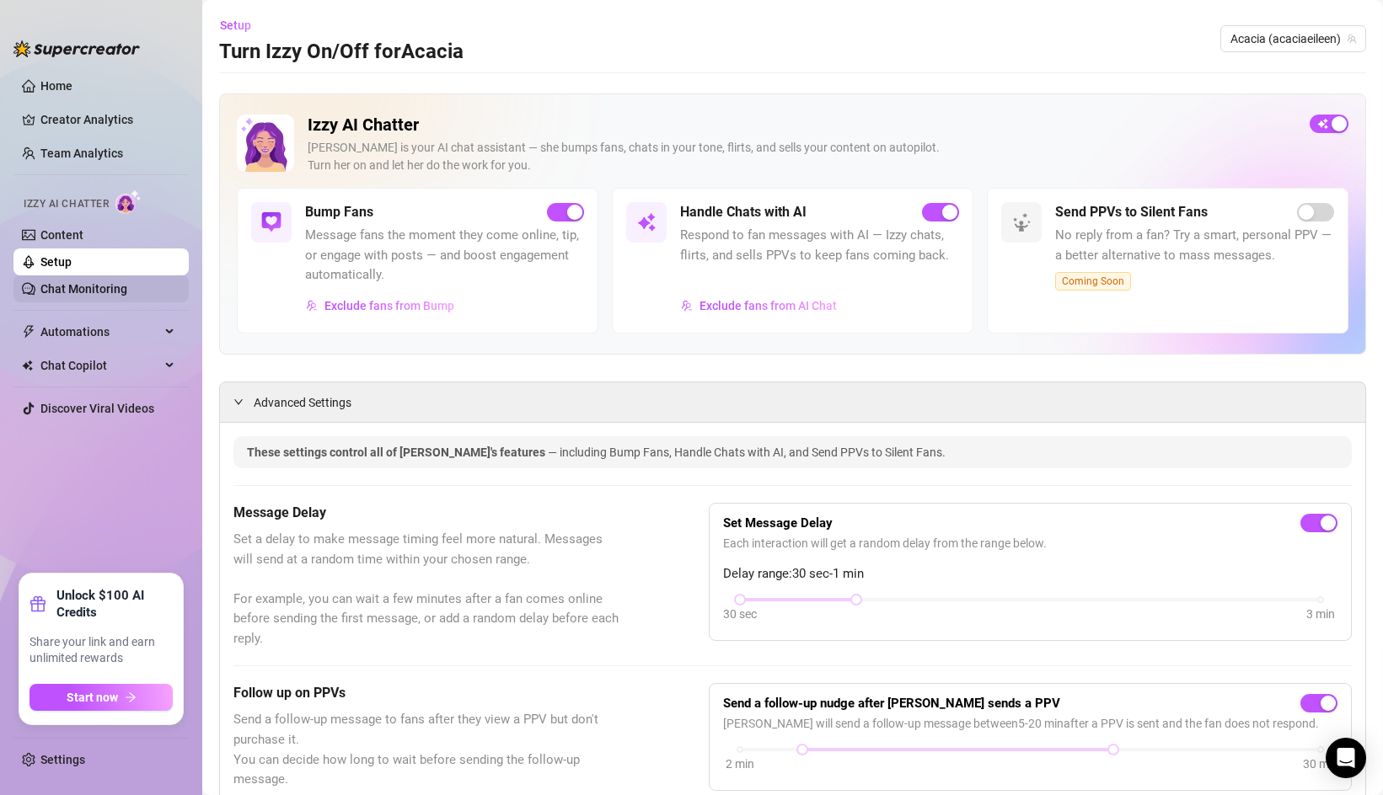
click at [71, 286] on link "Chat Monitoring" at bounding box center [83, 288] width 87 height 13
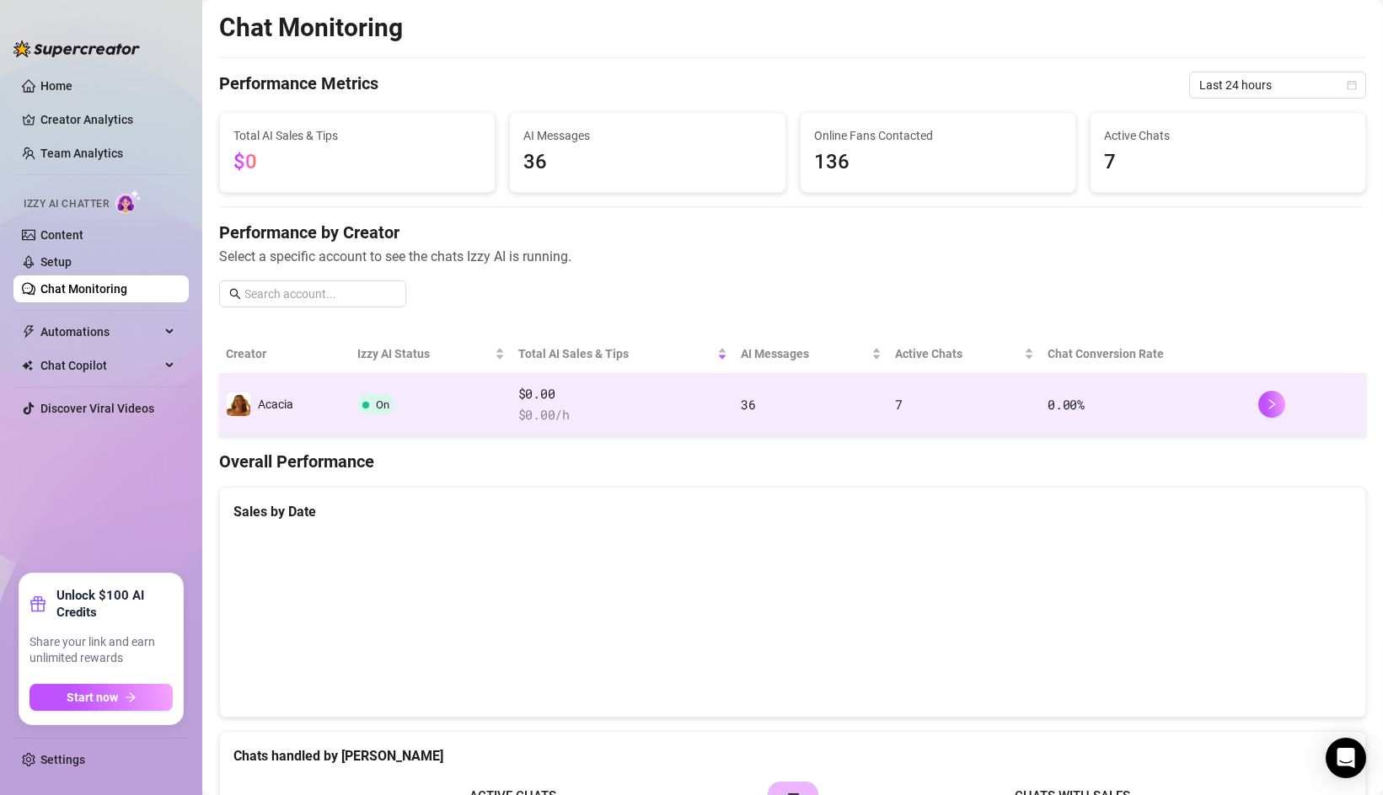
click at [411, 403] on td "On" at bounding box center [431, 405] width 161 height 62
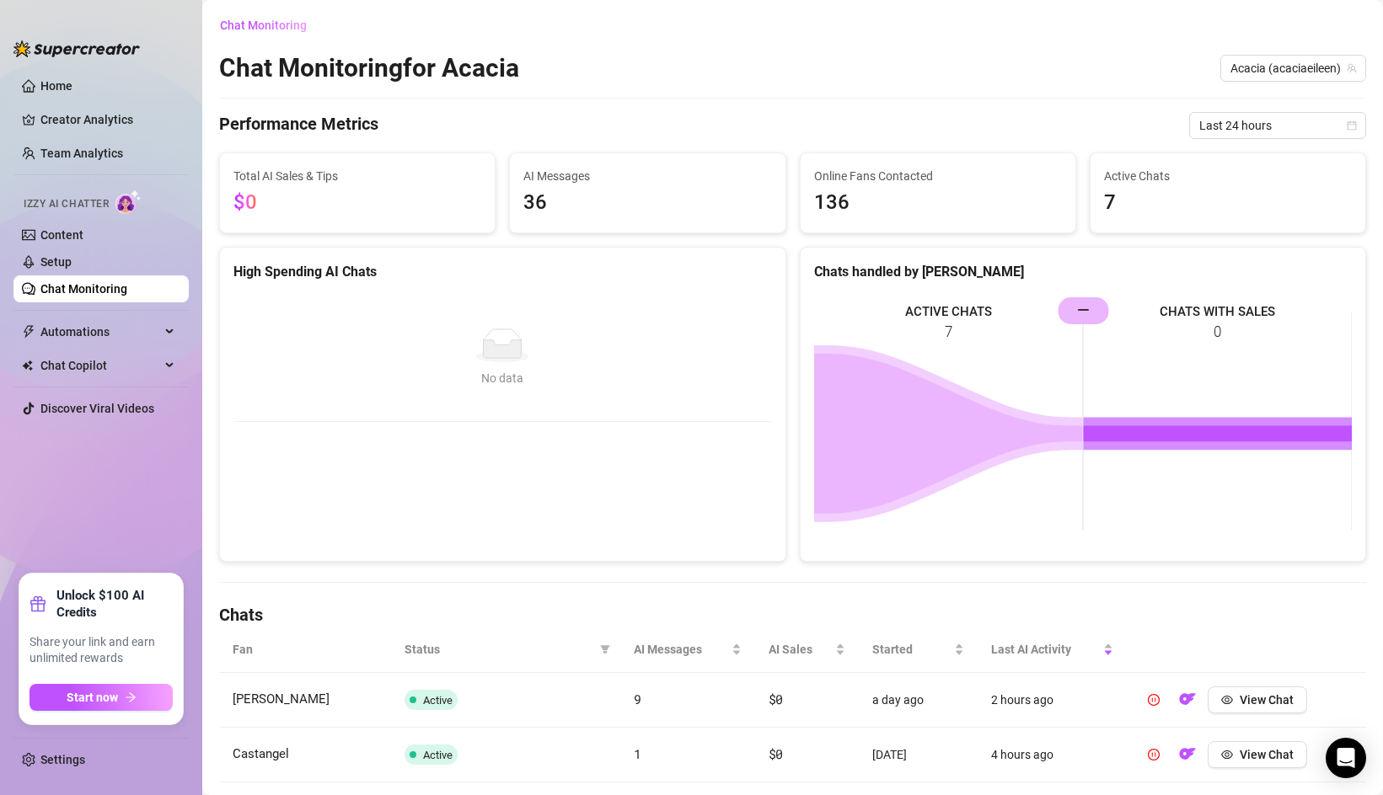
scroll to position [5, 0]
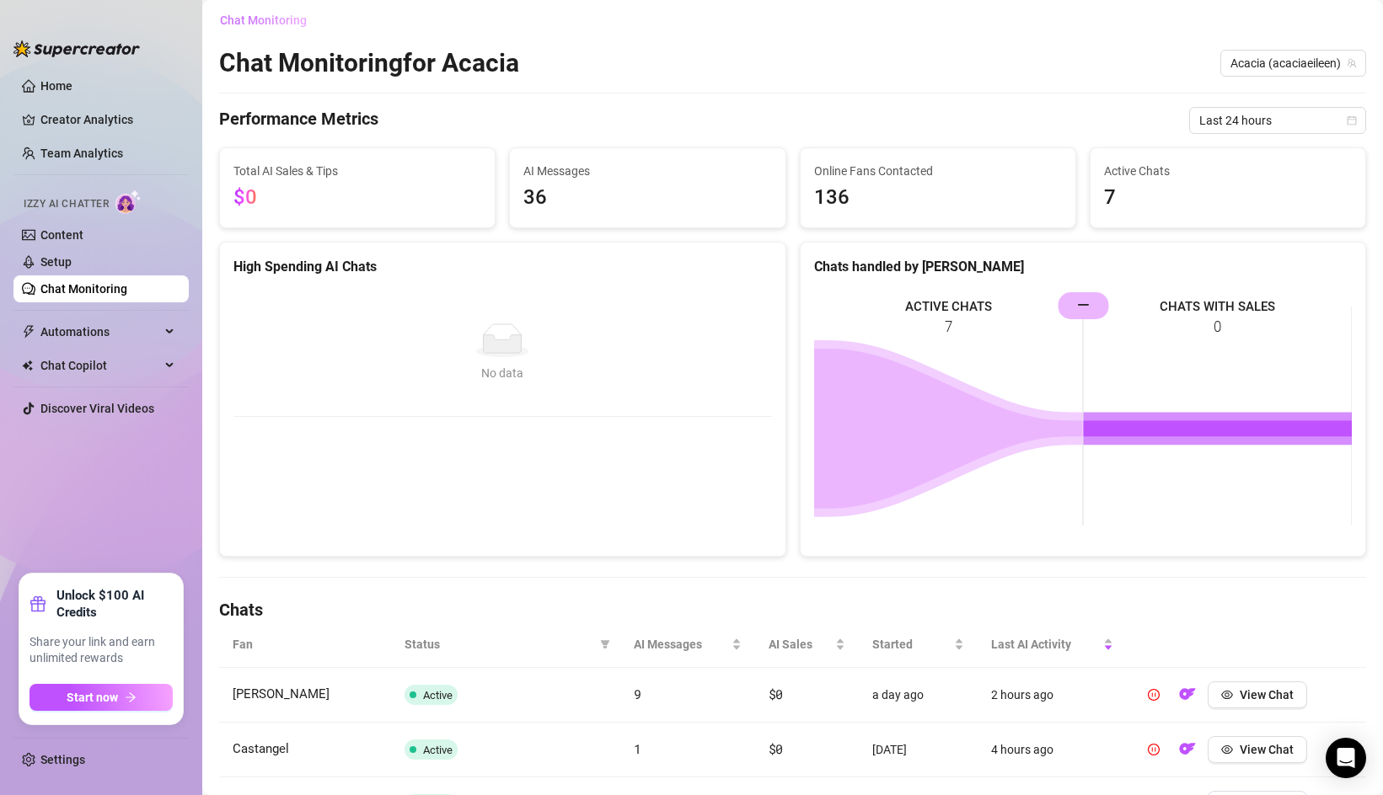
click at [248, 10] on button "Chat Monitoring" at bounding box center [269, 20] width 101 height 27
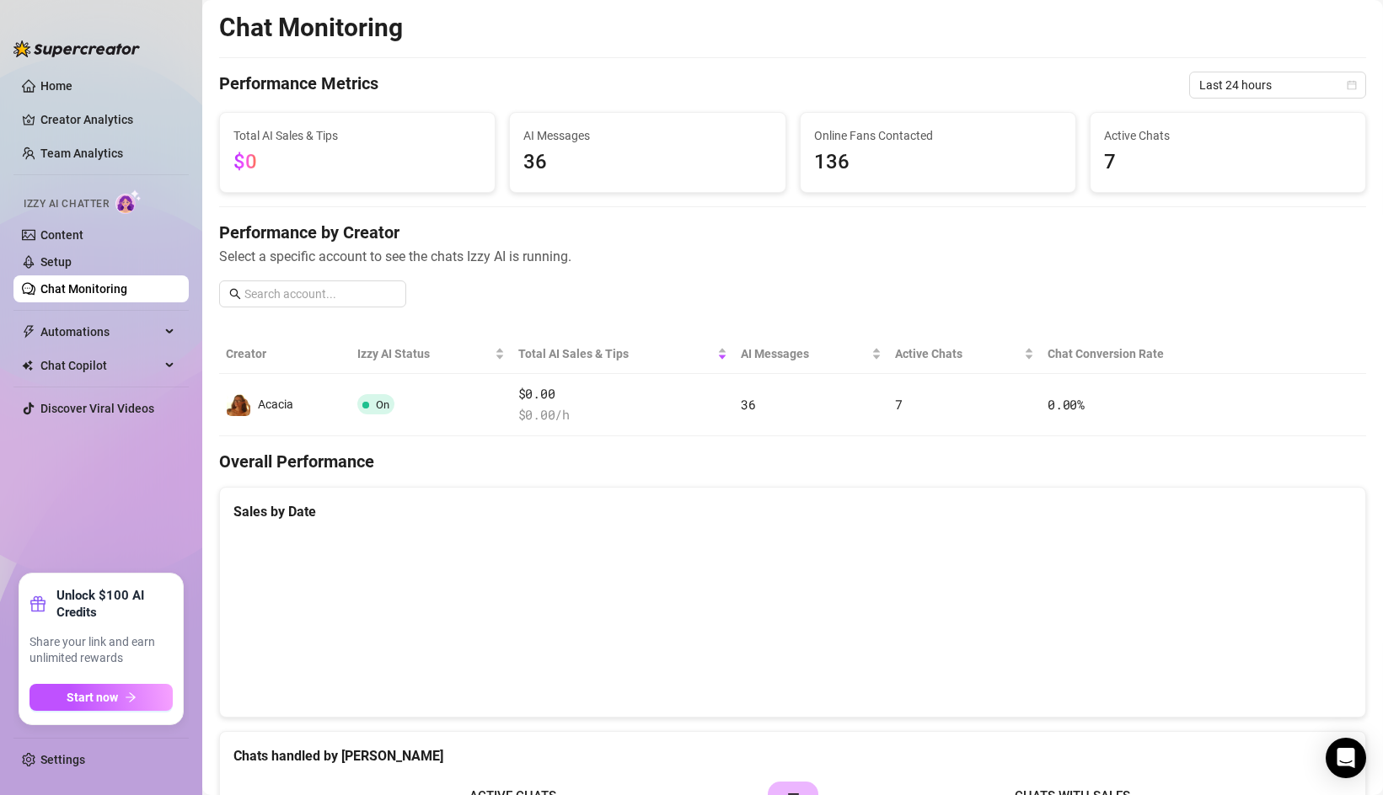
click at [1230, 70] on div "Chat Monitoring Performance Metrics Last 24 hours Total AI Sales & Tips $0 AI M…" at bounding box center [792, 703] width 1147 height 1382
click at [1231, 86] on span "Last 24 hours" at bounding box center [1277, 84] width 157 height 25
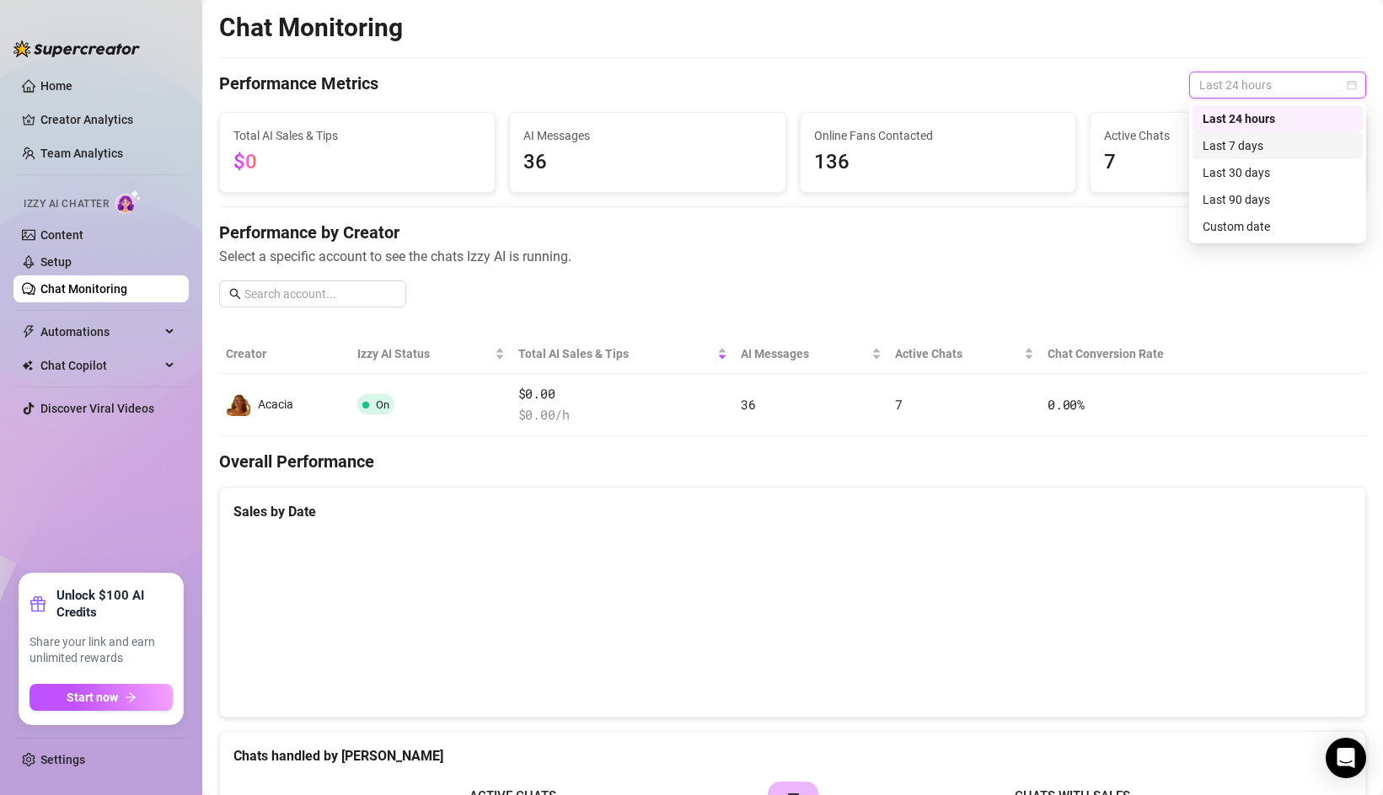
click at [1223, 148] on div "Last 7 days" at bounding box center [1277, 145] width 150 height 19
click at [1223, 77] on span "Last 7 days" at bounding box center [1277, 84] width 157 height 25
click at [1234, 169] on div "Last 30 days" at bounding box center [1277, 172] width 150 height 19
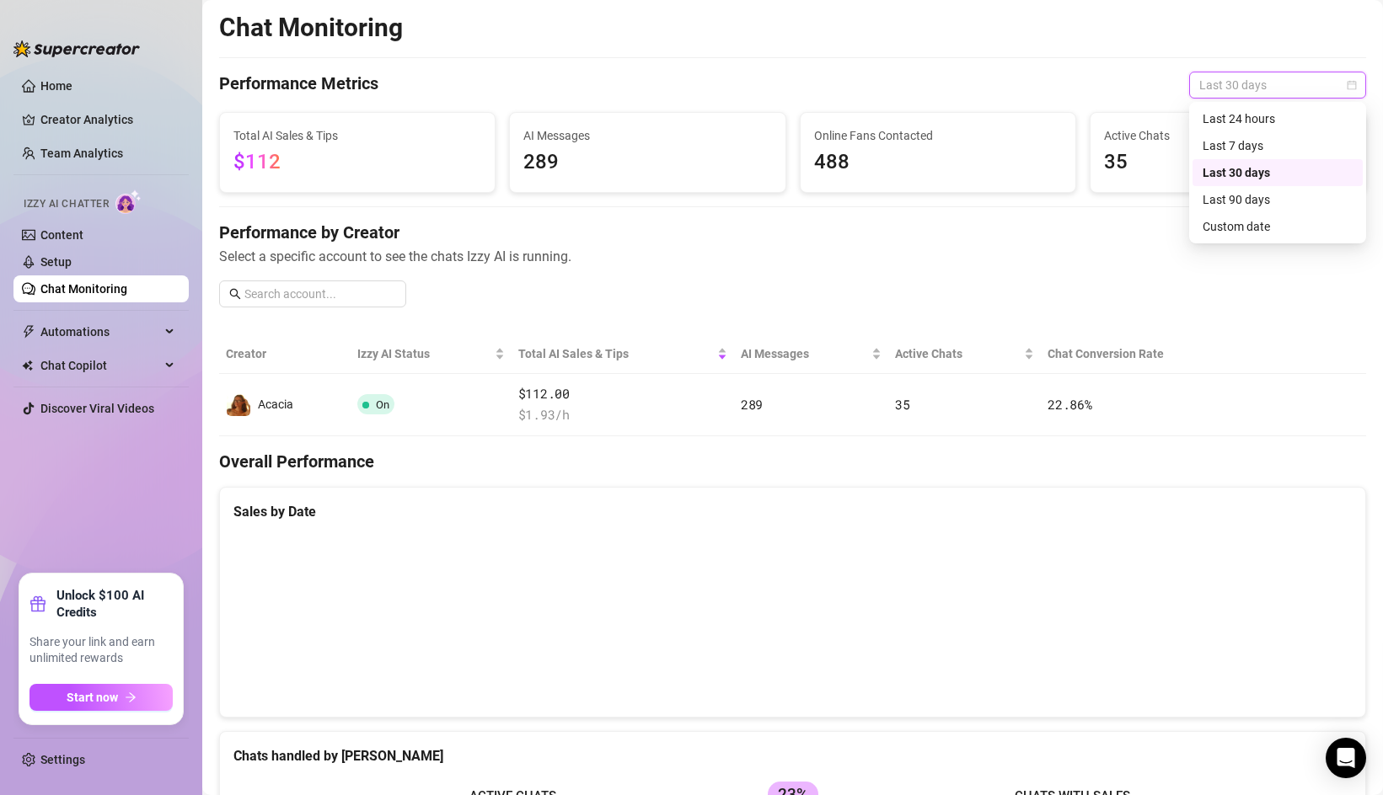
click at [1230, 75] on span "Last 30 days" at bounding box center [1277, 84] width 157 height 25
click at [1226, 141] on div "Last 7 days" at bounding box center [1277, 145] width 150 height 19
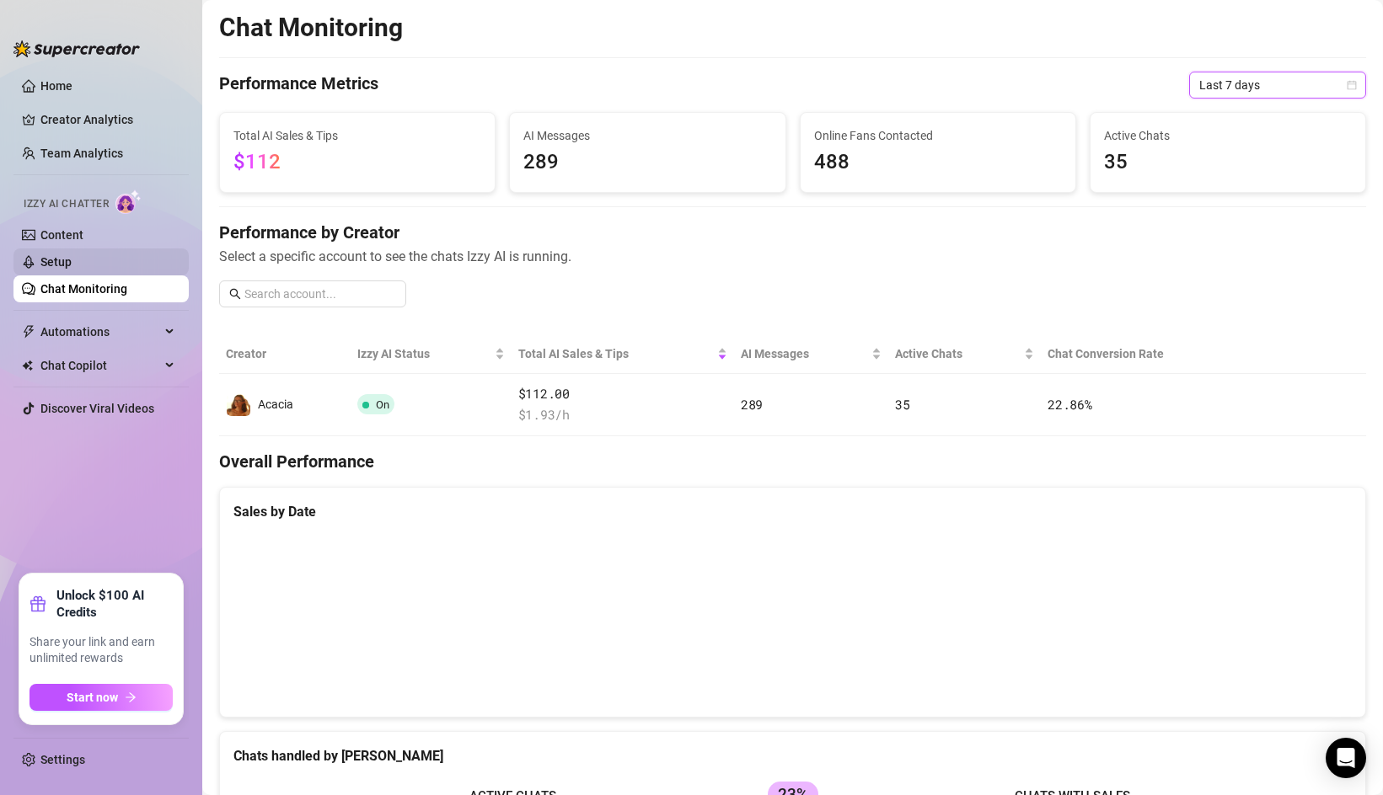
click at [72, 263] on link "Setup" at bounding box center [55, 261] width 31 height 13
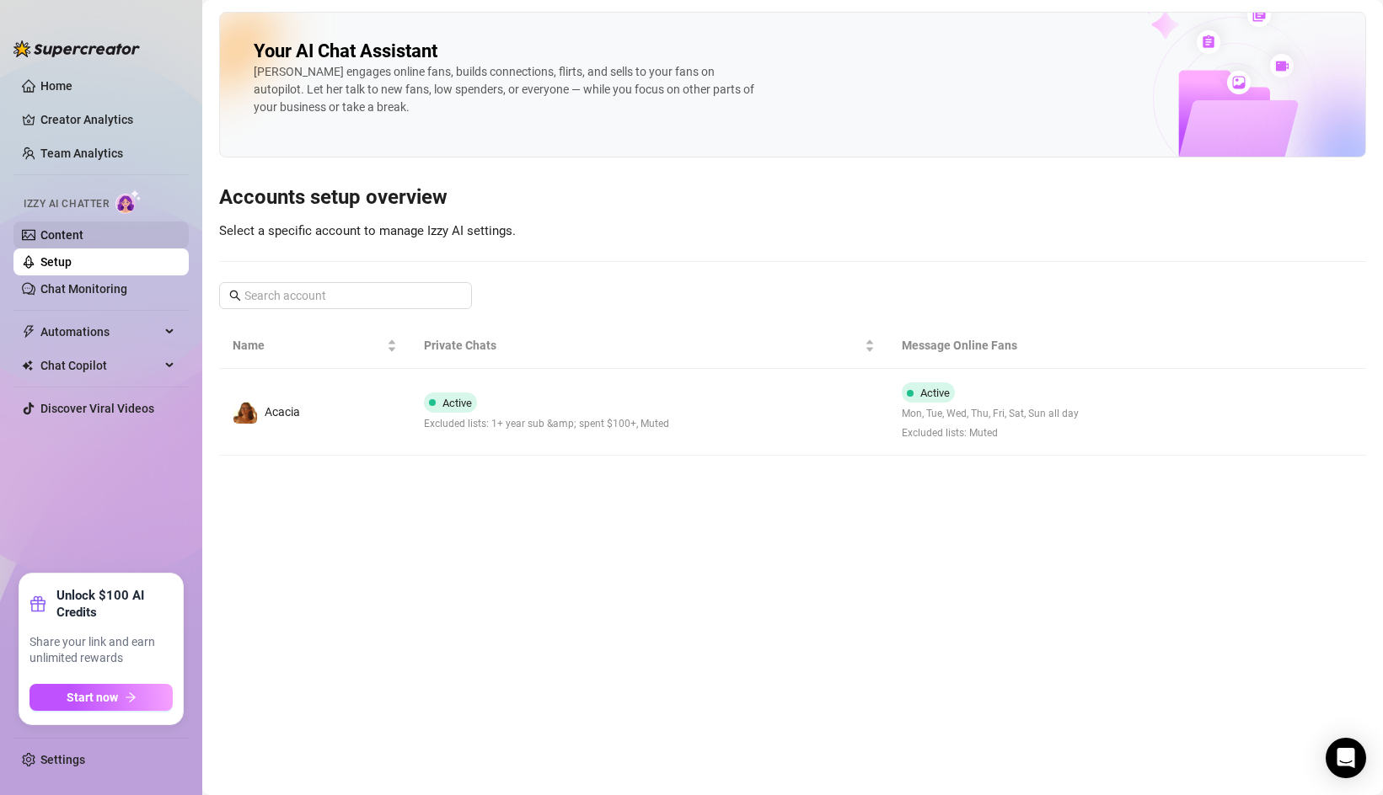
click at [83, 241] on link "Content" at bounding box center [61, 234] width 43 height 13
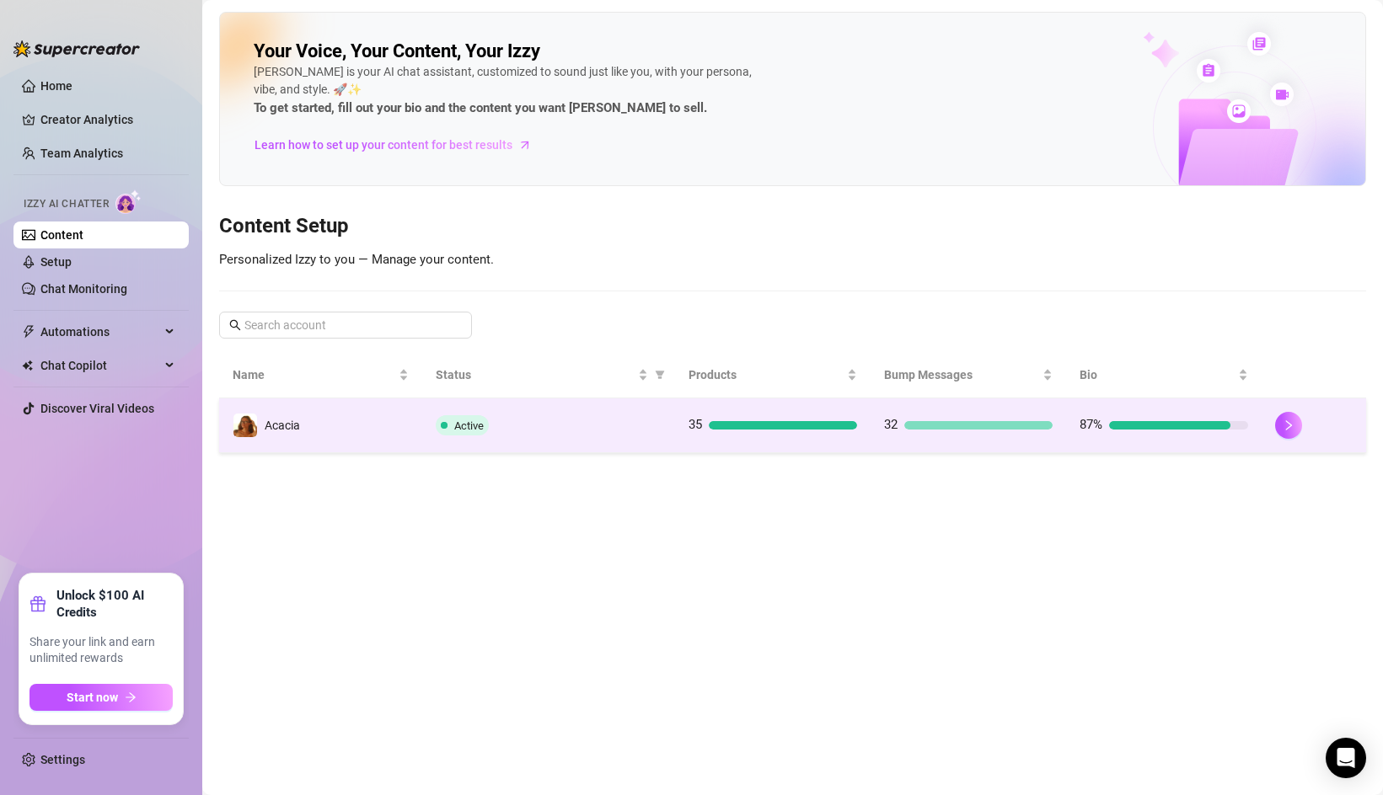
click at [340, 412] on td "Acacia" at bounding box center [320, 426] width 203 height 55
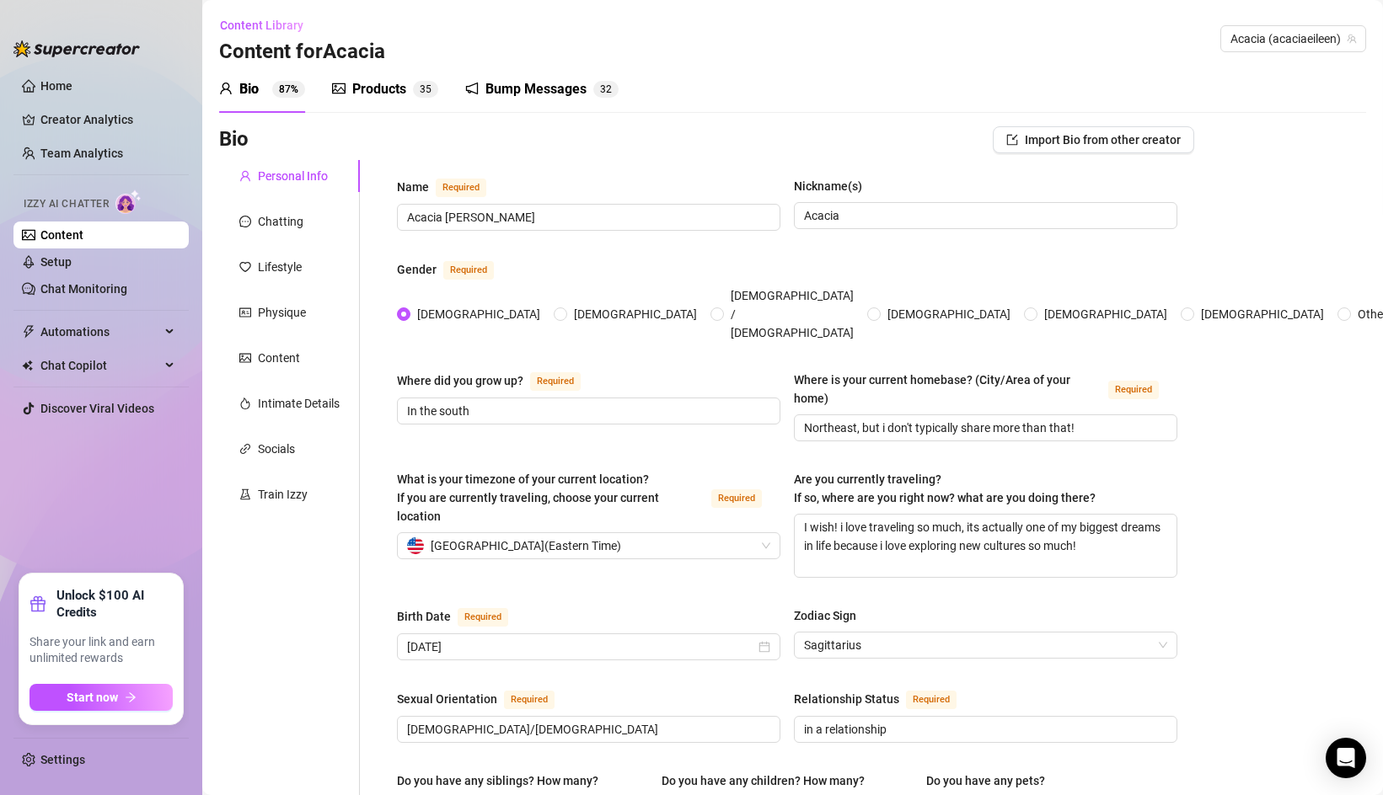
click at [505, 104] on div "Bump Messages 3 2" at bounding box center [541, 89] width 153 height 47
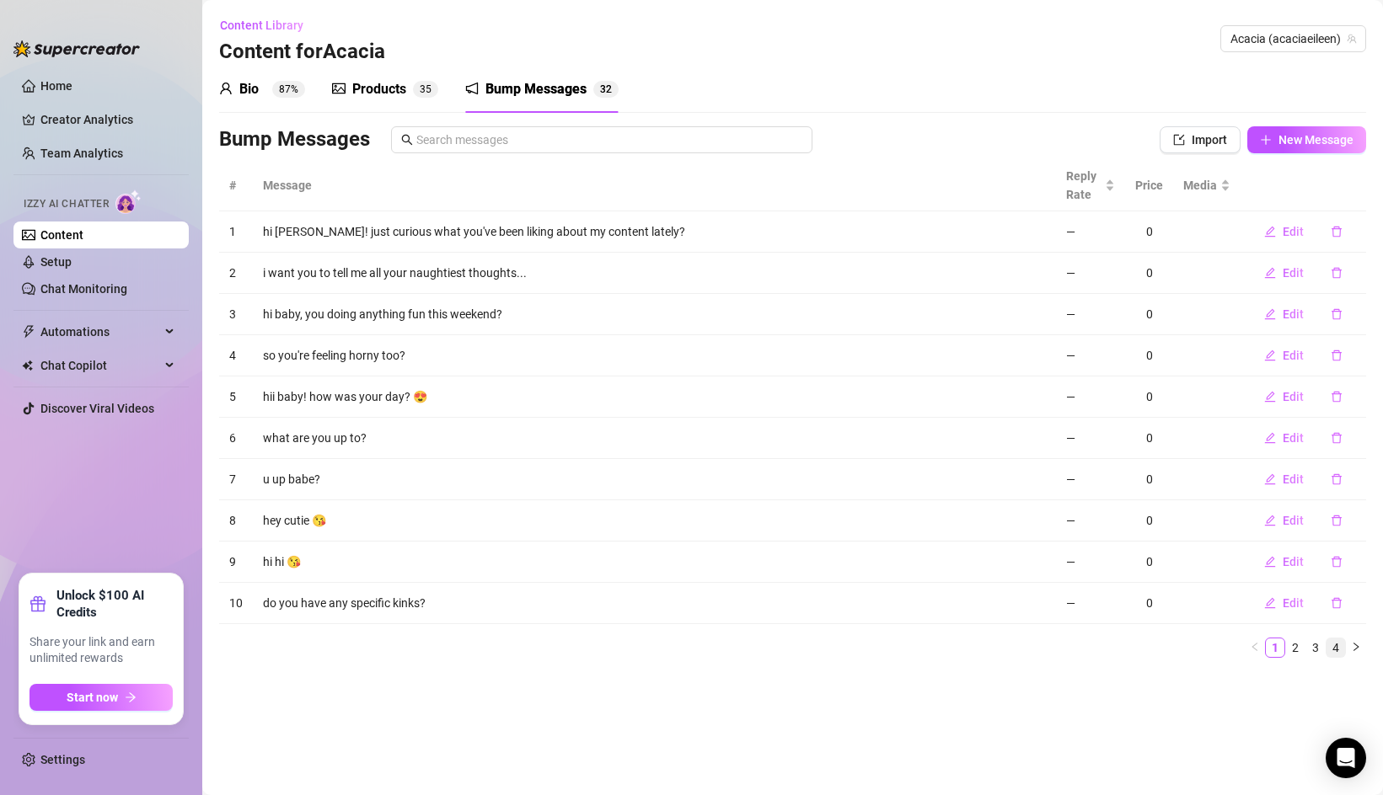
click at [1335, 650] on link "4" at bounding box center [1335, 648] width 19 height 19
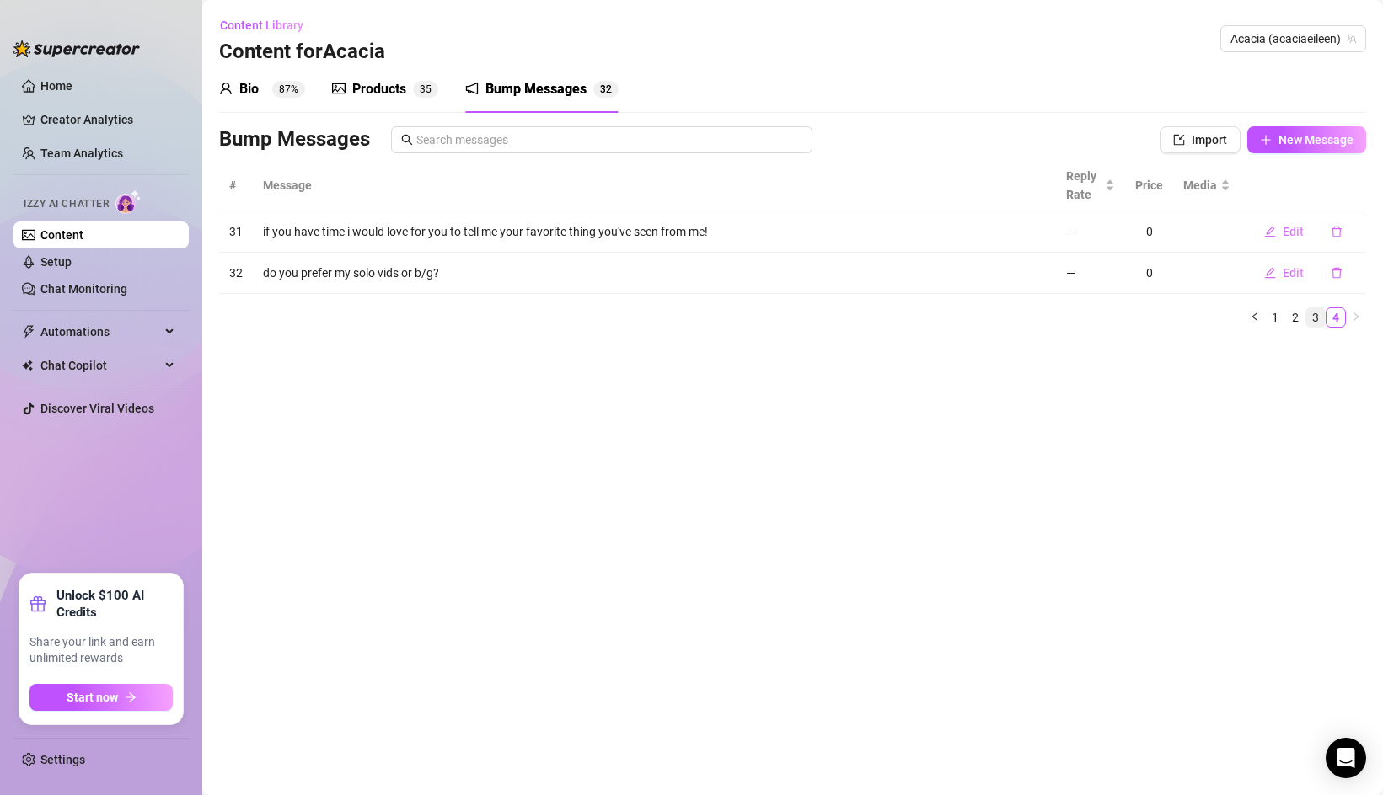
click at [1309, 318] on link "3" at bounding box center [1315, 317] width 19 height 19
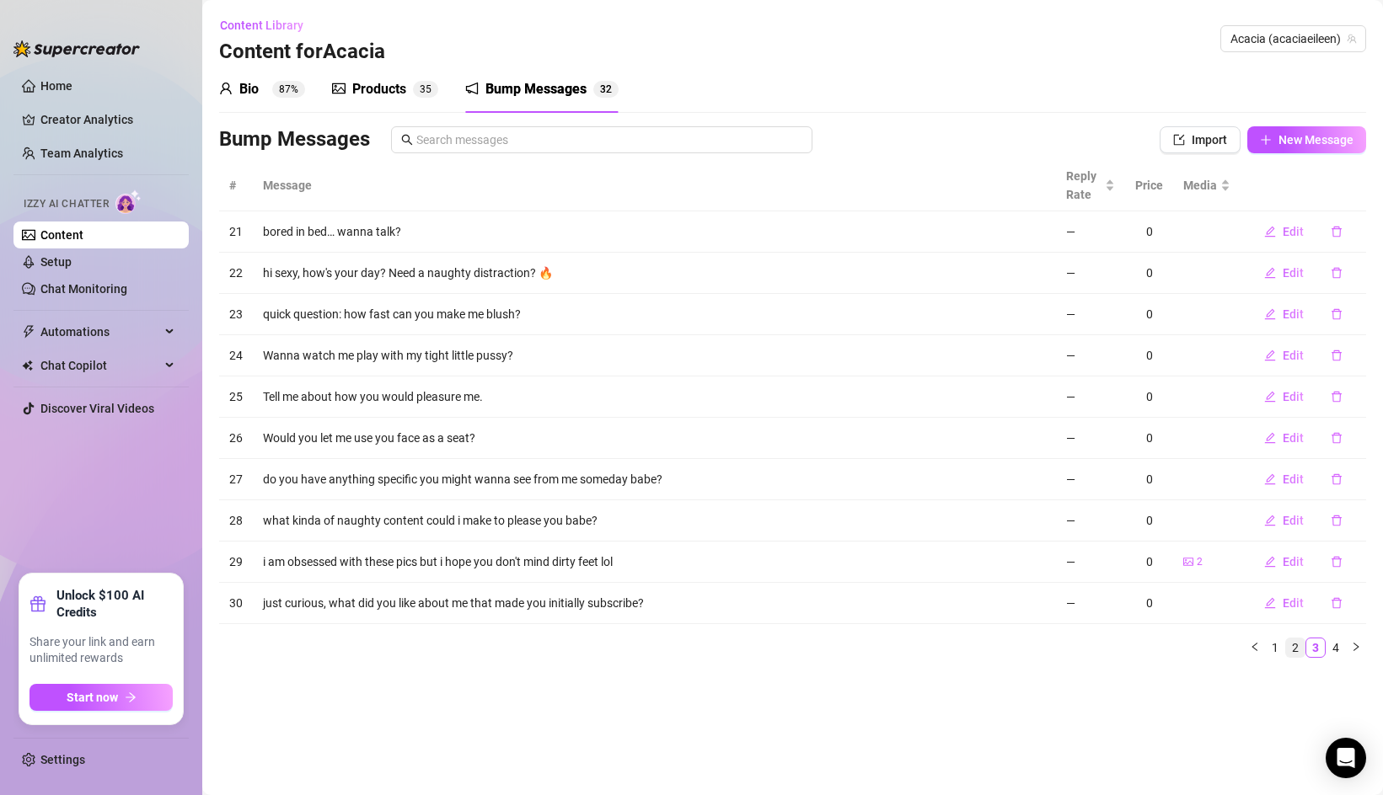
click at [1298, 656] on link "2" at bounding box center [1295, 648] width 19 height 19
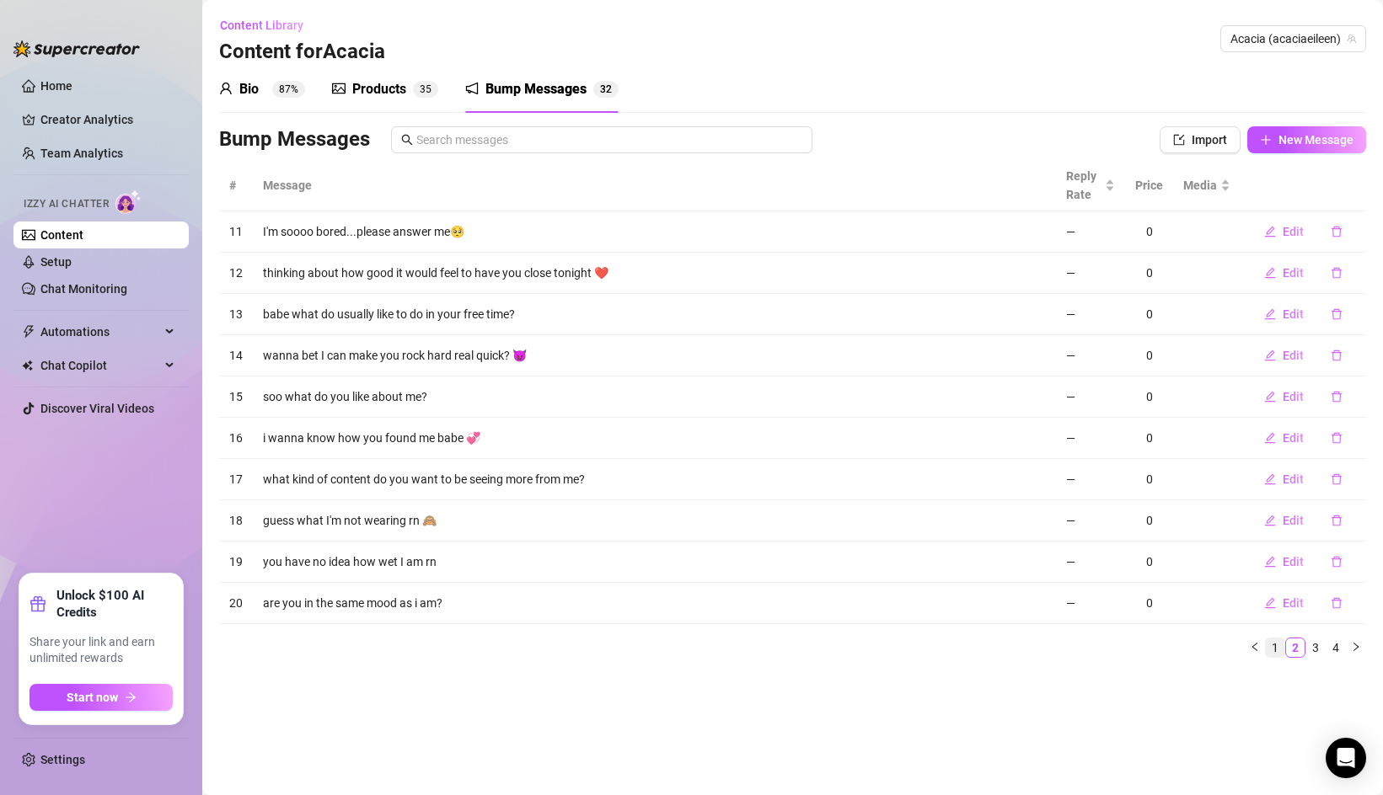
click at [1276, 650] on link "1" at bounding box center [1275, 648] width 19 height 19
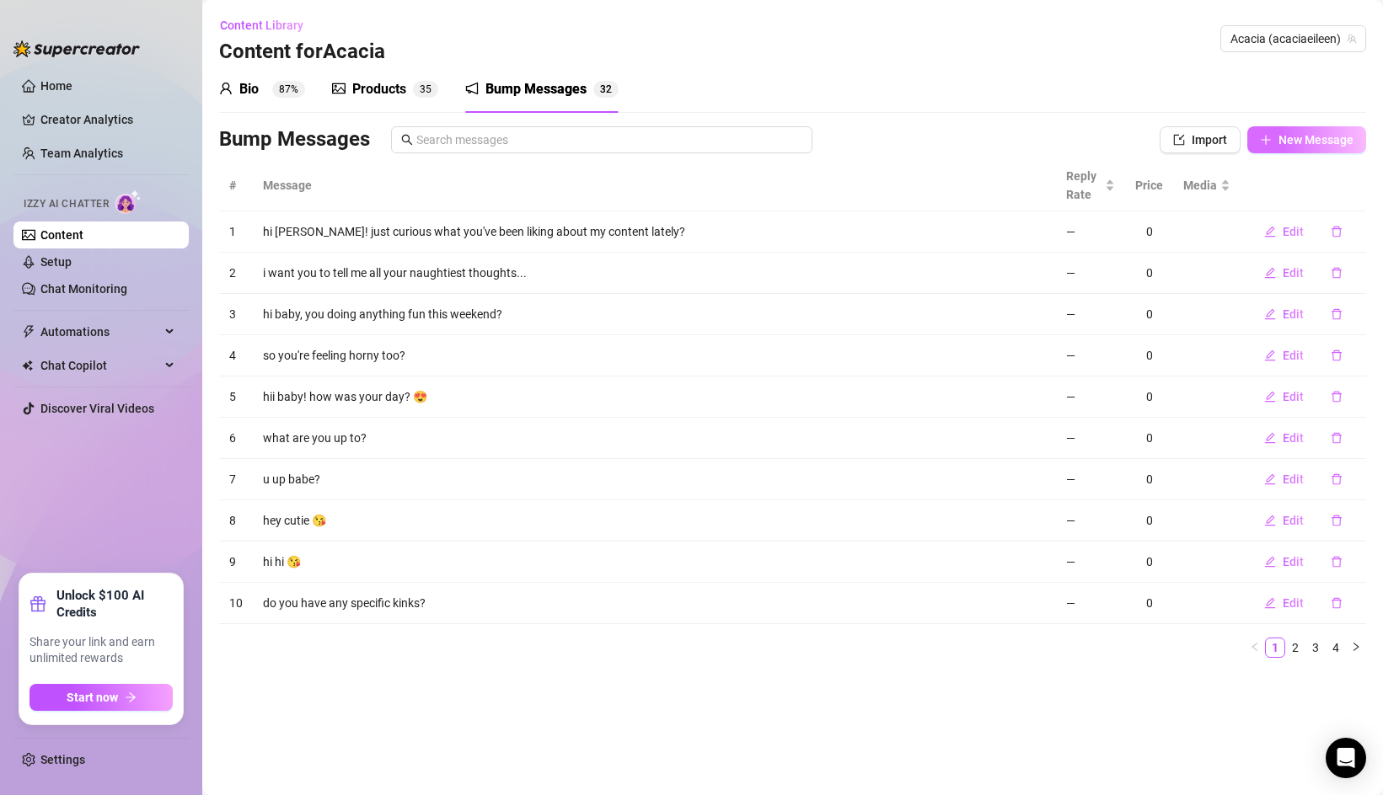
click at [1290, 141] on span "New Message" at bounding box center [1315, 139] width 75 height 13
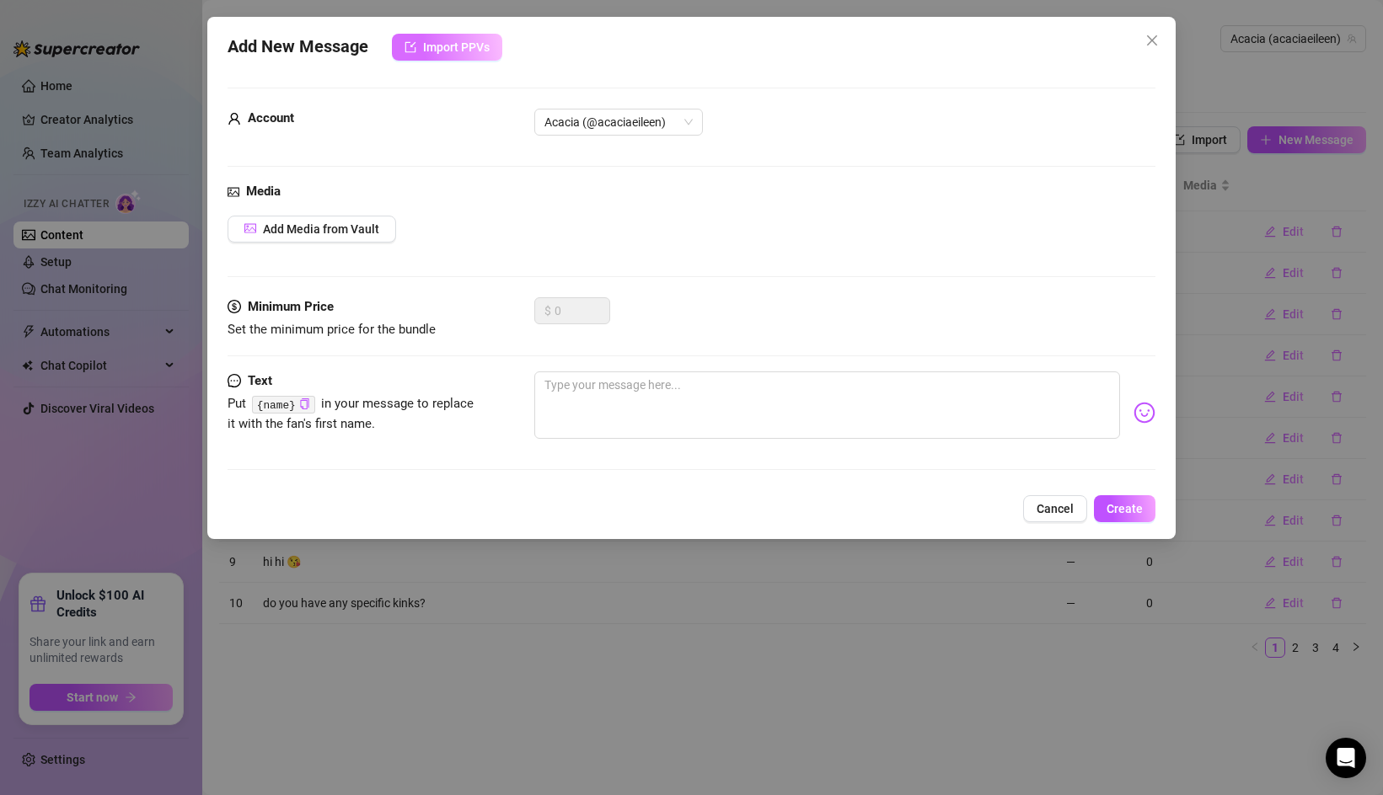
click at [449, 54] on span "Import PPVs" at bounding box center [456, 46] width 67 height 13
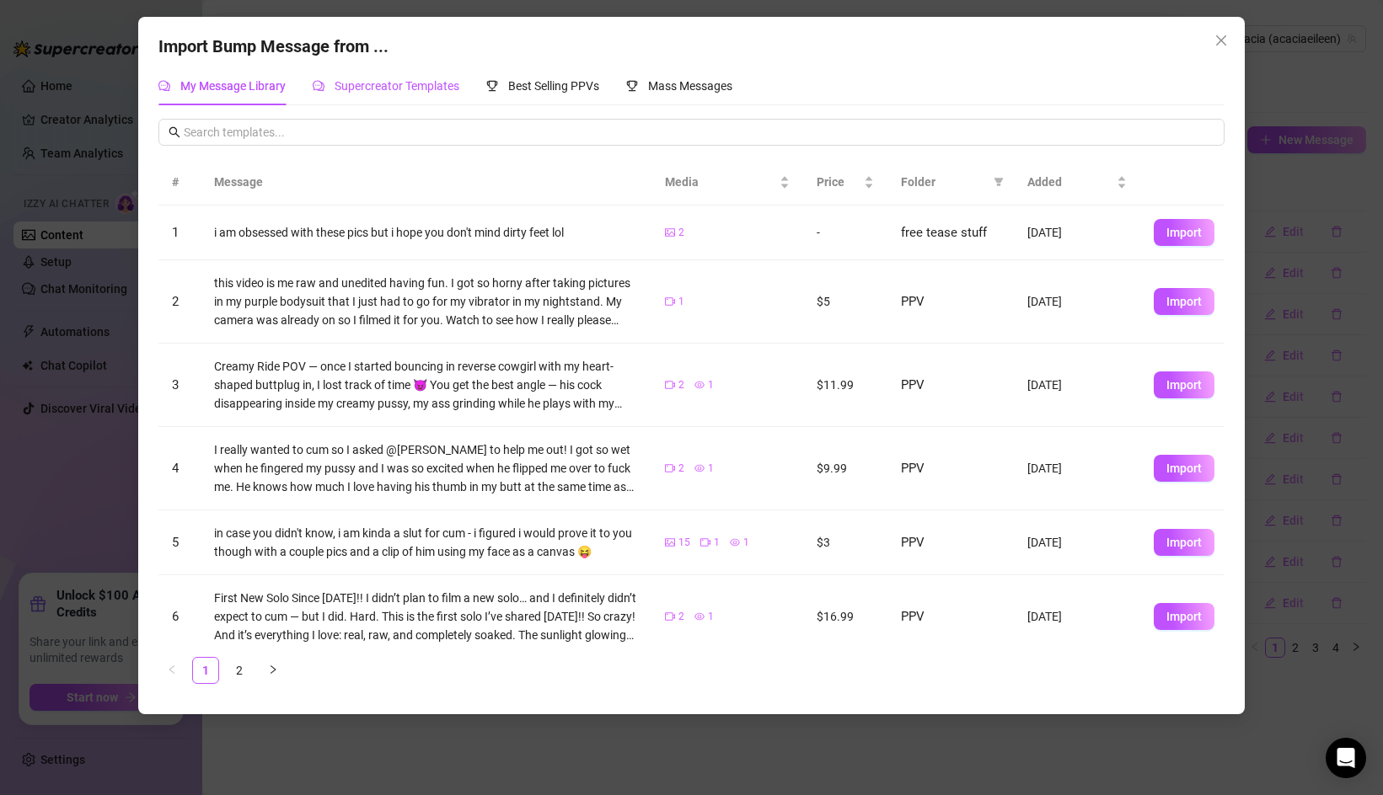
click at [415, 88] on span "Supercreator Templates" at bounding box center [396, 85] width 125 height 13
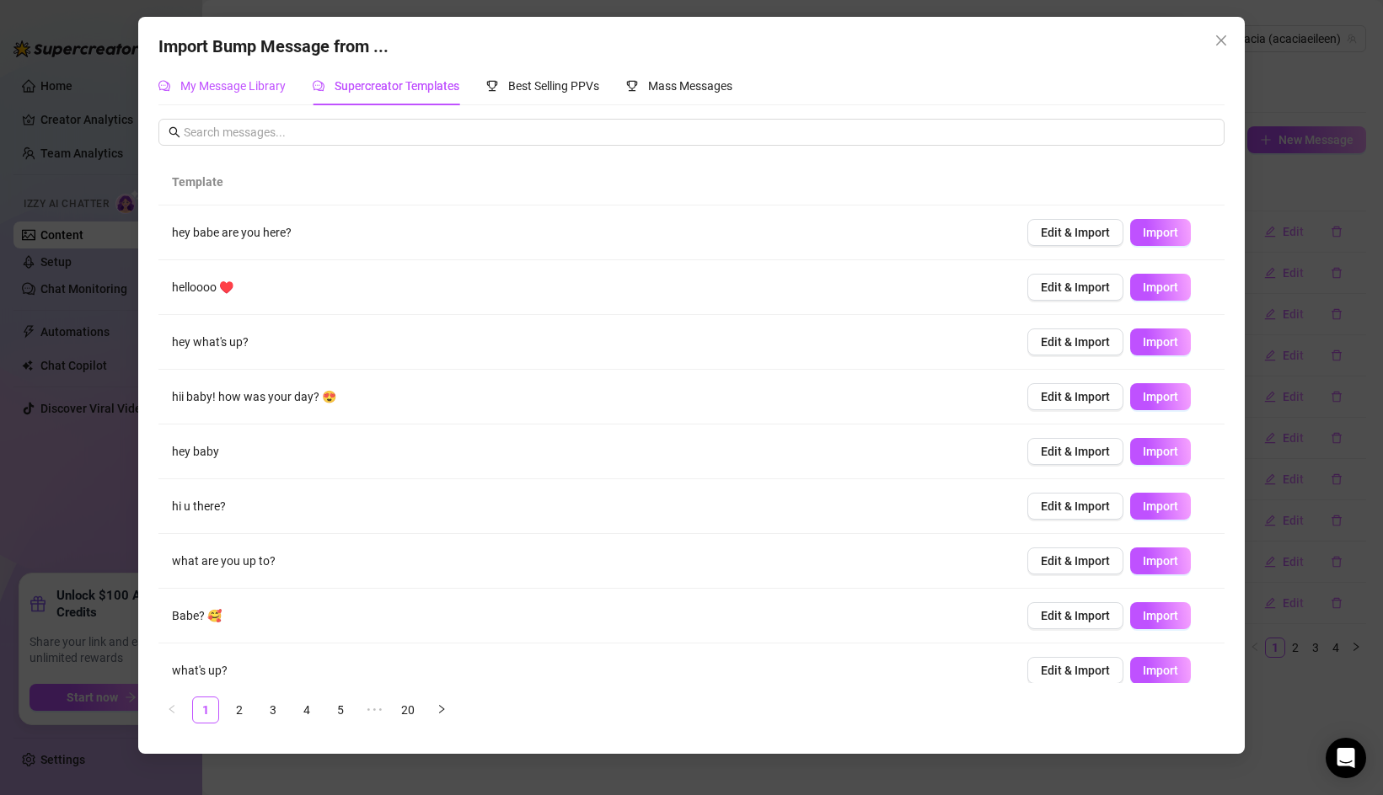
click at [267, 87] on span "My Message Library" at bounding box center [232, 85] width 105 height 13
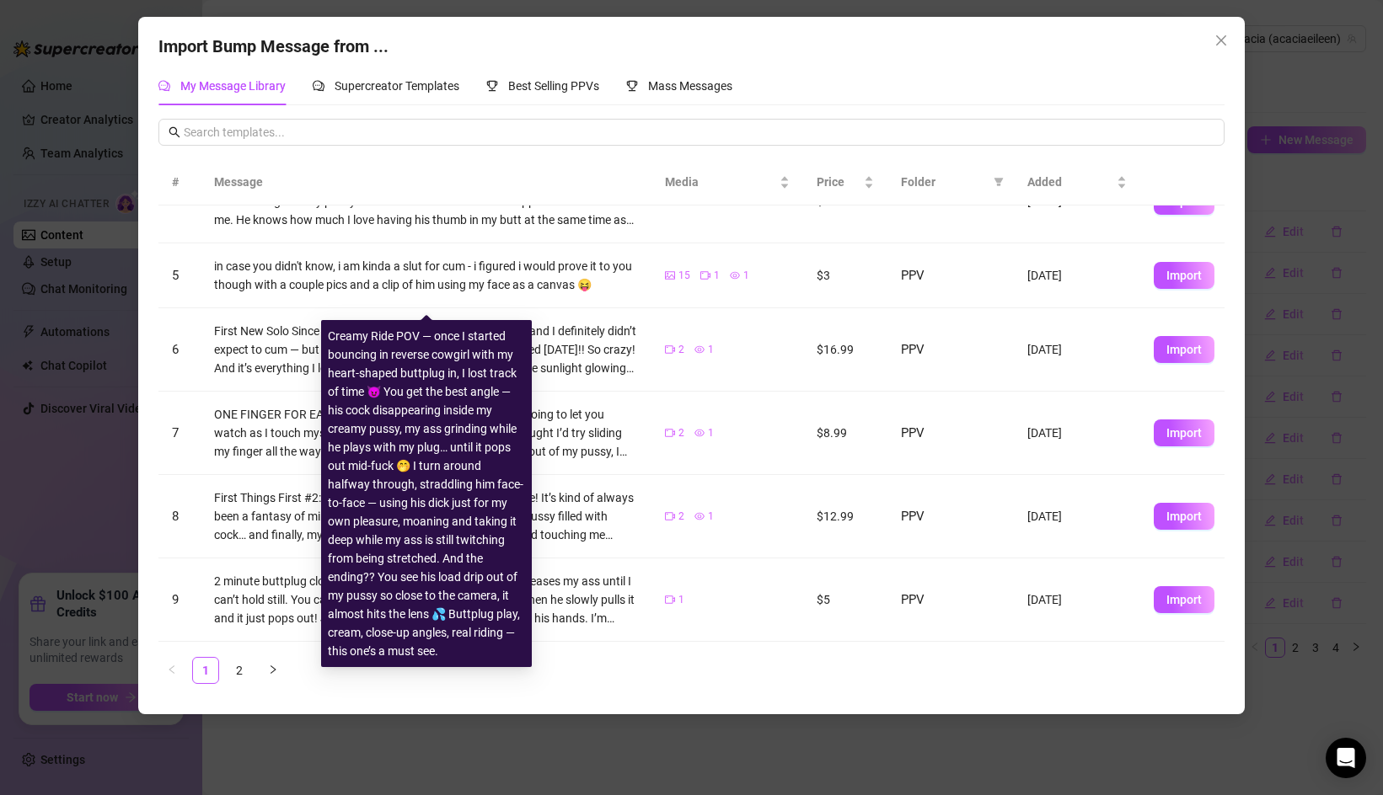
scroll to position [350, 0]
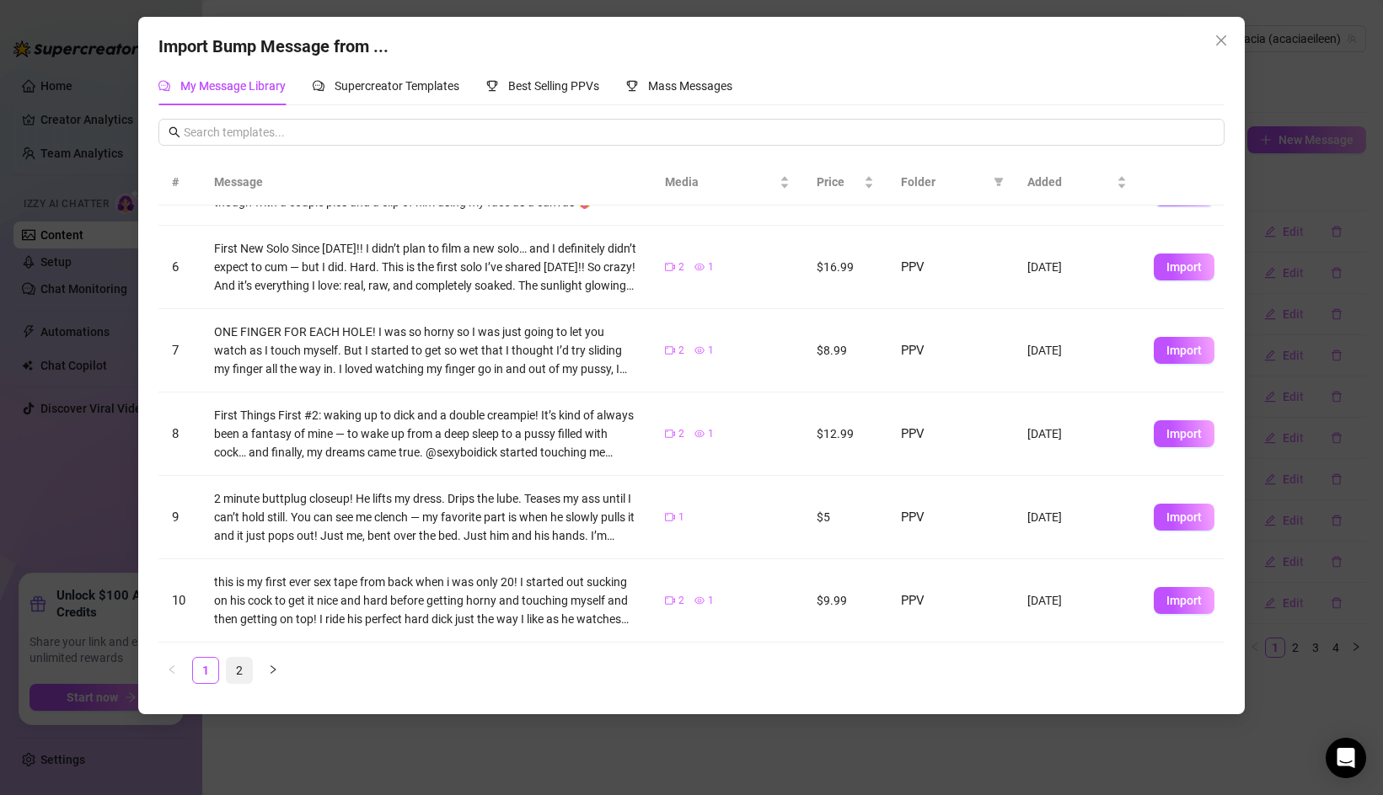
click at [226, 674] on li "2" at bounding box center [239, 670] width 27 height 27
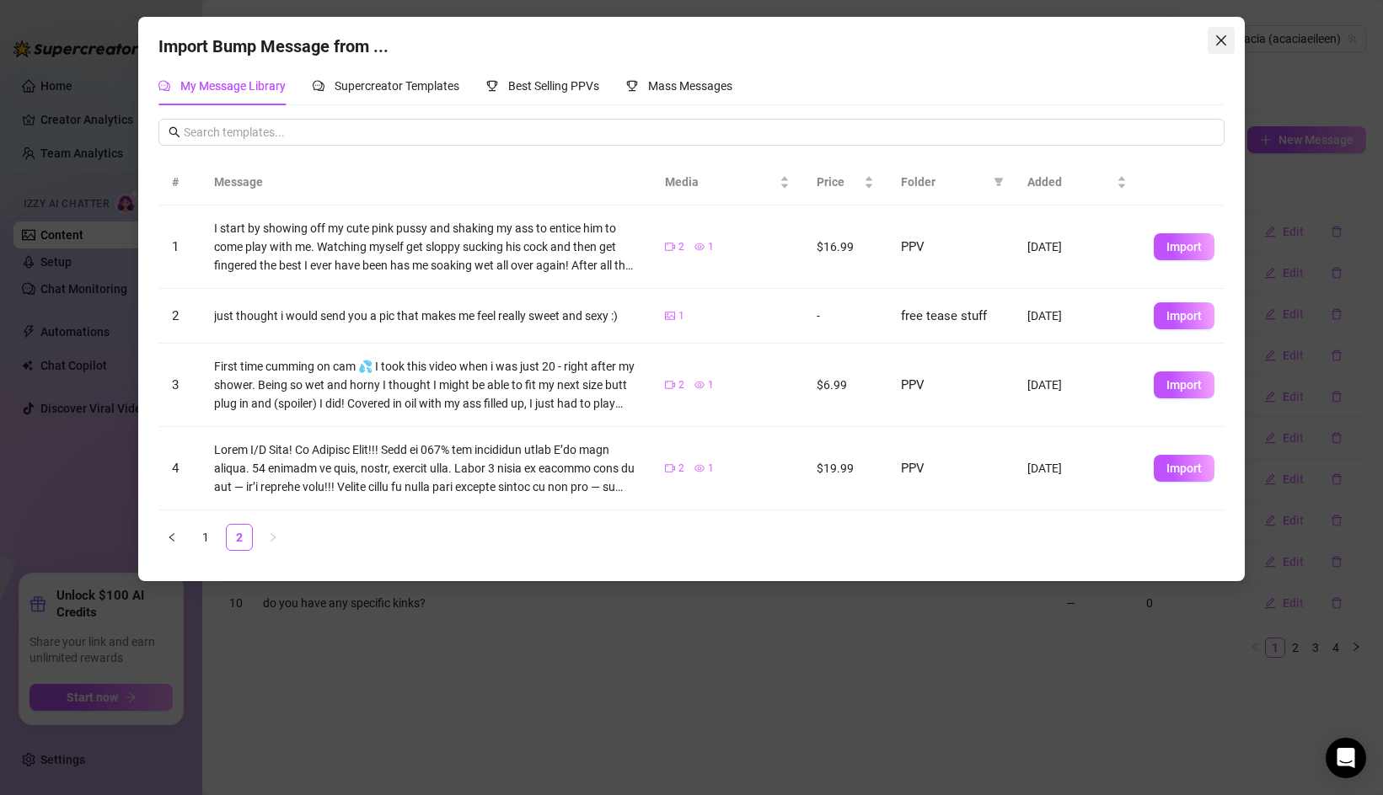
click at [1212, 47] on button "Close" at bounding box center [1220, 40] width 27 height 27
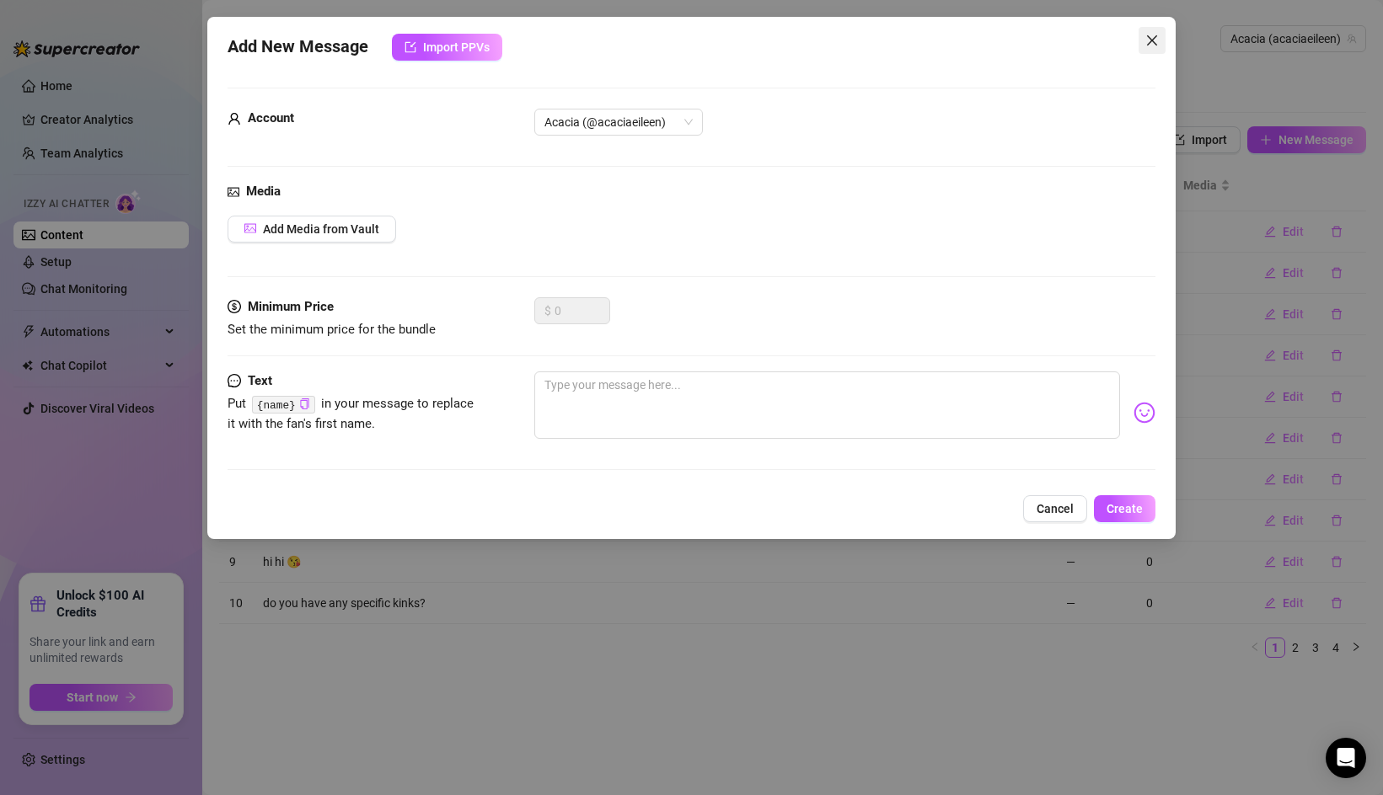
click at [1148, 45] on icon "close" at bounding box center [1151, 40] width 13 height 13
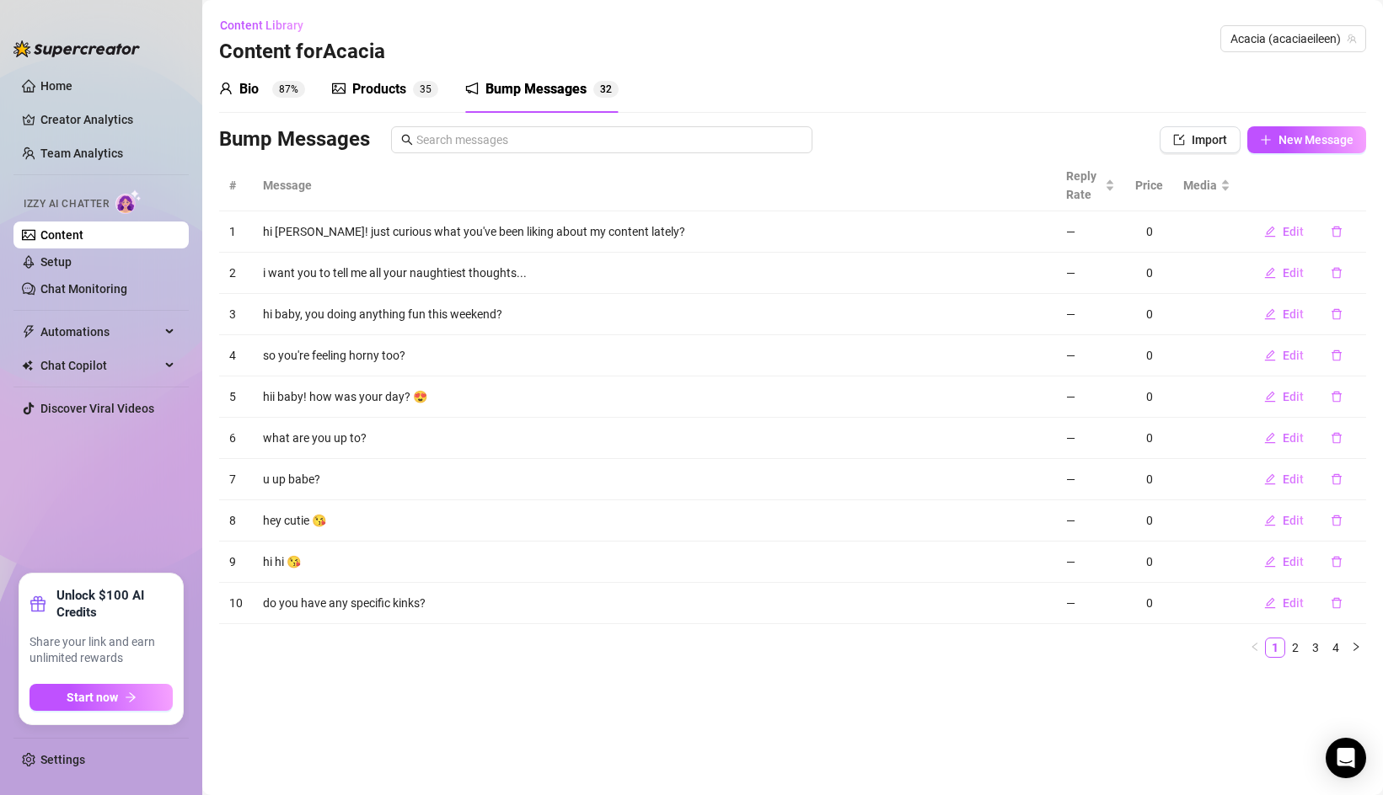
click at [397, 84] on div "Products" at bounding box center [379, 89] width 54 height 20
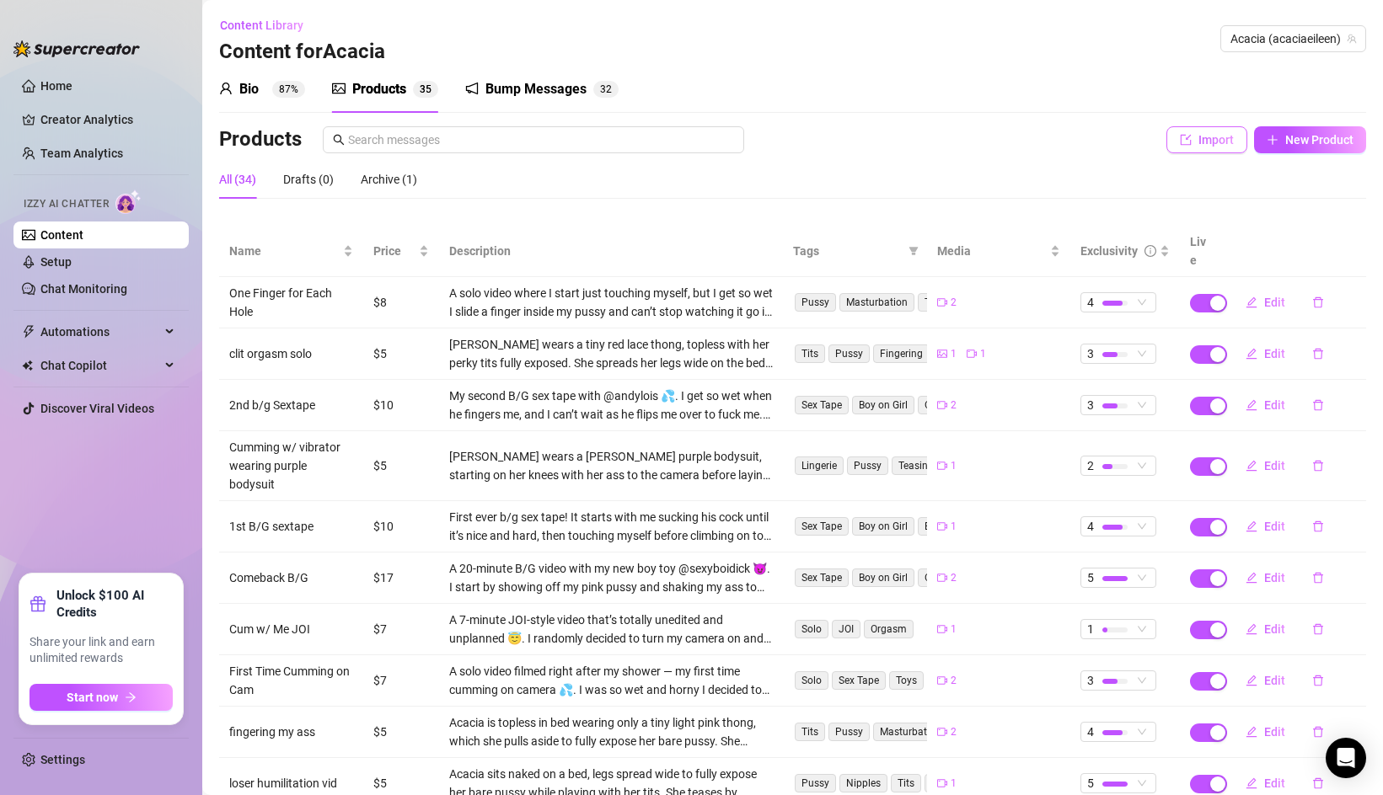
click at [1201, 144] on span "Import" at bounding box center [1215, 139] width 35 height 13
type textarea "Type your message here..."
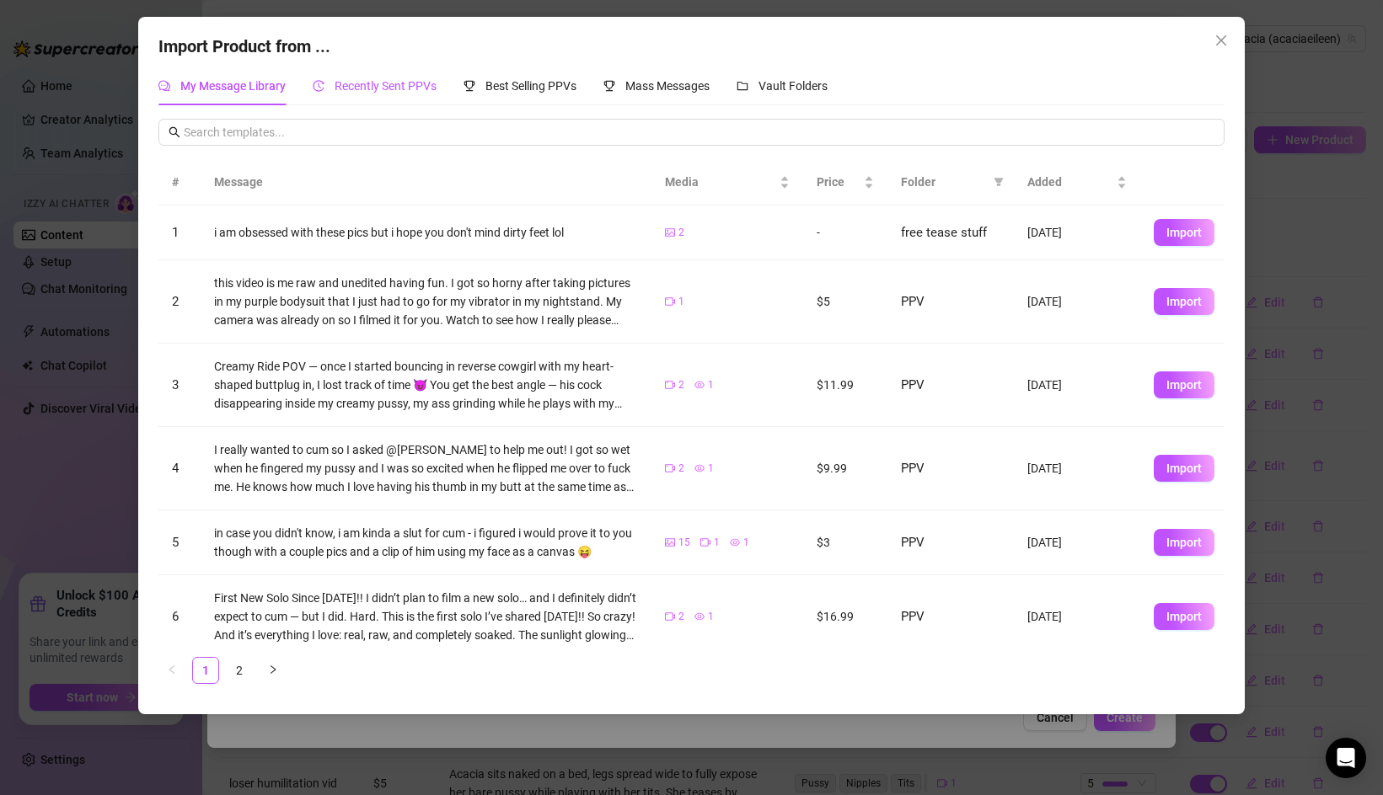
click at [363, 77] on div "Recently Sent PPVs" at bounding box center [375, 86] width 124 height 19
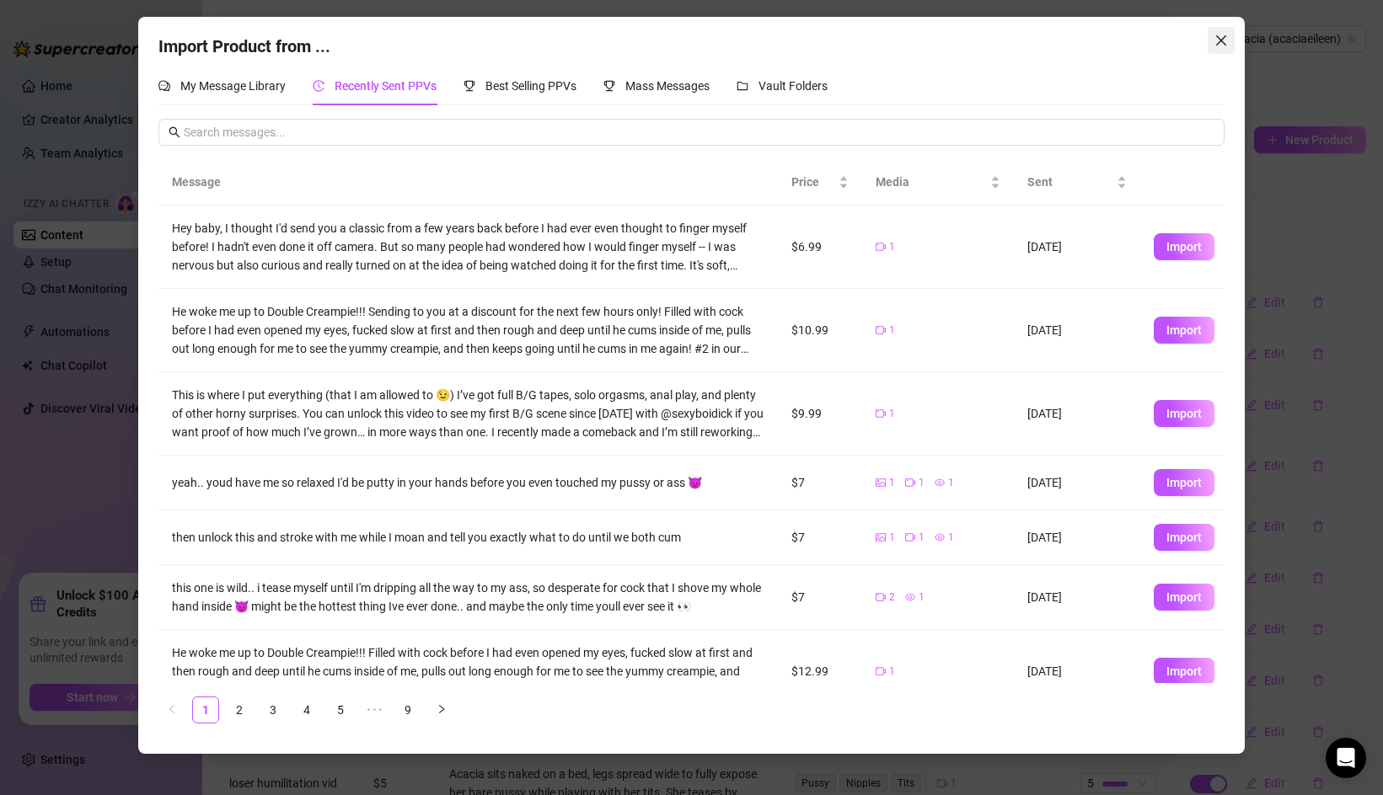
click at [1217, 38] on icon "close" at bounding box center [1220, 40] width 13 height 13
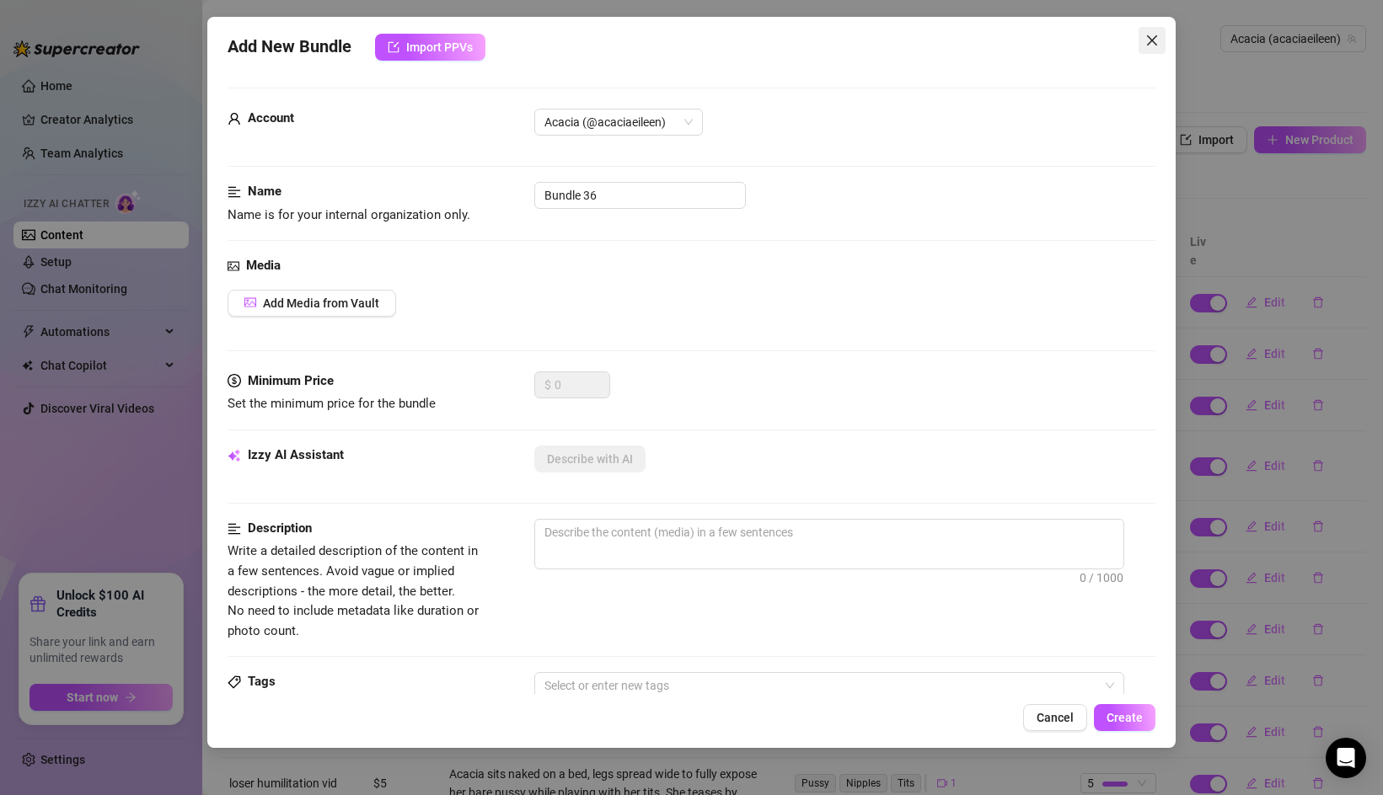
click at [1152, 36] on icon "close" at bounding box center [1151, 40] width 13 height 13
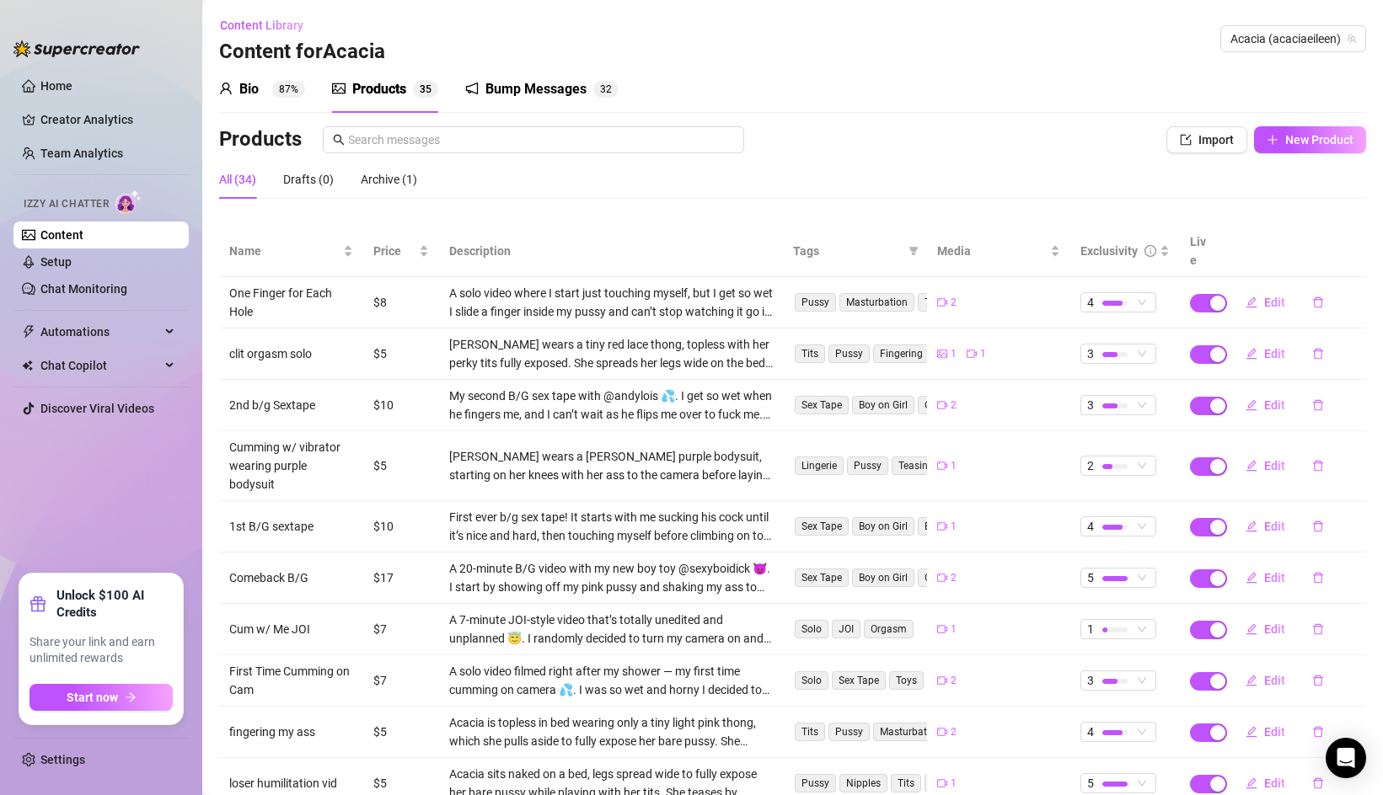
click at [79, 241] on link "Content" at bounding box center [61, 234] width 43 height 13
